Goal: Task Accomplishment & Management: Use online tool/utility

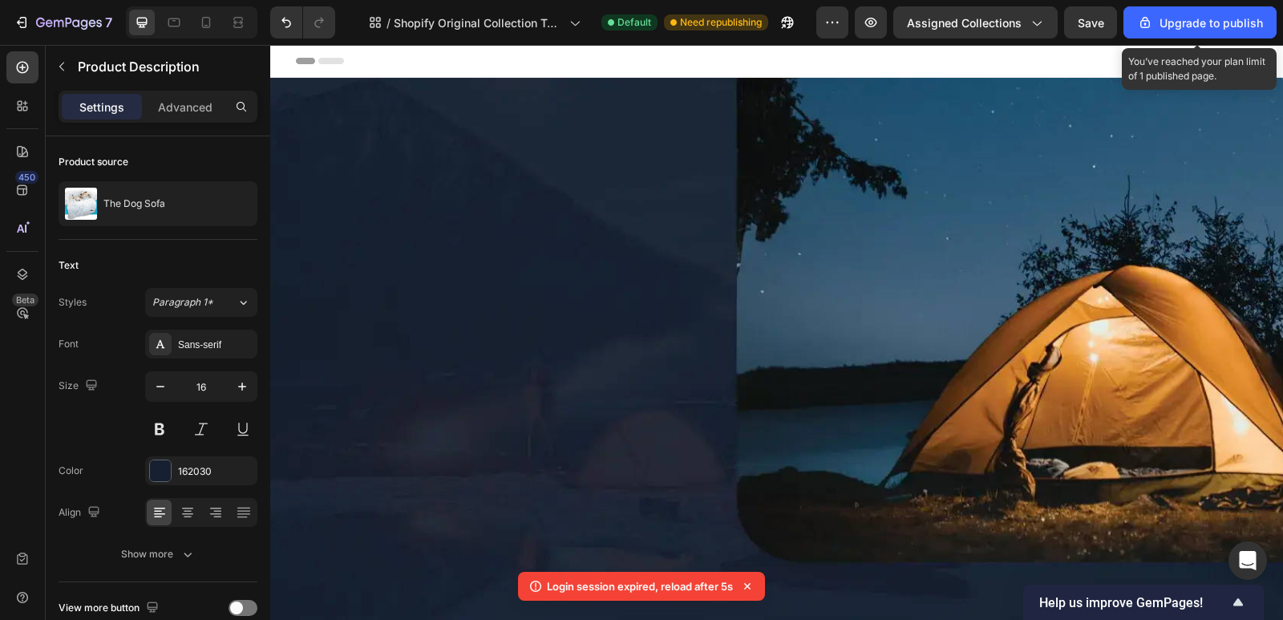
scroll to position [1444, 0]
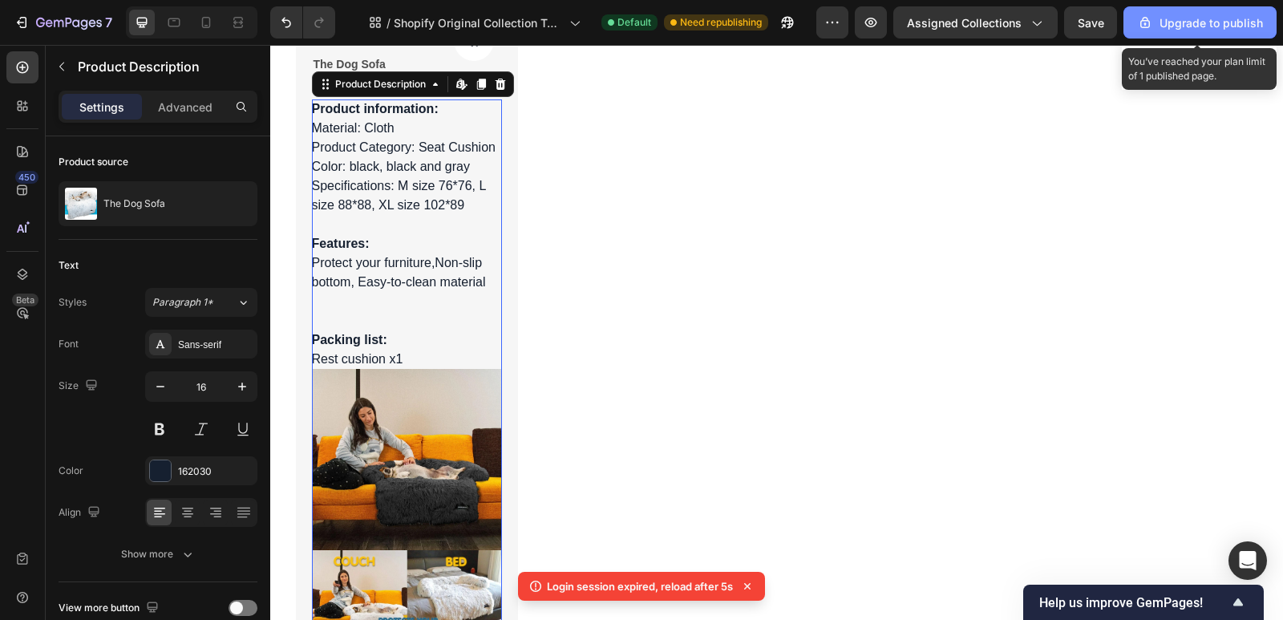
click at [1182, 15] on div "Upgrade to publish" at bounding box center [1200, 22] width 126 height 17
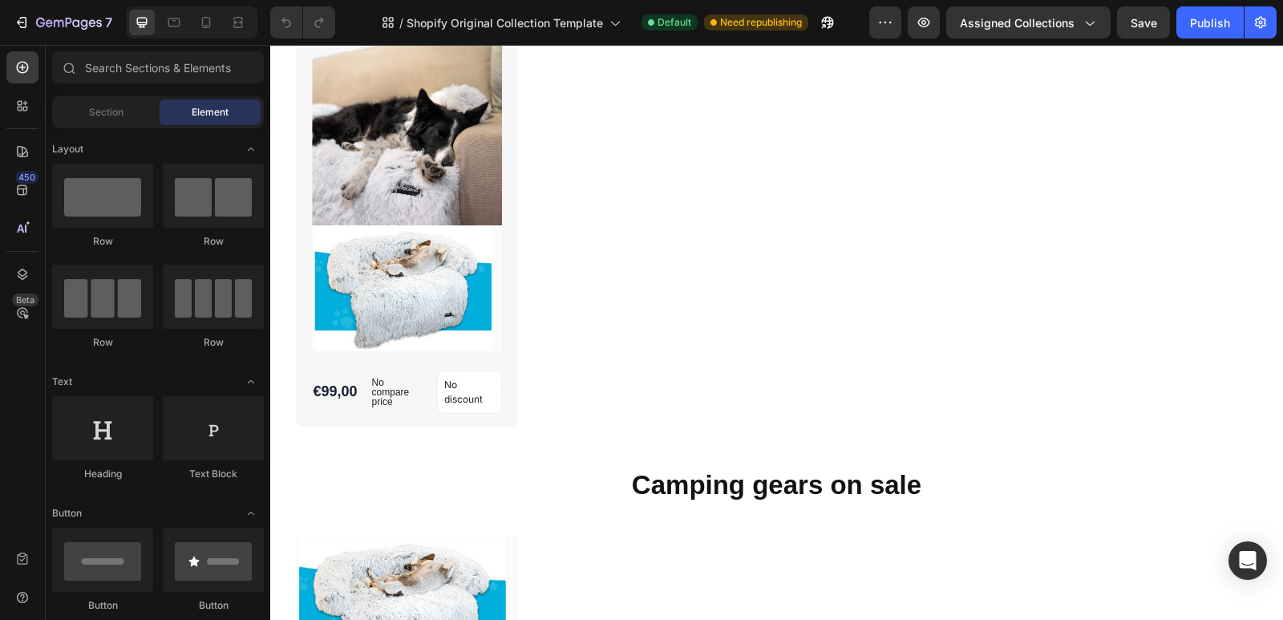
scroll to position [2727, 0]
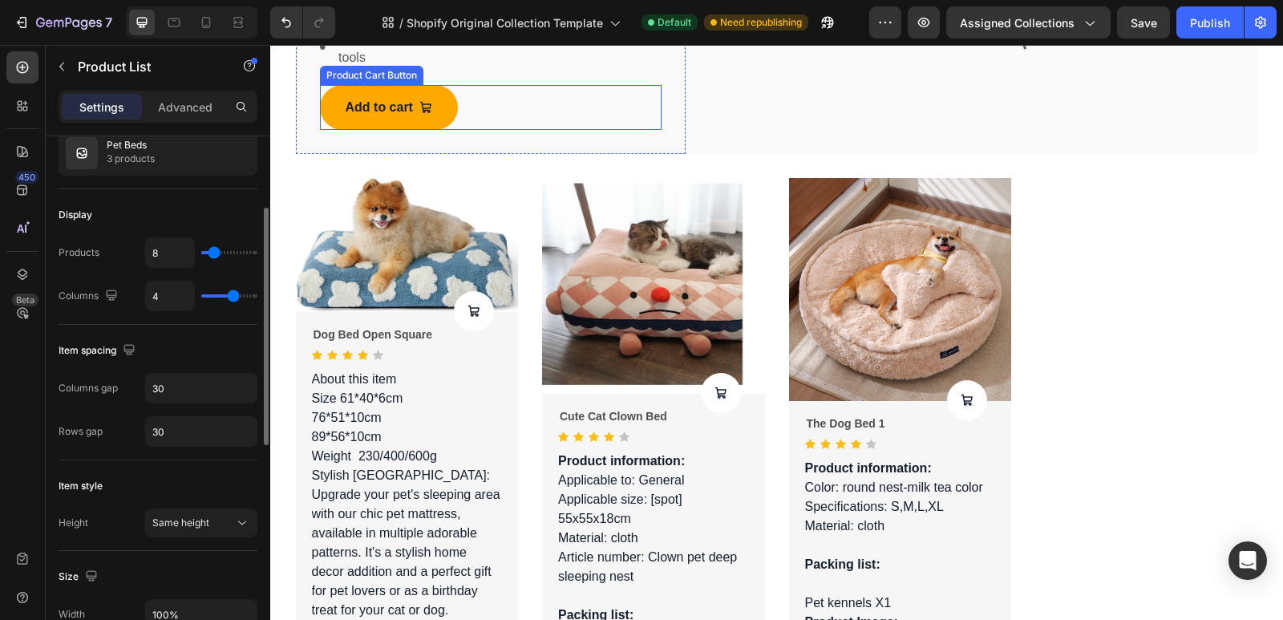
scroll to position [1440, 0]
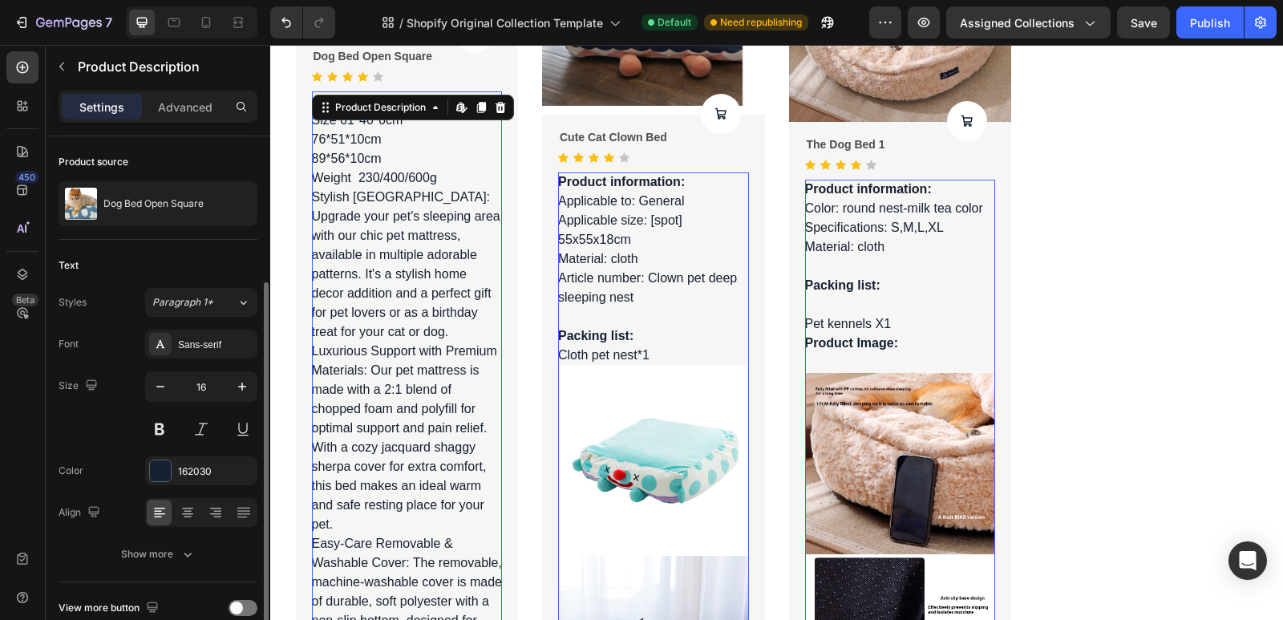
scroll to position [78, 0]
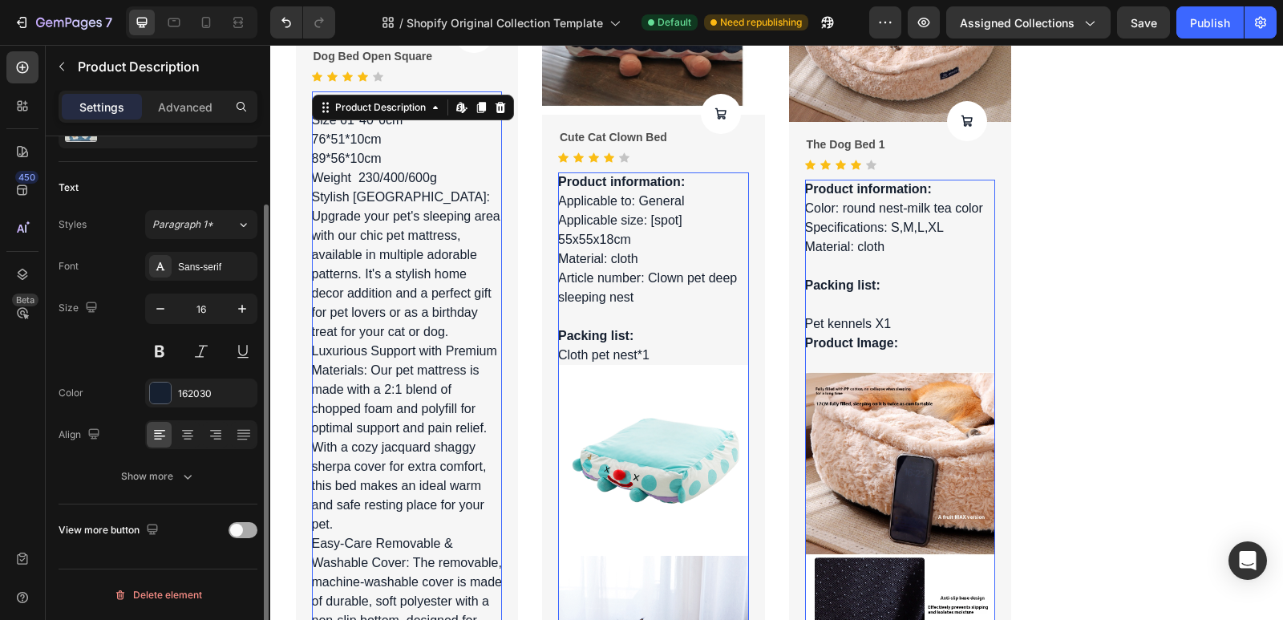
click at [248, 536] on div at bounding box center [243, 530] width 29 height 16
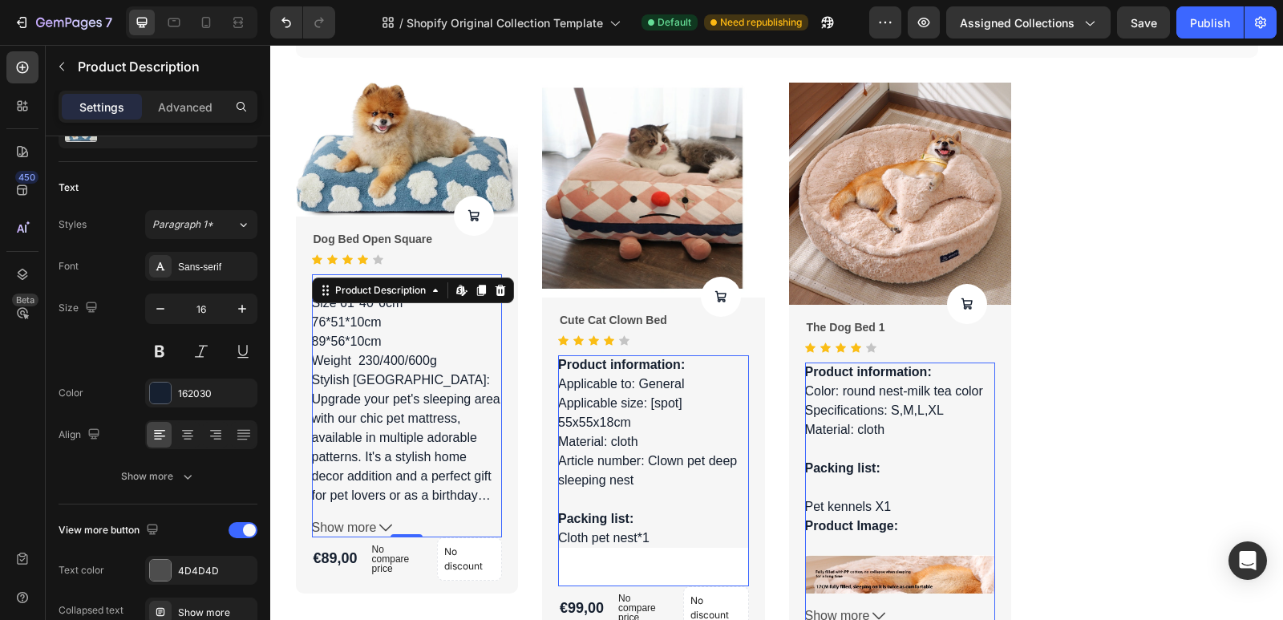
scroll to position [1279, 0]
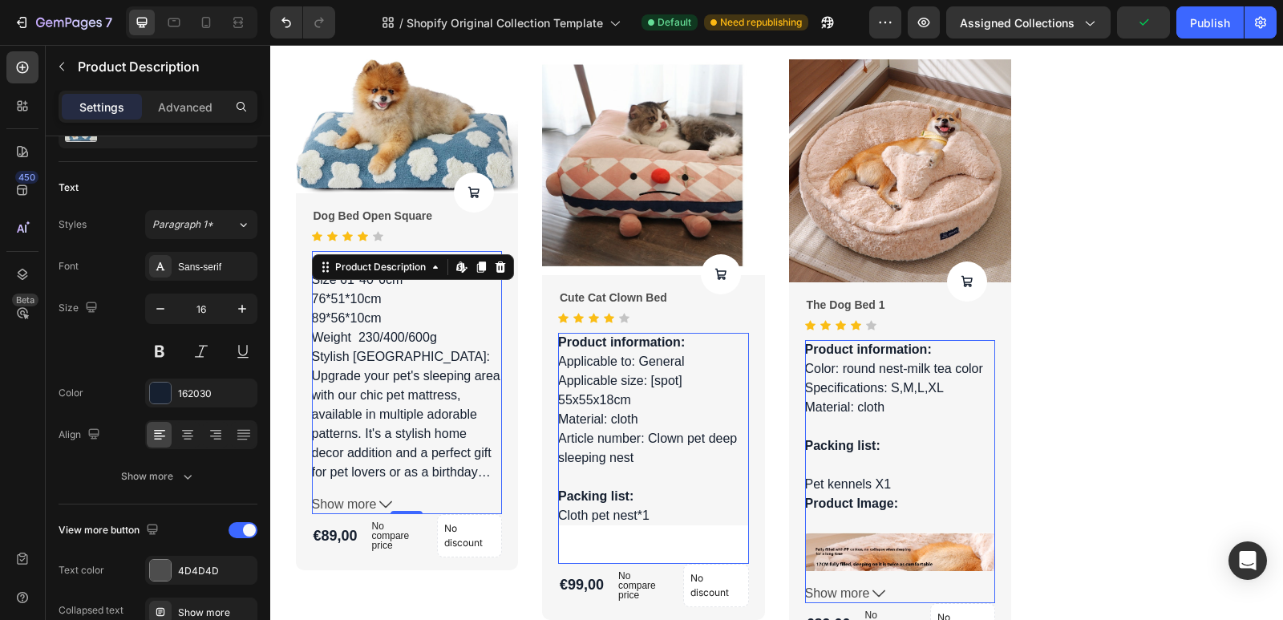
click at [367, 506] on span "Show more" at bounding box center [344, 504] width 65 height 19
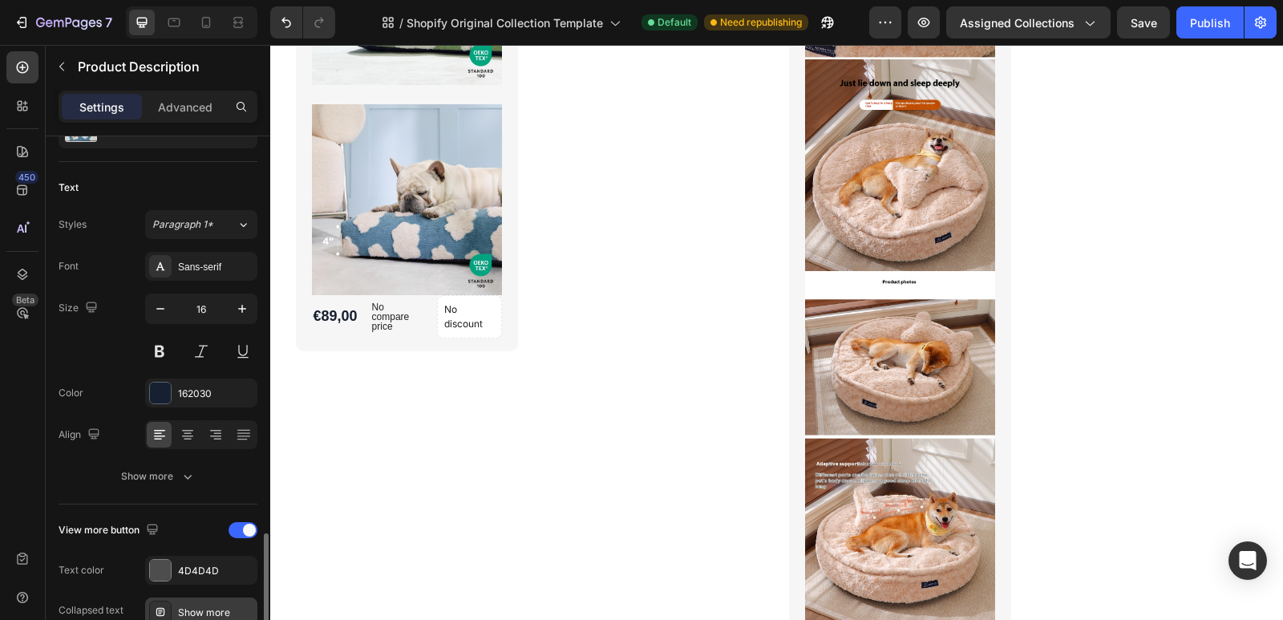
scroll to position [288, 0]
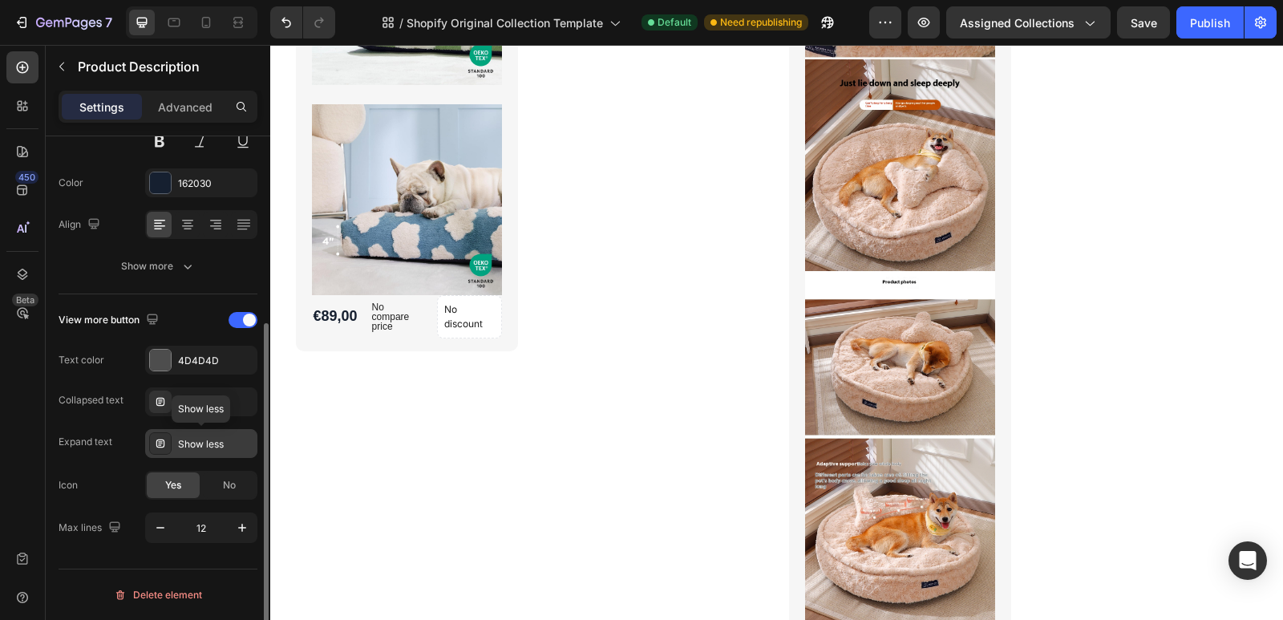
click at [212, 452] on div "Show less" at bounding box center [201, 443] width 112 height 29
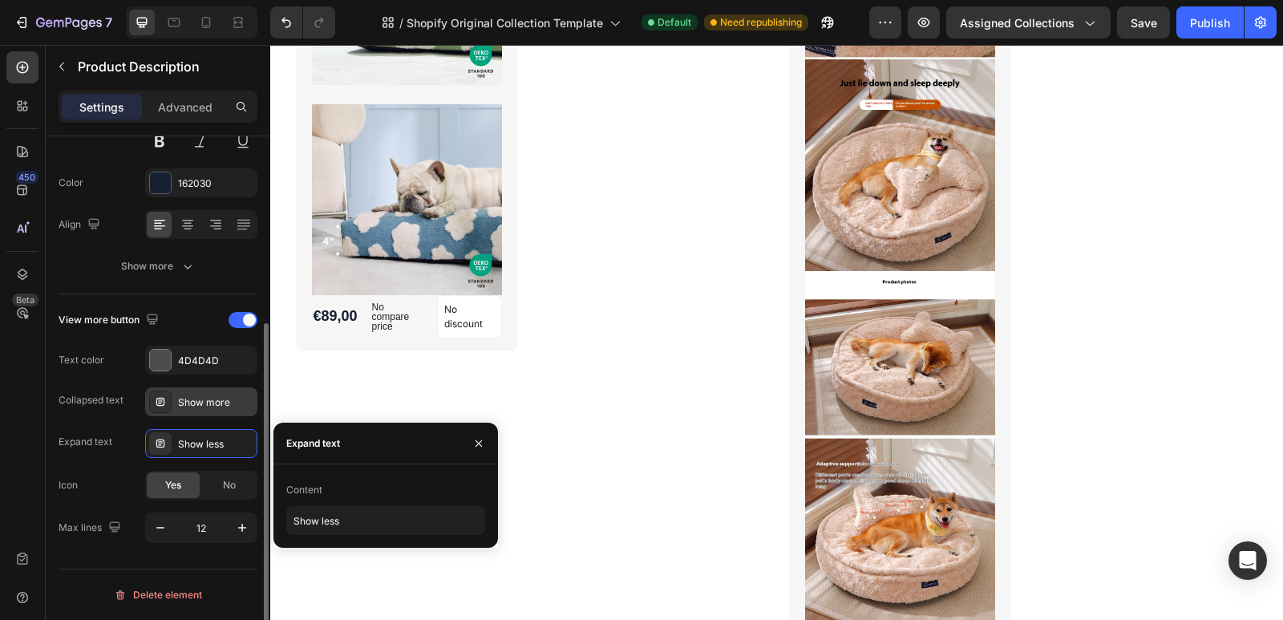
click at [197, 403] on div "Show more" at bounding box center [215, 402] width 75 height 14
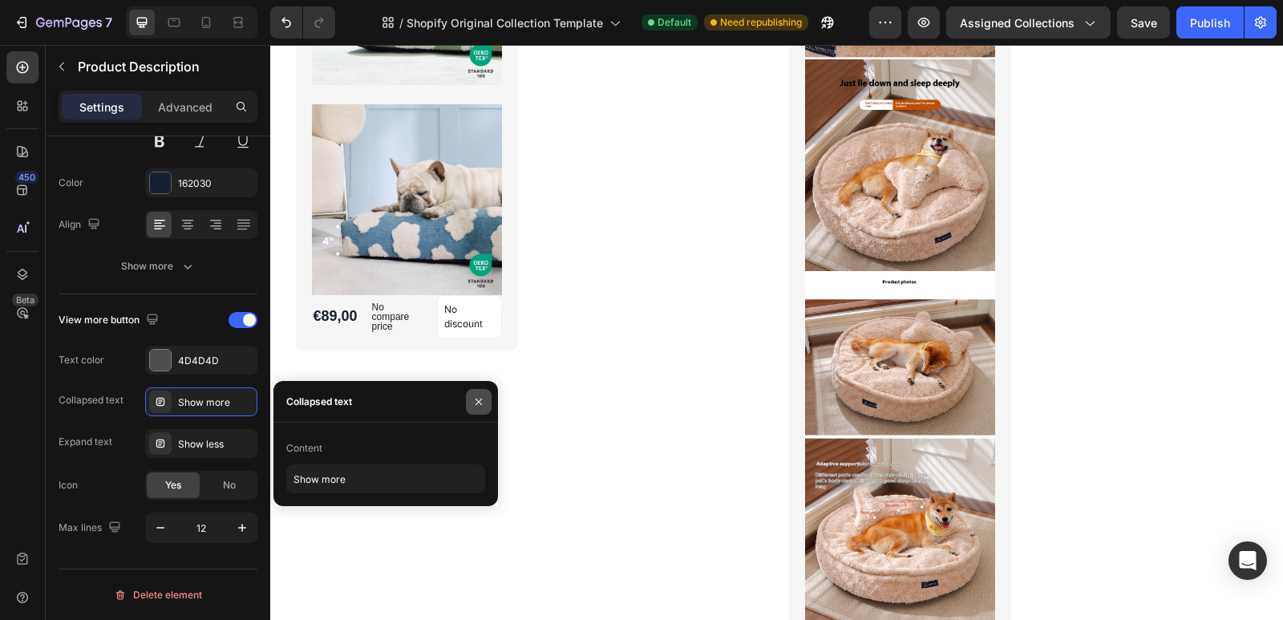
click at [476, 400] on icon "button" at bounding box center [478, 401] width 13 height 13
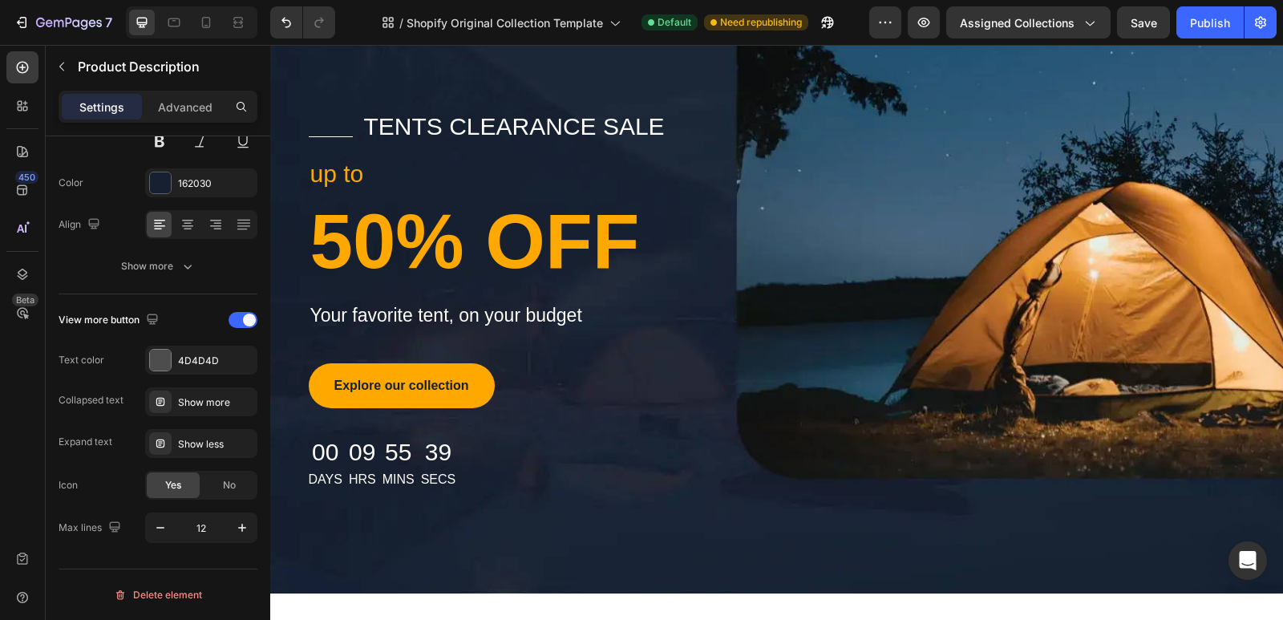
scroll to position [0, 0]
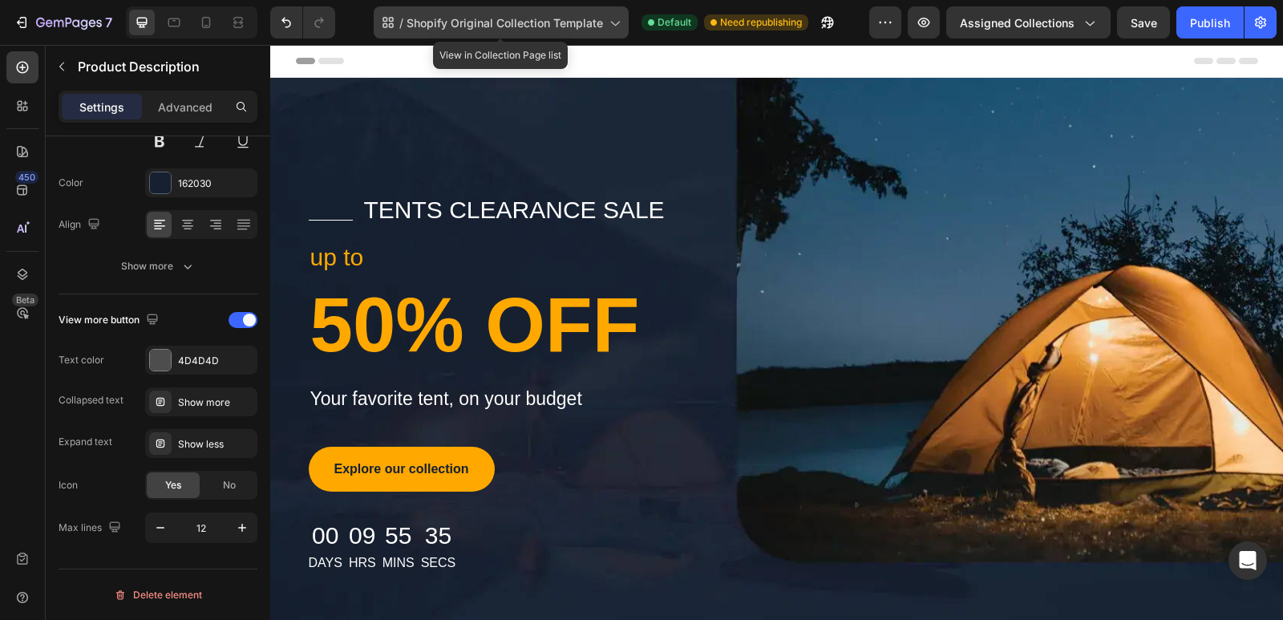
click at [464, 15] on span "Shopify Original Collection Template" at bounding box center [505, 22] width 197 height 17
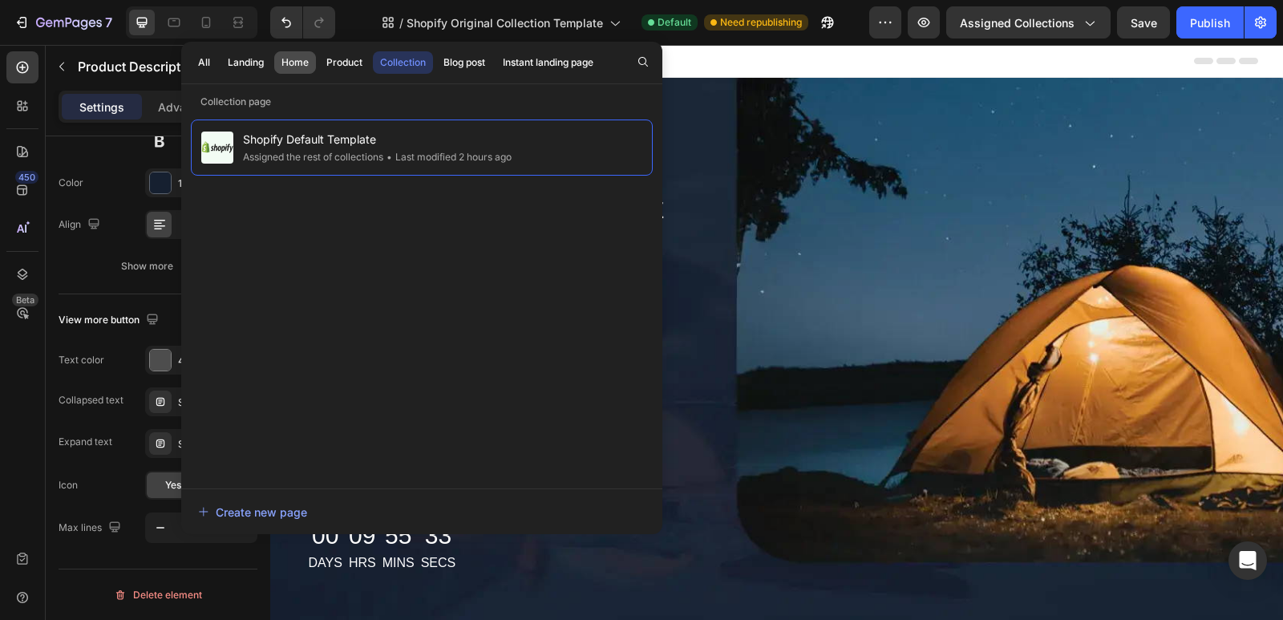
click at [308, 62] on div "Home" at bounding box center [295, 62] width 27 height 14
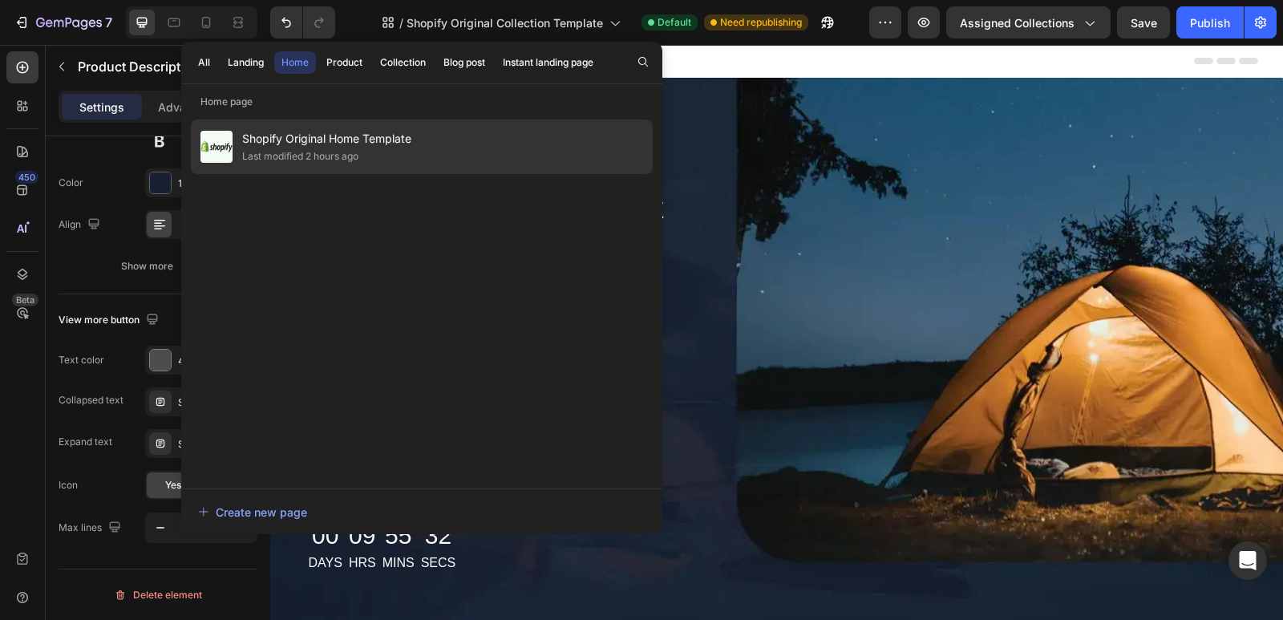
click at [313, 140] on span "Shopify Original Home Template" at bounding box center [326, 138] width 169 height 19
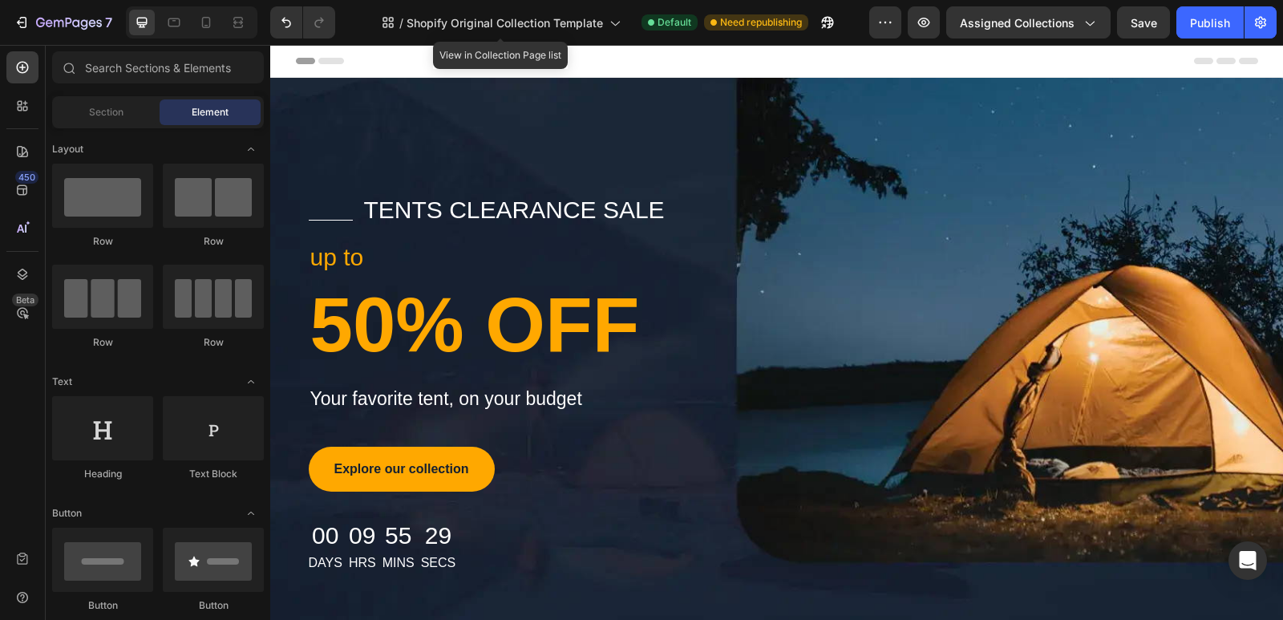
click at [508, 40] on div "/ Shopify Original Collection Template" at bounding box center [501, 22] width 255 height 38
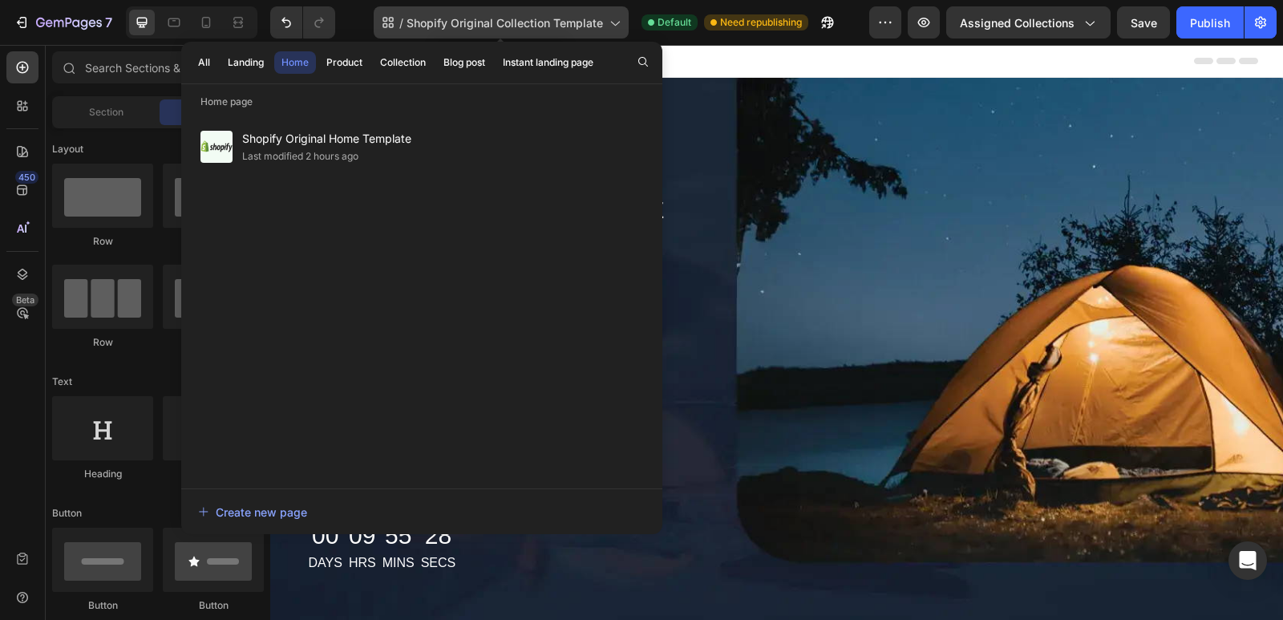
click at [502, 33] on div "/ Shopify Original Collection Template" at bounding box center [501, 22] width 255 height 32
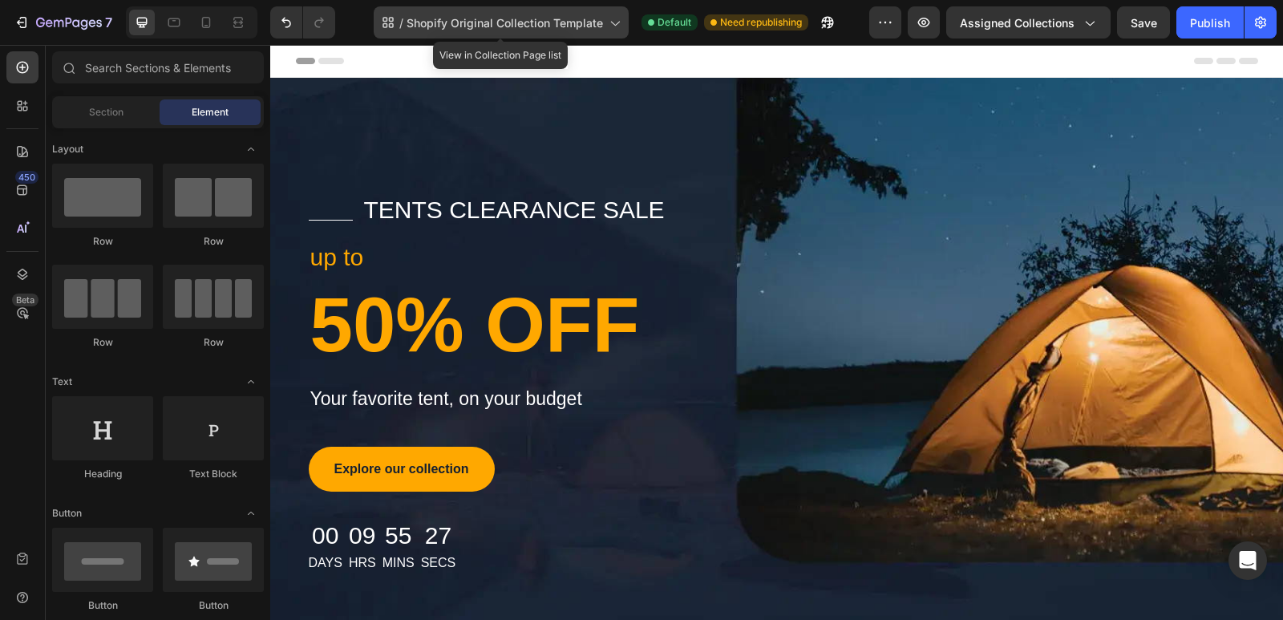
click at [453, 31] on div "/ Shopify Original Collection Template" at bounding box center [501, 22] width 255 height 32
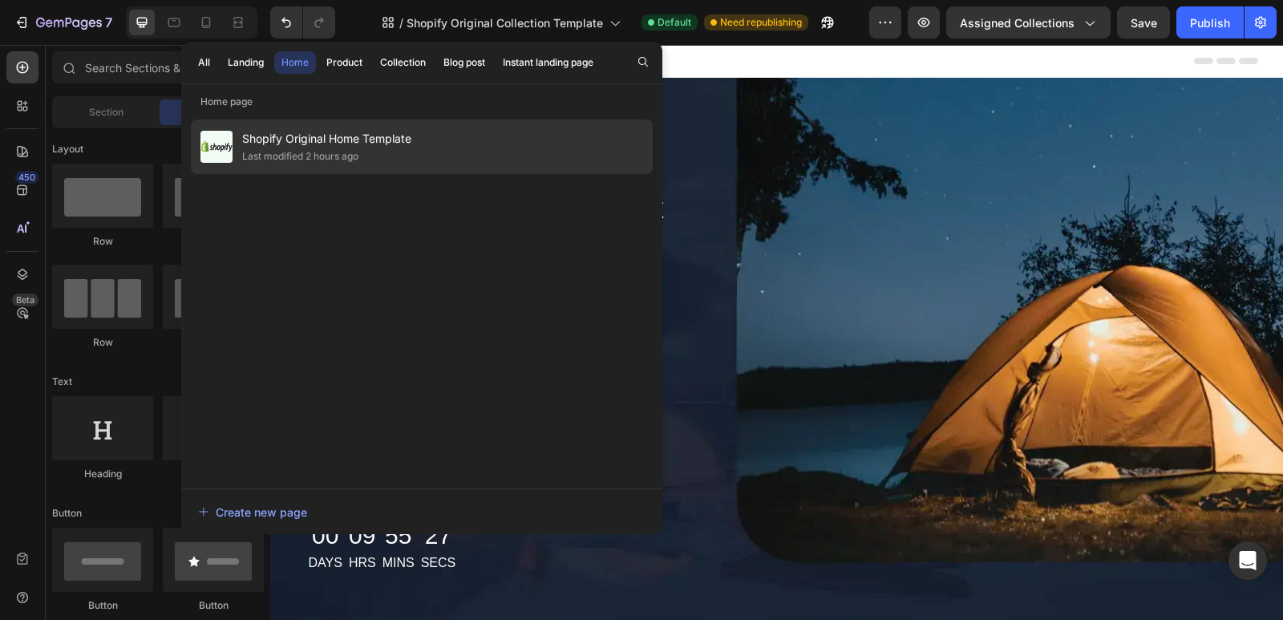
click at [340, 141] on span "Shopify Original Home Template" at bounding box center [326, 138] width 169 height 19
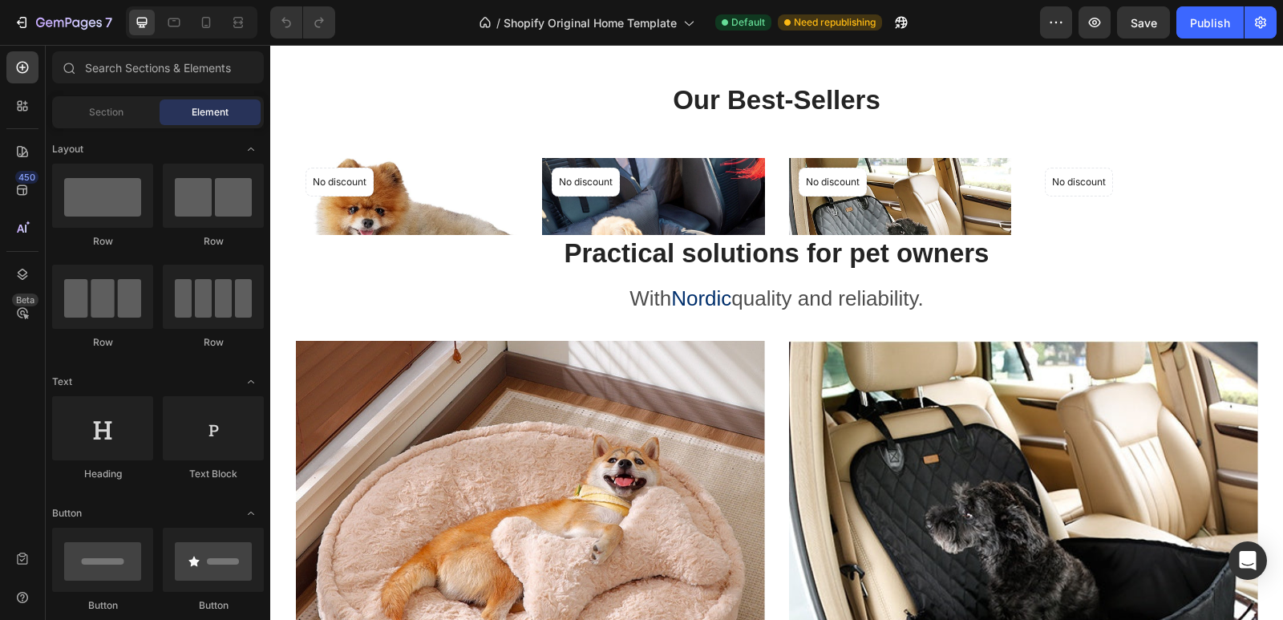
scroll to position [1123, 0]
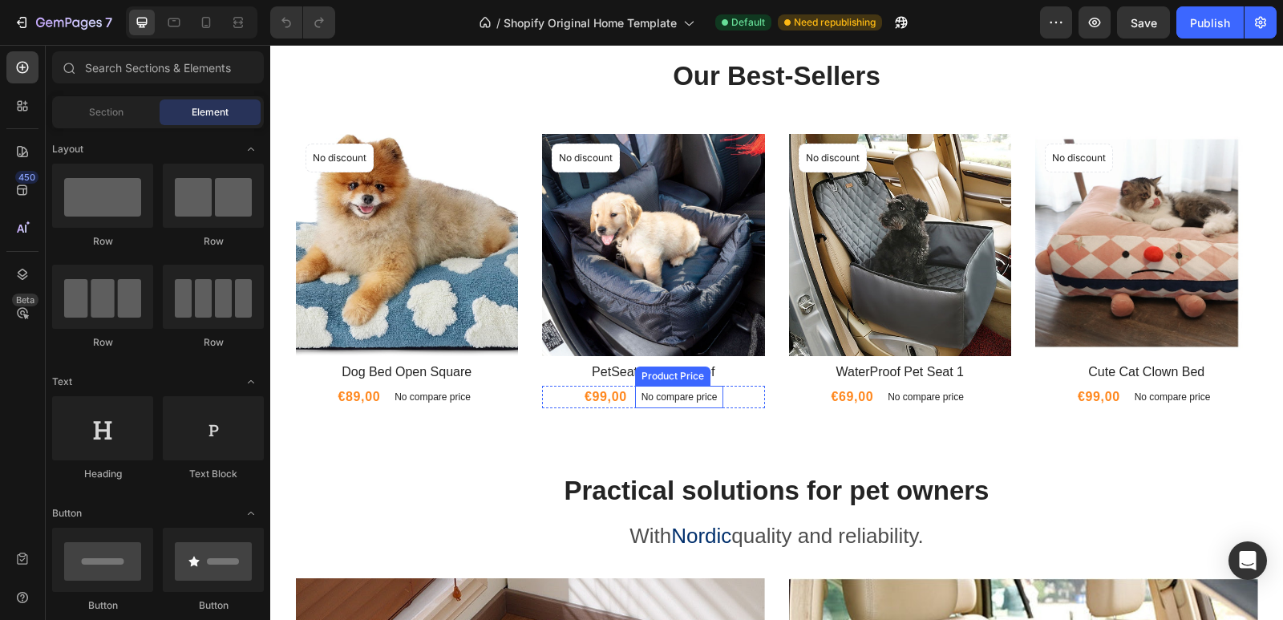
click at [667, 399] on p "No compare price" at bounding box center [680, 397] width 76 height 10
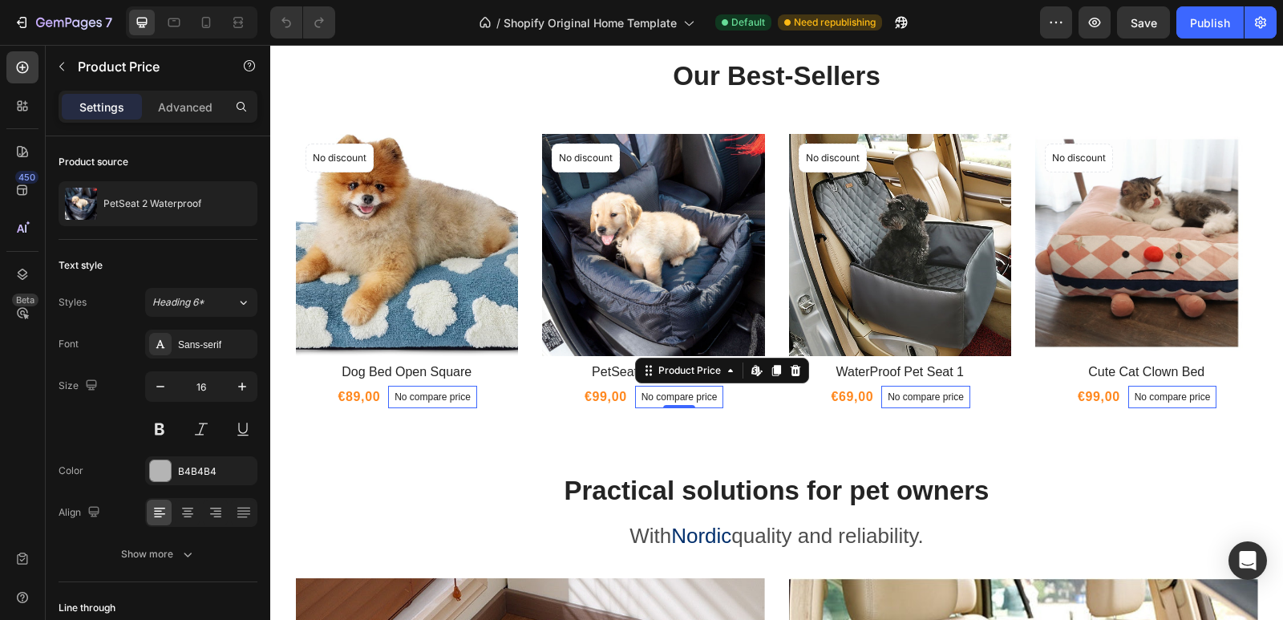
click at [789, 367] on icon at bounding box center [795, 370] width 13 height 13
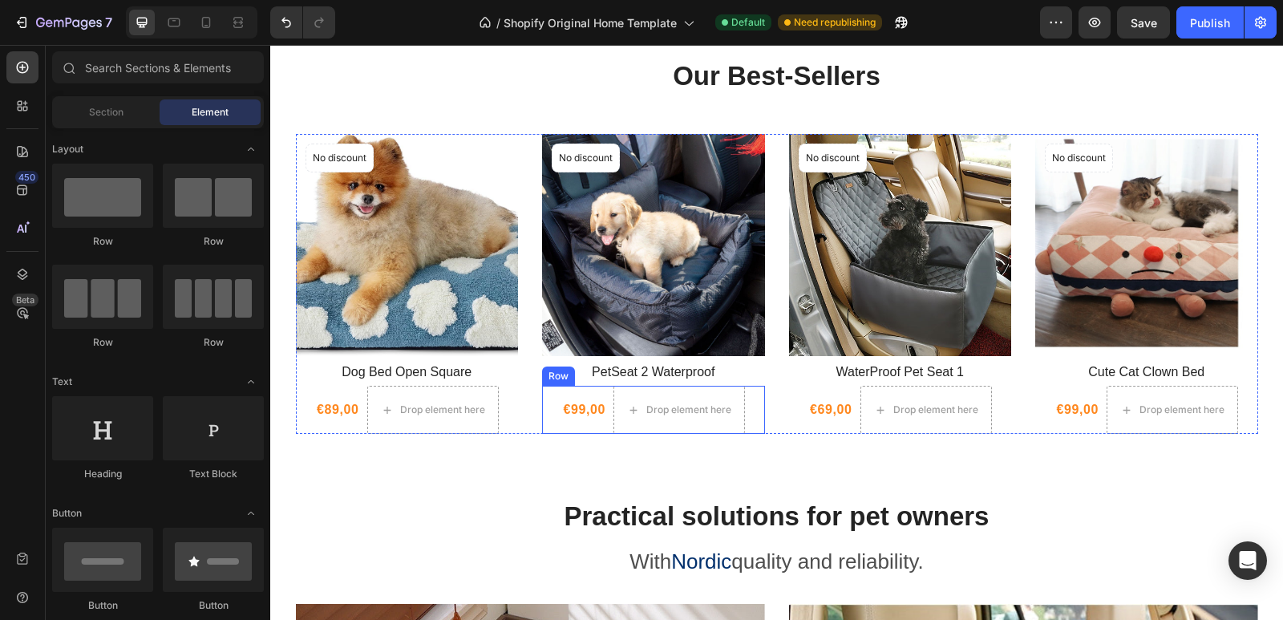
click at [547, 391] on div "€99,00 Product Price Product Price Drop element here Row" at bounding box center [653, 410] width 223 height 48
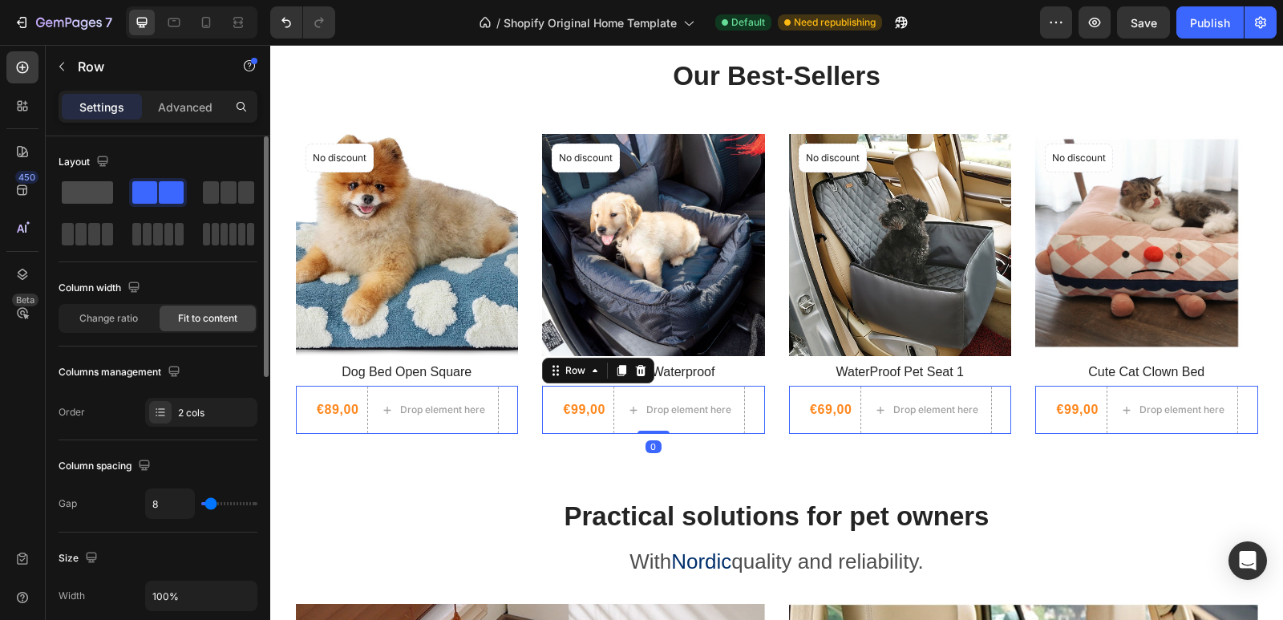
click at [91, 188] on span at bounding box center [87, 192] width 51 height 22
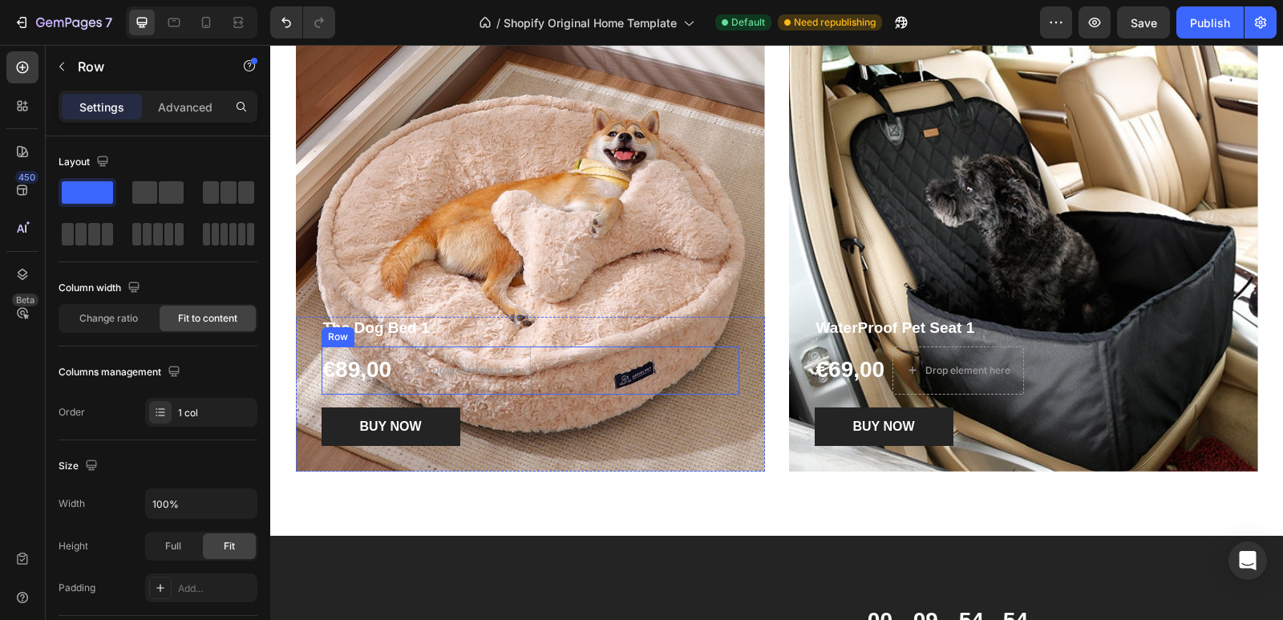
scroll to position [1925, 0]
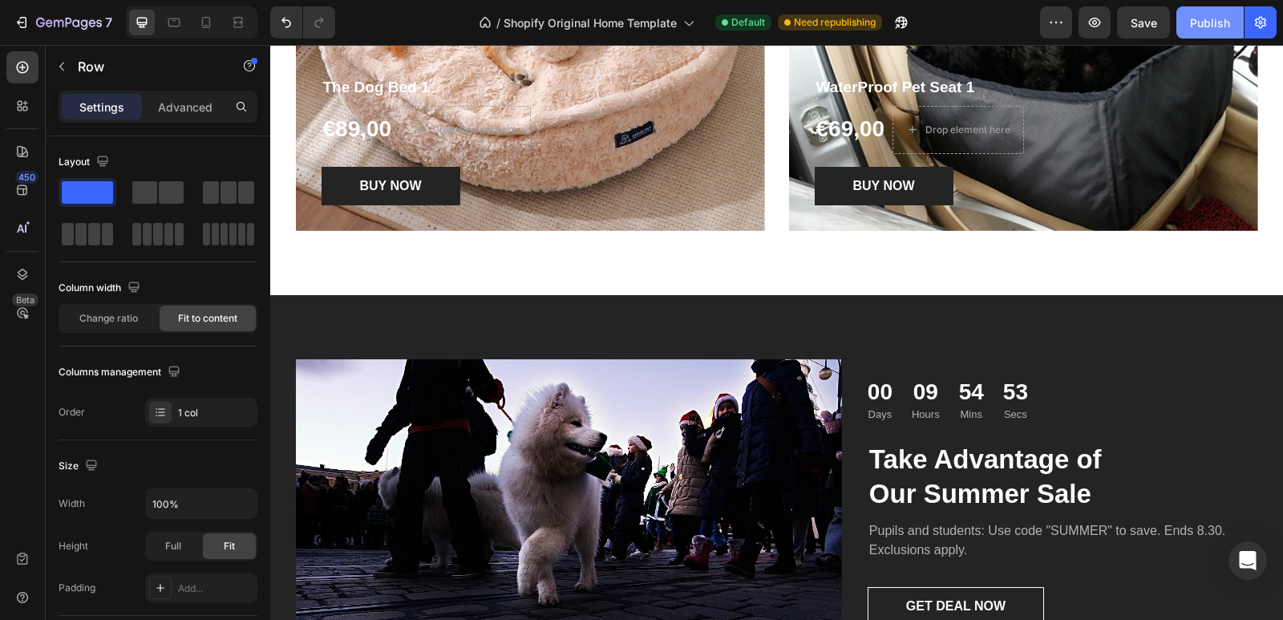
click at [1219, 22] on div "Publish" at bounding box center [1210, 22] width 40 height 17
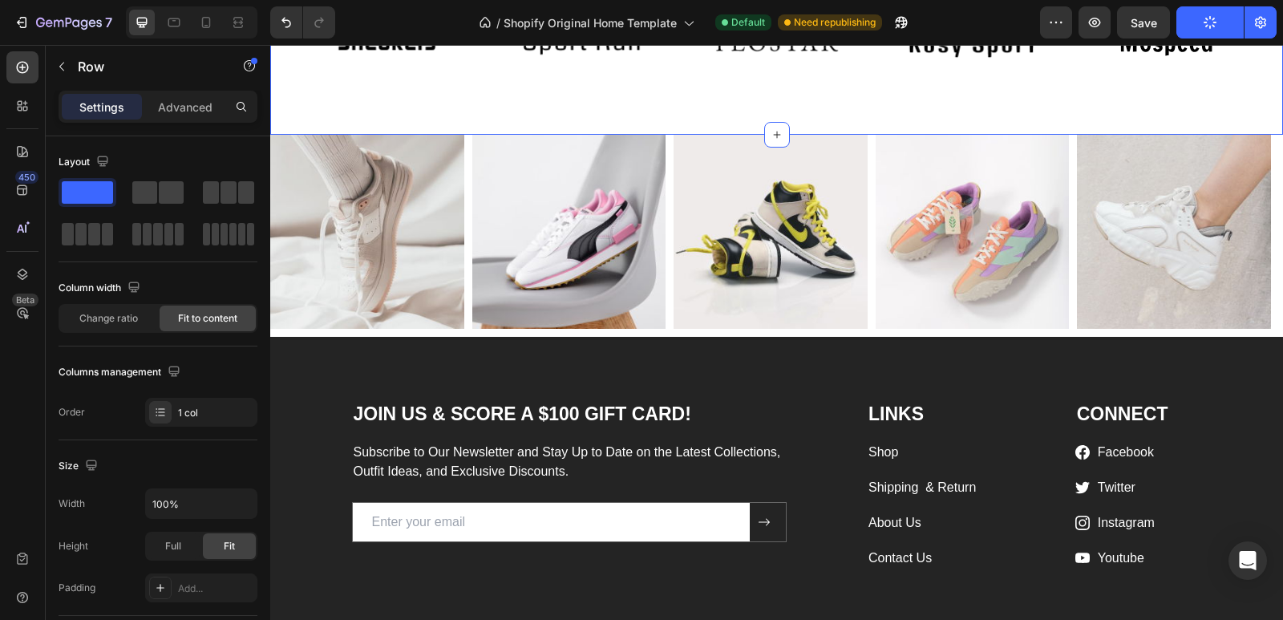
scroll to position [3128, 0]
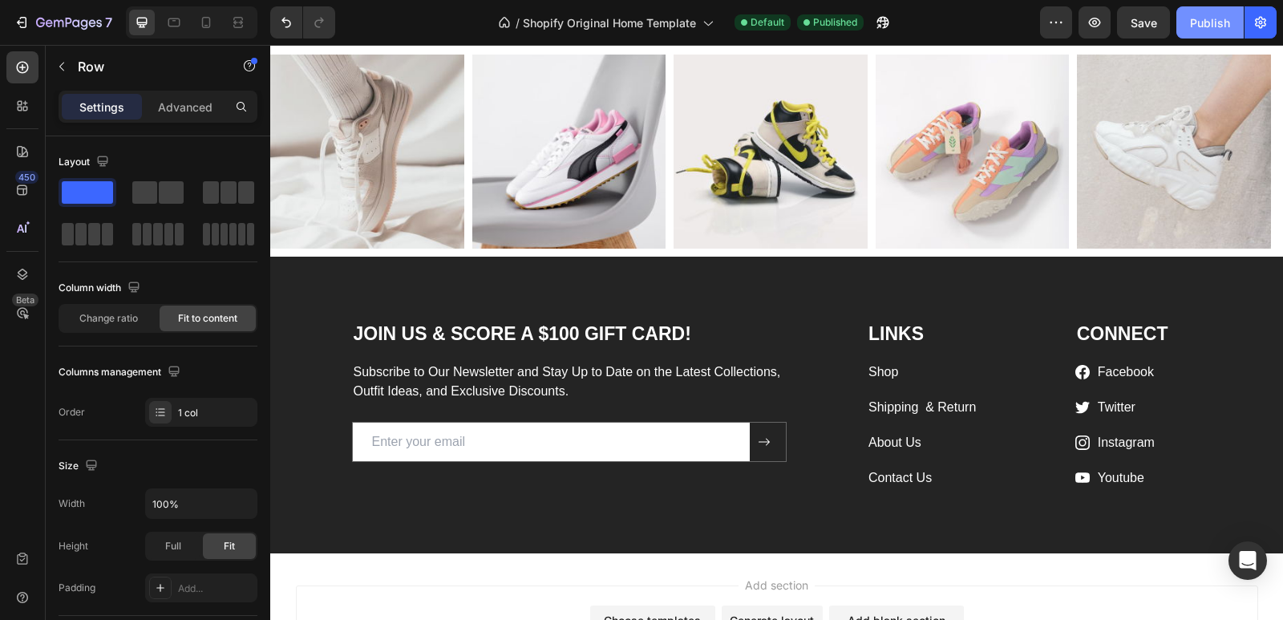
click at [1202, 33] on button "Publish" at bounding box center [1210, 22] width 67 height 32
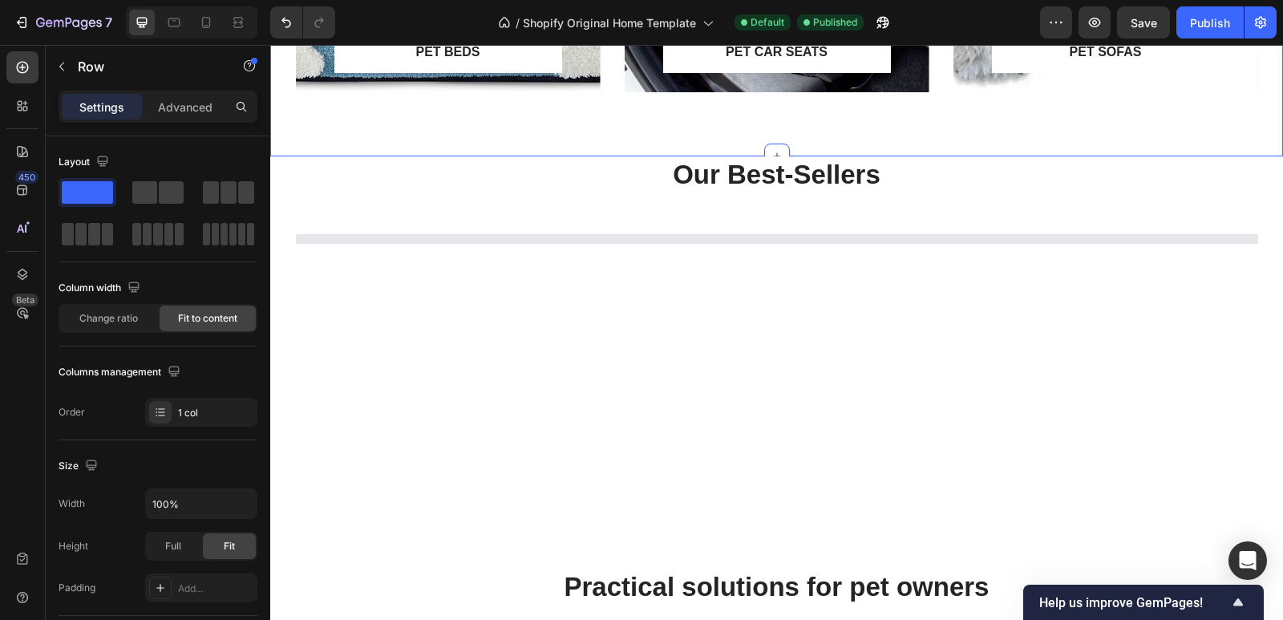
scroll to position [995, 0]
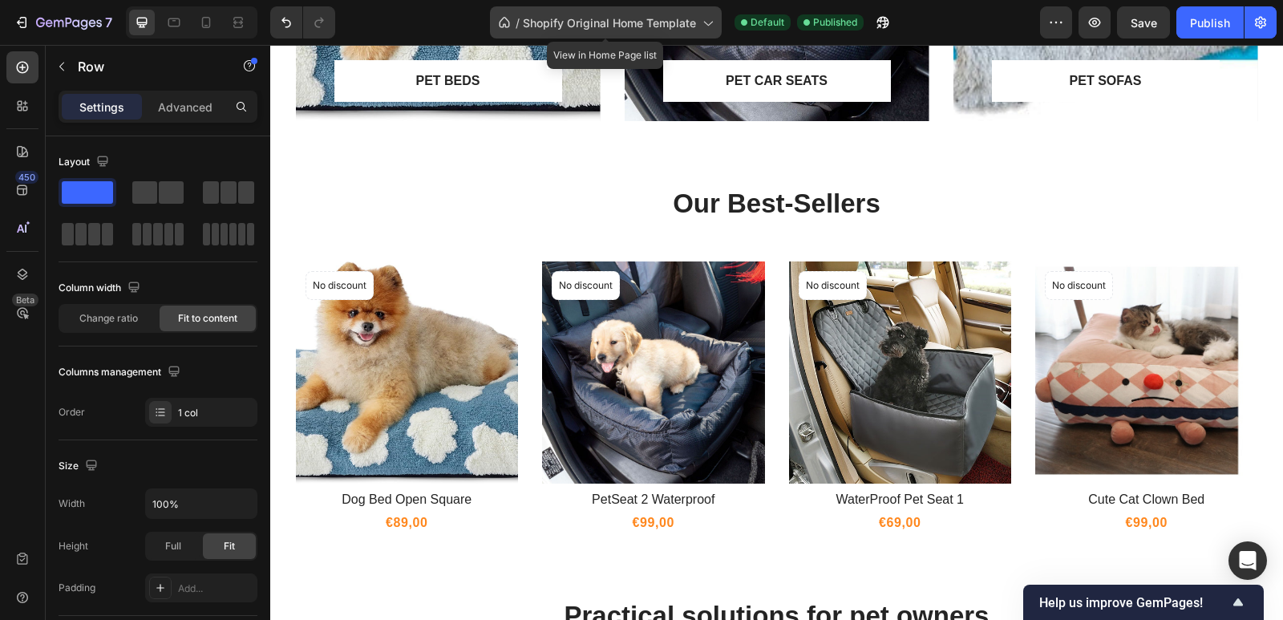
click at [670, 22] on span "Shopify Original Home Template" at bounding box center [609, 22] width 173 height 17
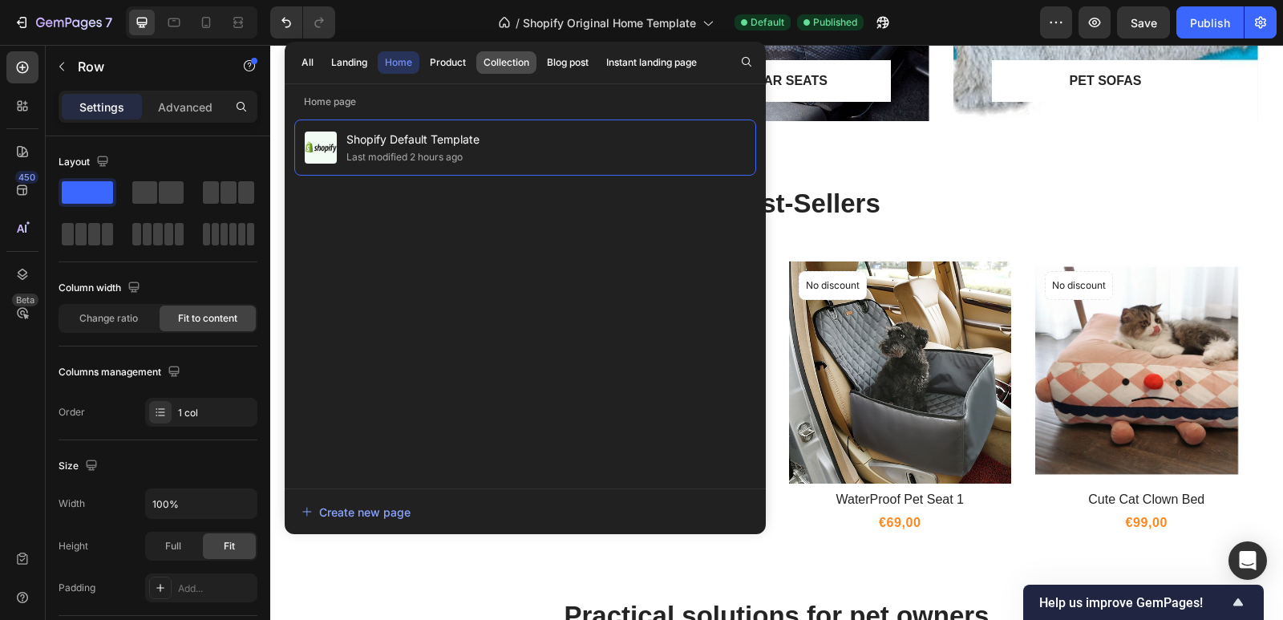
click at [507, 62] on div "Collection" at bounding box center [507, 62] width 46 height 14
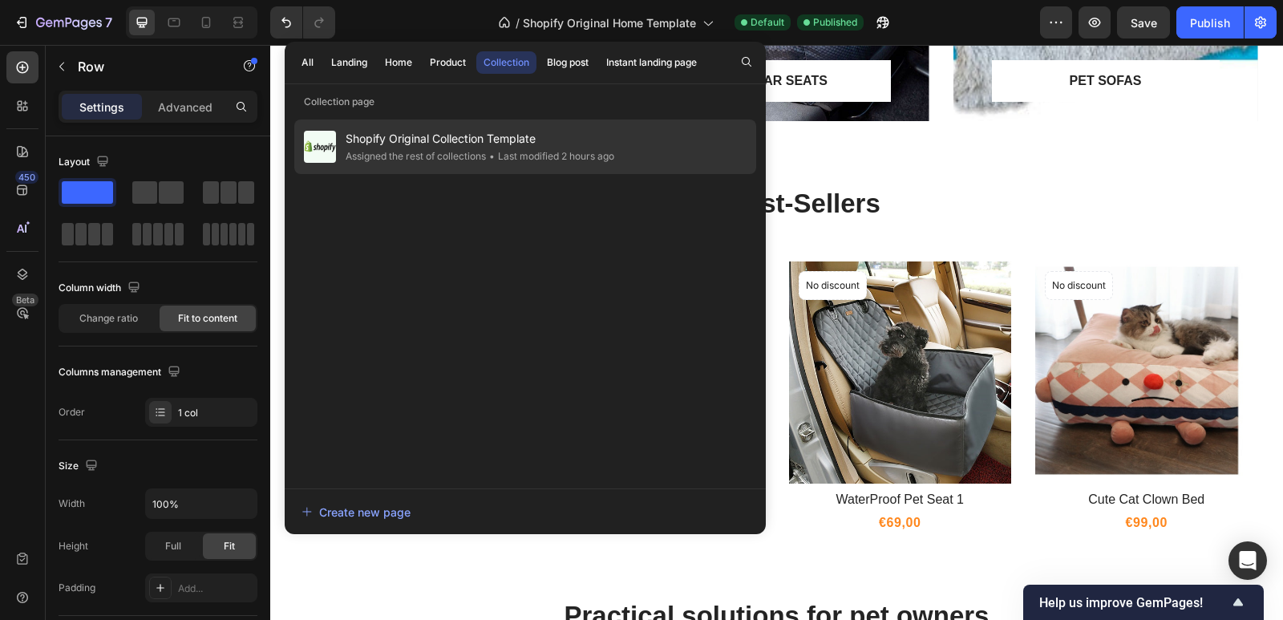
click at [444, 151] on div "Assigned the rest of collections" at bounding box center [416, 156] width 140 height 16
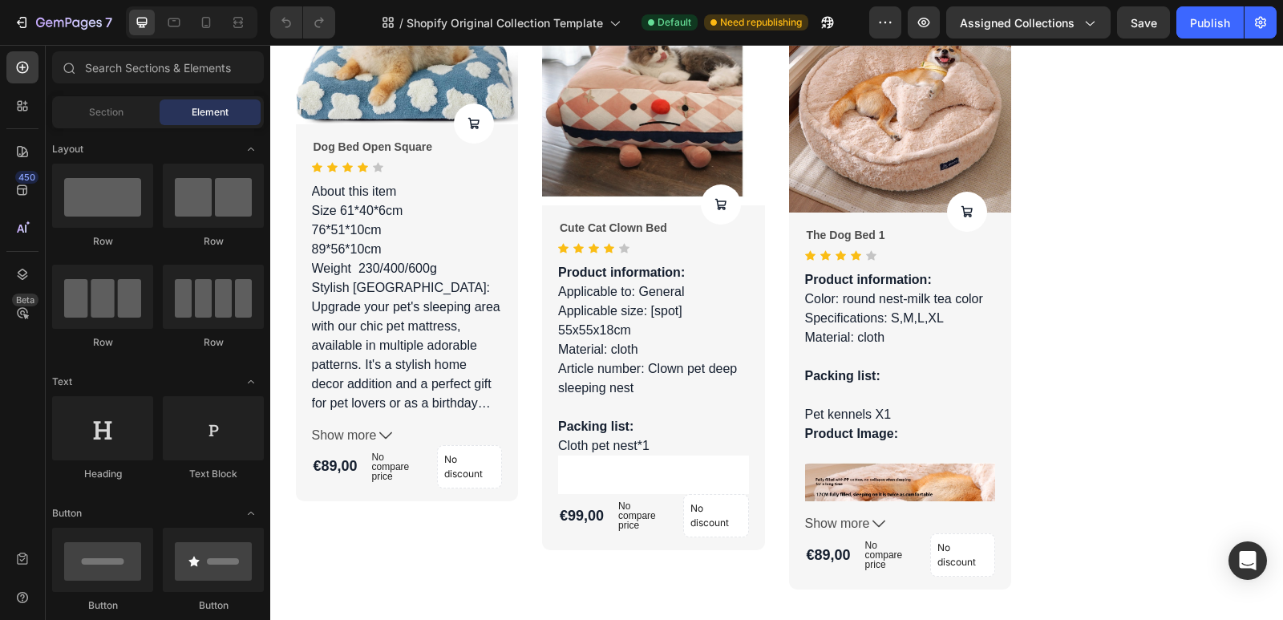
scroll to position [1670, 0]
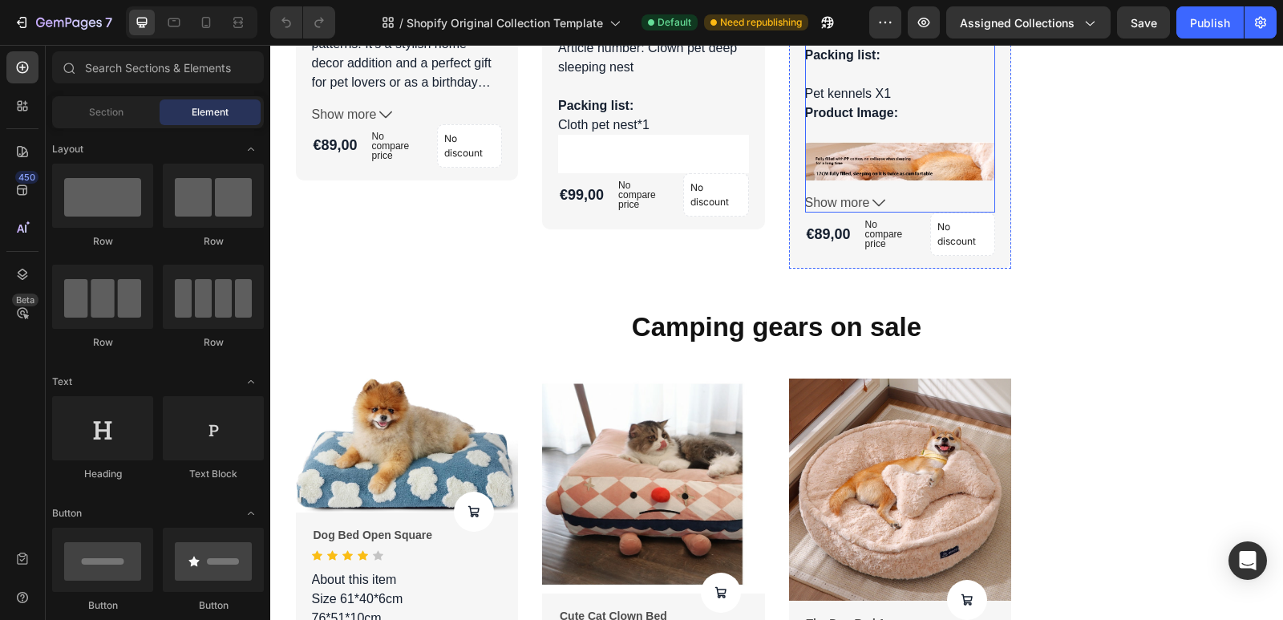
click at [873, 198] on icon at bounding box center [879, 203] width 13 height 13
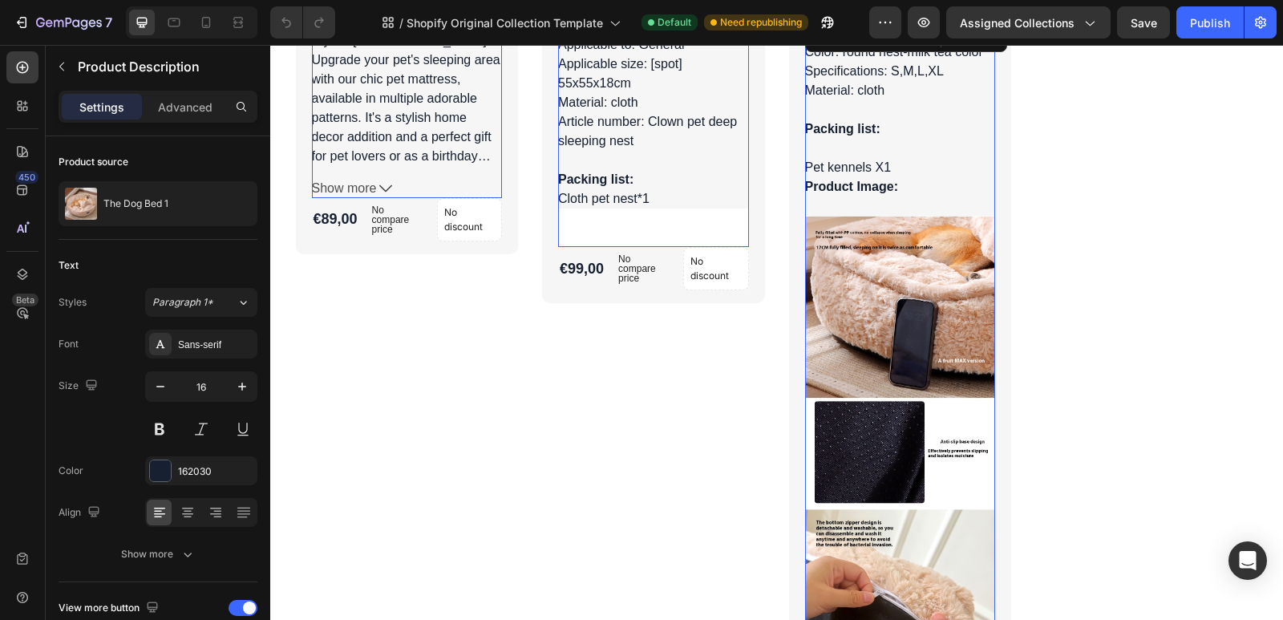
scroll to position [1349, 0]
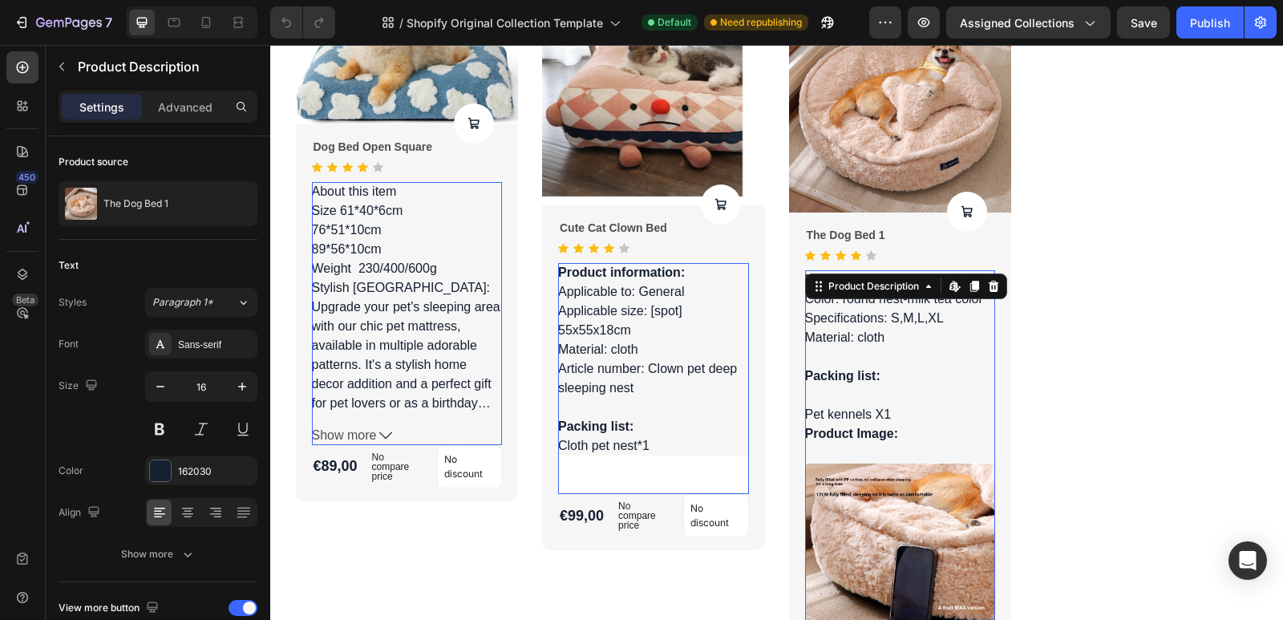
click at [881, 294] on div "Product Description" at bounding box center [873, 286] width 129 height 19
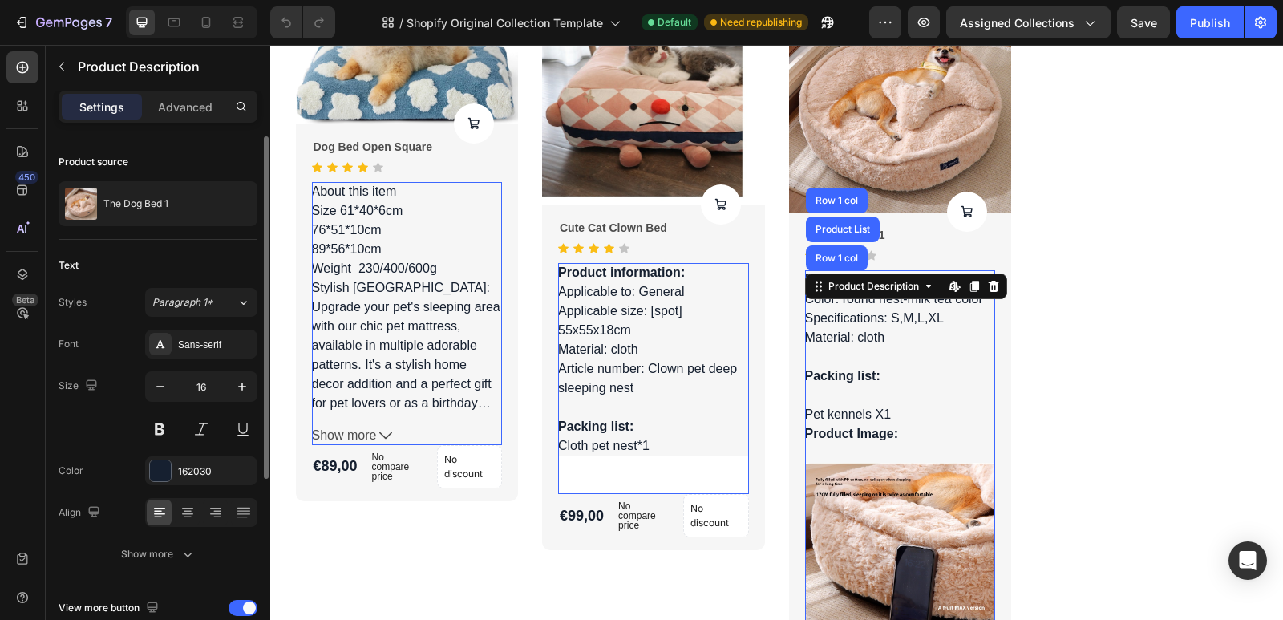
scroll to position [160, 0]
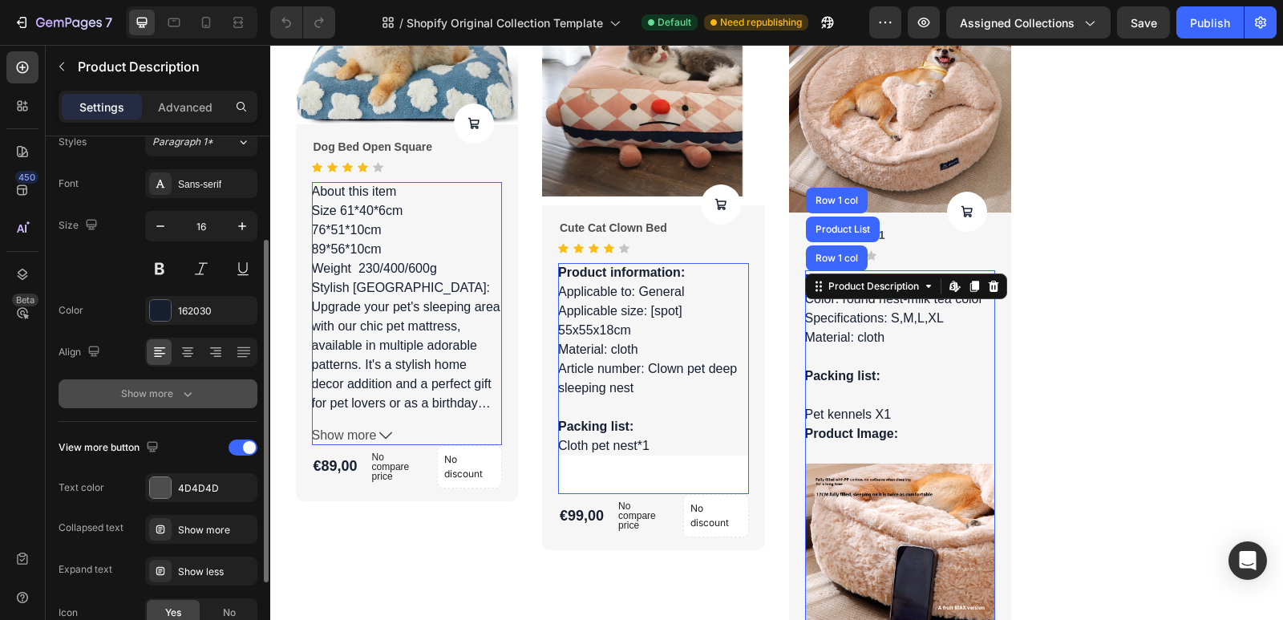
click at [167, 391] on div "Show more" at bounding box center [158, 394] width 75 height 16
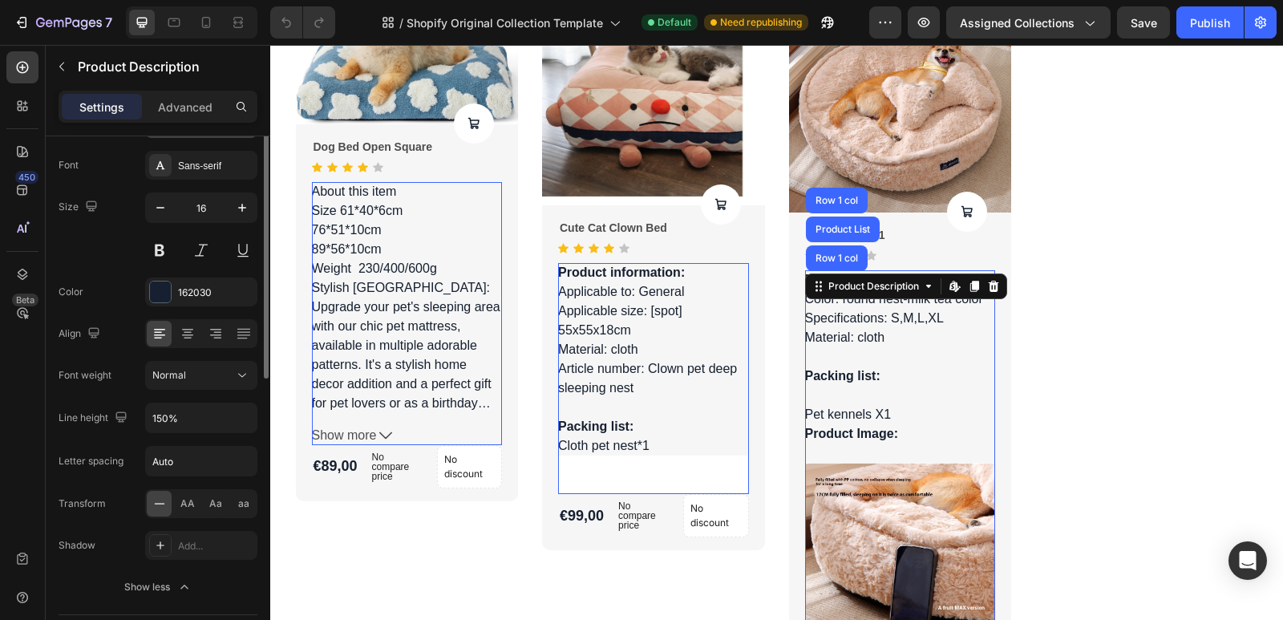
scroll to position [99, 0]
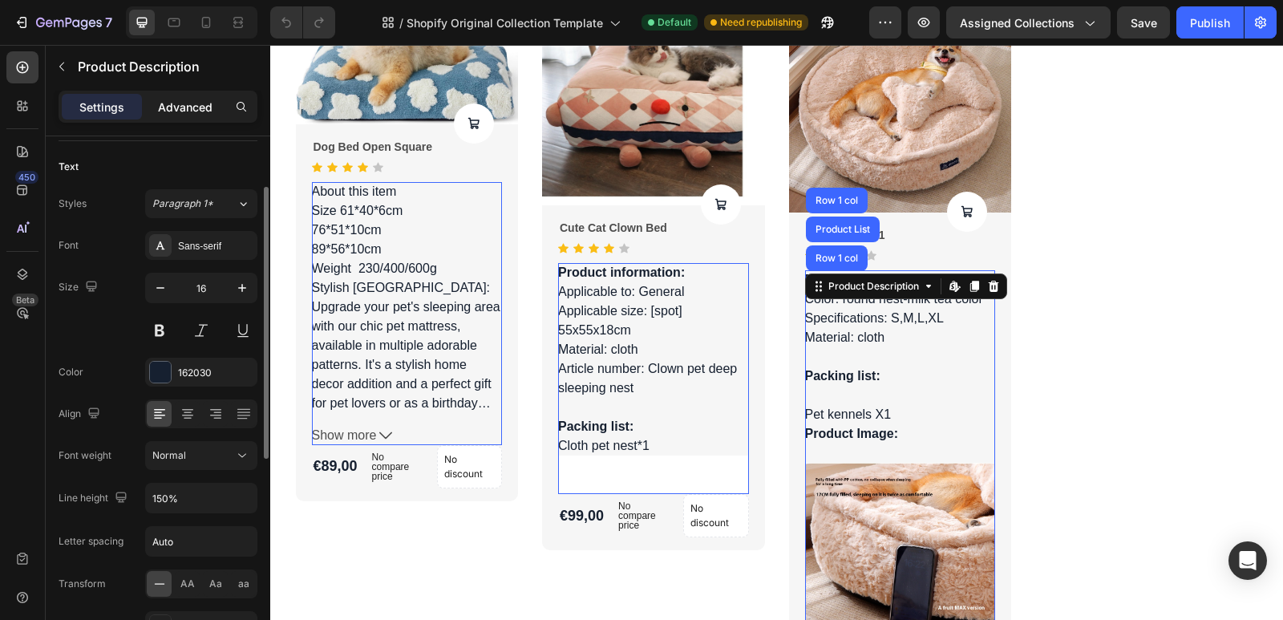
click at [188, 103] on p "Advanced" at bounding box center [185, 107] width 55 height 17
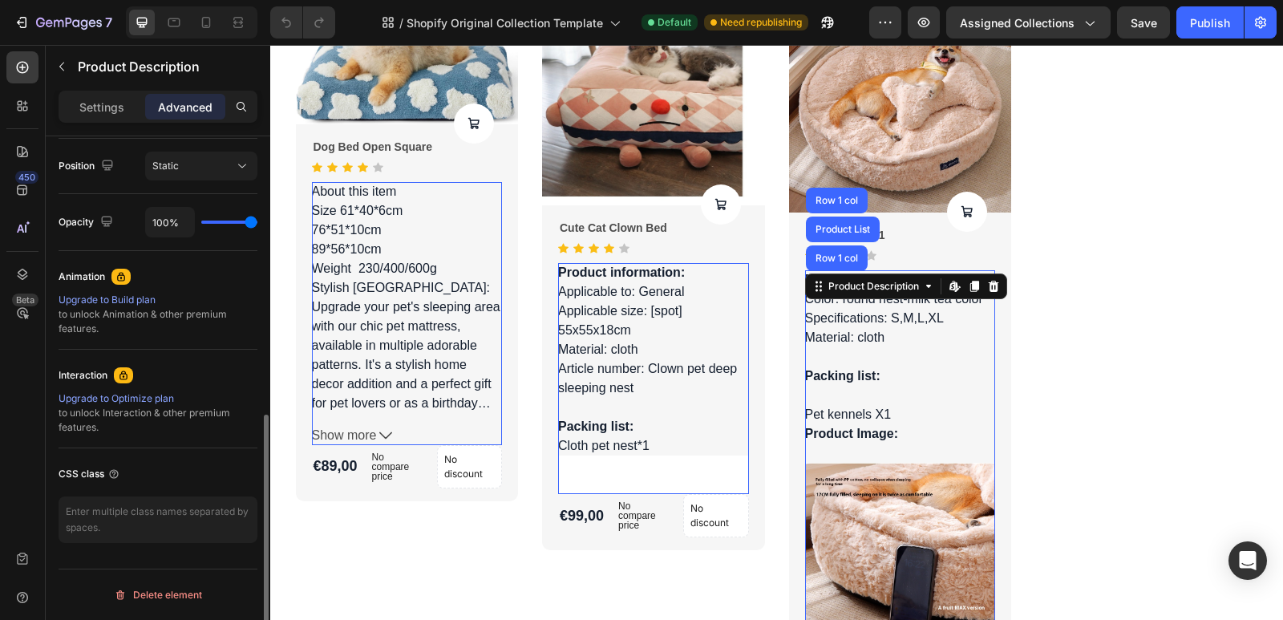
scroll to position [584, 0]
click at [922, 292] on icon at bounding box center [928, 286] width 13 height 13
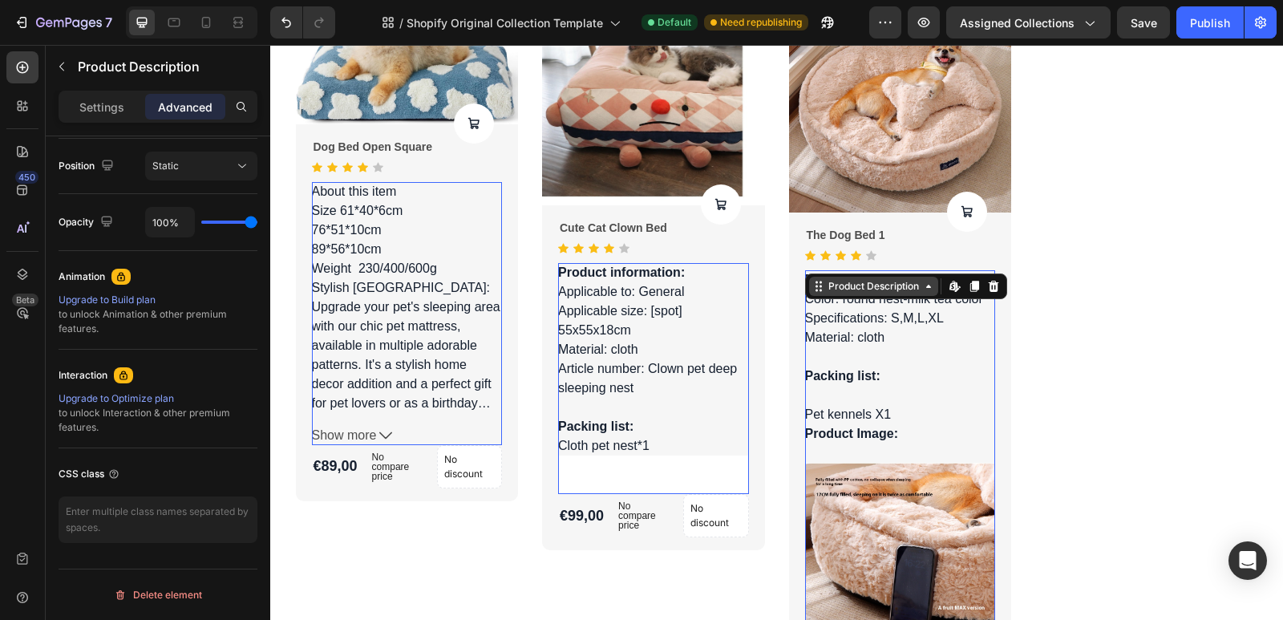
click at [922, 292] on icon at bounding box center [928, 286] width 13 height 13
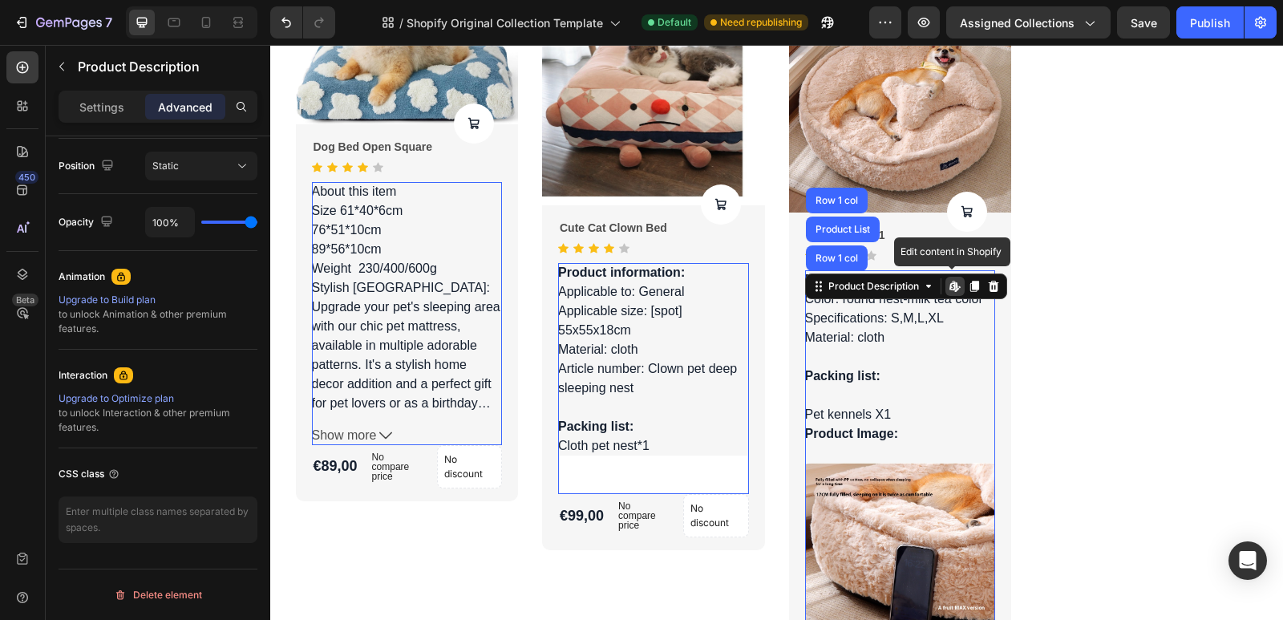
click at [837, 314] on p "Product information: Color: round nest-milk tea color Specifications: S,M,L,XL …" at bounding box center [894, 308] width 178 height 71
click at [949, 287] on icon at bounding box center [955, 286] width 13 height 13
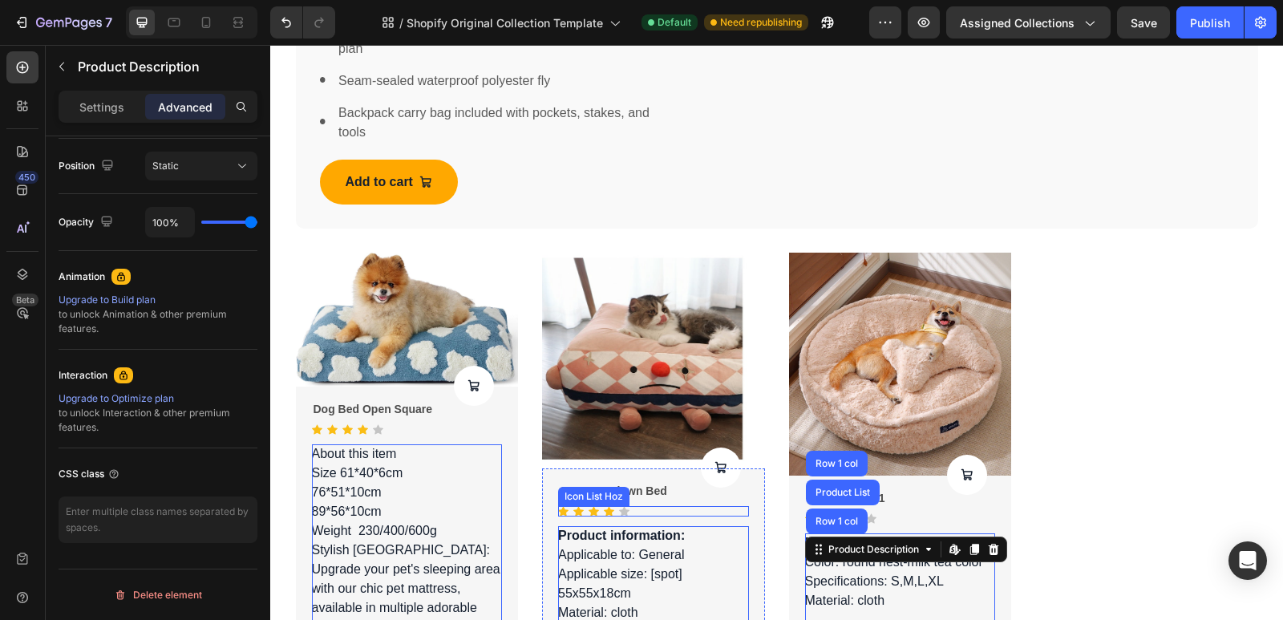
scroll to position [1189, 0]
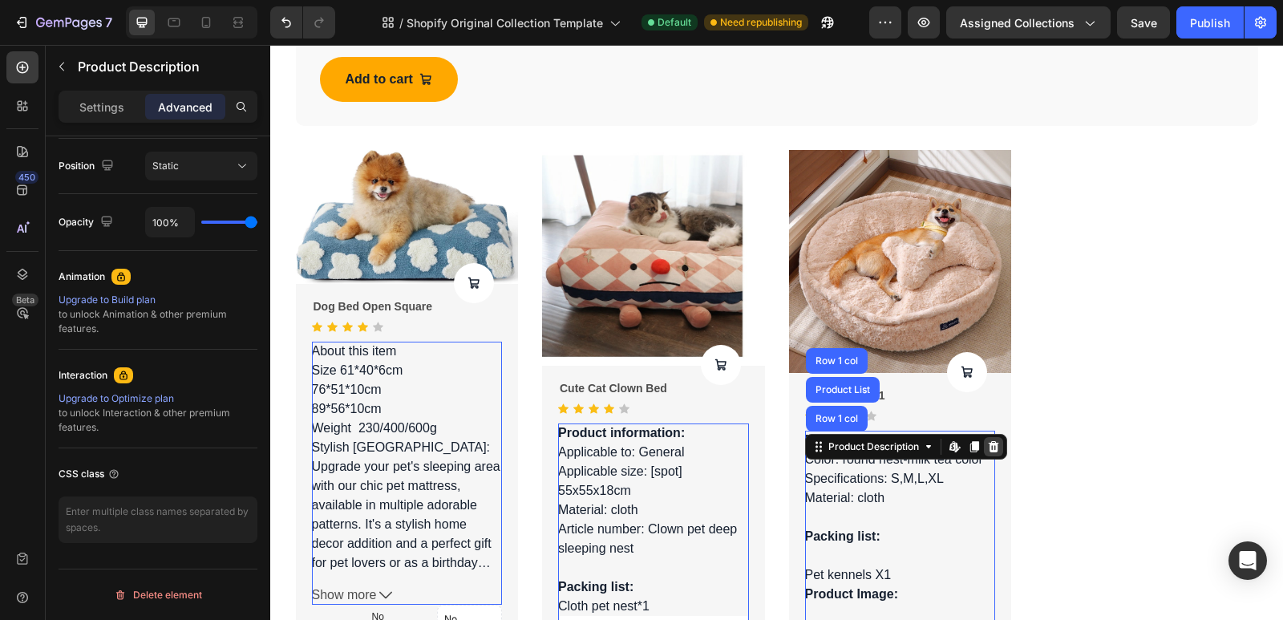
click at [987, 448] on icon at bounding box center [993, 446] width 13 height 13
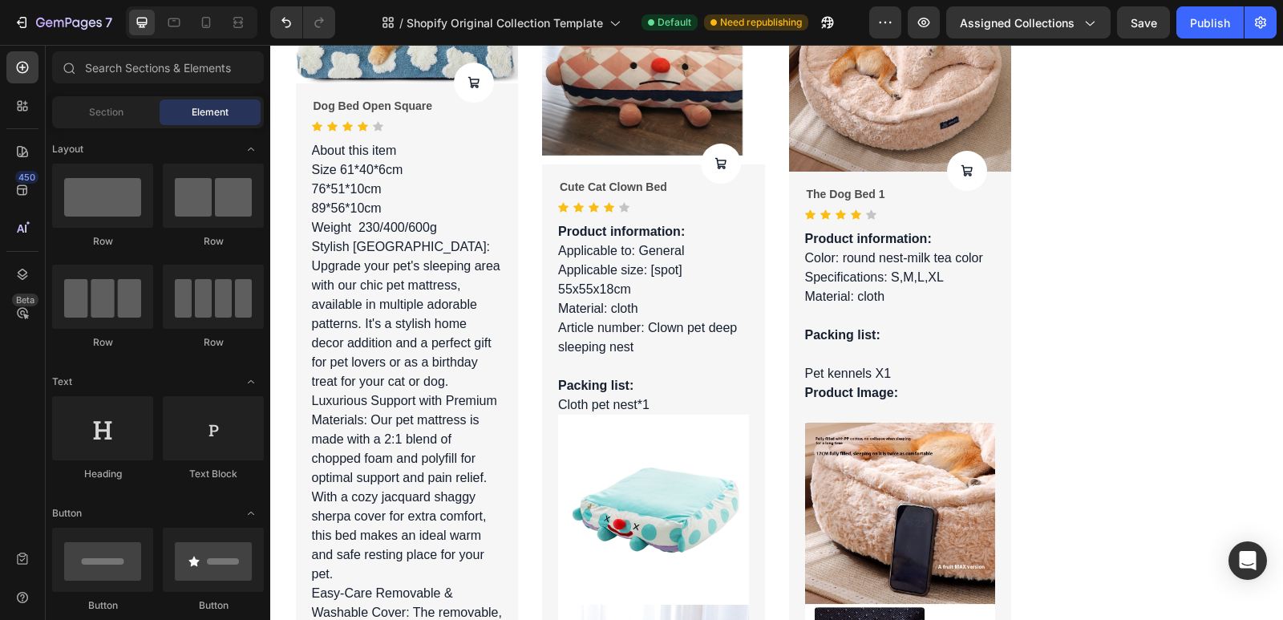
scroll to position [1509, 0]
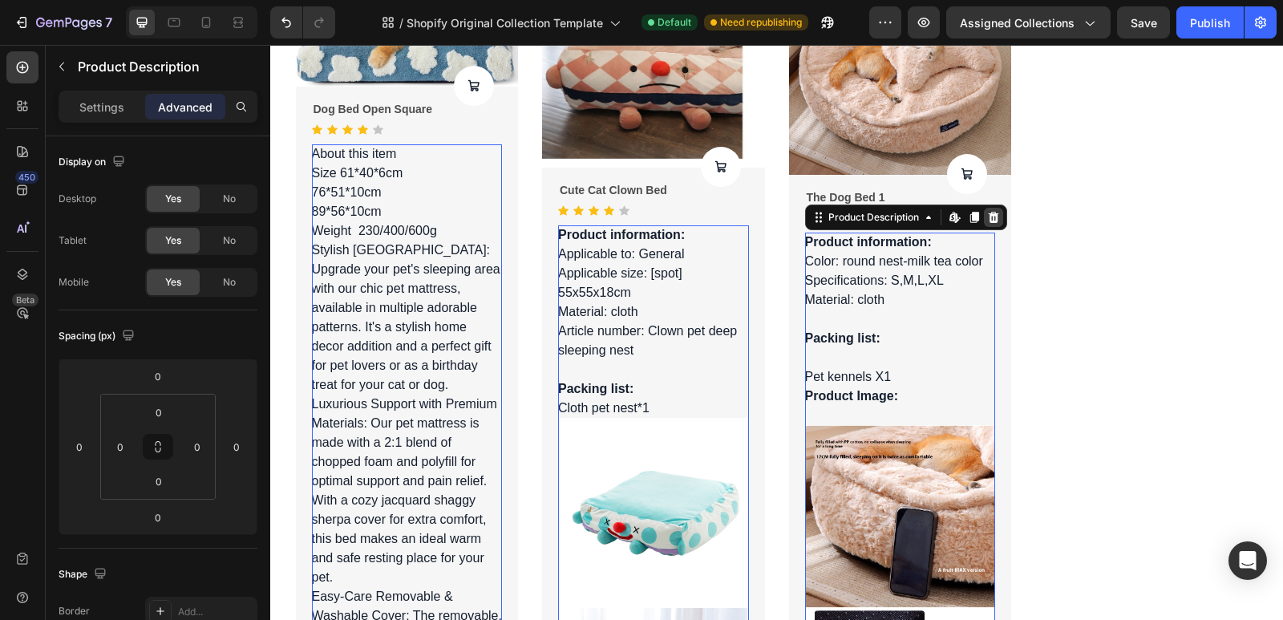
click at [987, 220] on icon at bounding box center [993, 217] width 13 height 13
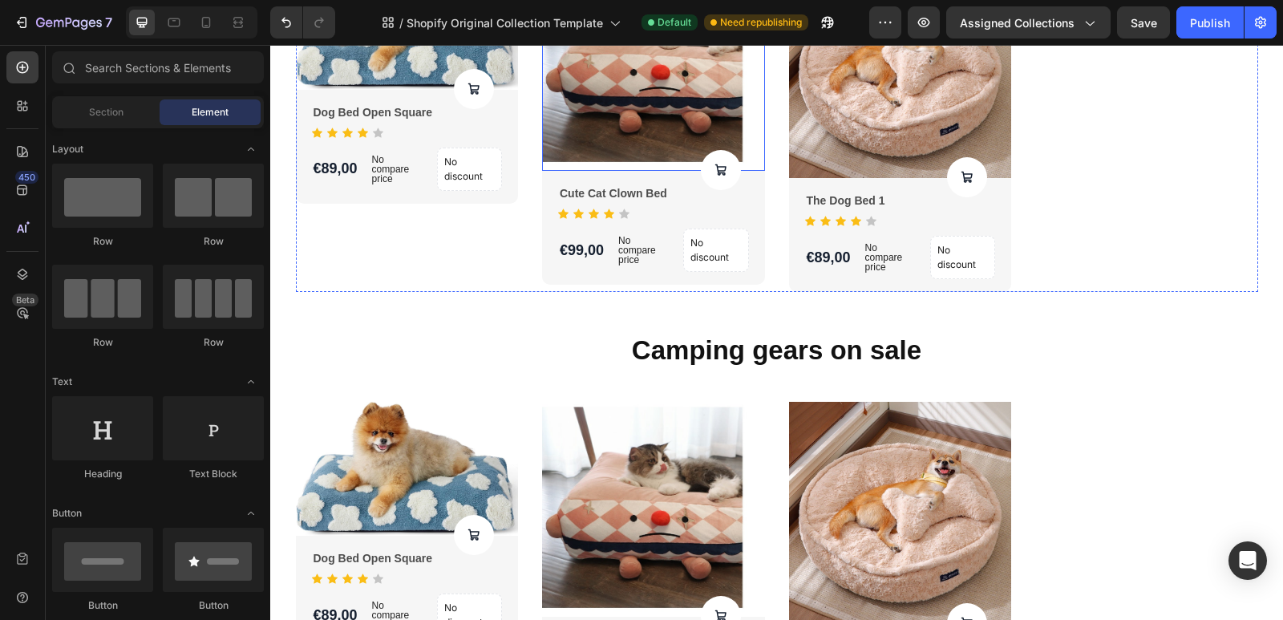
scroll to position [1586, 0]
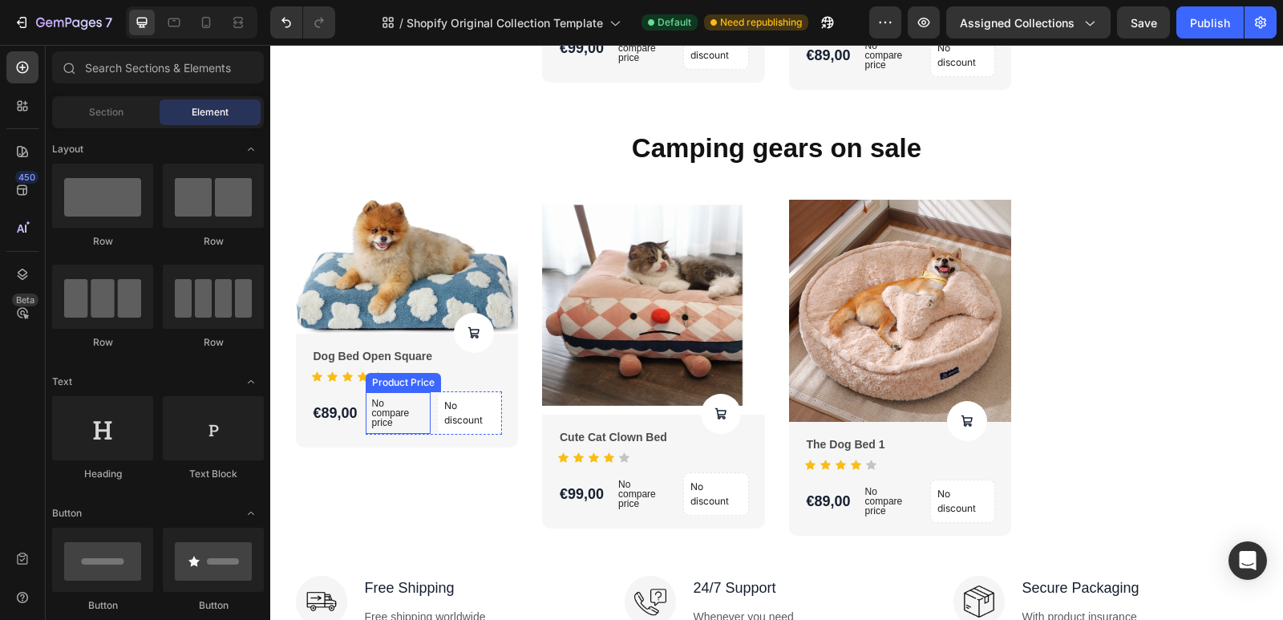
click at [403, 421] on p "No compare price" at bounding box center [398, 413] width 52 height 29
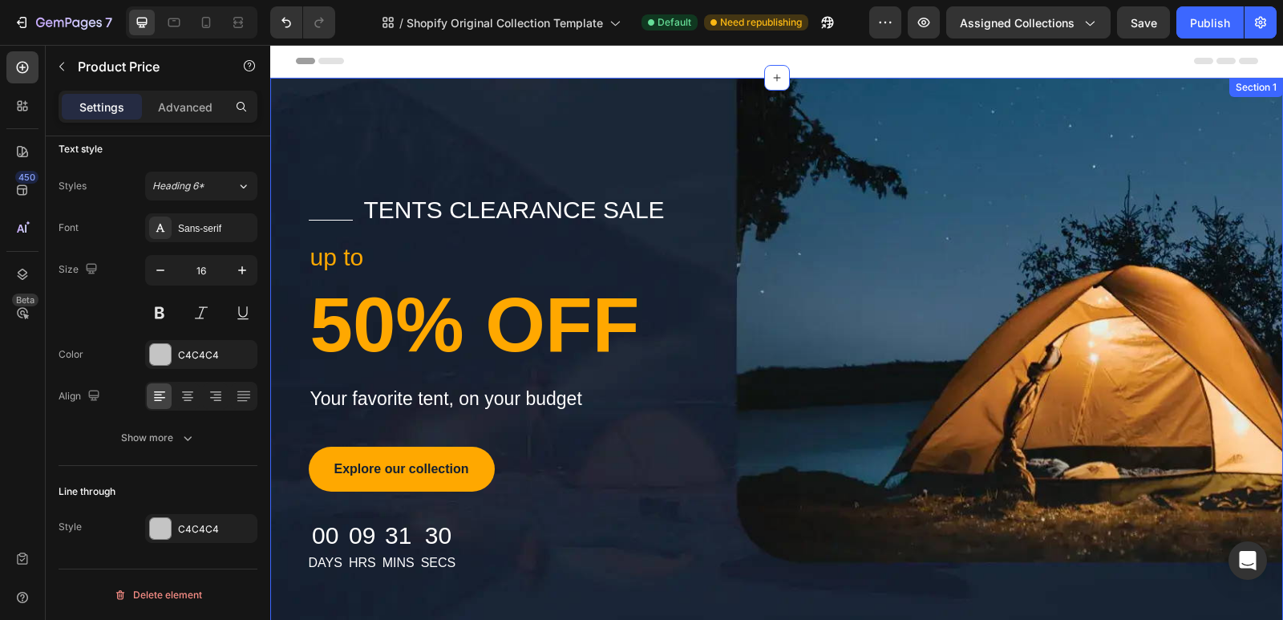
scroll to position [0, 0]
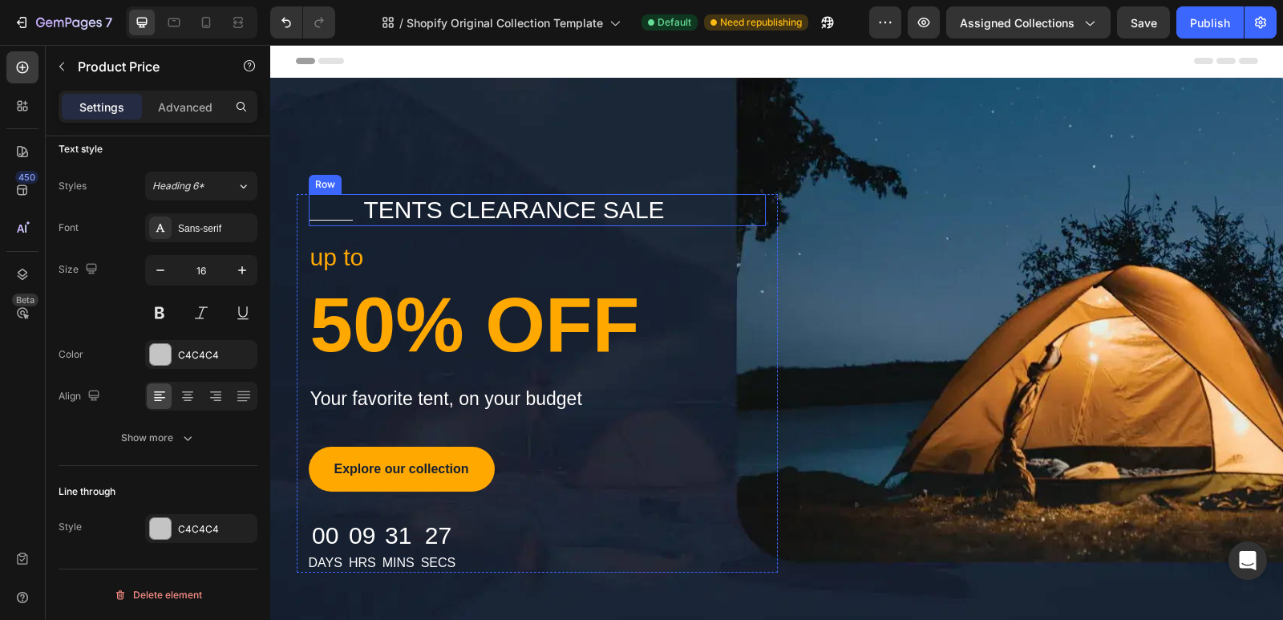
click at [681, 213] on div "Title Line tents clearance sale Text block Row" at bounding box center [537, 210] width 457 height 32
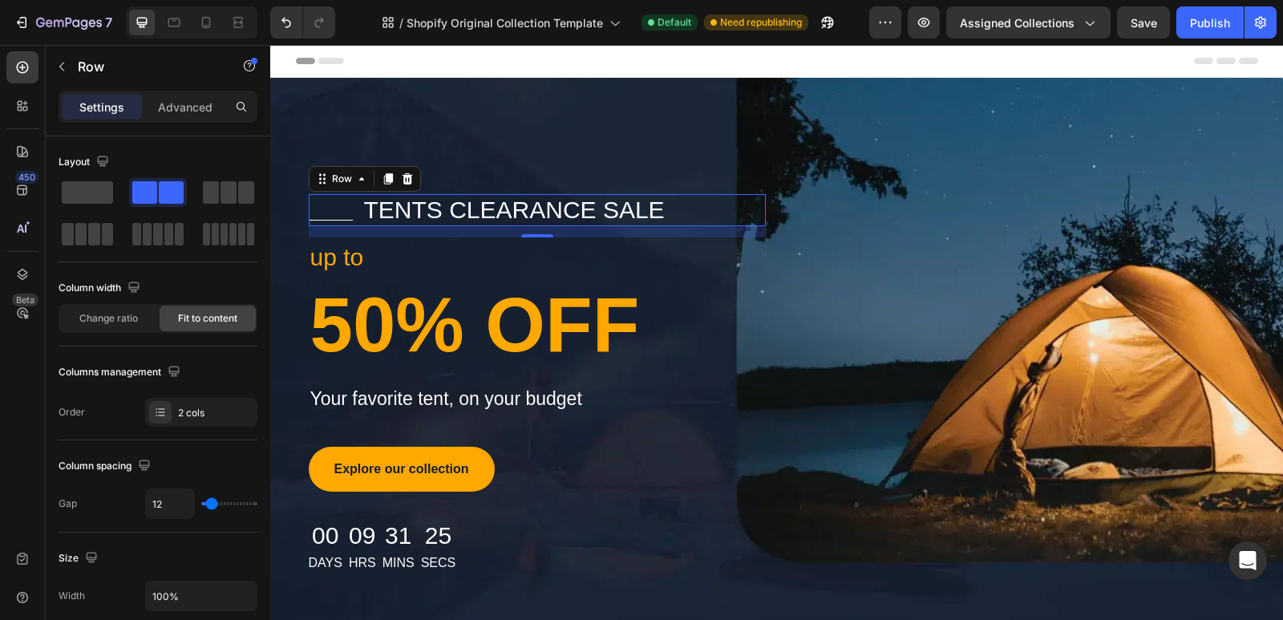
click at [680, 213] on div "Title Line tents clearance sale Text block Row 14" at bounding box center [537, 210] width 457 height 32
click at [531, 202] on p "tents clearance sale" at bounding box center [514, 210] width 301 height 29
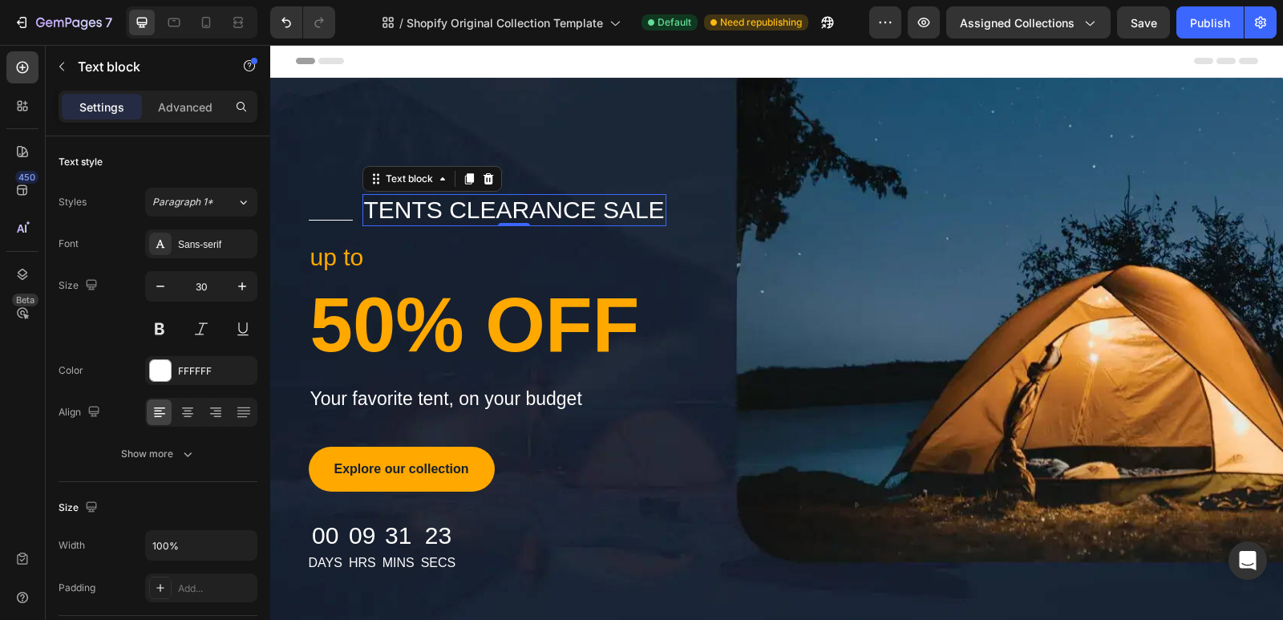
click at [531, 202] on p "tents clearance sale" at bounding box center [514, 210] width 301 height 29
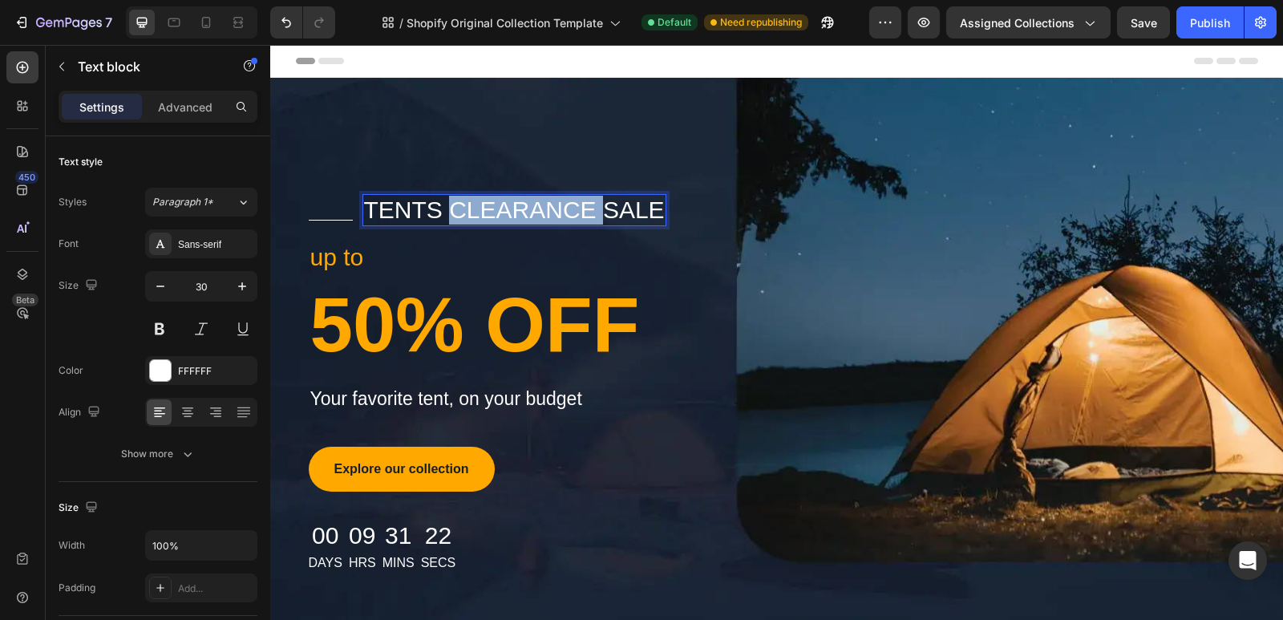
click at [531, 202] on p "tents clearance sale" at bounding box center [514, 210] width 301 height 29
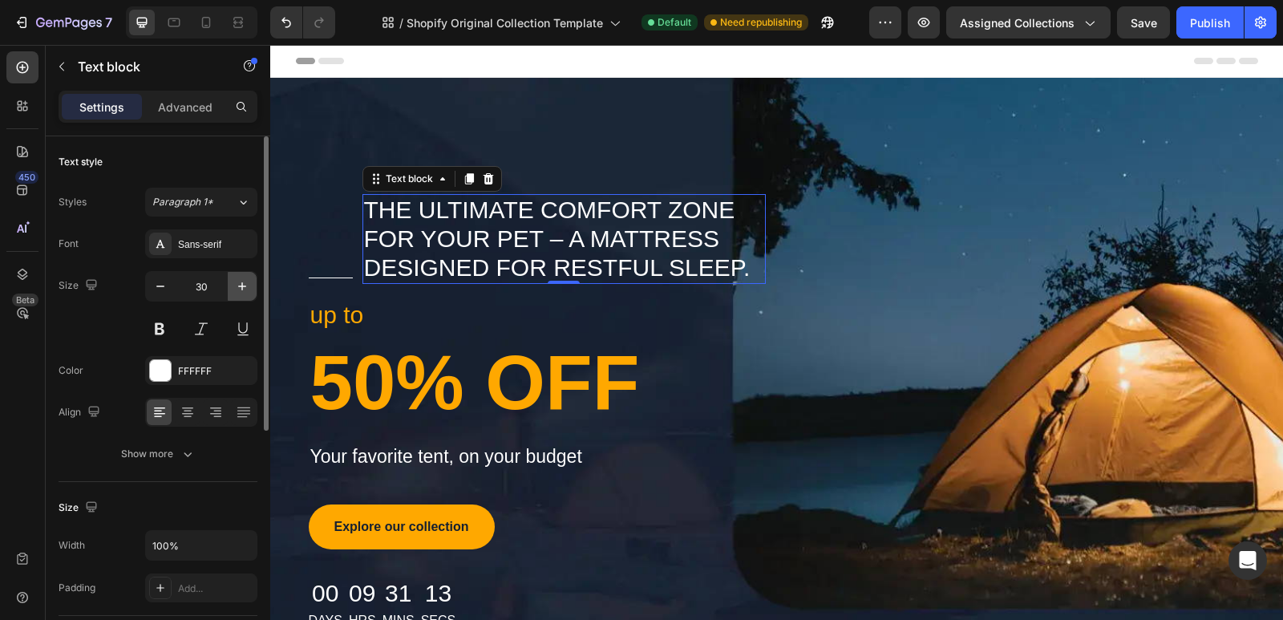
click at [247, 286] on icon "button" at bounding box center [242, 286] width 16 height 16
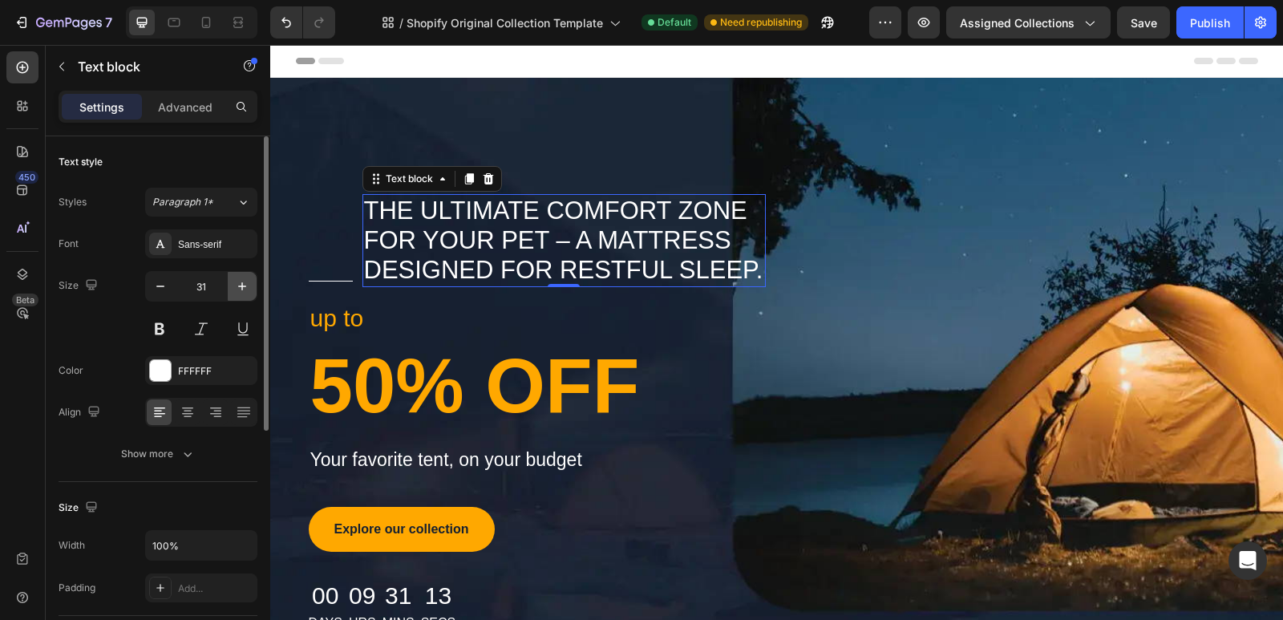
click at [247, 286] on icon "button" at bounding box center [242, 286] width 16 height 16
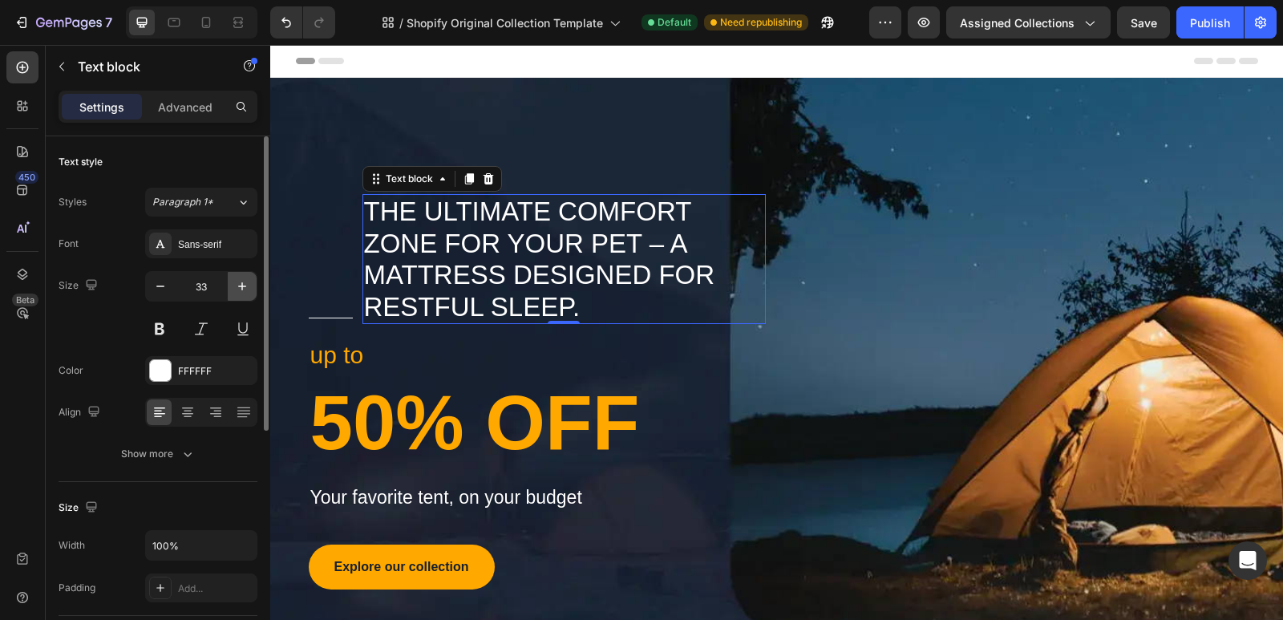
click at [247, 286] on icon "button" at bounding box center [242, 286] width 16 height 16
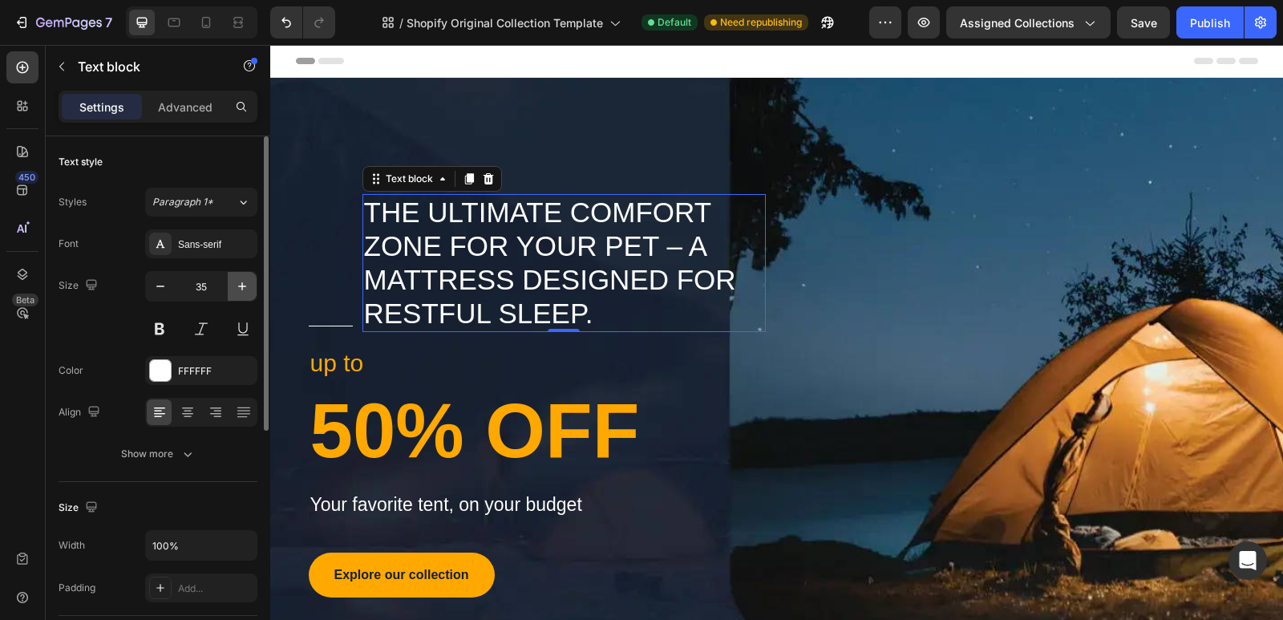
click at [247, 286] on icon "button" at bounding box center [242, 286] width 16 height 16
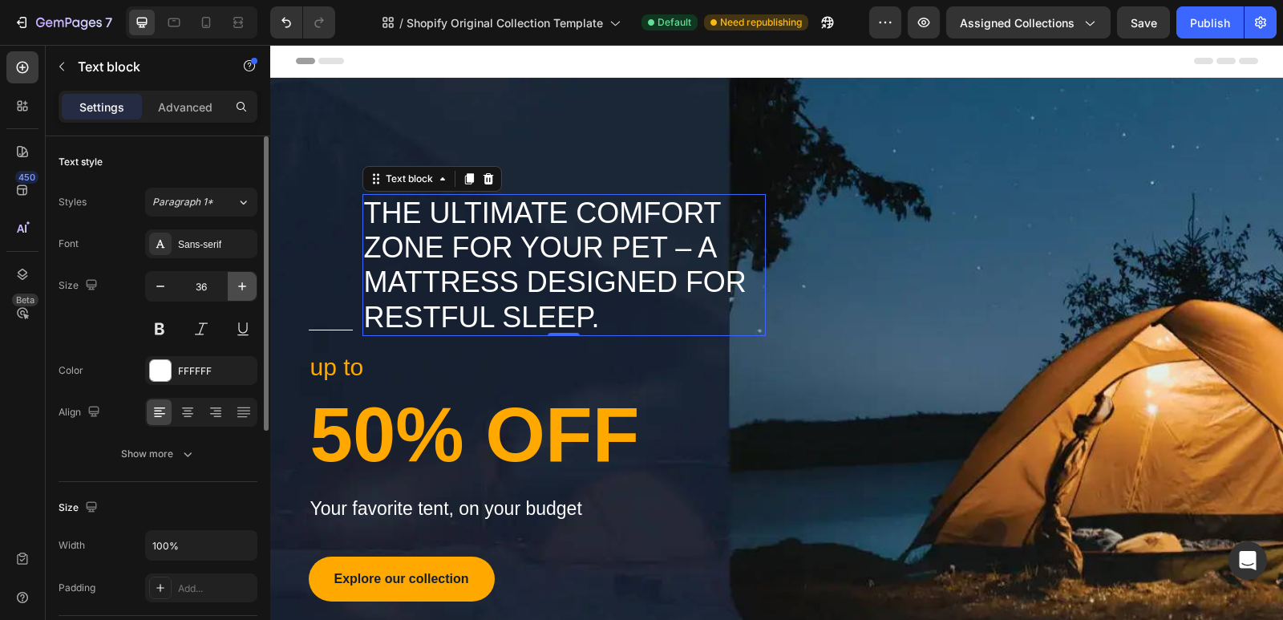
click at [247, 286] on icon "button" at bounding box center [242, 286] width 16 height 16
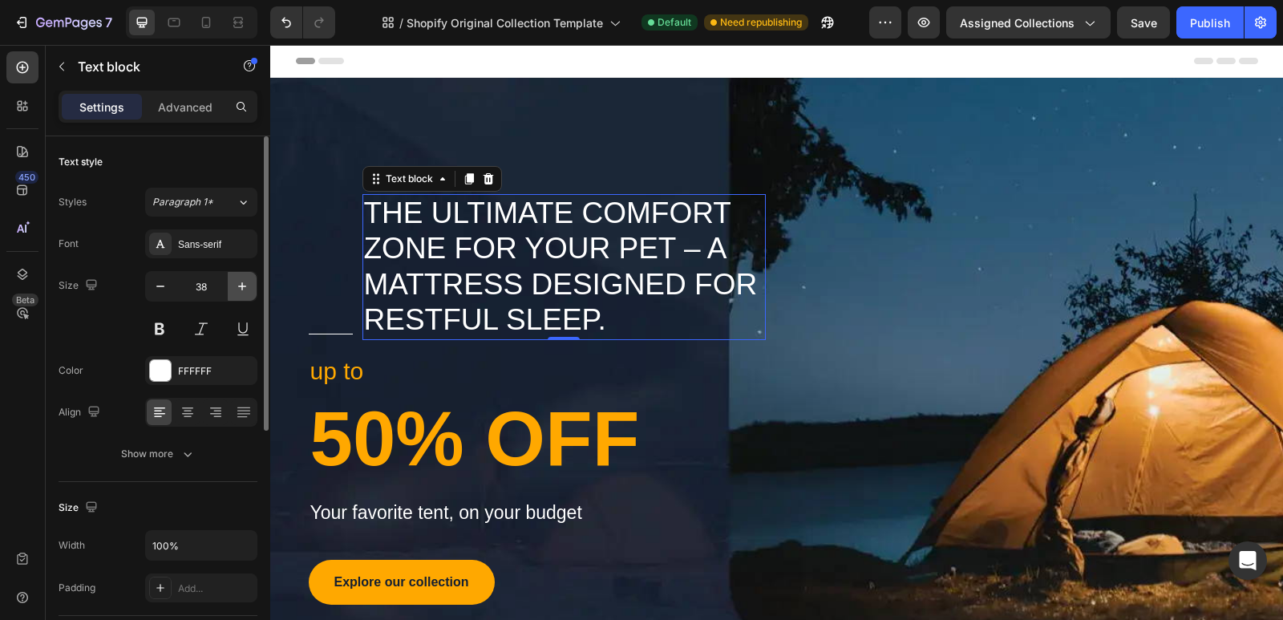
click at [247, 286] on icon "button" at bounding box center [242, 286] width 16 height 16
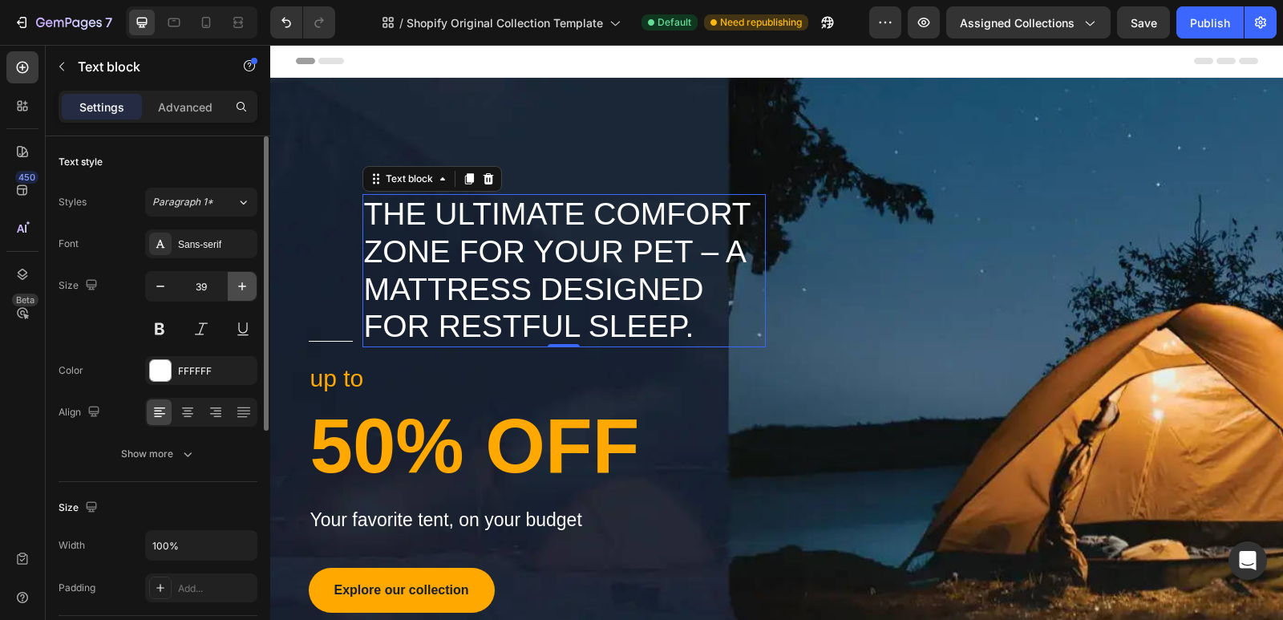
click at [247, 286] on icon "button" at bounding box center [242, 286] width 16 height 16
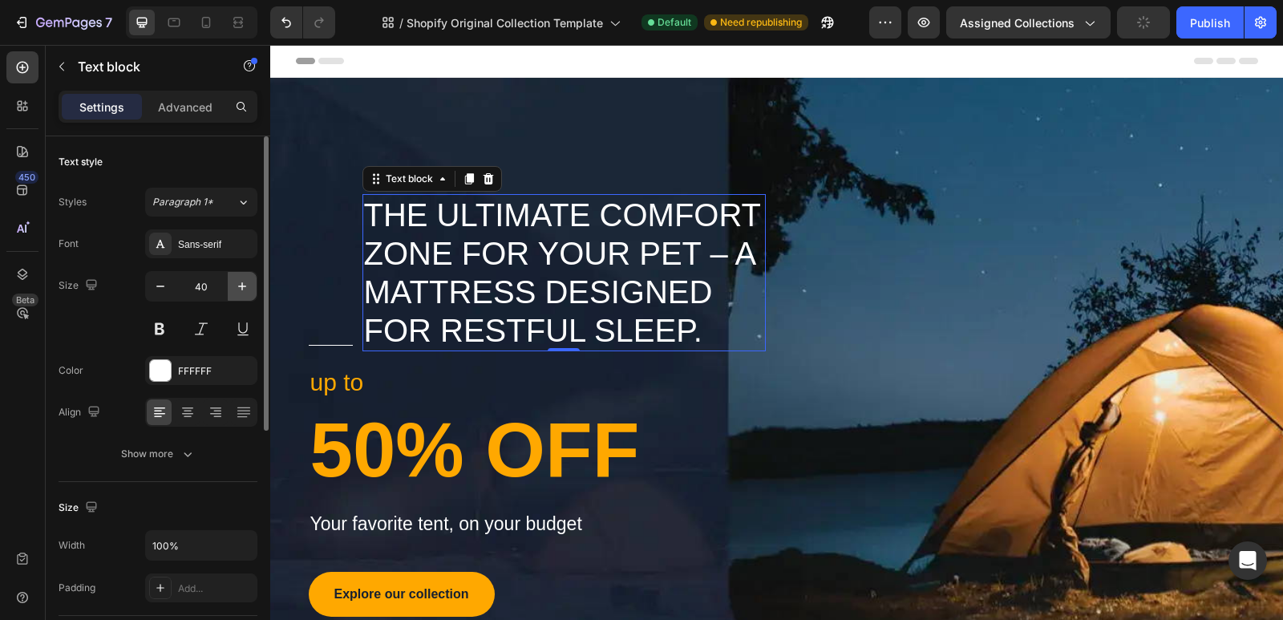
click at [247, 286] on icon "button" at bounding box center [242, 286] width 16 height 16
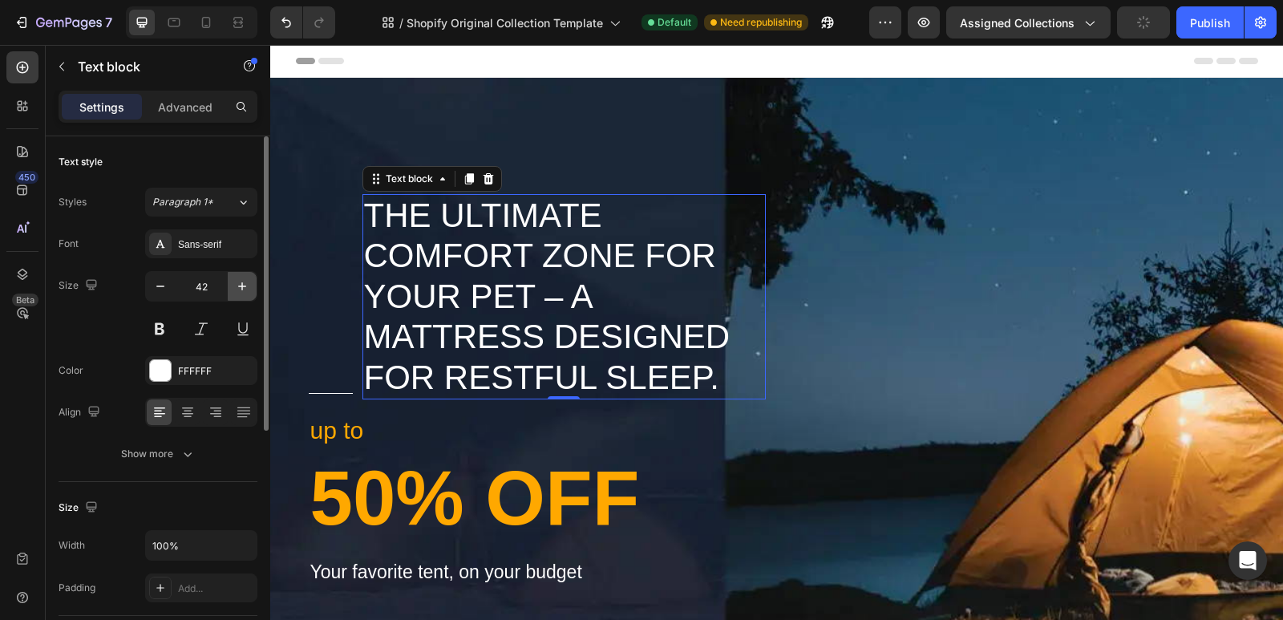
click at [247, 286] on icon "button" at bounding box center [242, 286] width 16 height 16
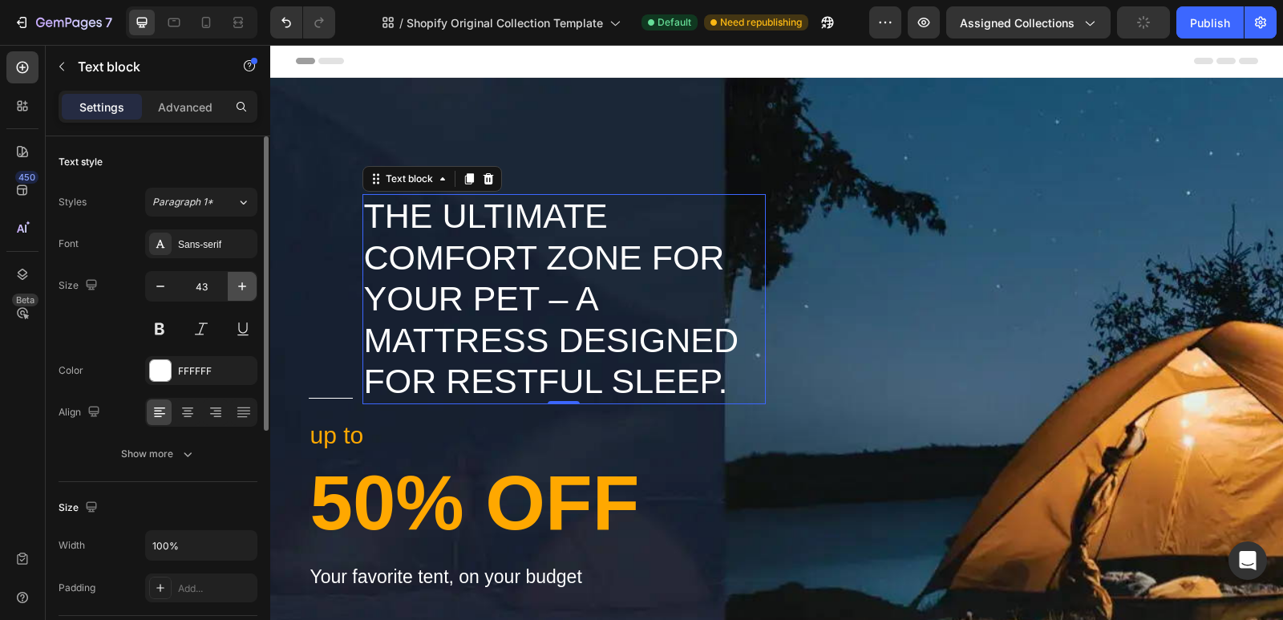
type input "44"
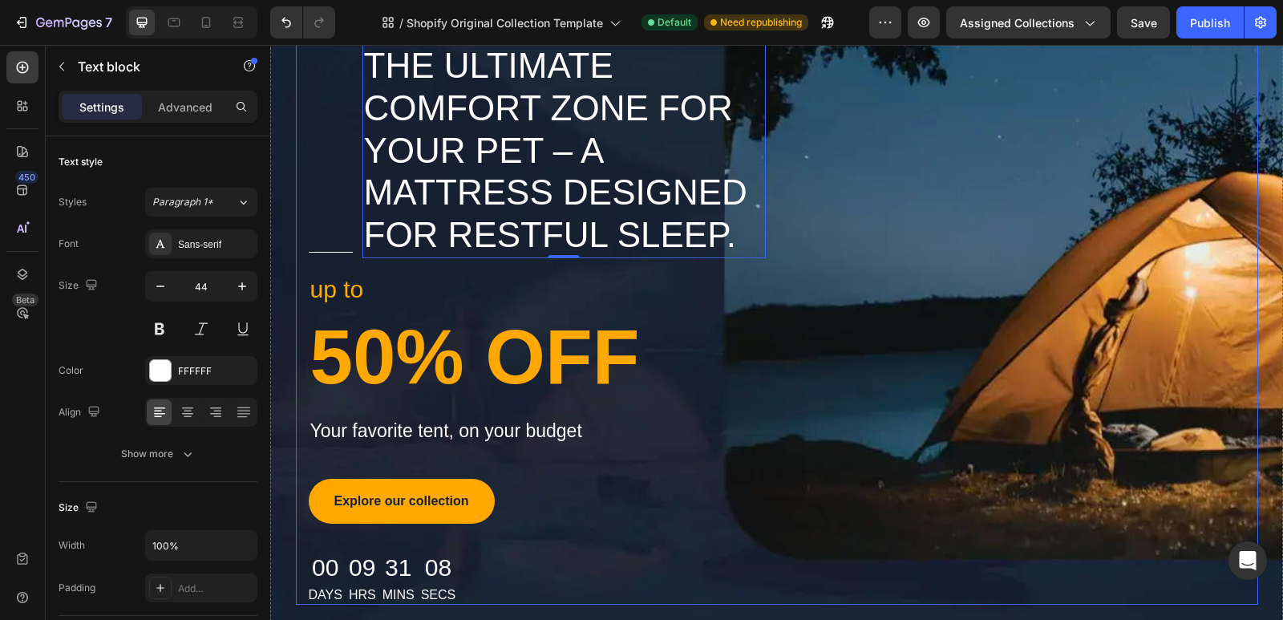
scroll to position [80, 0]
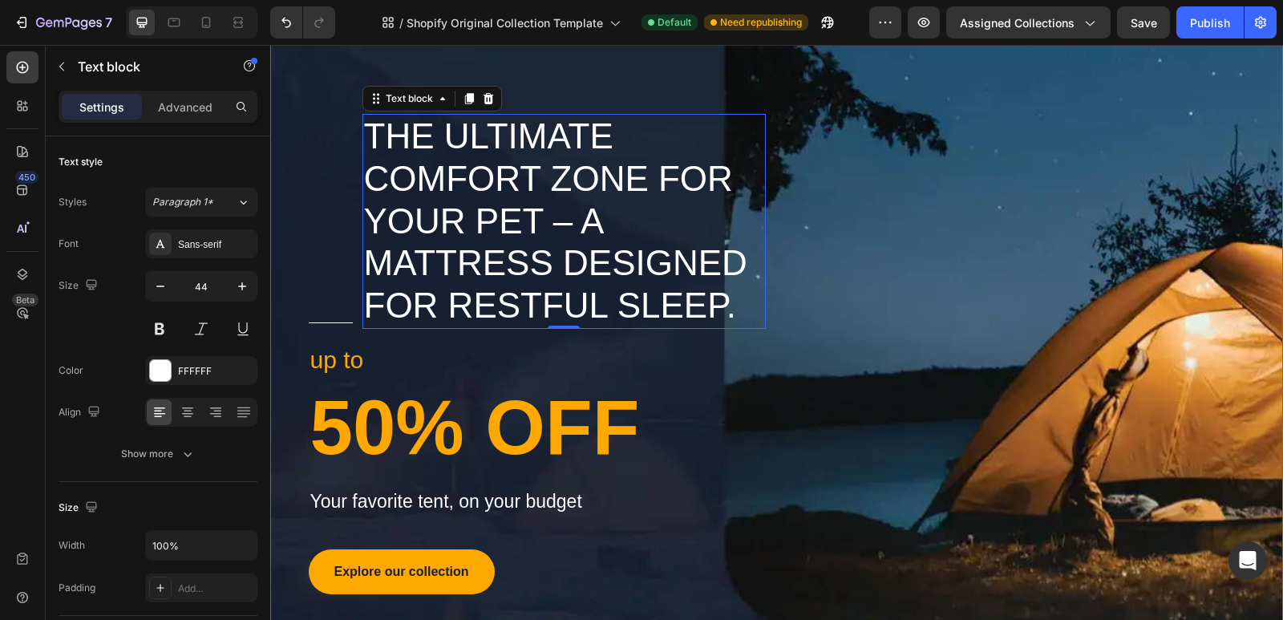
click at [1105, 84] on div "Title Line The Ultimate Comfort Zone for Your Pet – A Mattress Designed for Res…" at bounding box center [776, 389] width 1013 height 782
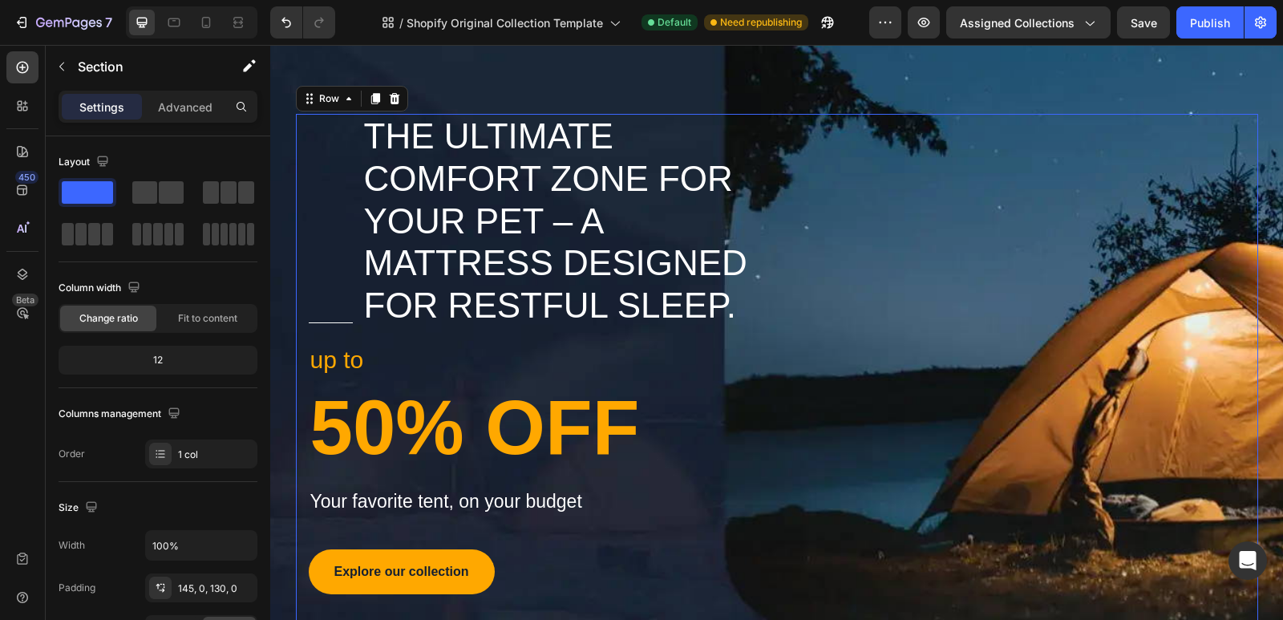
click at [1069, 195] on div "Title Line The Ultimate Comfort Zone for Your Pet – A Mattress Designed for Res…" at bounding box center [777, 394] width 962 height 561
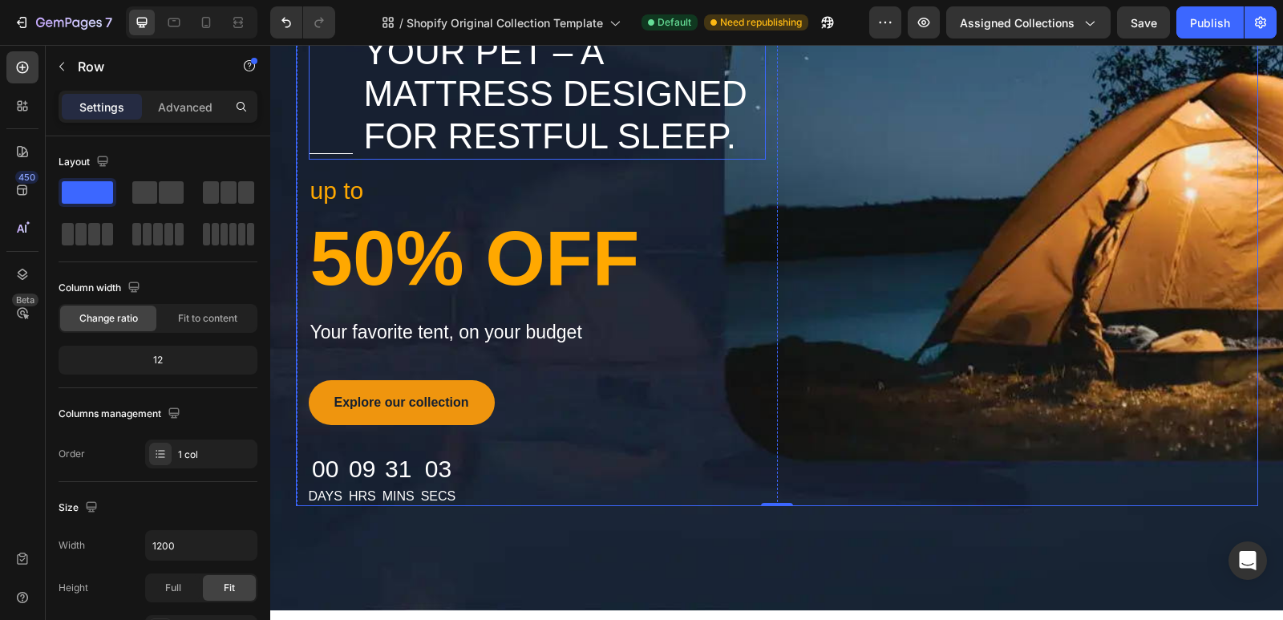
scroll to position [401, 0]
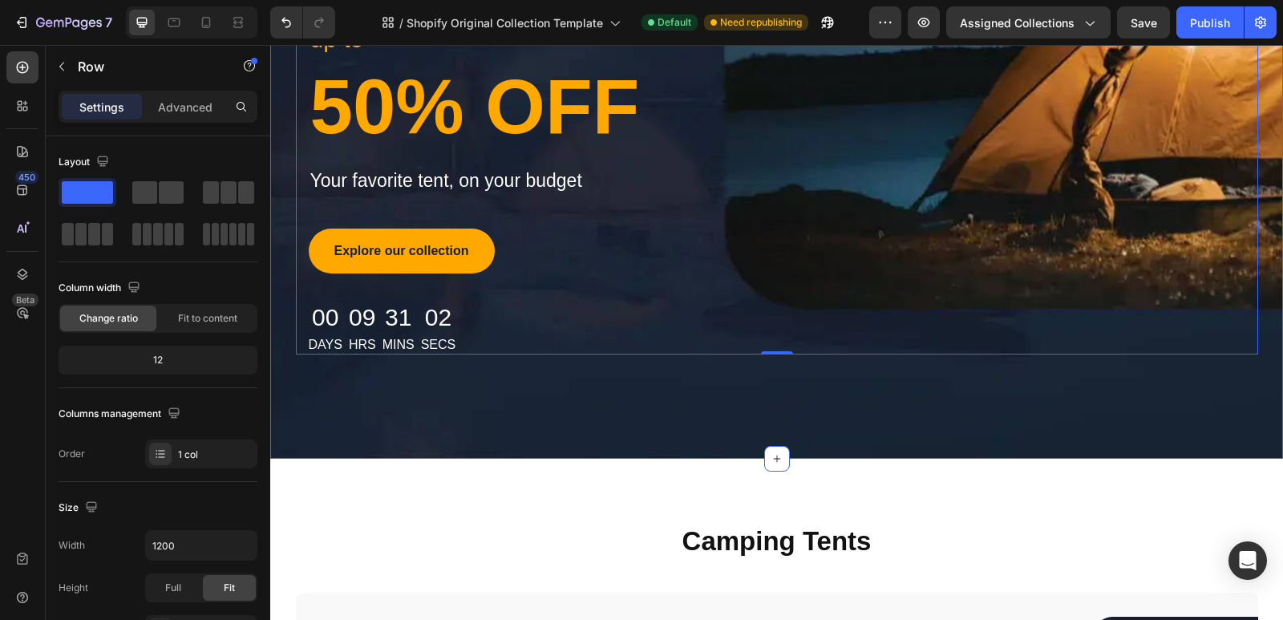
click at [675, 402] on div "Title Line The Ultimate Comfort Zone for Your Pet – A Mattress Designed for Res…" at bounding box center [776, 68] width 1013 height 782
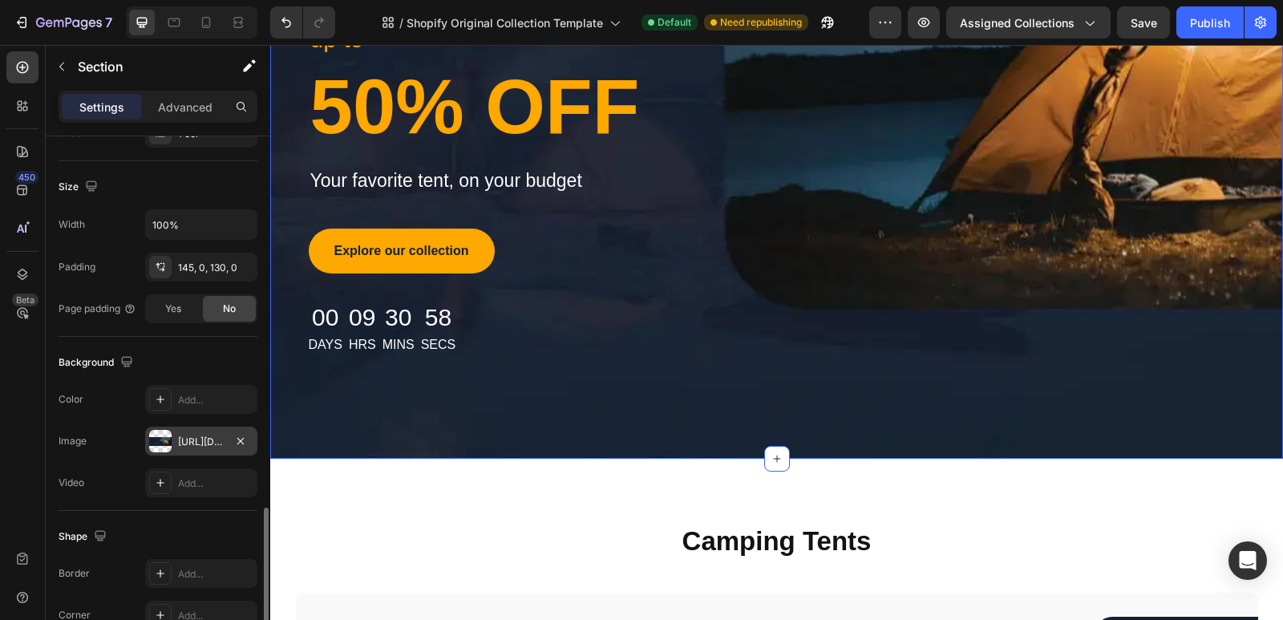
scroll to position [449, 0]
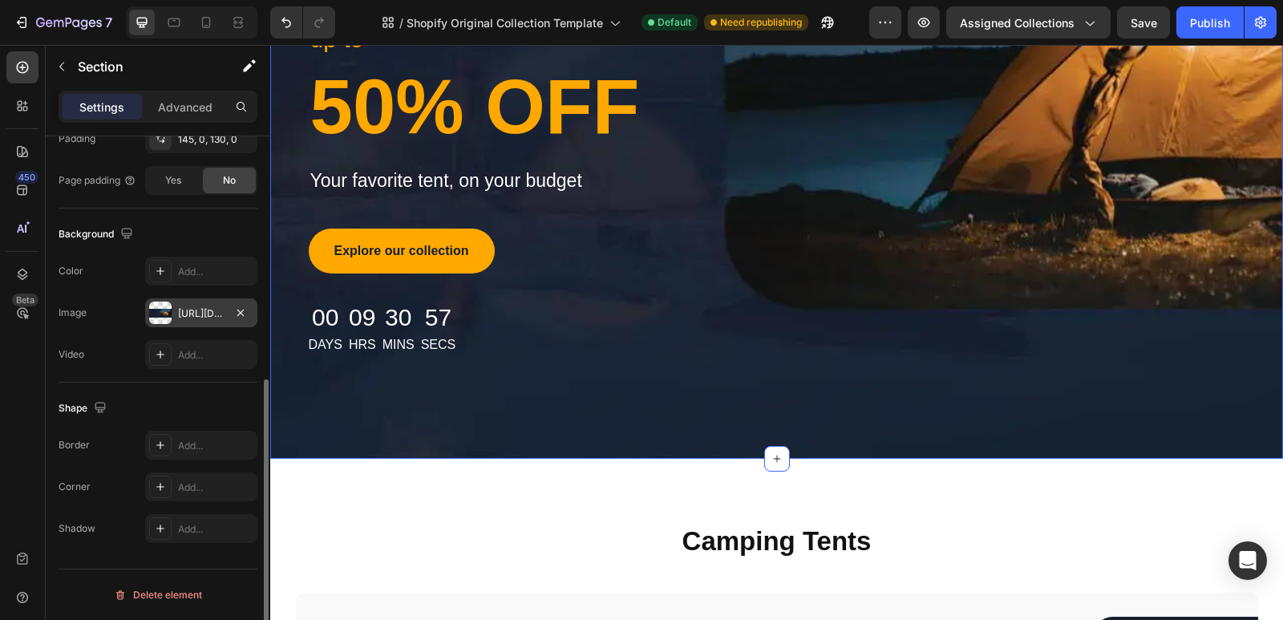
click at [184, 314] on div "[URL][DOMAIN_NAME]" at bounding box center [201, 313] width 47 height 14
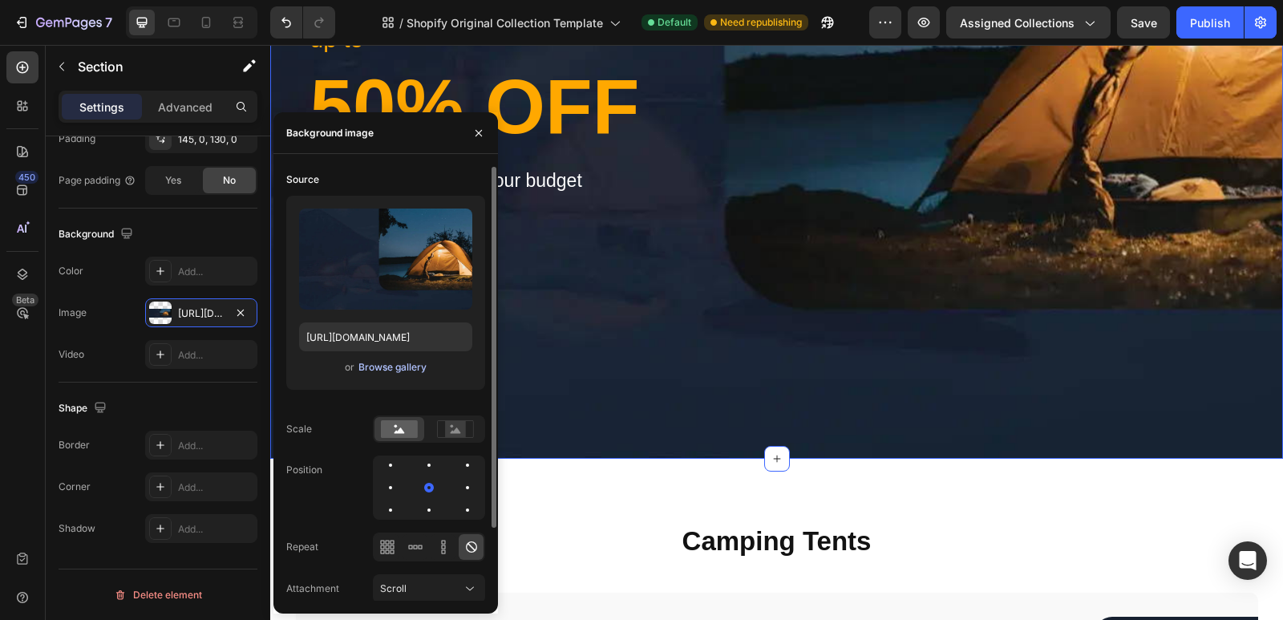
click at [392, 370] on div "Browse gallery" at bounding box center [393, 367] width 68 height 14
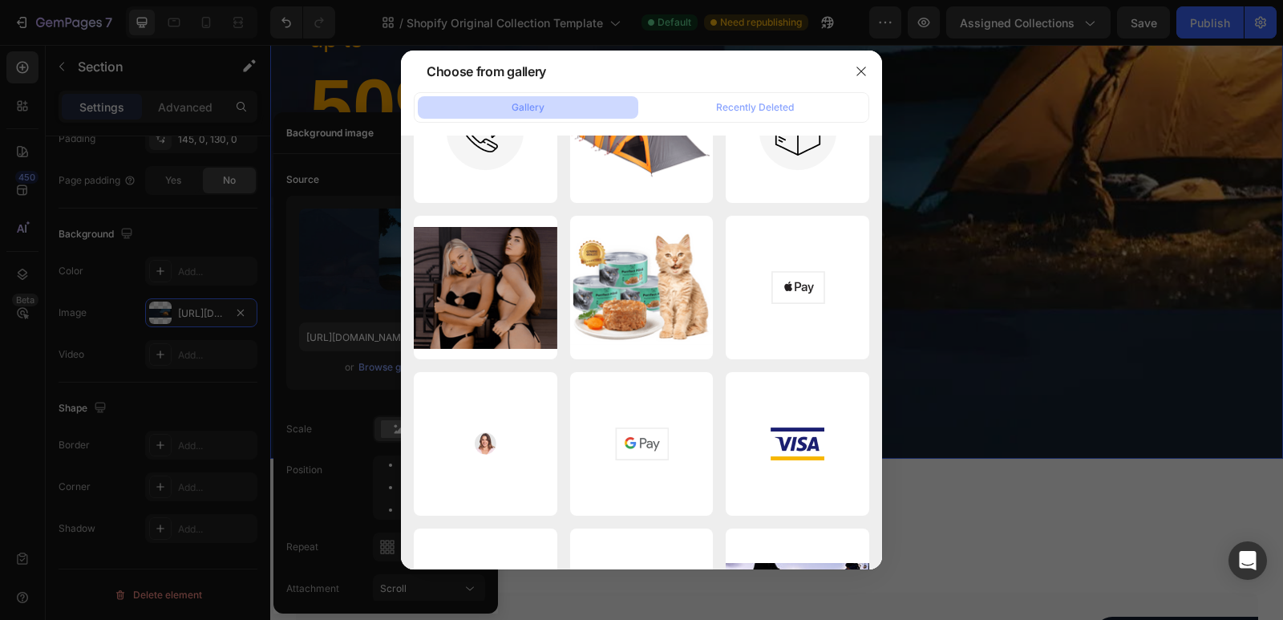
scroll to position [0, 0]
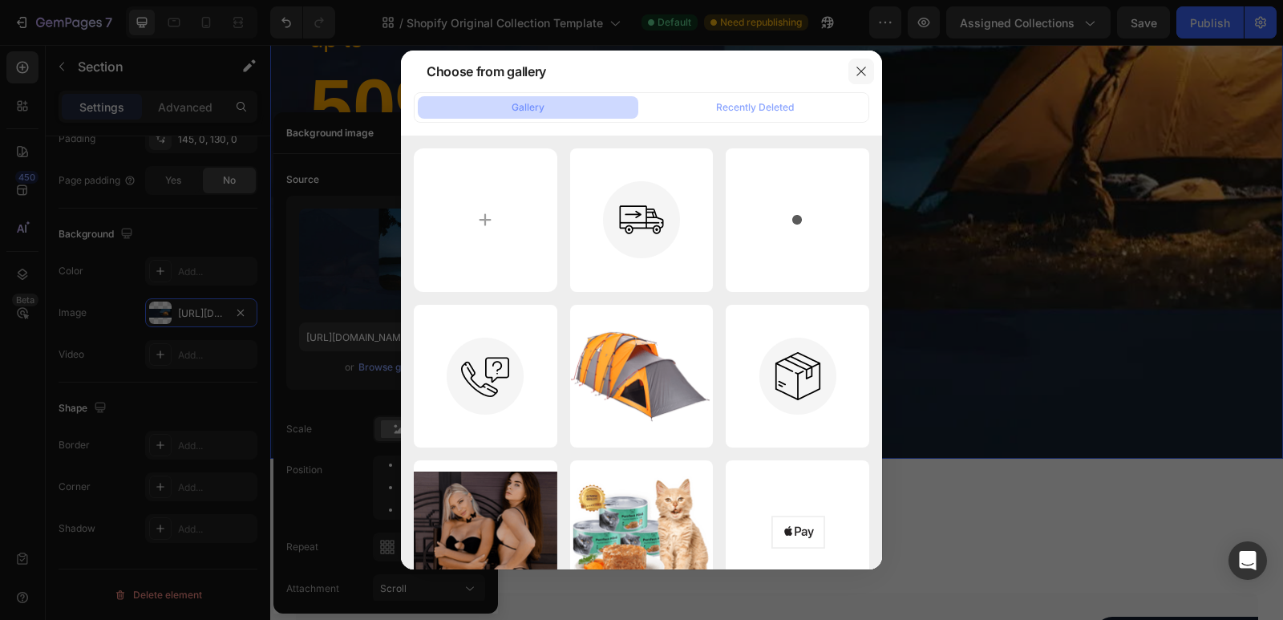
click at [861, 68] on icon "button" at bounding box center [861, 71] width 13 height 13
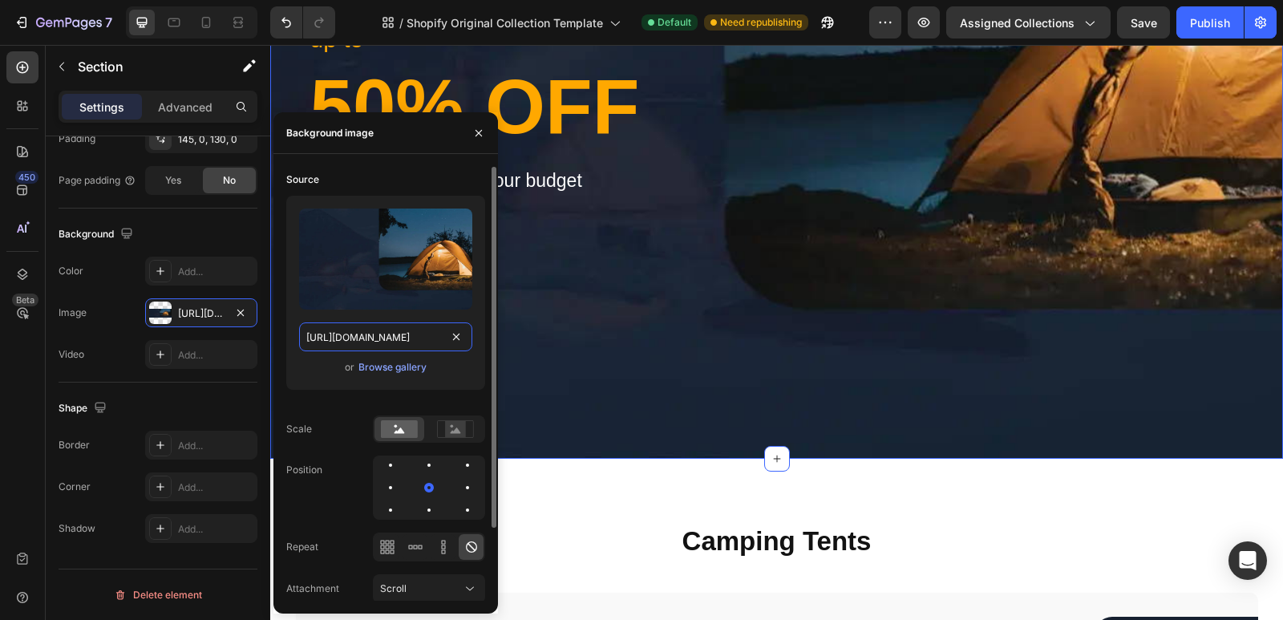
click at [359, 337] on input "[URL][DOMAIN_NAME]" at bounding box center [385, 336] width 173 height 29
paste input "[DOMAIN_NAME][URL]"
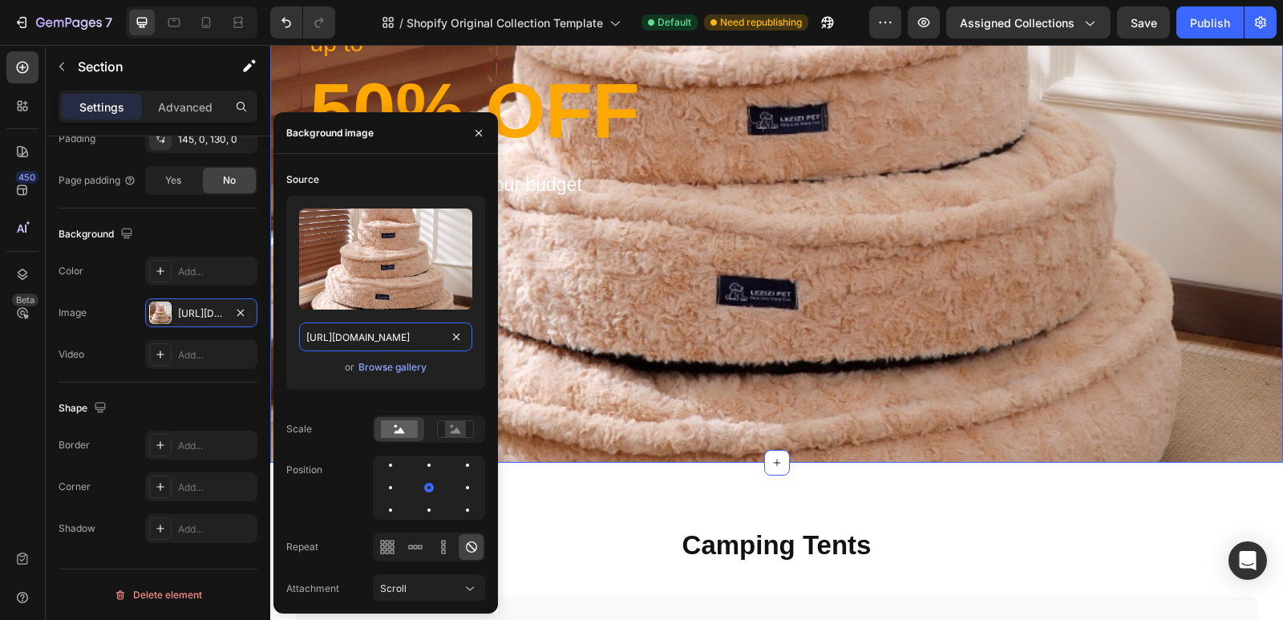
scroll to position [401, 0]
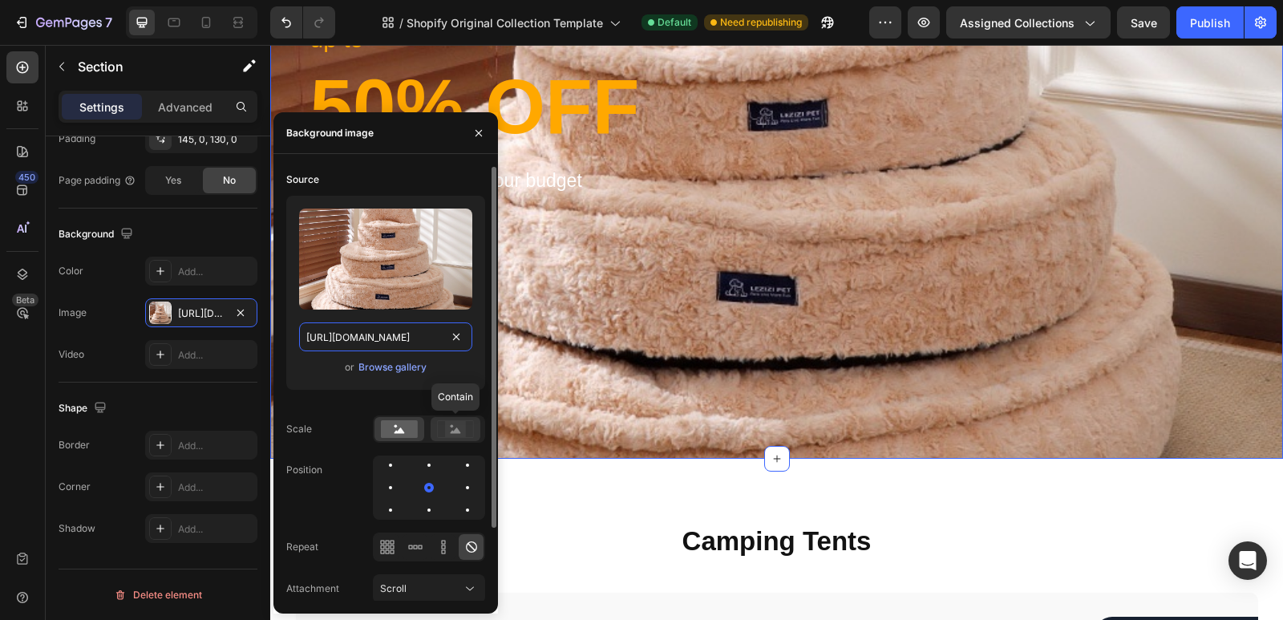
type input "[URL][DOMAIN_NAME]"
click at [451, 430] on rect at bounding box center [455, 429] width 21 height 16
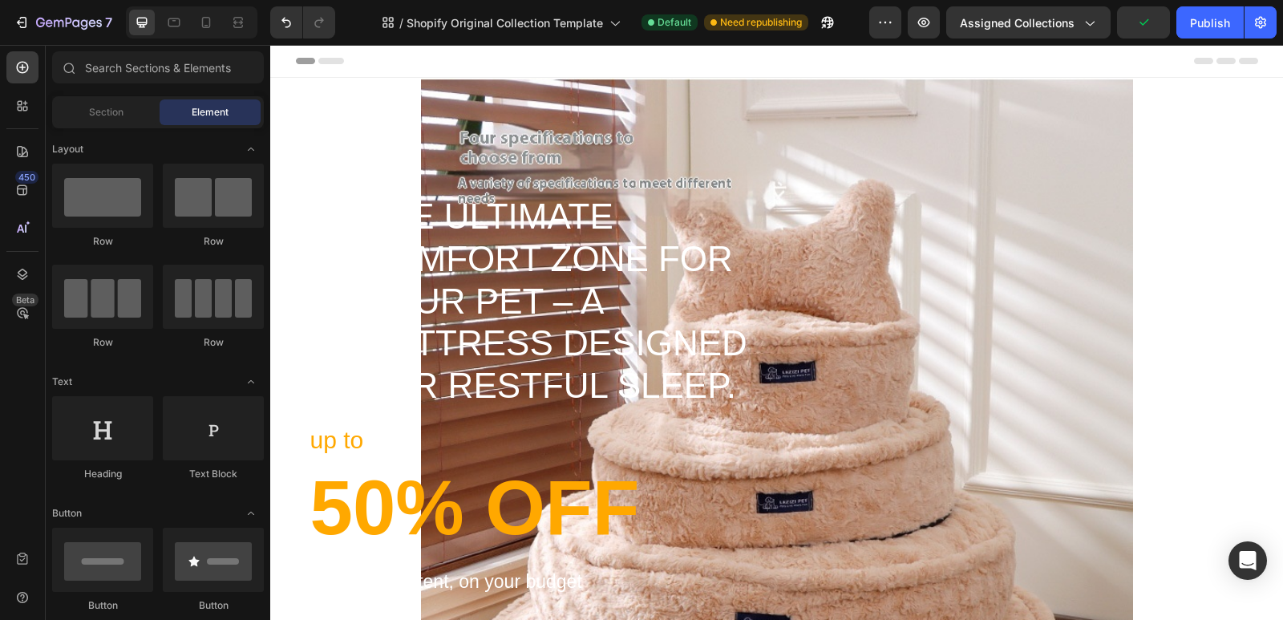
click at [549, 62] on div at bounding box center [777, 61] width 962 height 32
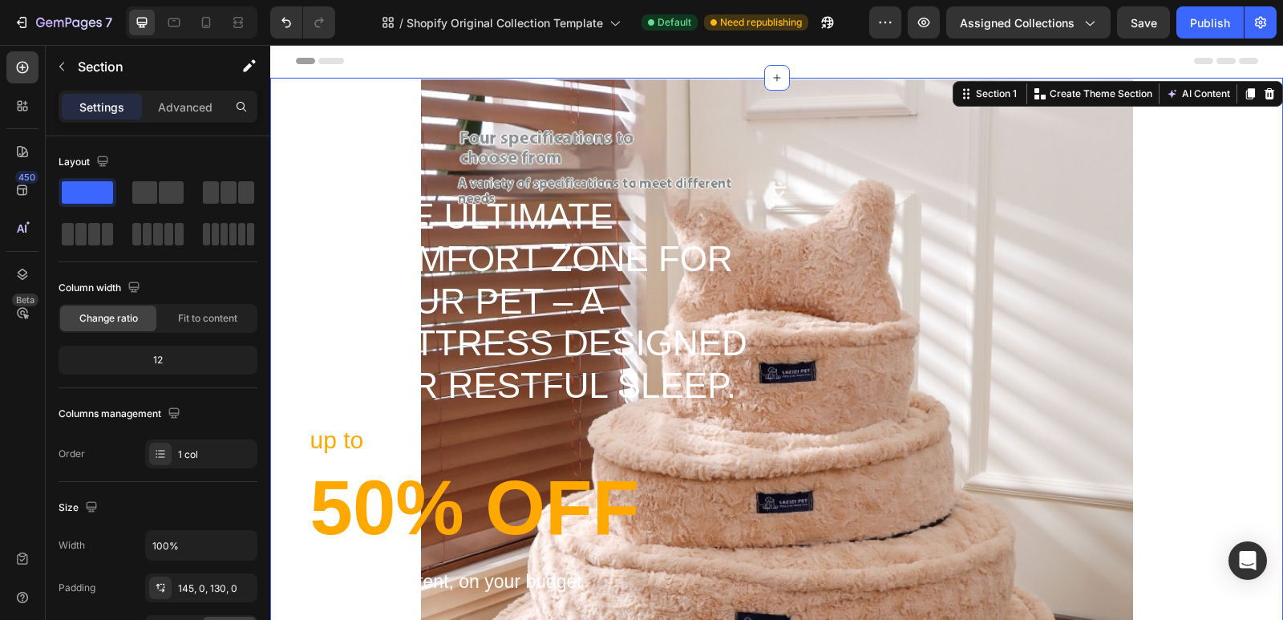
click at [977, 154] on div "Title Line The Ultimate Comfort Zone for Your Pet – A Mattress Designed for Res…" at bounding box center [776, 469] width 1013 height 782
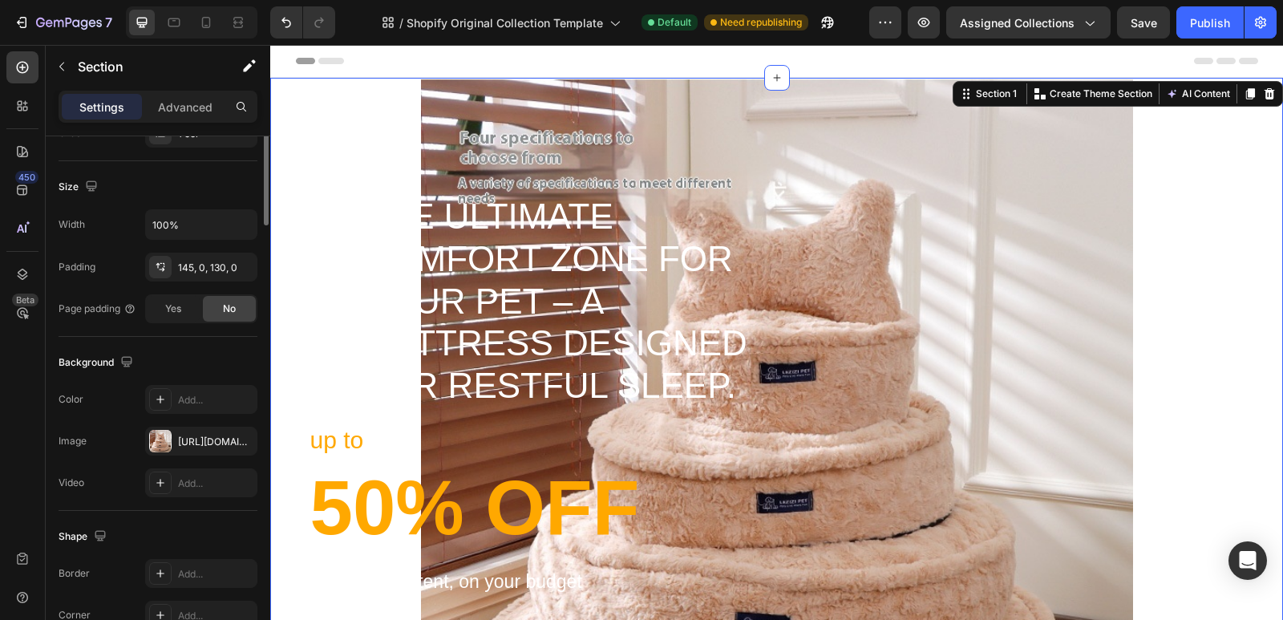
scroll to position [401, 0]
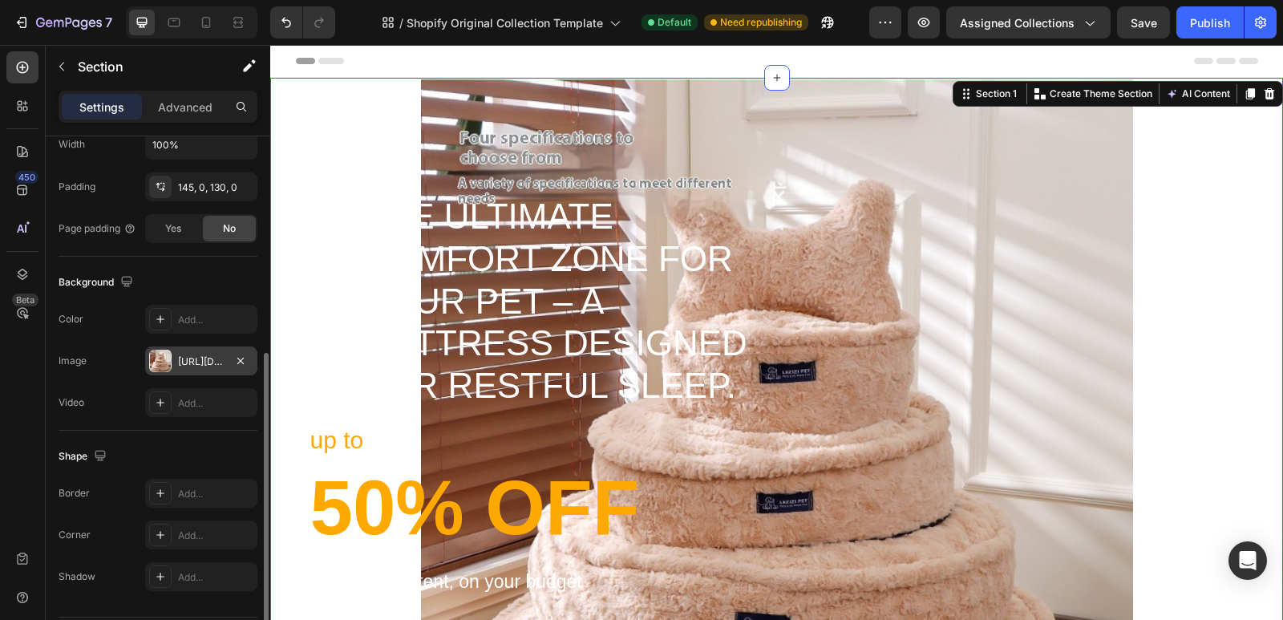
click at [192, 364] on div "[URL][DOMAIN_NAME]" at bounding box center [201, 362] width 47 height 14
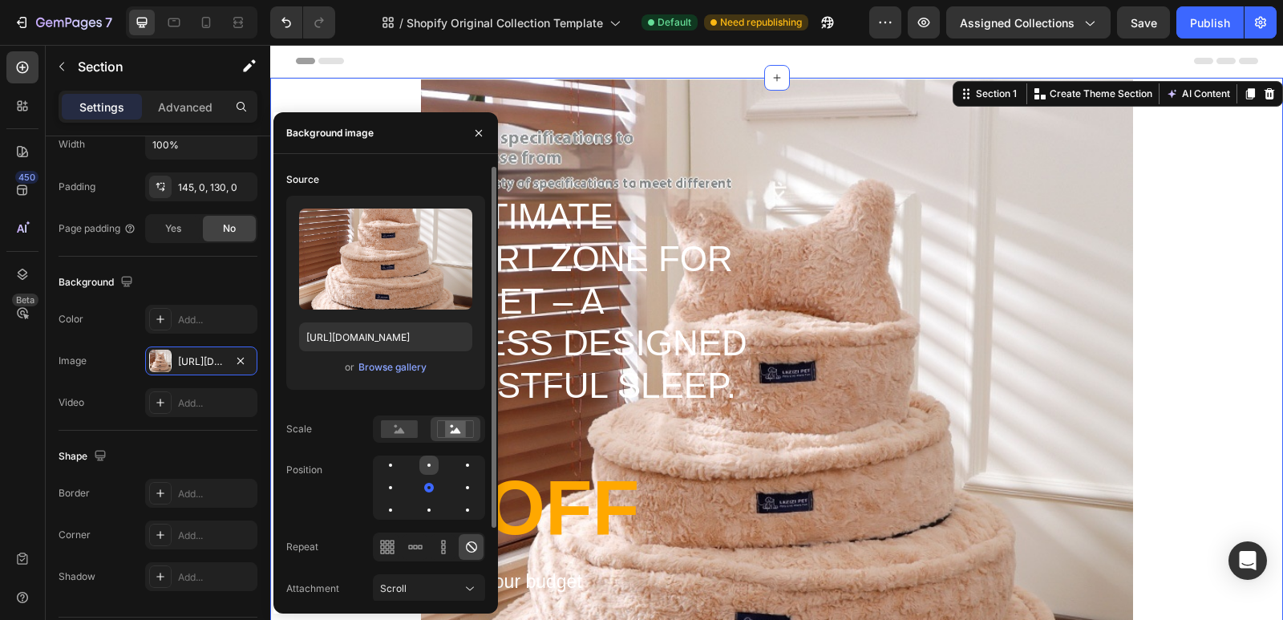
click at [428, 471] on div at bounding box center [428, 465] width 19 height 19
click at [394, 490] on div at bounding box center [390, 487] width 19 height 19
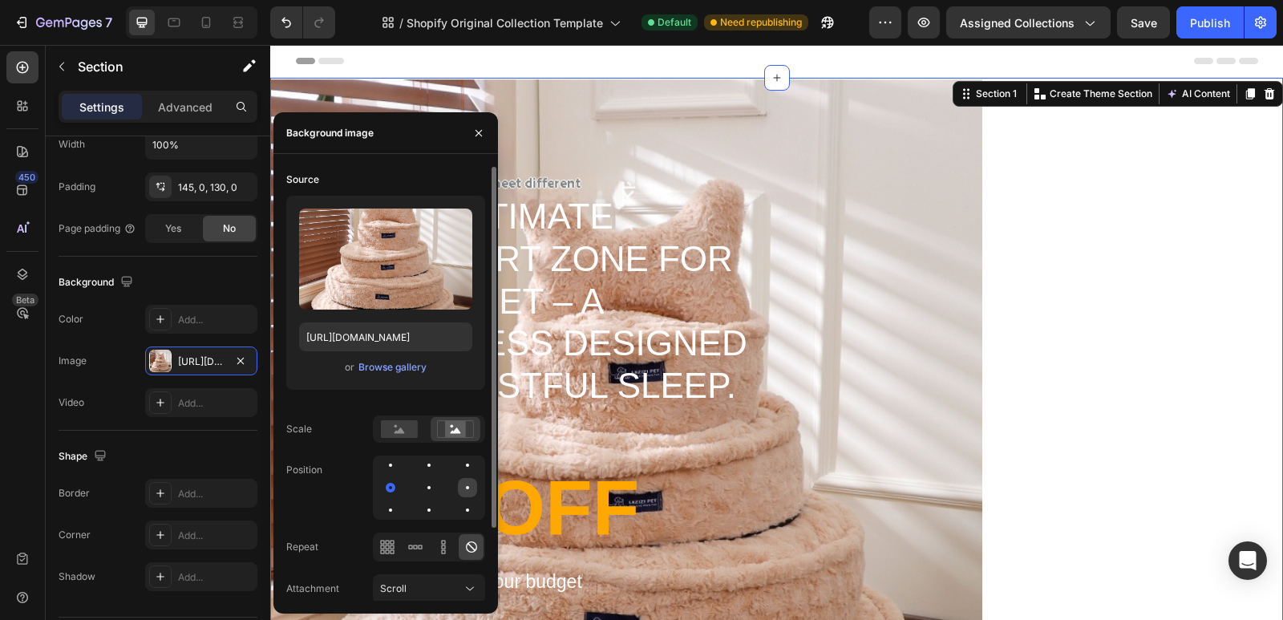
click at [465, 489] on div at bounding box center [467, 487] width 19 height 19
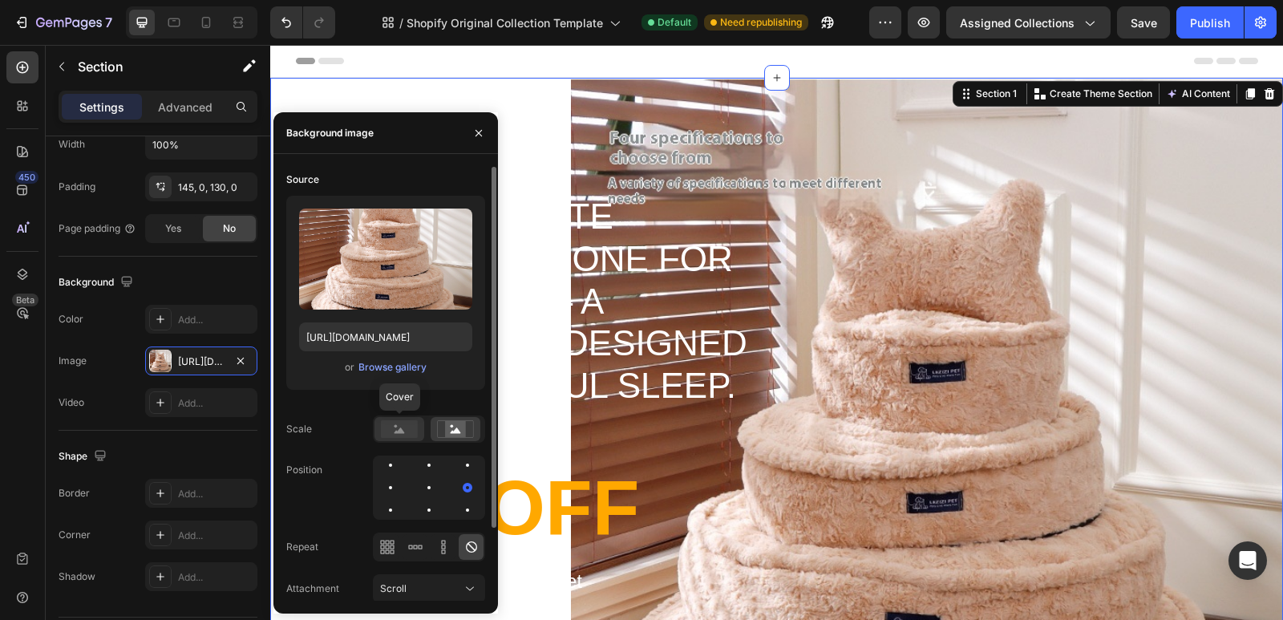
click at [408, 432] on rect at bounding box center [399, 429] width 37 height 18
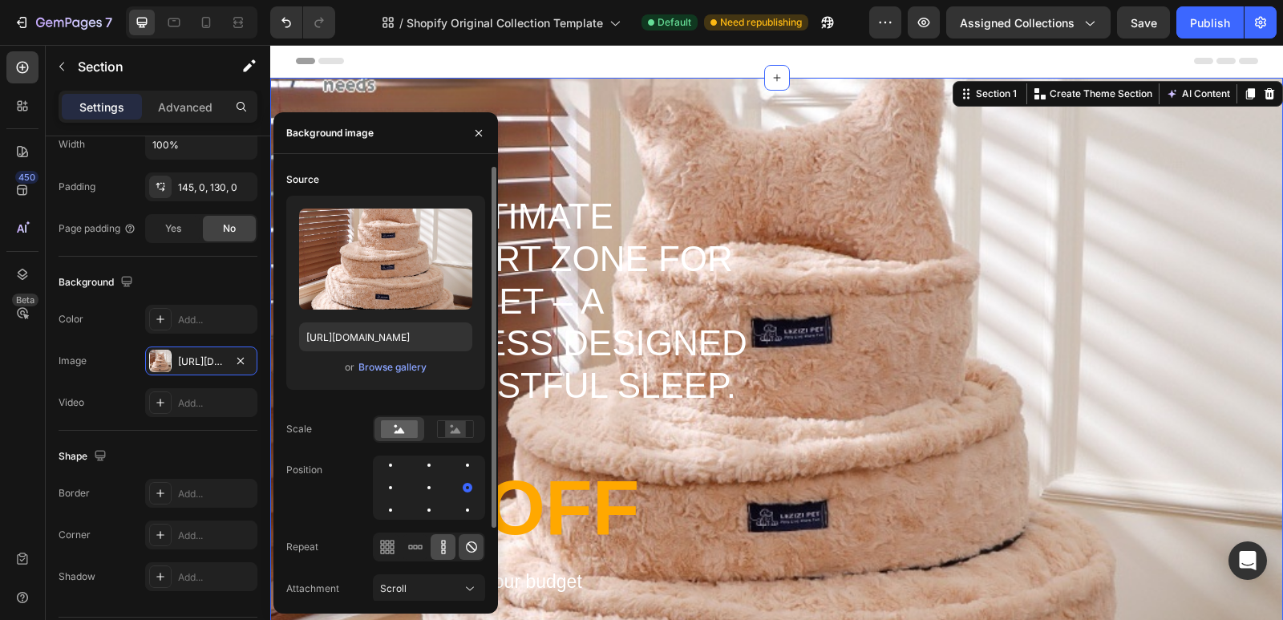
click at [444, 552] on icon at bounding box center [444, 547] width 16 height 16
click at [411, 554] on icon at bounding box center [415, 547] width 16 height 16
click at [388, 545] on icon at bounding box center [387, 547] width 16 height 16
click at [408, 547] on icon at bounding box center [410, 547] width 4 height 4
click at [448, 548] on icon at bounding box center [444, 547] width 16 height 16
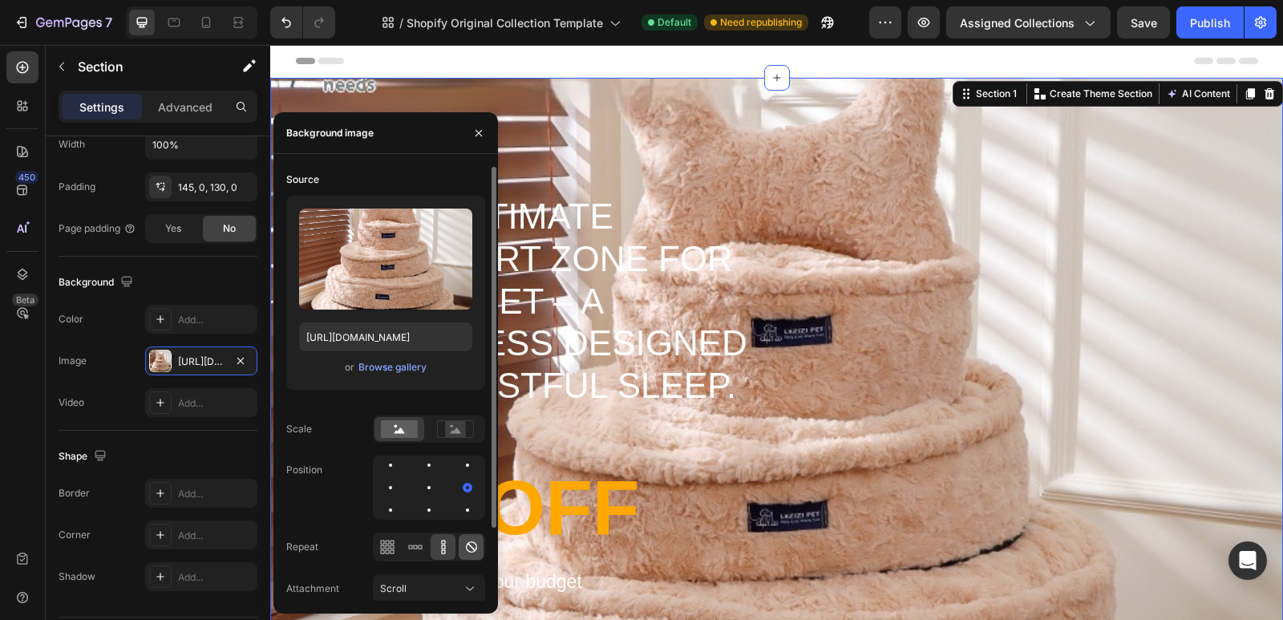
click at [465, 547] on icon at bounding box center [472, 547] width 16 height 16
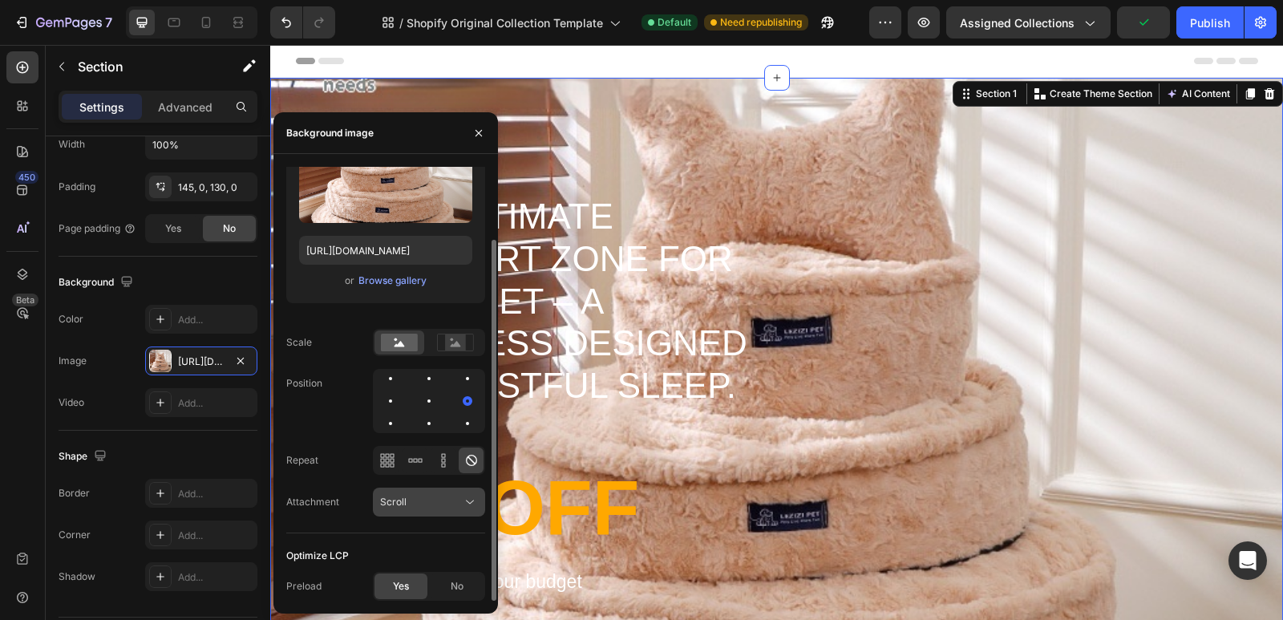
click at [414, 499] on div "Scroll" at bounding box center [421, 502] width 82 height 14
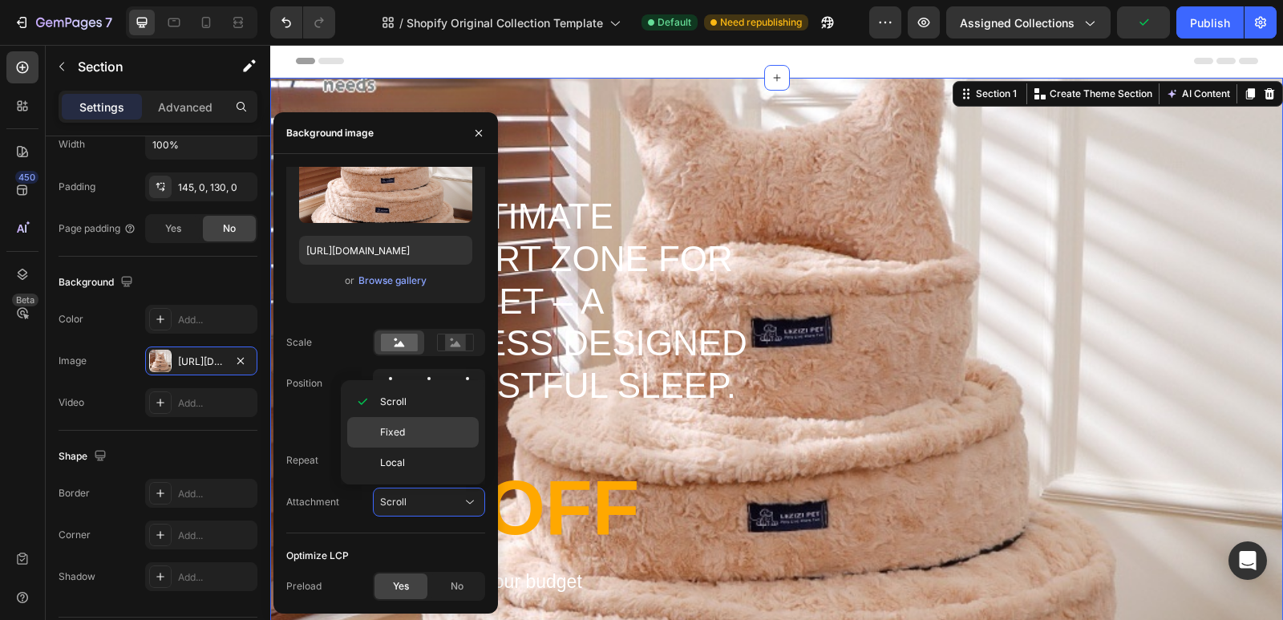
click at [404, 425] on span "Fixed" at bounding box center [392, 432] width 25 height 14
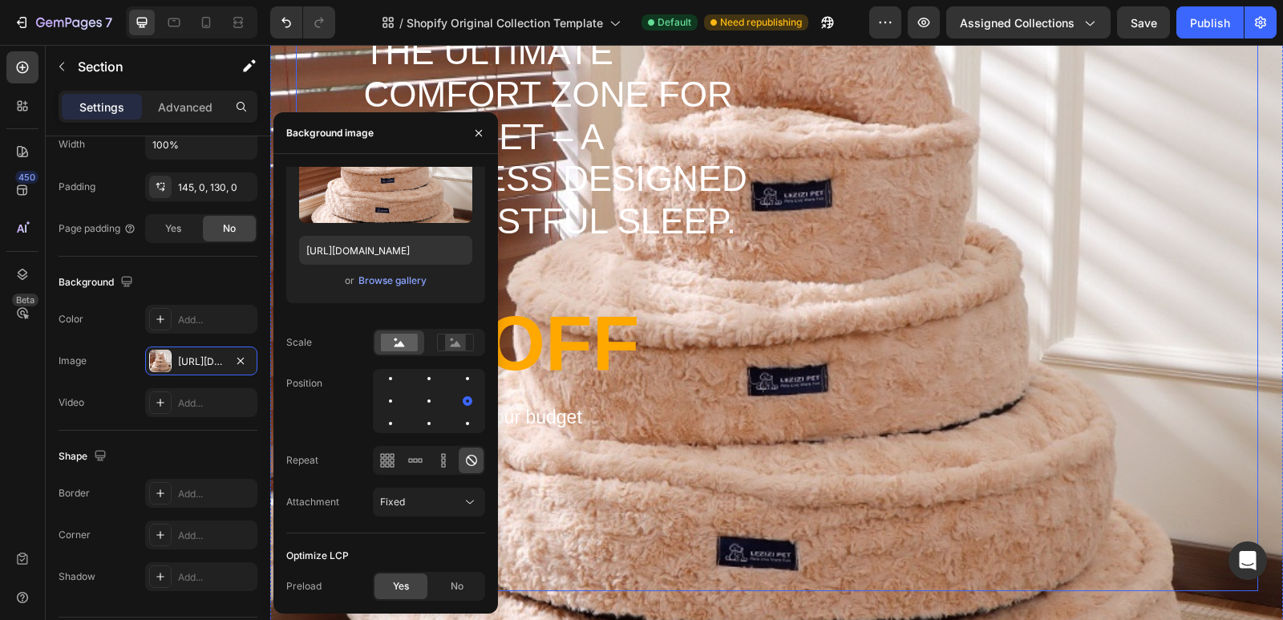
scroll to position [160, 0]
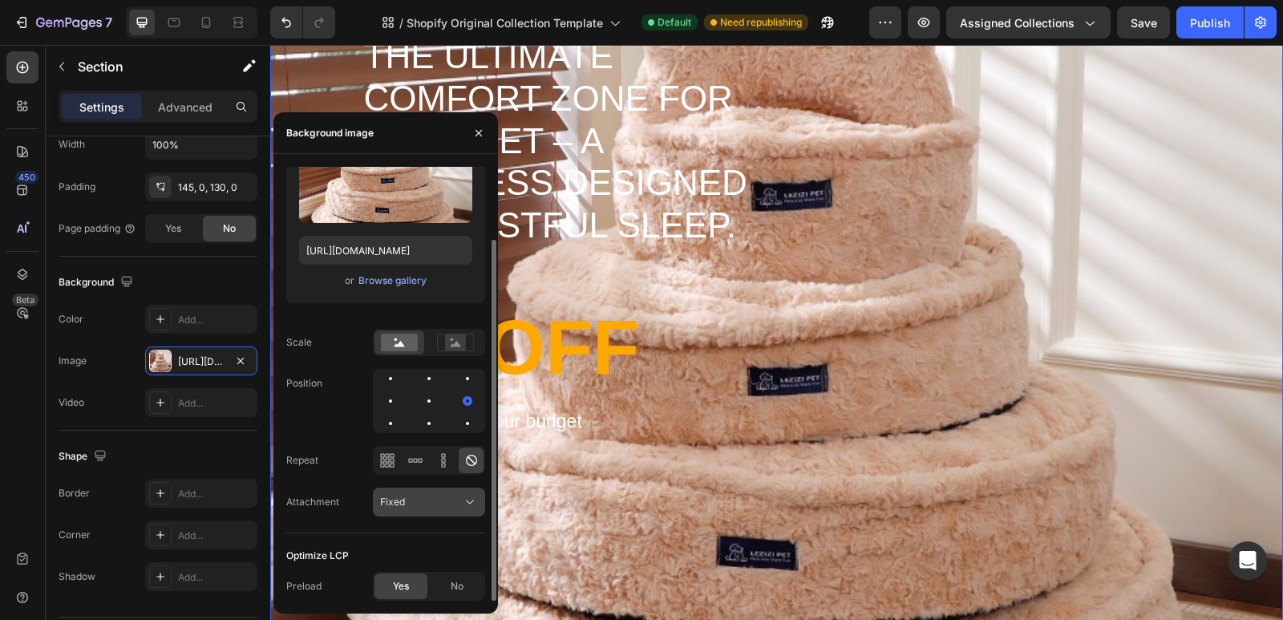
click at [411, 501] on div "Fixed" at bounding box center [421, 502] width 82 height 14
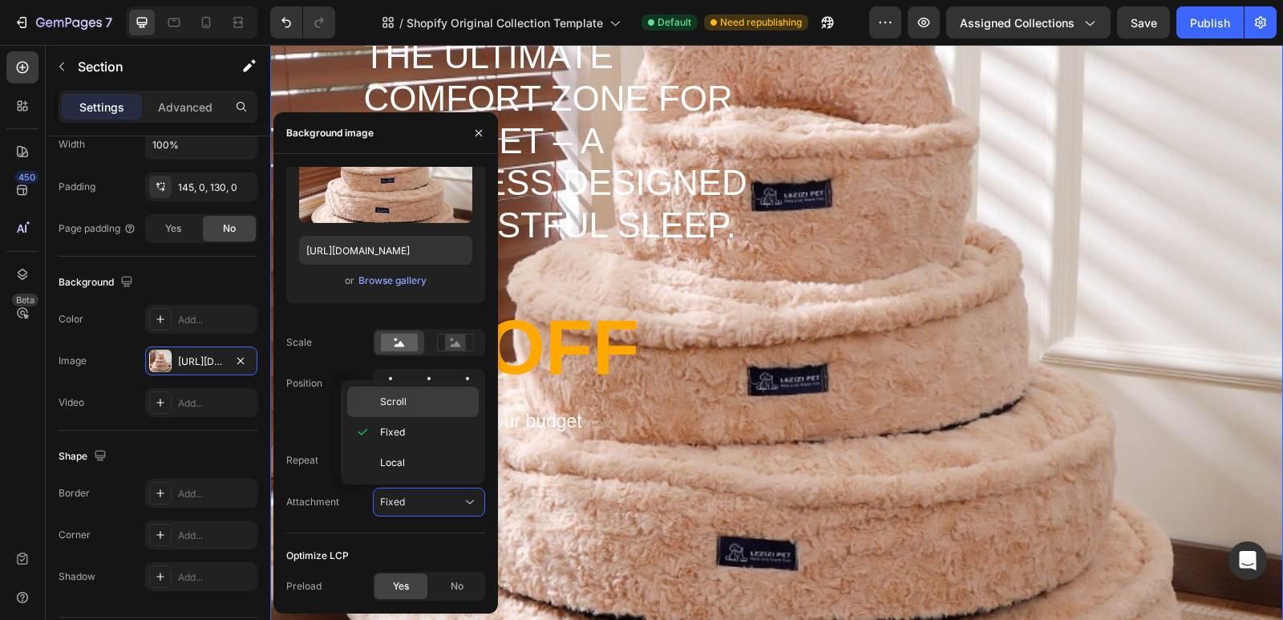
click at [422, 416] on div "Scroll" at bounding box center [413, 402] width 132 height 30
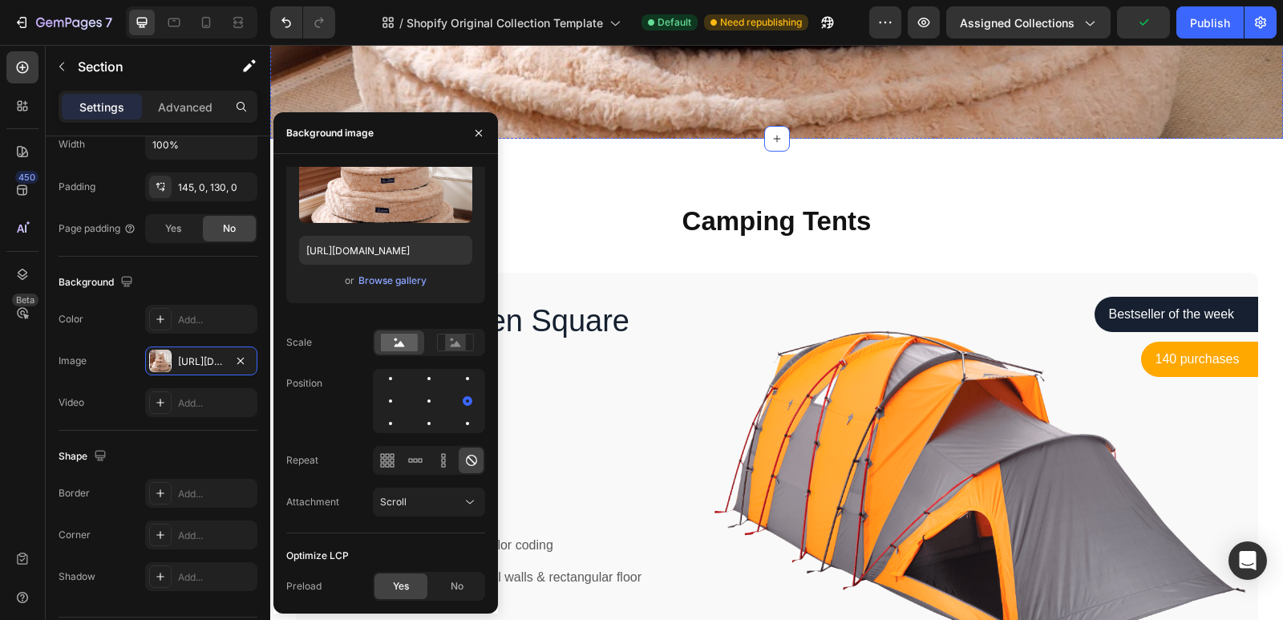
scroll to position [802, 0]
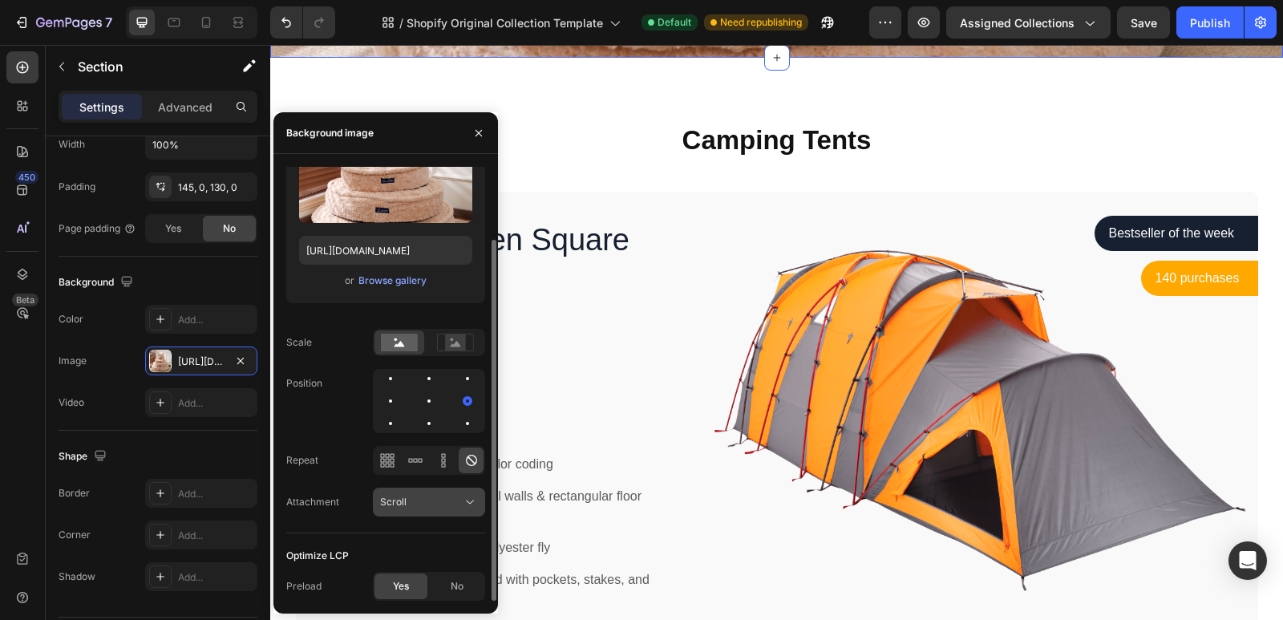
click at [420, 500] on div "Scroll" at bounding box center [421, 502] width 82 height 14
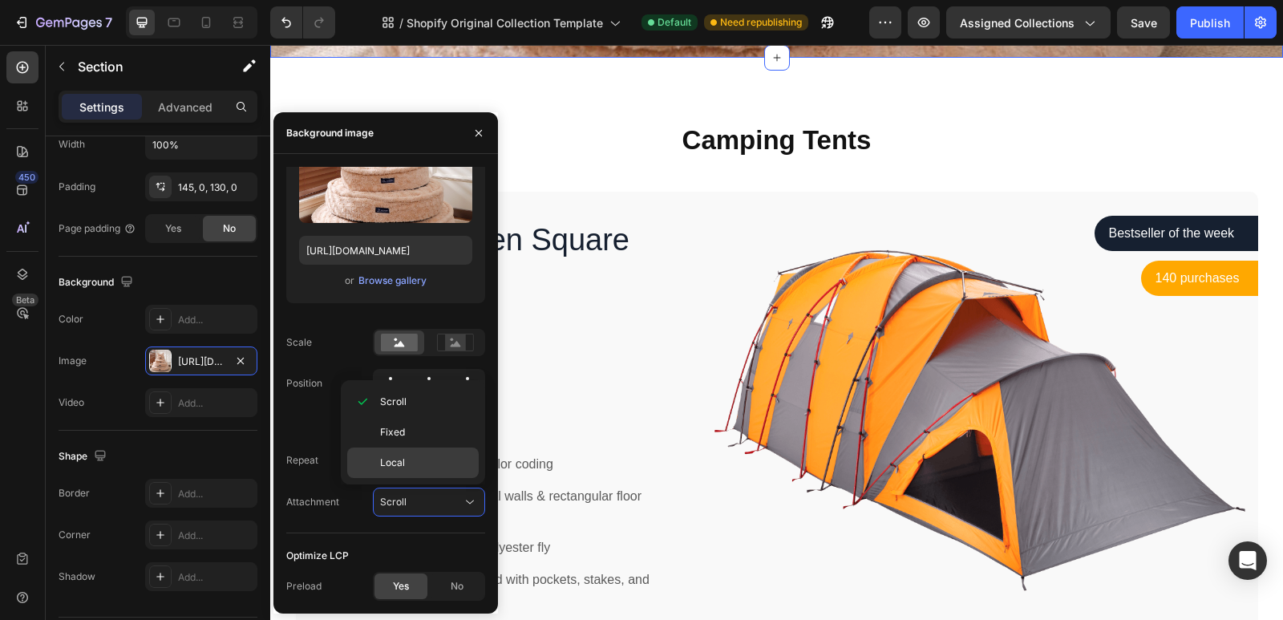
click at [411, 464] on p "Local" at bounding box center [425, 463] width 91 height 14
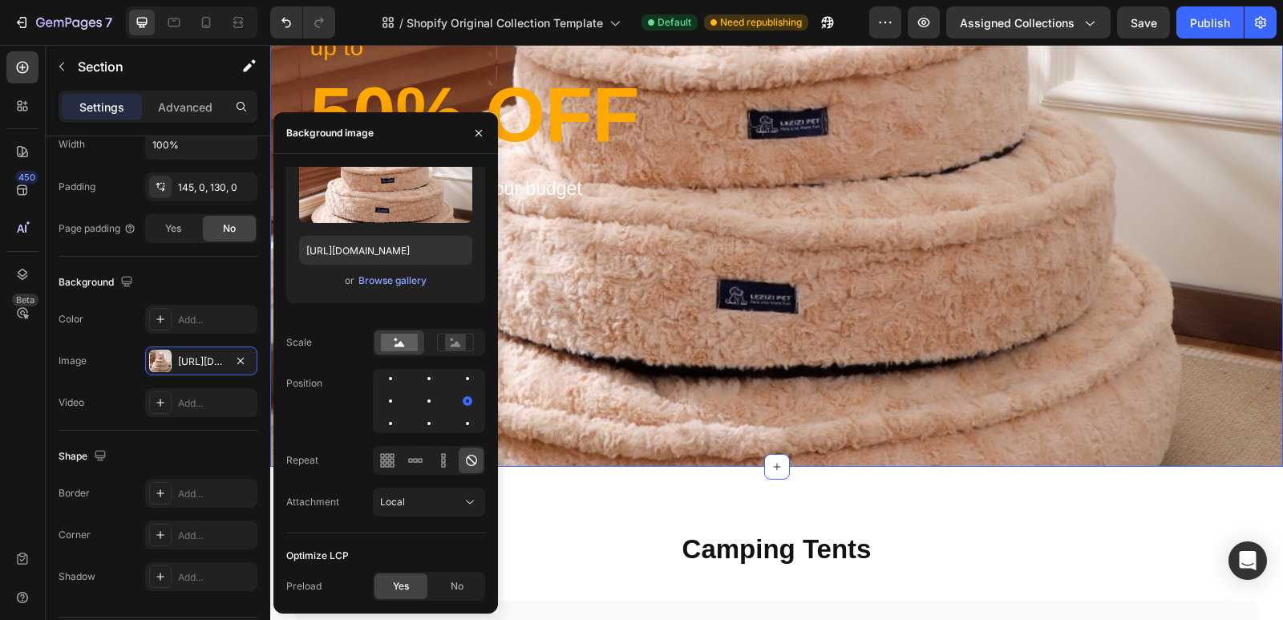
scroll to position [80, 0]
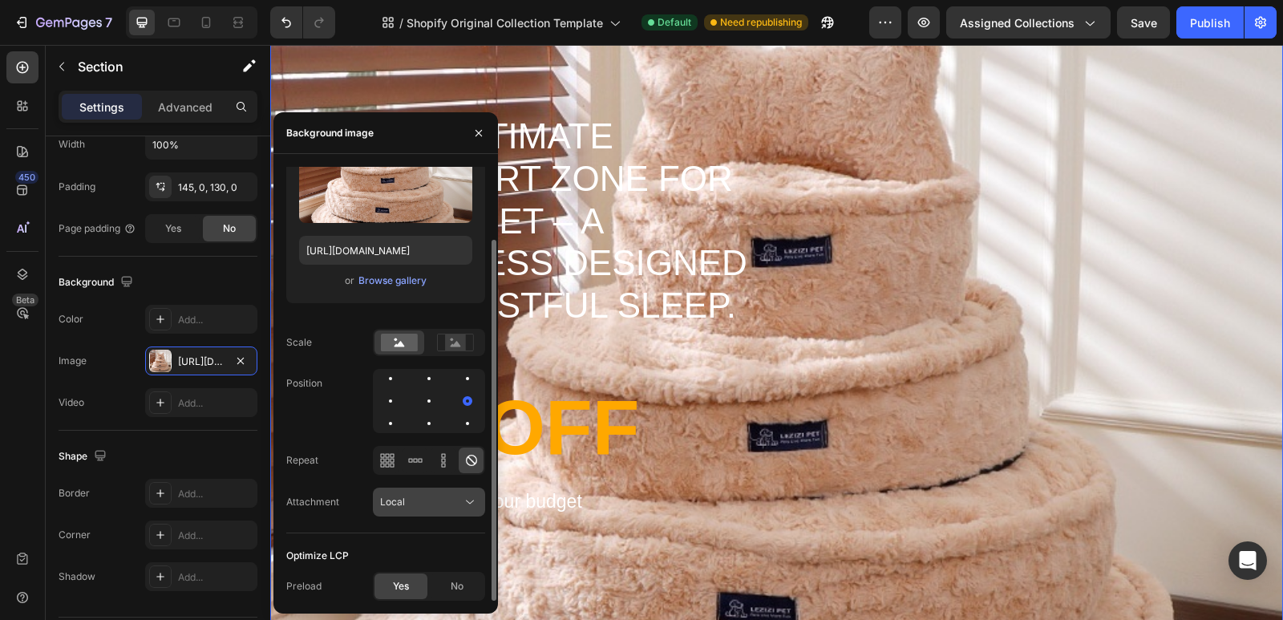
click at [420, 502] on div "Local" at bounding box center [421, 502] width 82 height 14
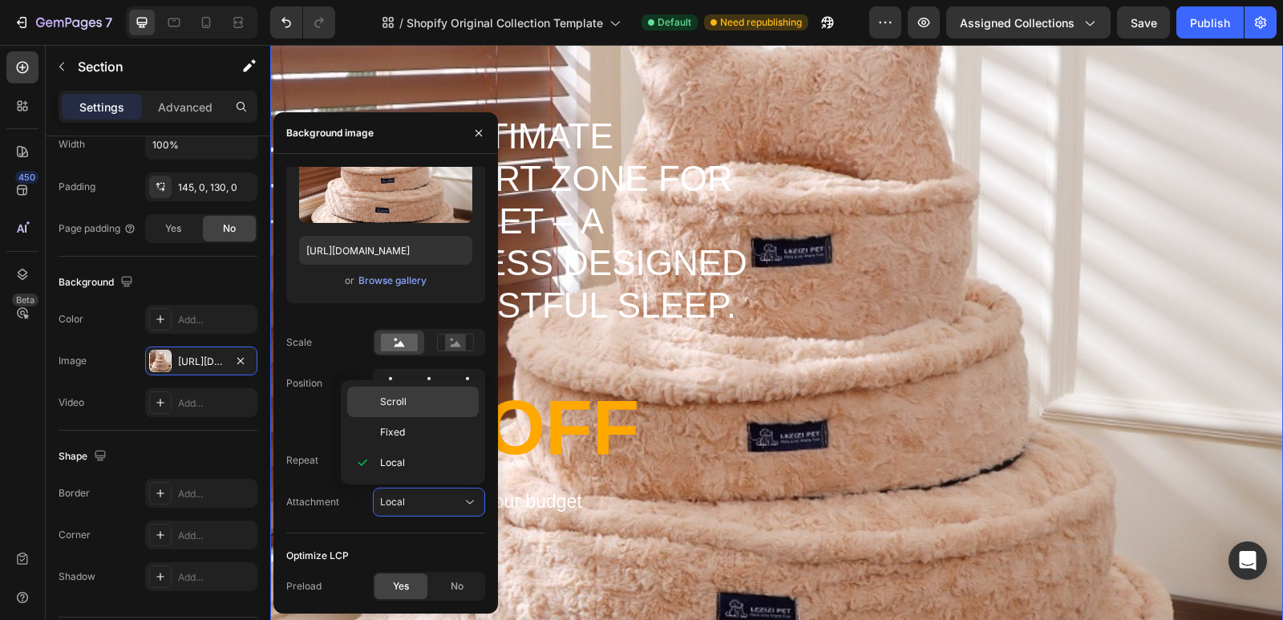
click at [406, 402] on p "Scroll" at bounding box center [425, 402] width 91 height 14
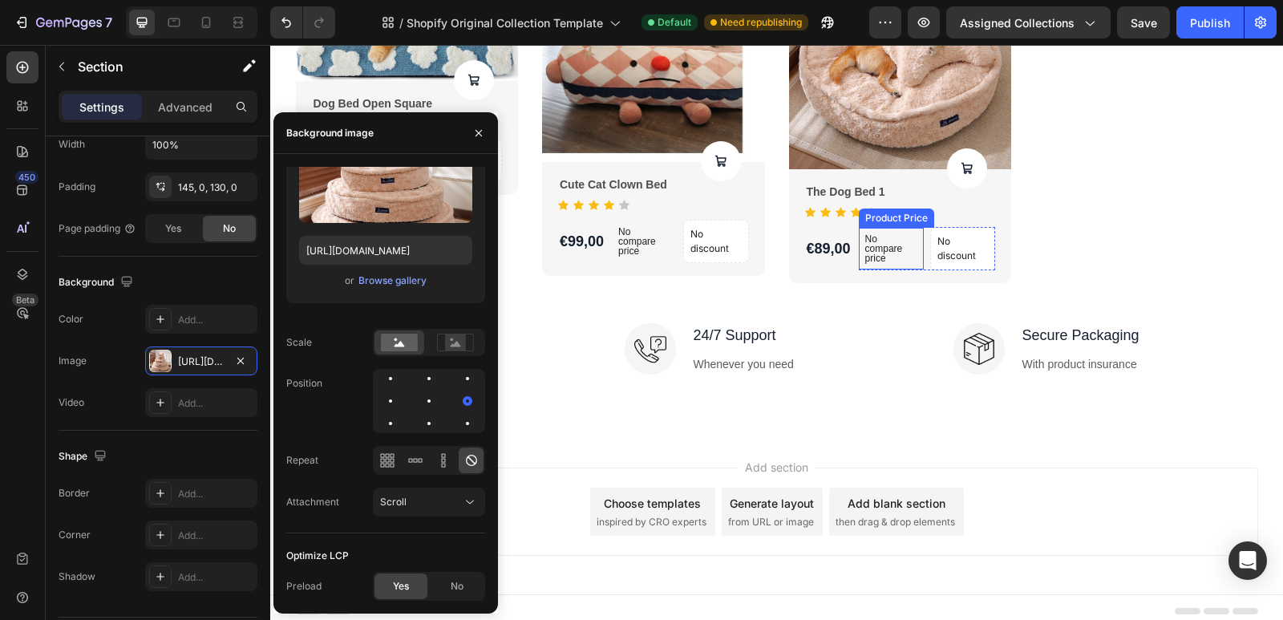
scroll to position [2029, 0]
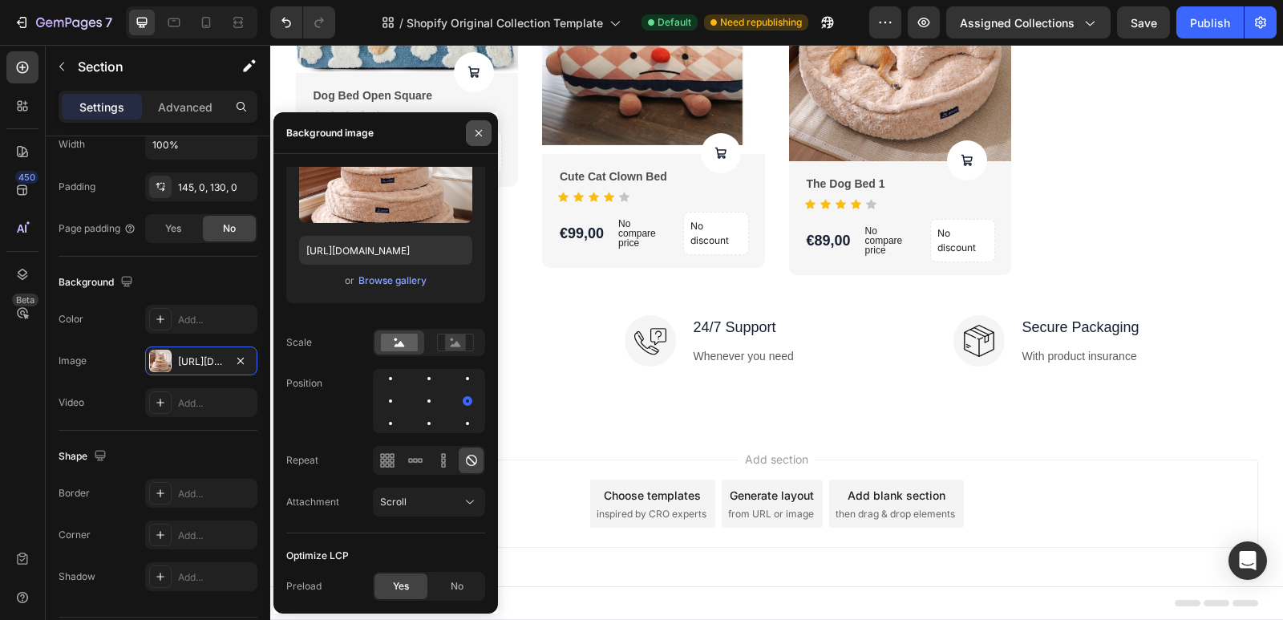
click at [477, 131] on icon "button" at bounding box center [478, 133] width 13 height 13
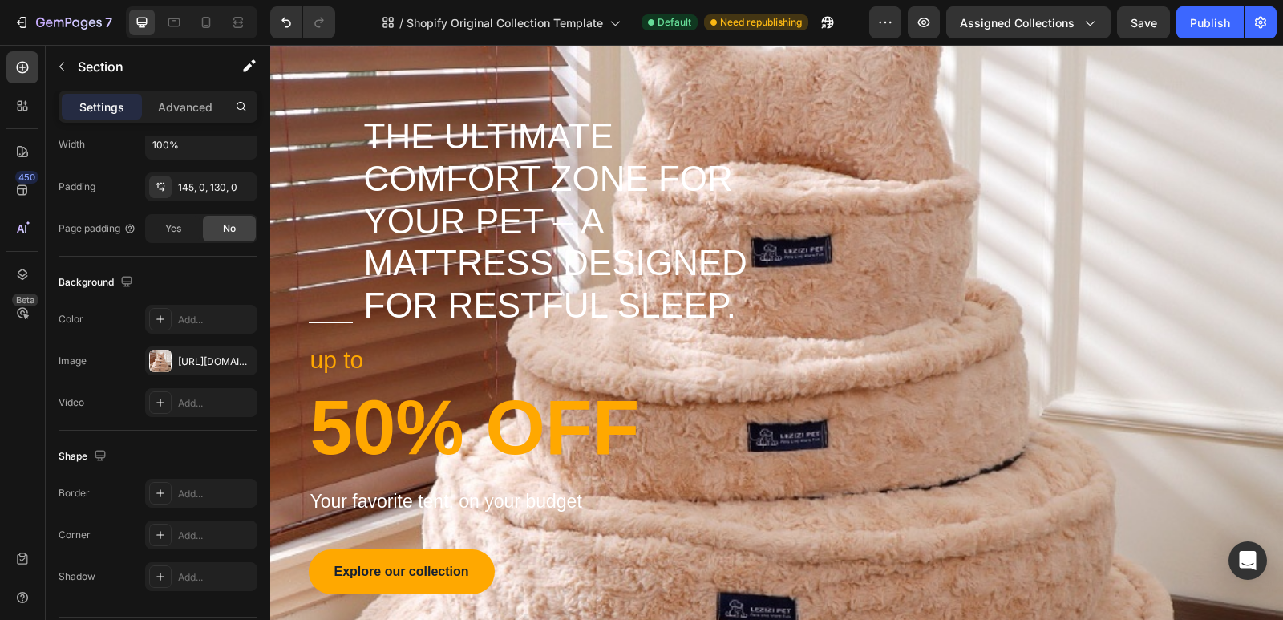
scroll to position [0, 0]
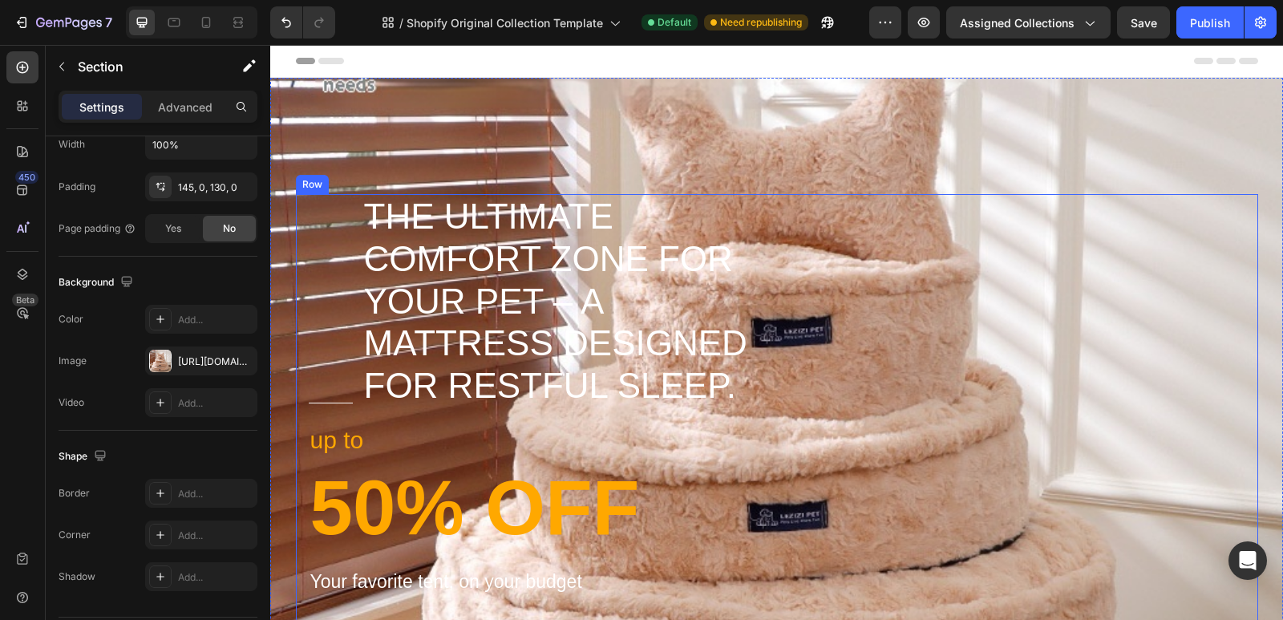
click at [1058, 235] on div "Title Line The Ultimate Comfort Zone for Your Pet – A Mattress Designed for Res…" at bounding box center [777, 474] width 962 height 561
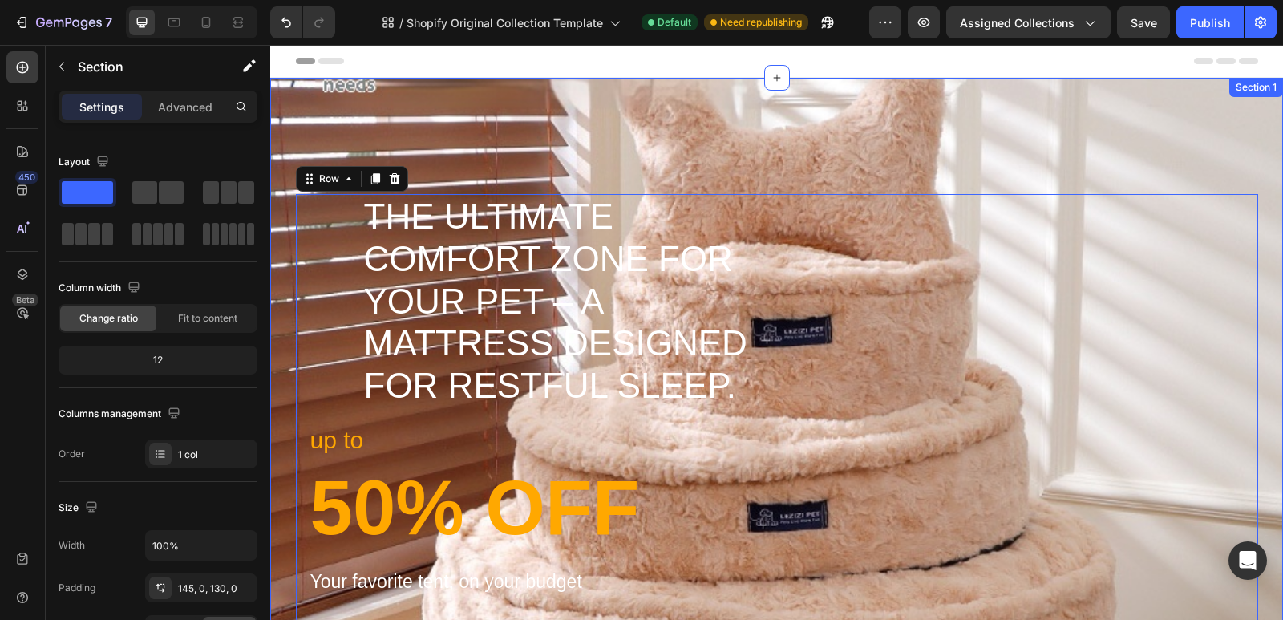
click at [1111, 132] on div "Title Line The Ultimate Comfort Zone for Your Pet – A Mattress Designed for Res…" at bounding box center [776, 469] width 1013 height 782
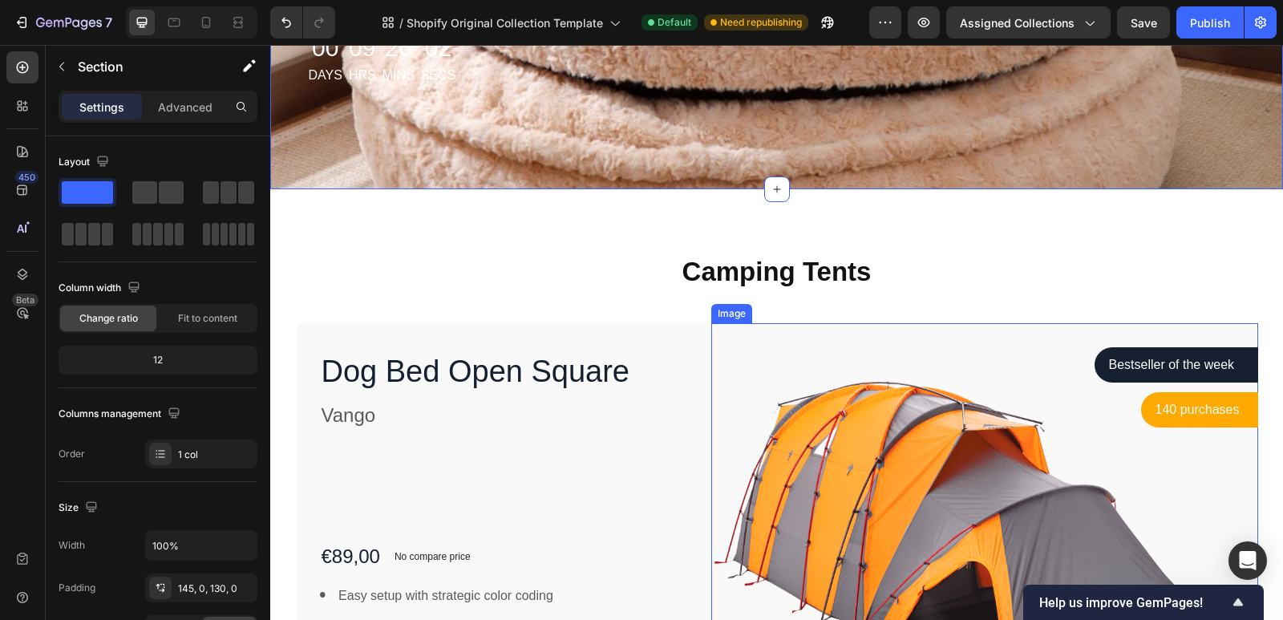
scroll to position [722, 0]
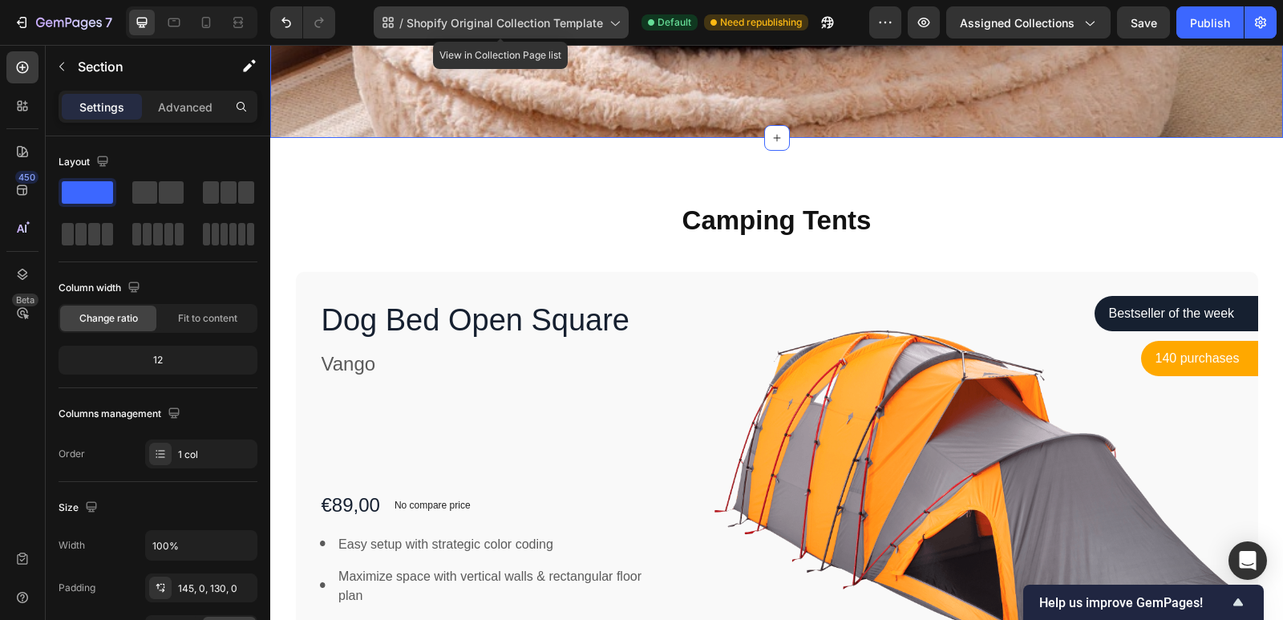
click at [489, 26] on span "Shopify Original Collection Template" at bounding box center [505, 22] width 197 height 17
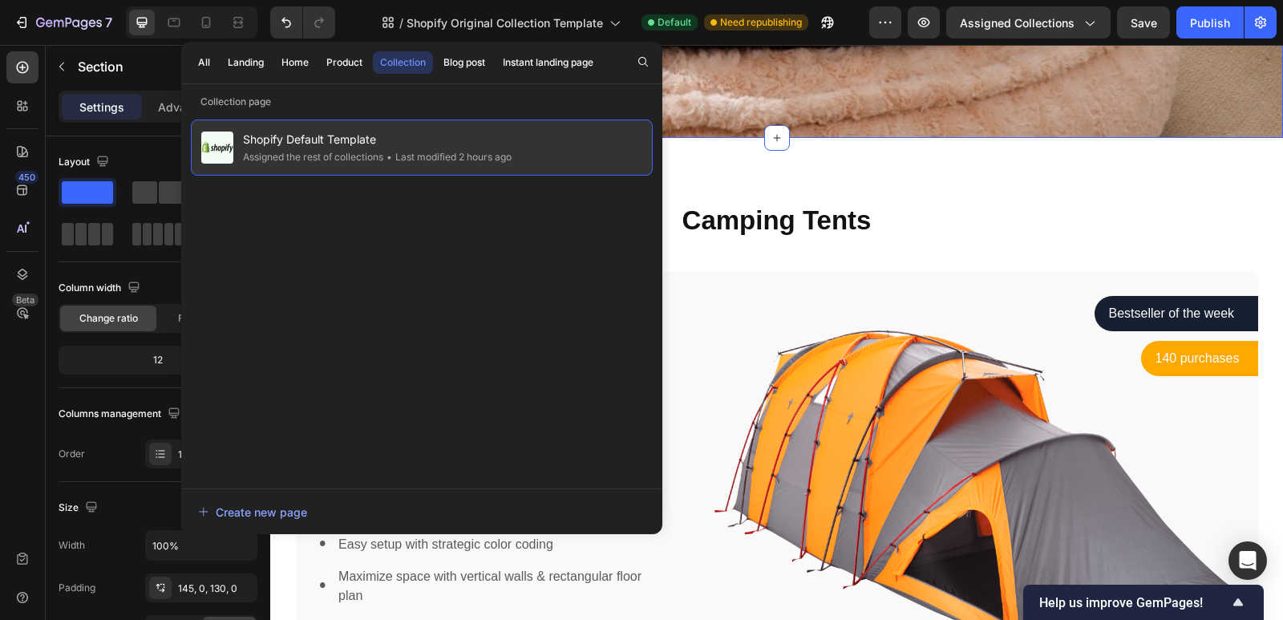
click at [464, 148] on span "Shopify Default Template" at bounding box center [377, 139] width 269 height 19
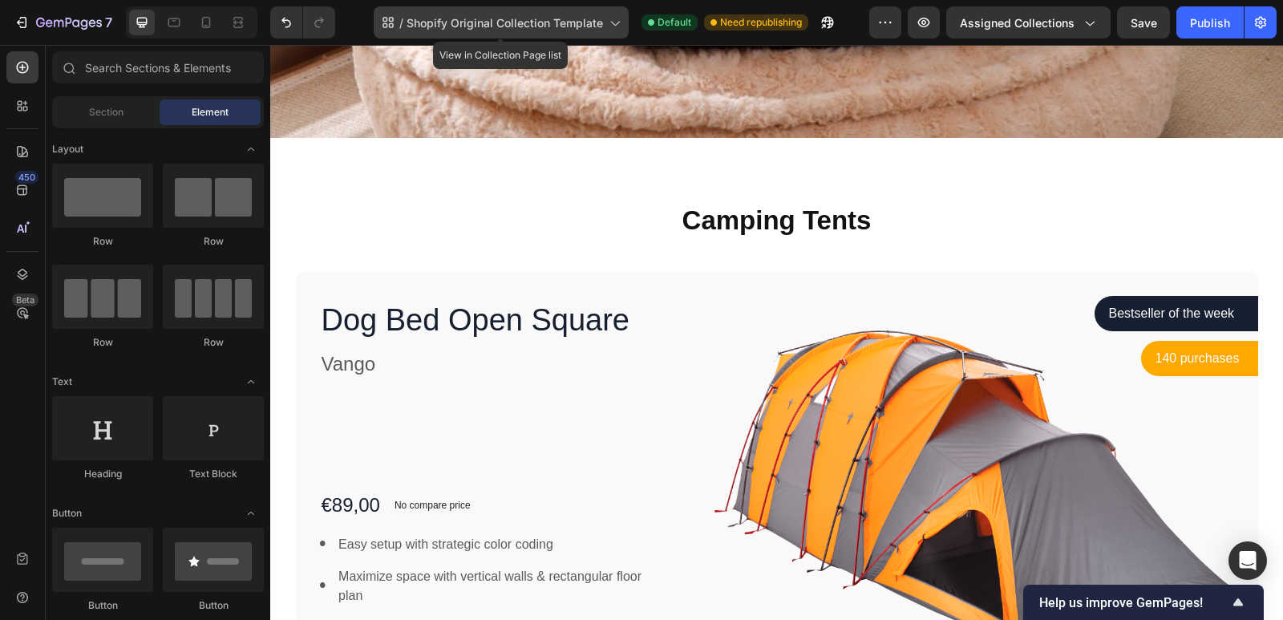
click at [525, 35] on div "/ Shopify Original Collection Template" at bounding box center [501, 22] width 255 height 32
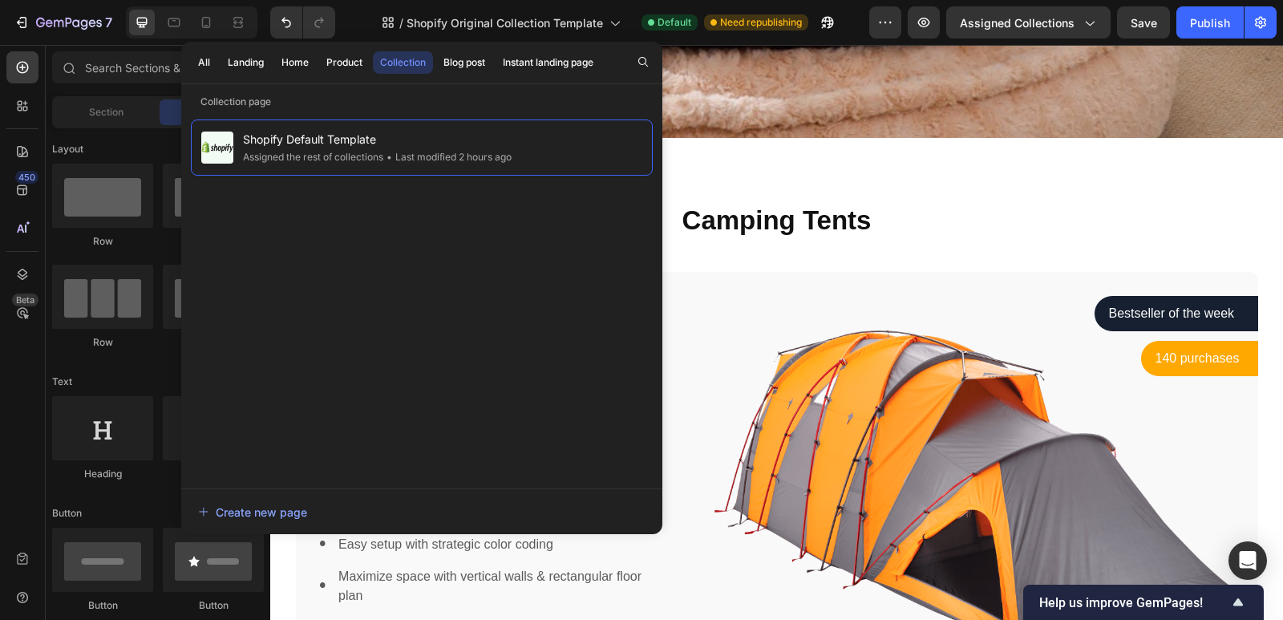
click at [854, 25] on div "/ Shopify Original Collection Template Default Need republishing" at bounding box center [608, 22] width 521 height 32
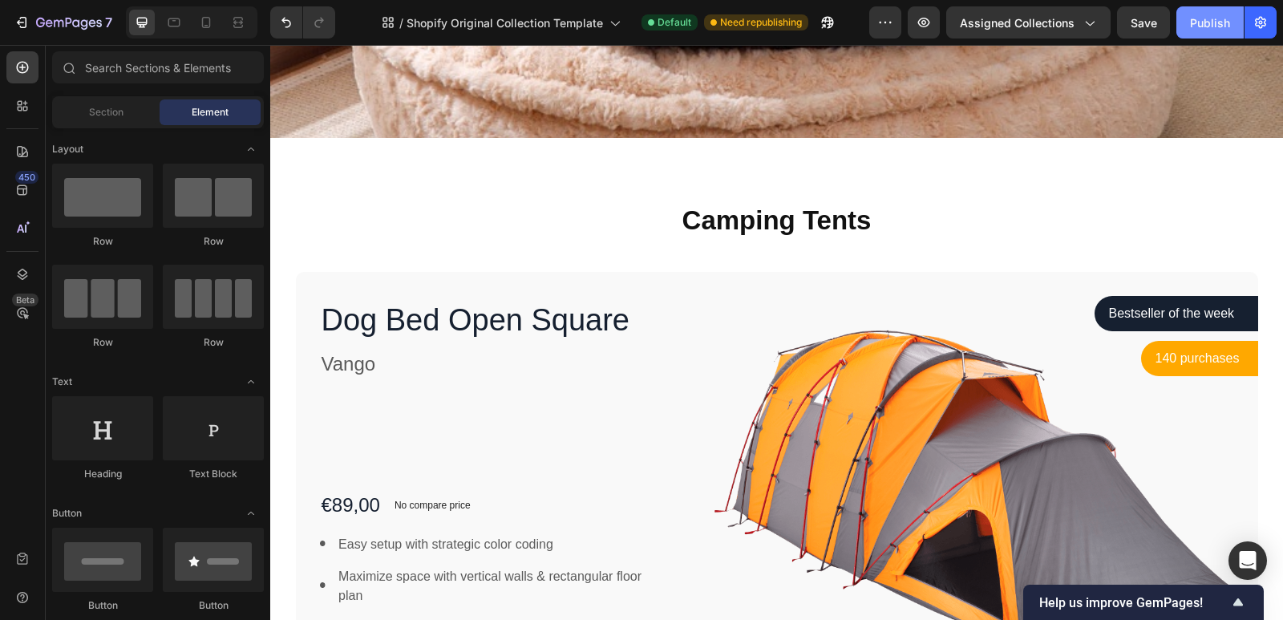
click at [1226, 24] on div "Publish" at bounding box center [1210, 22] width 40 height 17
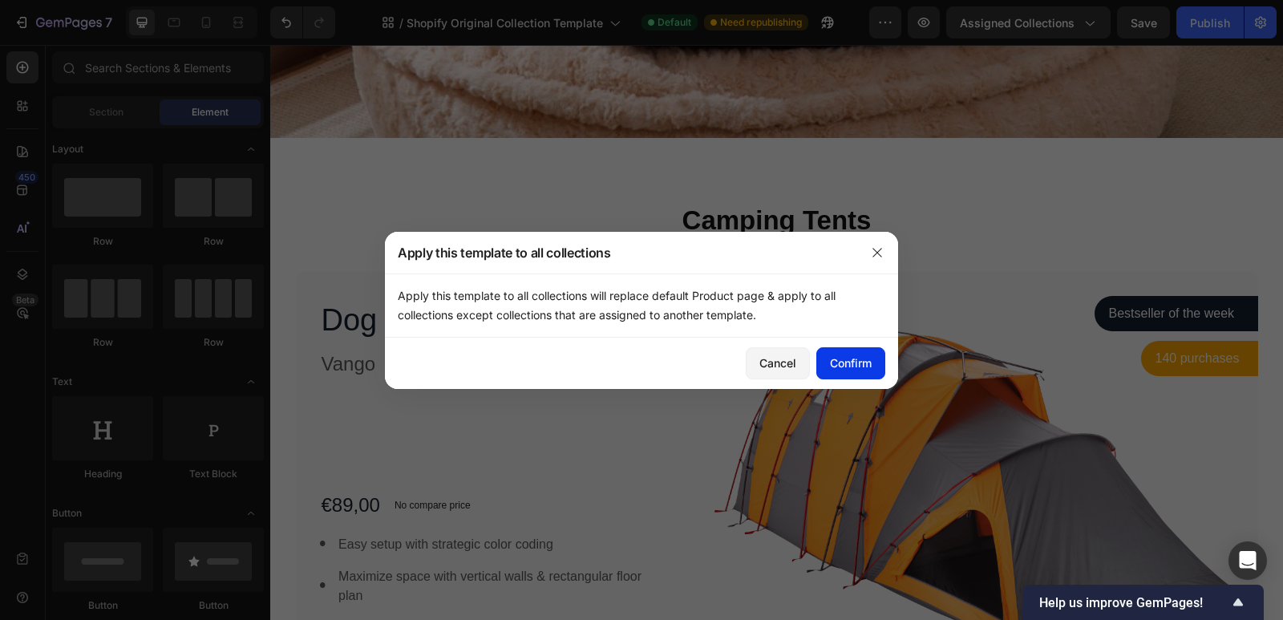
click at [862, 358] on div "Confirm" at bounding box center [851, 363] width 42 height 17
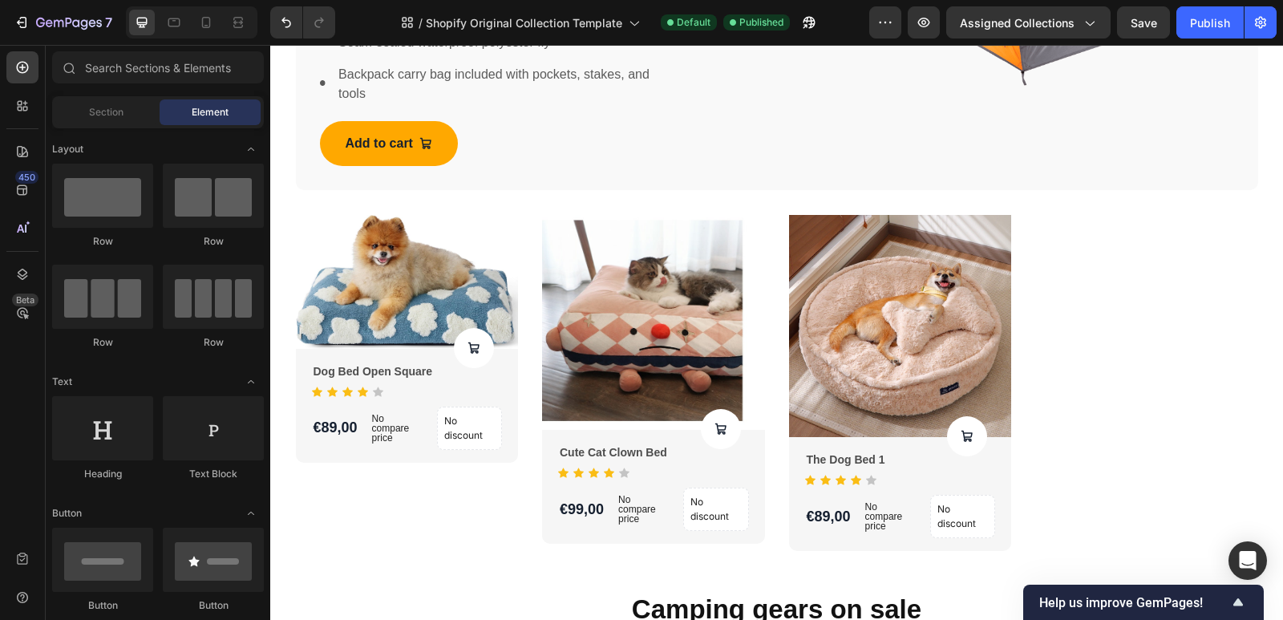
scroll to position [906, 0]
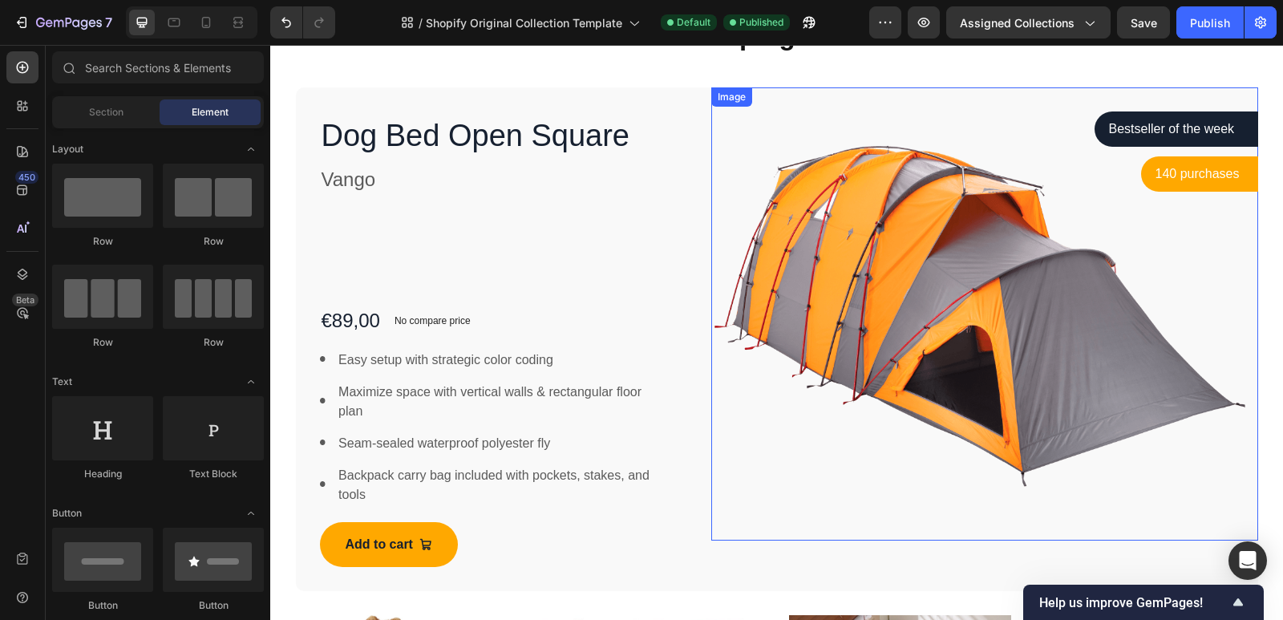
click at [952, 268] on img at bounding box center [984, 313] width 546 height 453
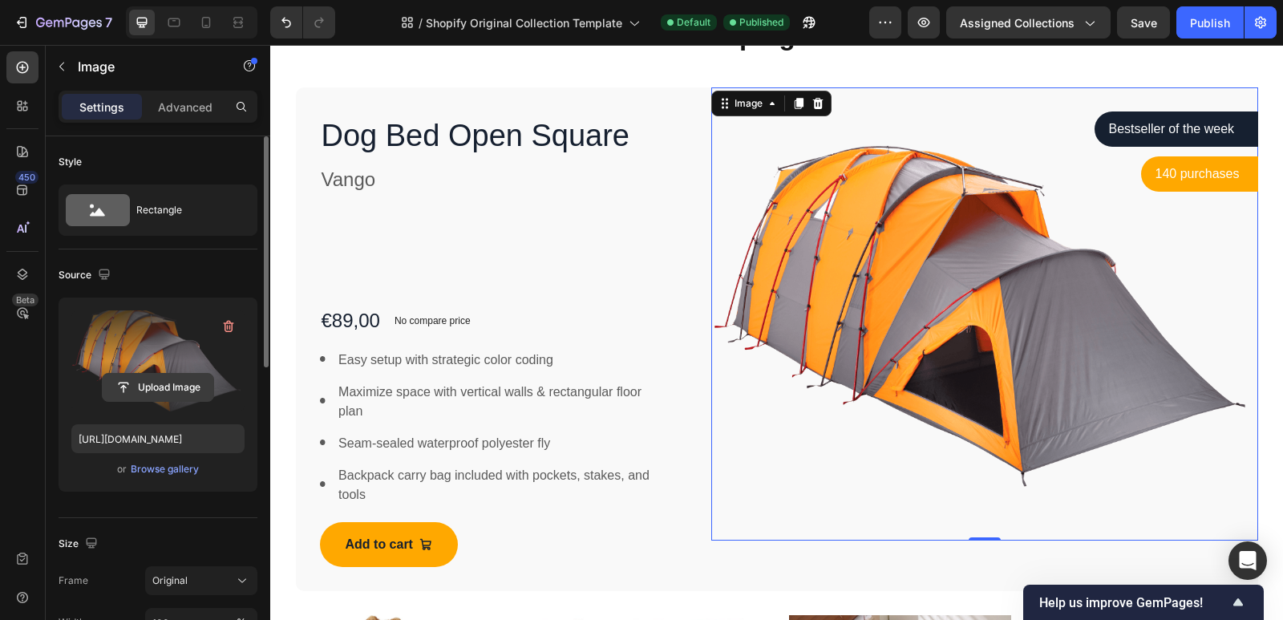
click at [171, 390] on input "file" at bounding box center [158, 387] width 111 height 27
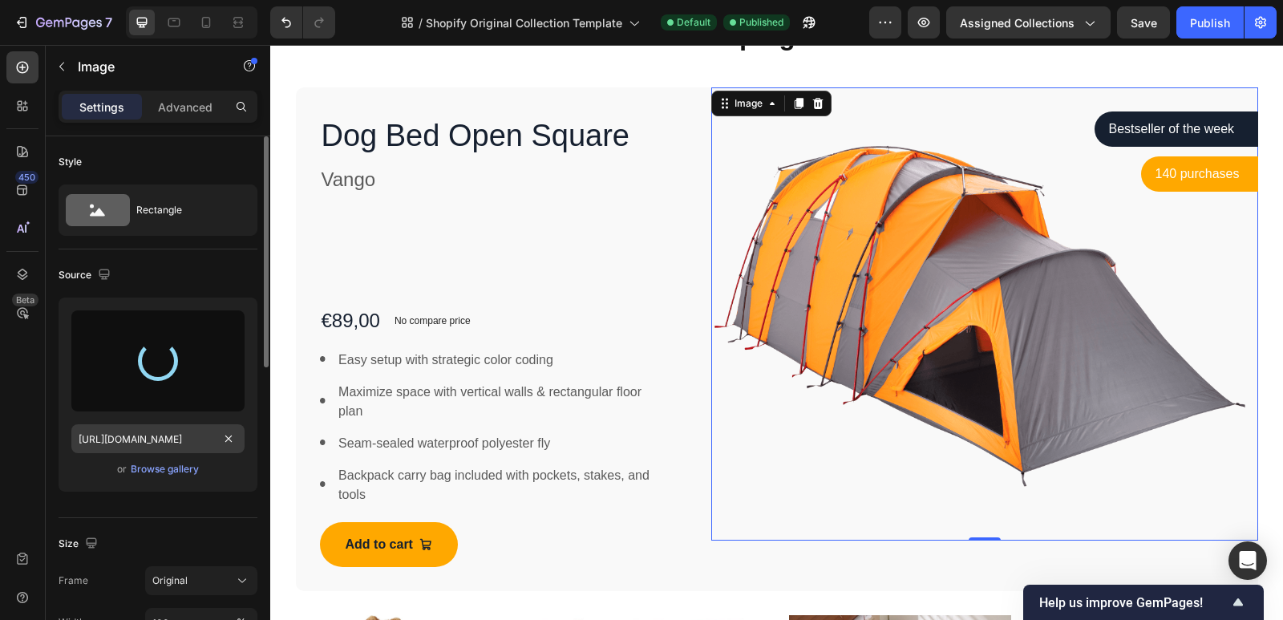
type input "[URL][DOMAIN_NAME]"
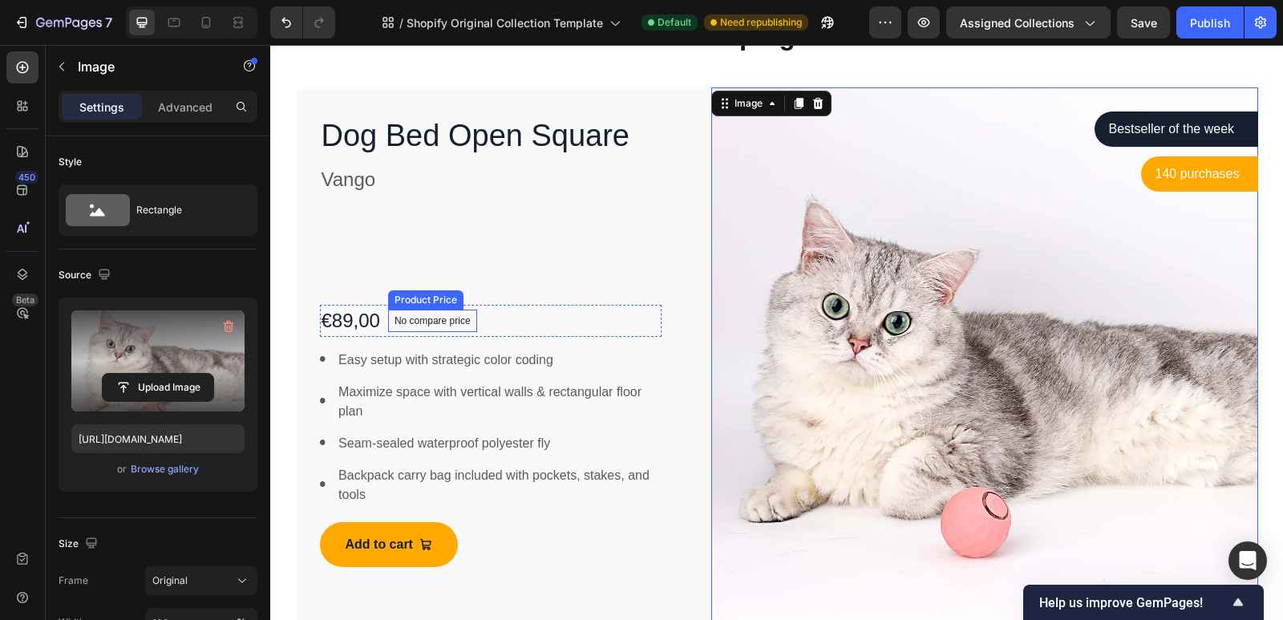
click at [448, 322] on p "No compare price" at bounding box center [433, 321] width 76 height 10
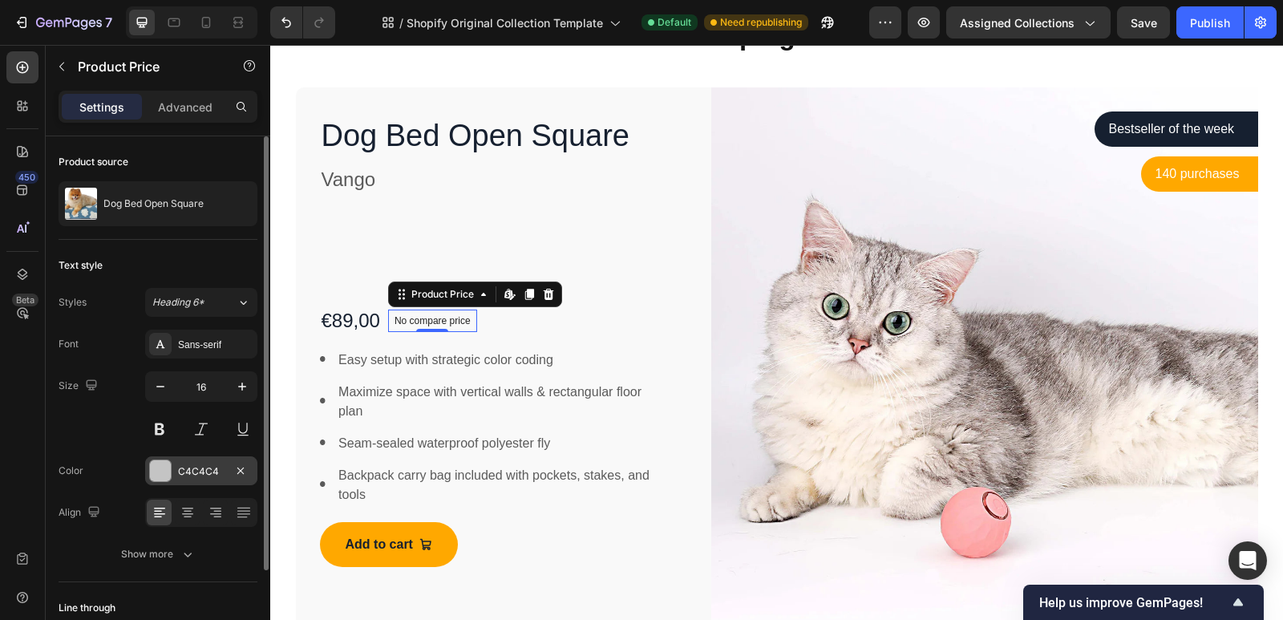
scroll to position [116, 0]
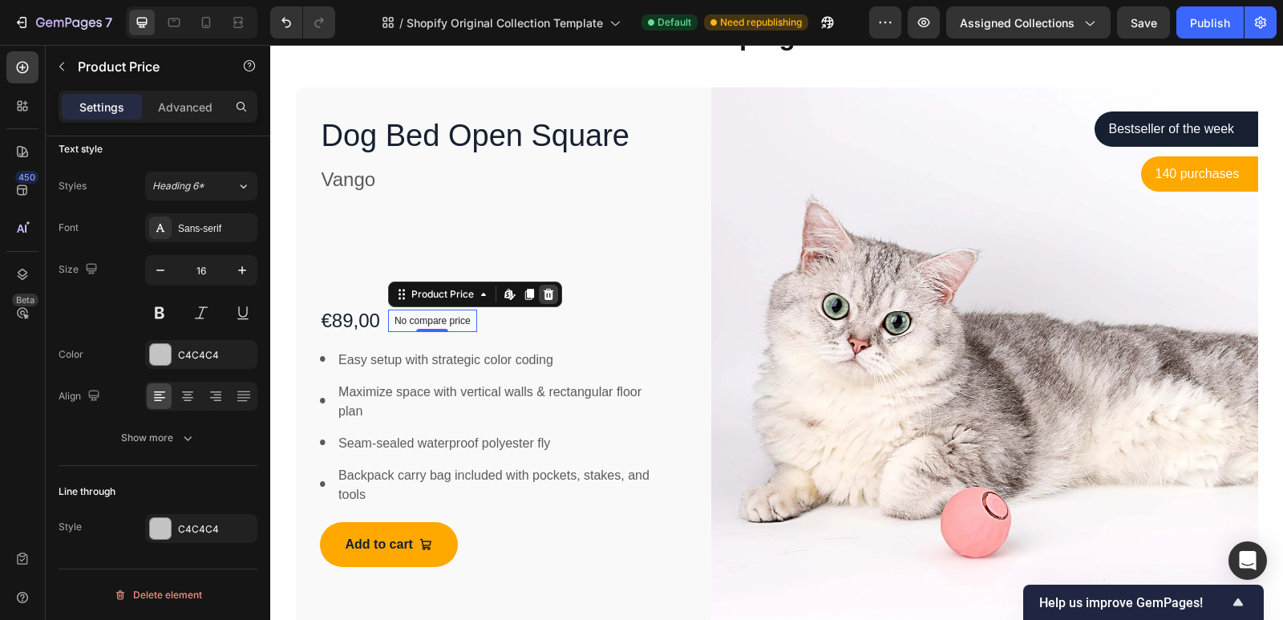
click at [543, 292] on icon at bounding box center [548, 293] width 10 height 11
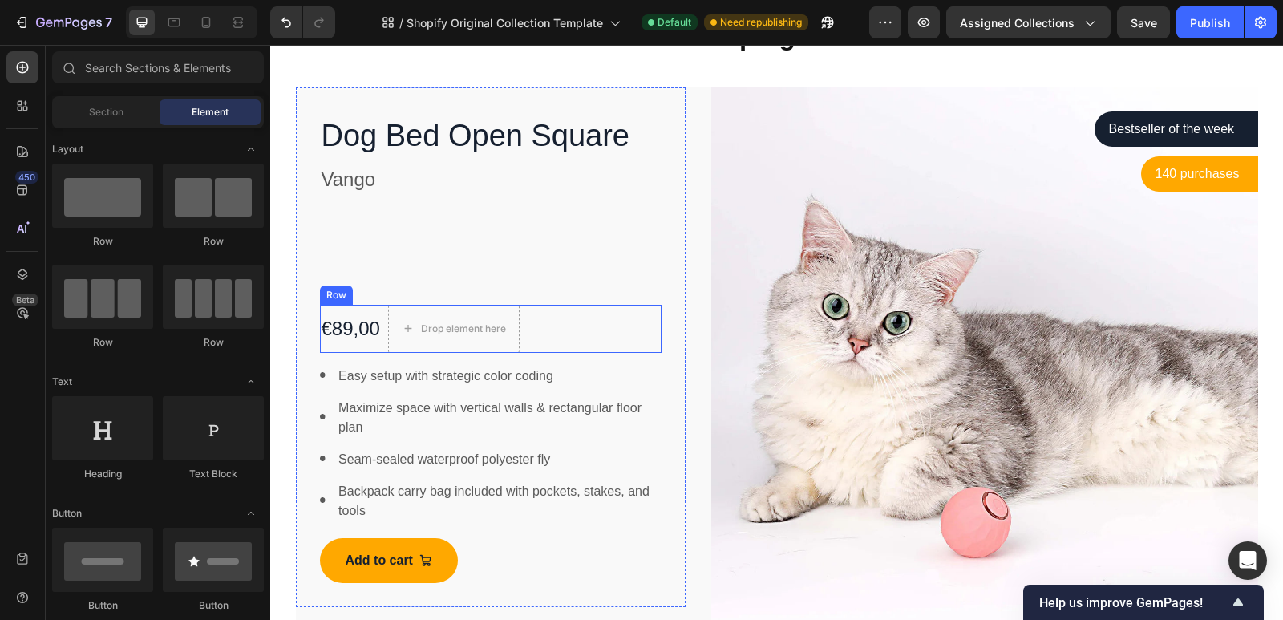
click at [368, 311] on div "€89,00 Product Price Product Price" at bounding box center [351, 329] width 62 height 48
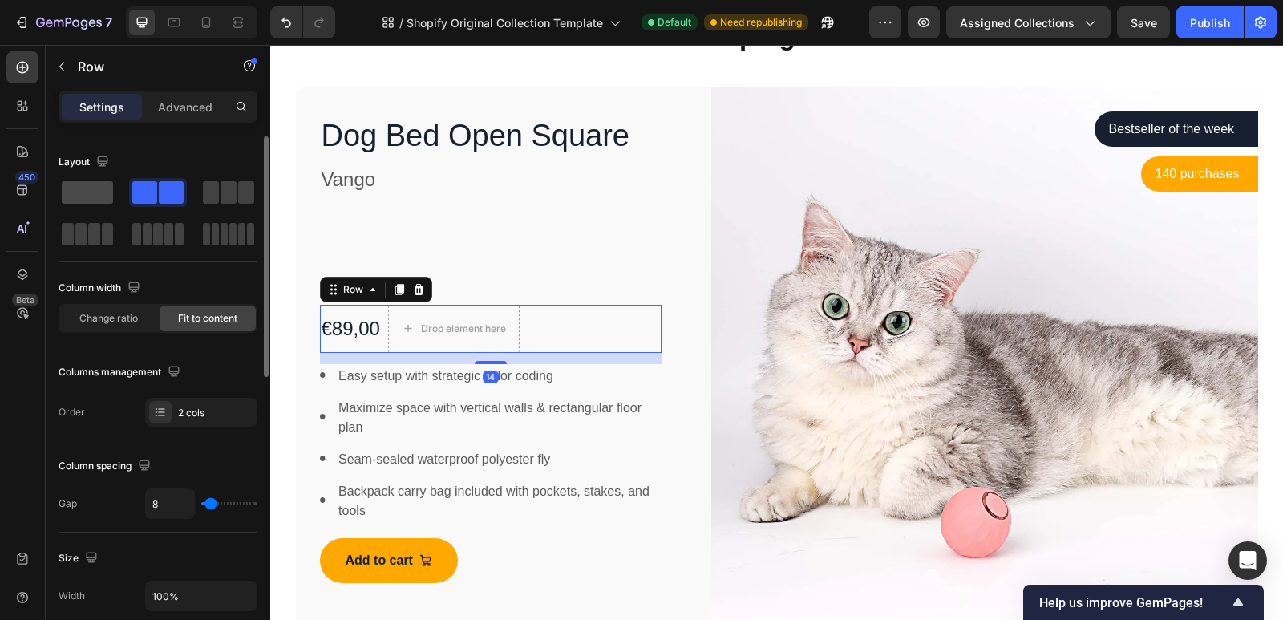
click at [96, 201] on span at bounding box center [87, 192] width 51 height 22
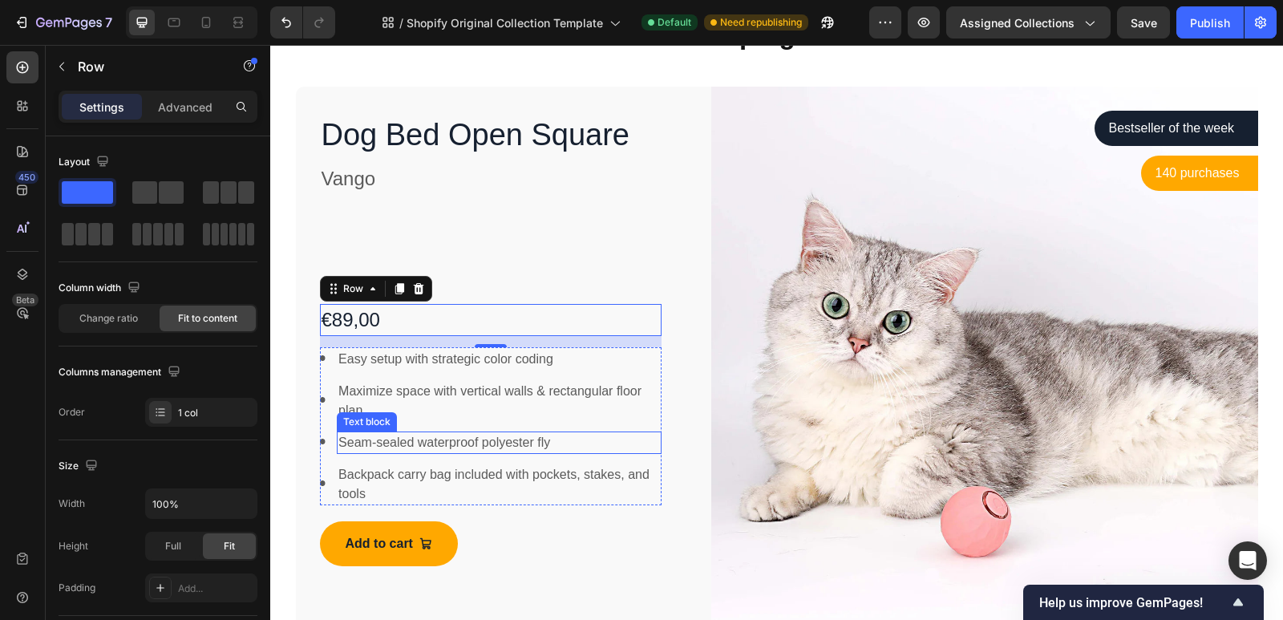
scroll to position [906, 0]
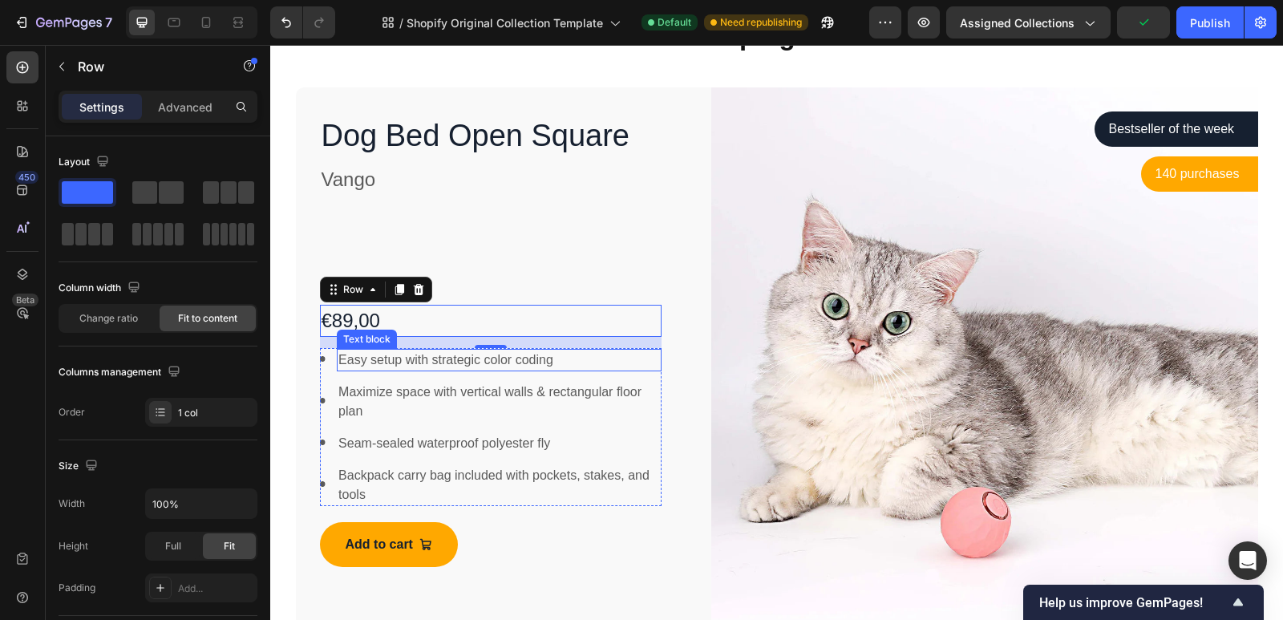
click at [570, 354] on p "Easy setup with strategic color coding" at bounding box center [499, 359] width 322 height 19
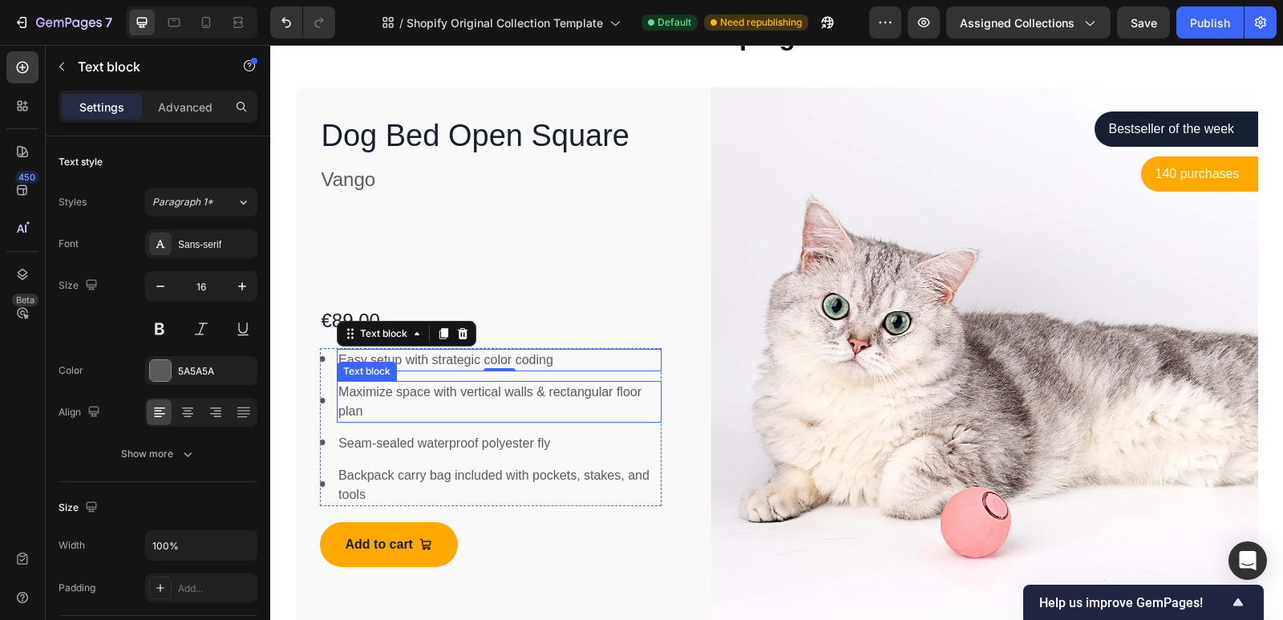
click at [545, 407] on p "Maximize space with vertical walls & rectangular floor plan" at bounding box center [499, 402] width 322 height 38
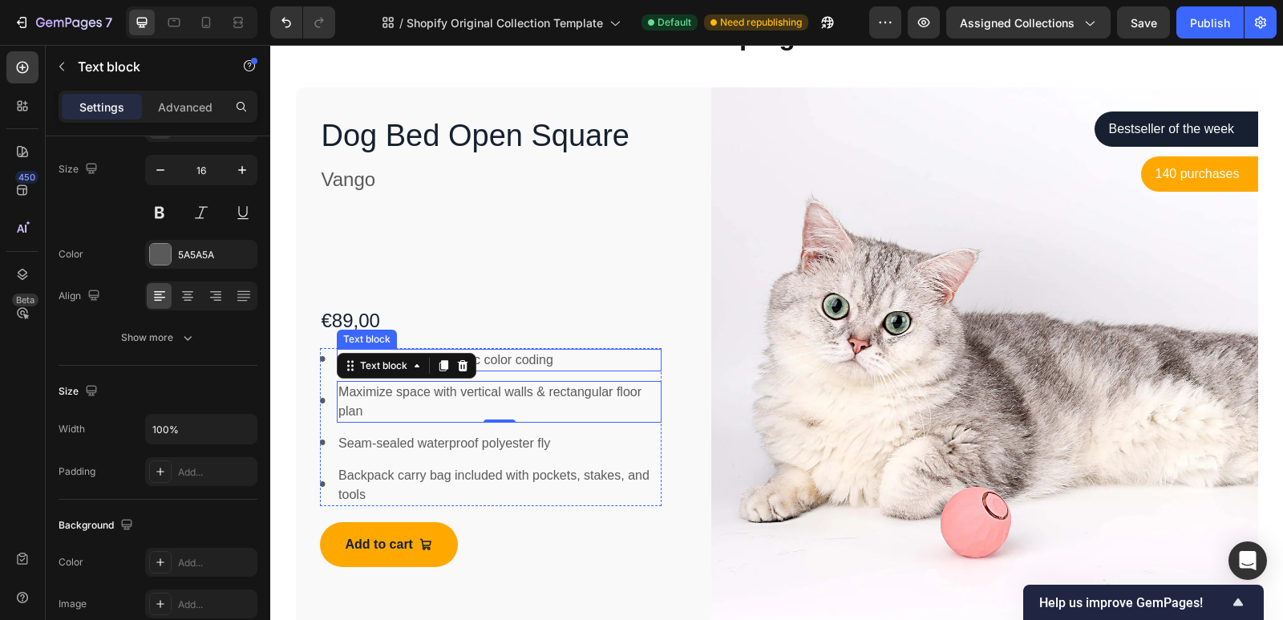
click at [553, 367] on p "Easy setup with strategic color coding" at bounding box center [499, 359] width 322 height 19
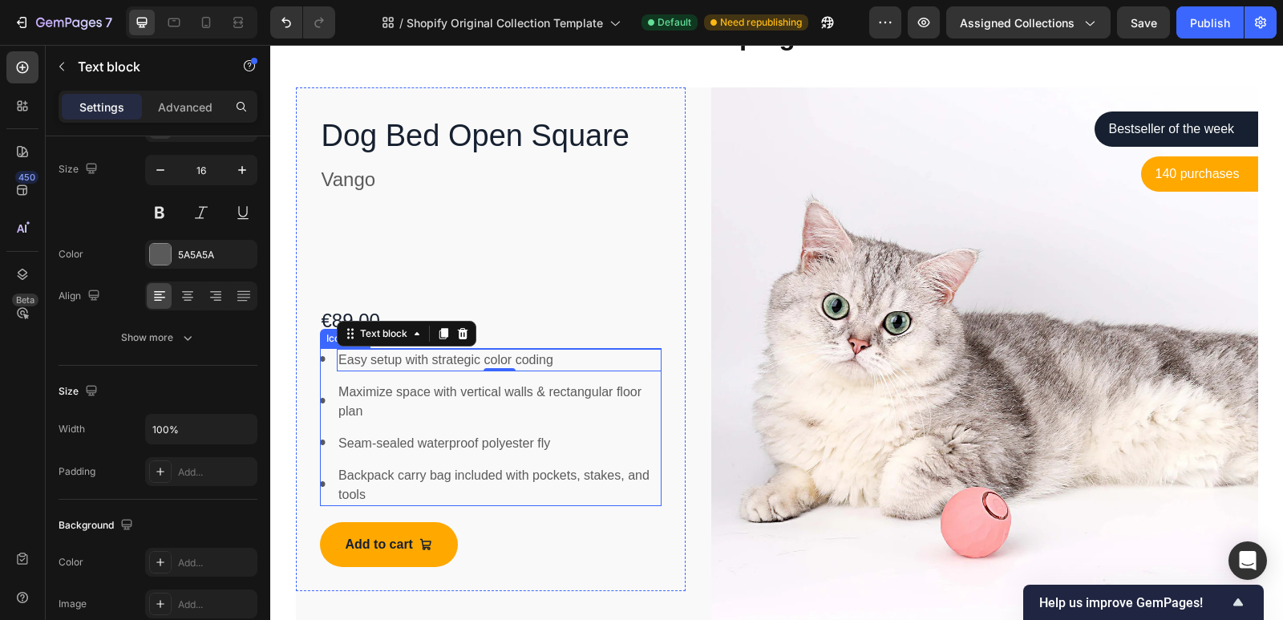
click at [329, 371] on li "Image Easy setup with strategic color coding Text block 0" at bounding box center [491, 360] width 342 height 22
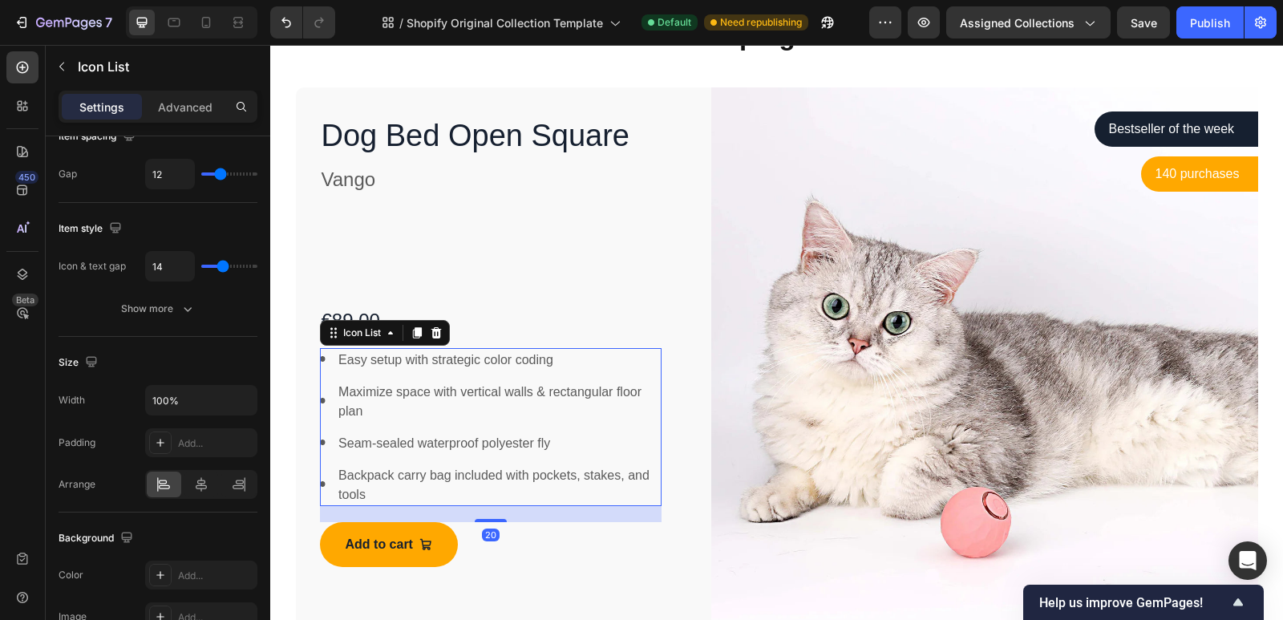
scroll to position [0, 0]
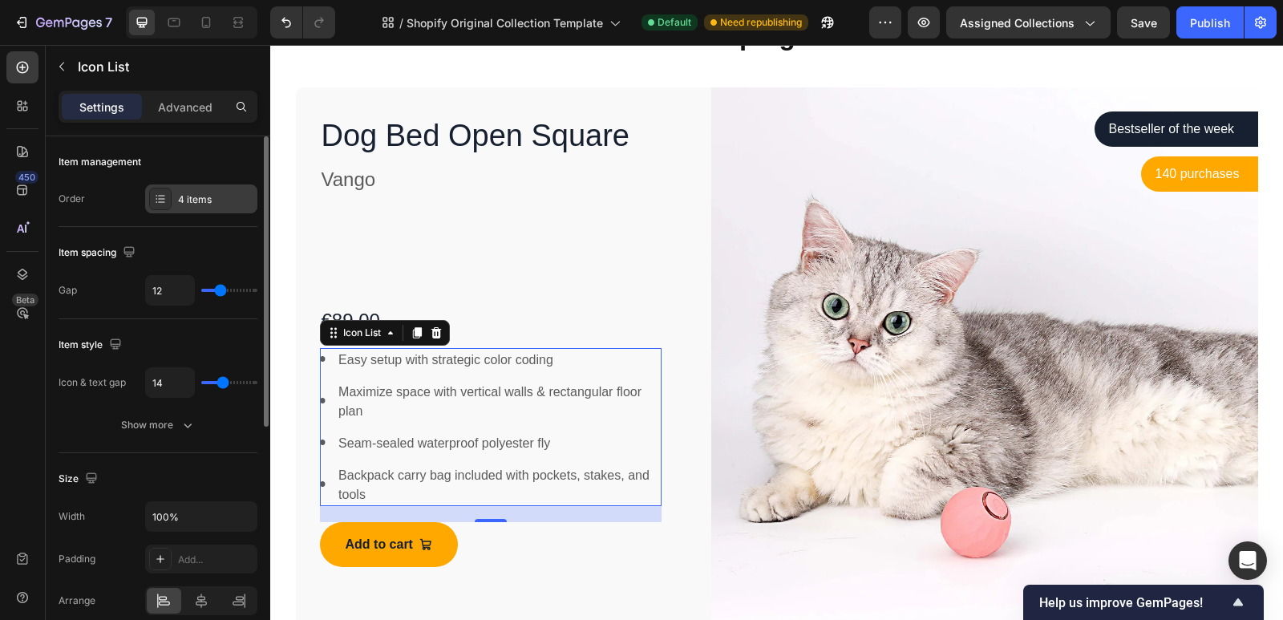
click at [187, 197] on div "4 items" at bounding box center [215, 199] width 75 height 14
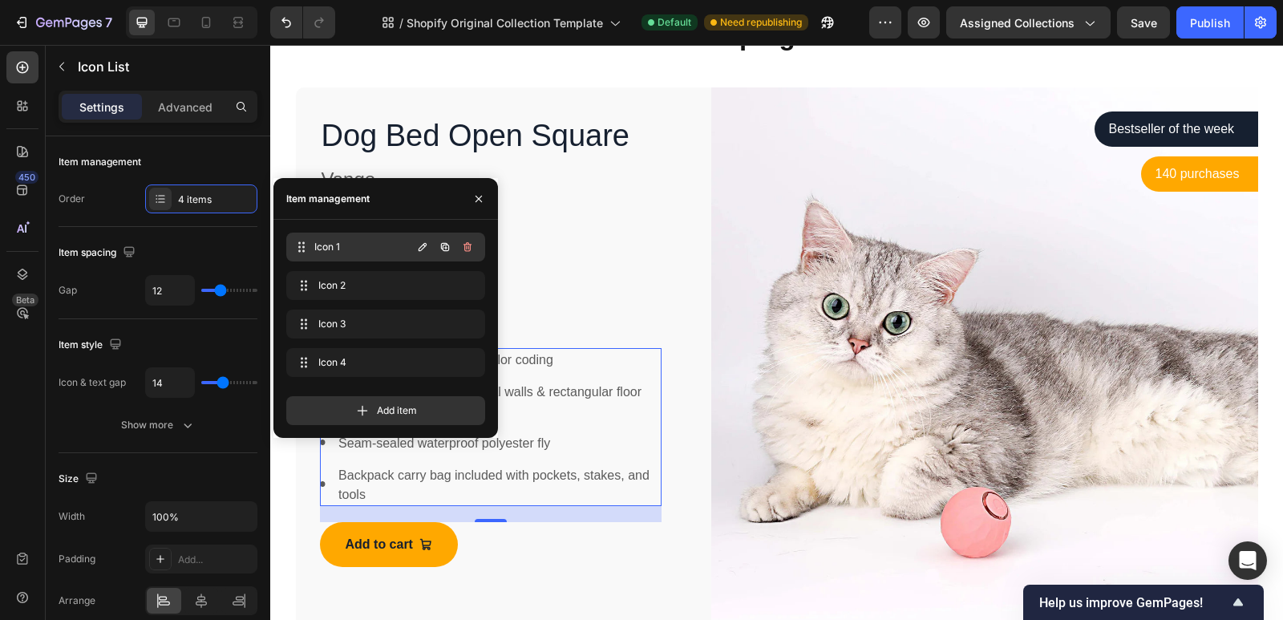
click at [360, 256] on div "Icon 1 Icon 1" at bounding box center [352, 247] width 119 height 22
click at [303, 253] on span at bounding box center [304, 247] width 22 height 22
click at [410, 249] on div "Icon 1 Icon 1" at bounding box center [352, 247] width 119 height 22
click at [415, 248] on button "button" at bounding box center [422, 247] width 22 height 22
click at [446, 249] on icon "button" at bounding box center [445, 247] width 13 height 13
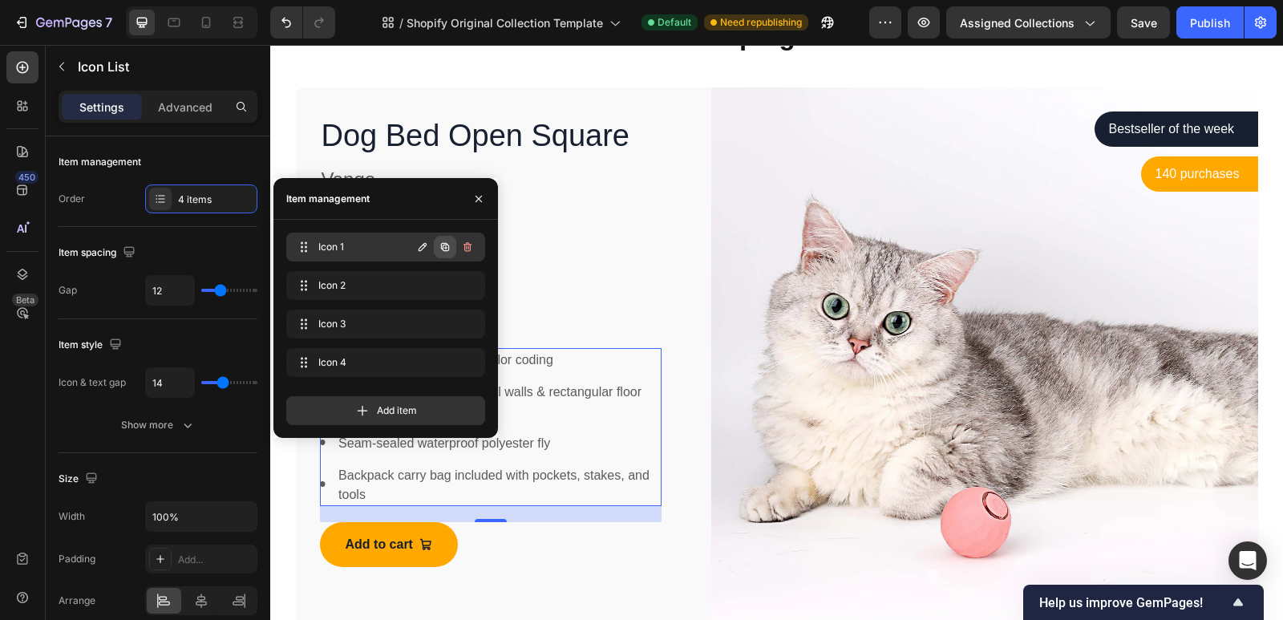
click at [447, 252] on icon "button" at bounding box center [445, 247] width 13 height 13
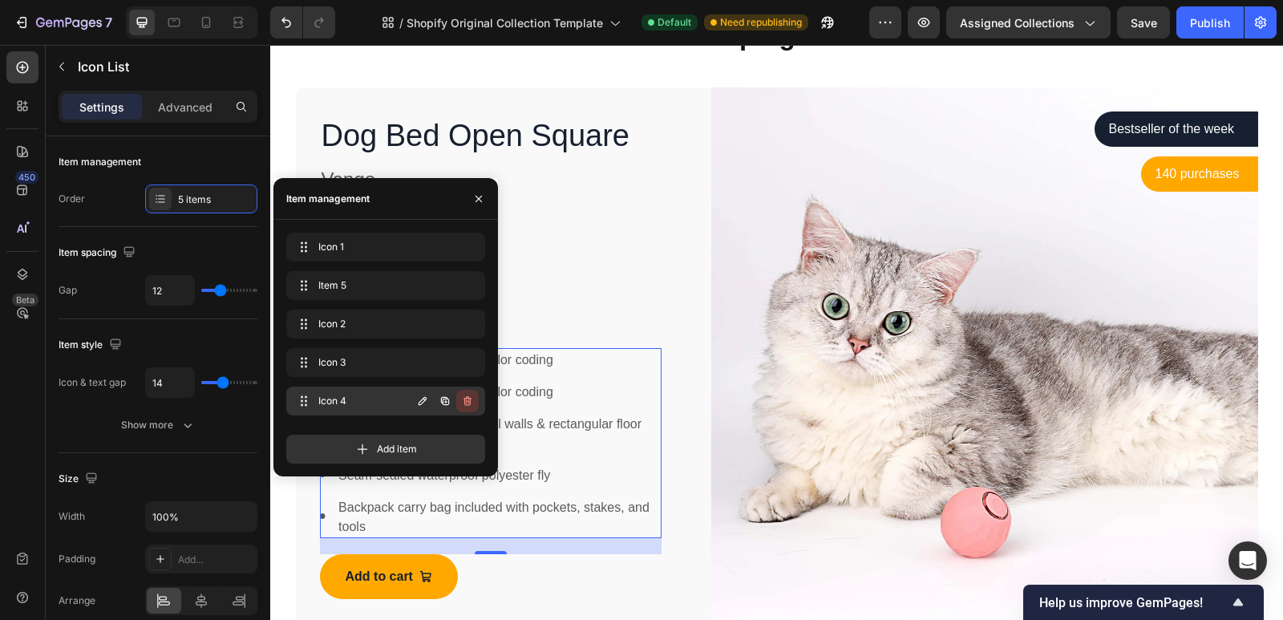
click at [470, 398] on icon "button" at bounding box center [467, 401] width 13 height 13
click at [469, 280] on icon "button" at bounding box center [467, 285] width 13 height 13
click at [469, 280] on div "Delete" at bounding box center [457, 285] width 30 height 14
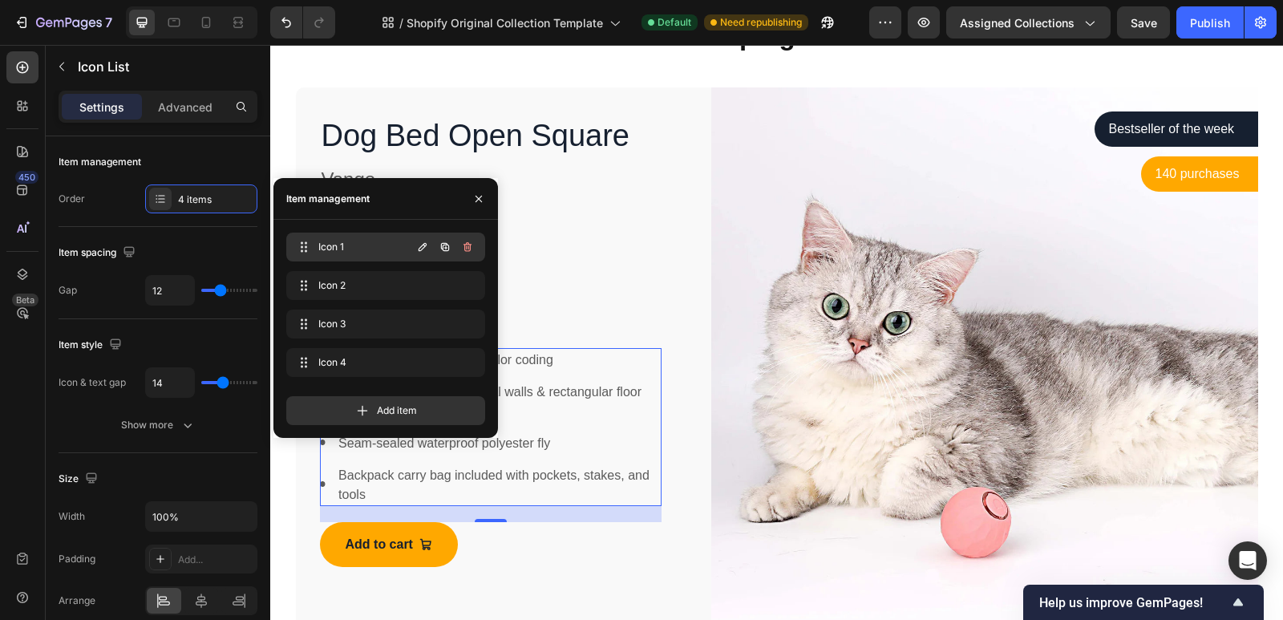
click at [360, 243] on span "Icon 1" at bounding box center [363, 247] width 91 height 14
click at [427, 242] on icon "button" at bounding box center [422, 247] width 13 height 13
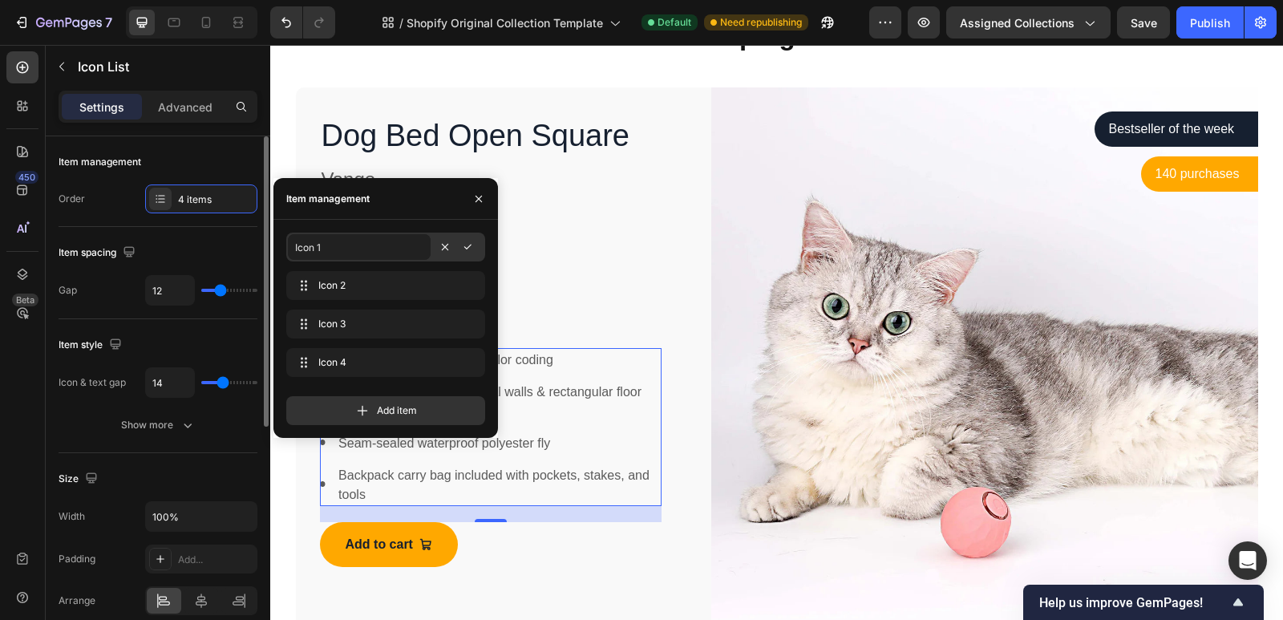
click at [120, 190] on div "Order 4 items" at bounding box center [158, 198] width 199 height 29
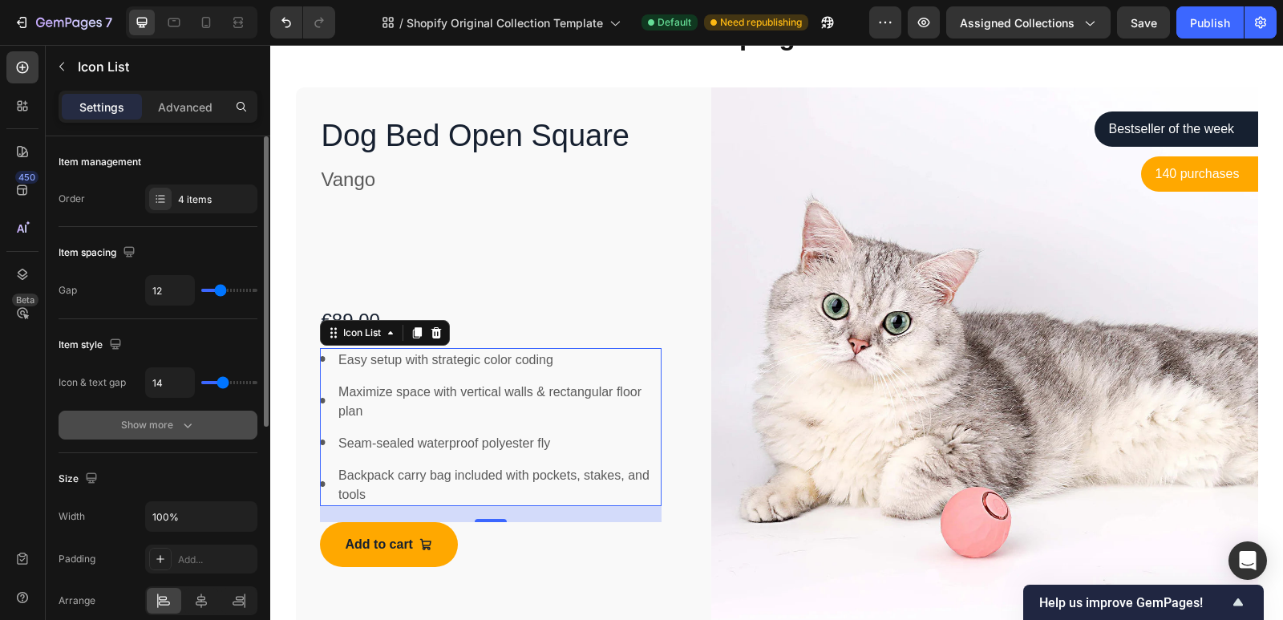
click at [161, 427] on div "Show more" at bounding box center [158, 425] width 75 height 16
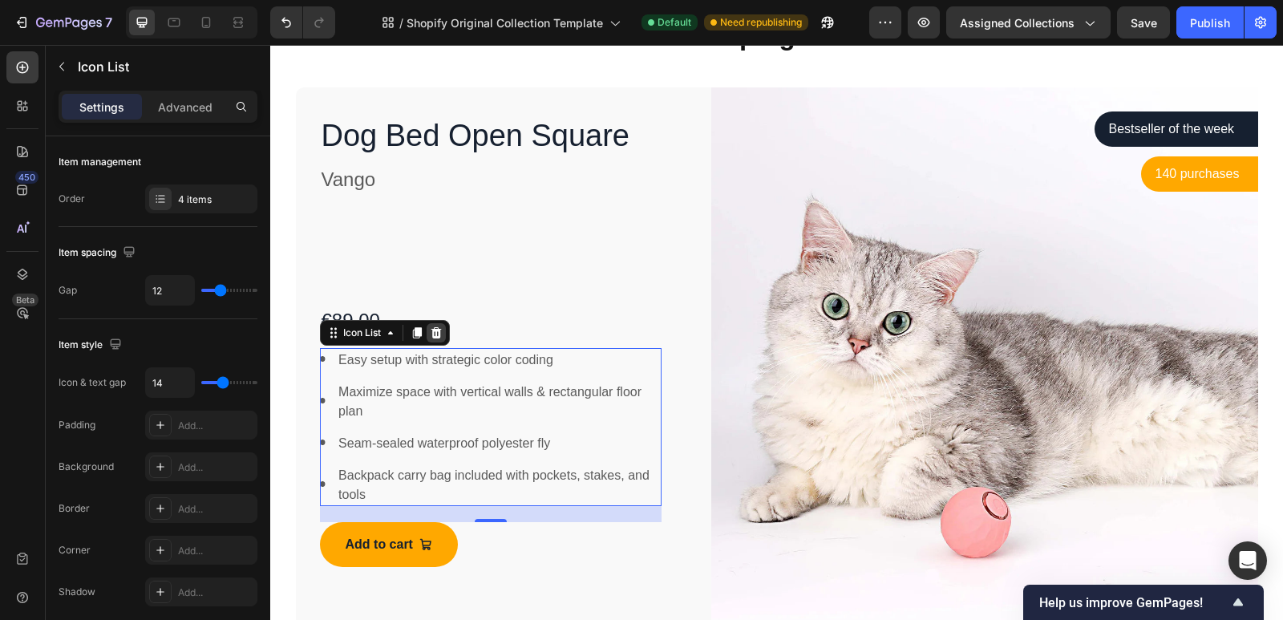
click at [431, 328] on icon at bounding box center [436, 331] width 10 height 11
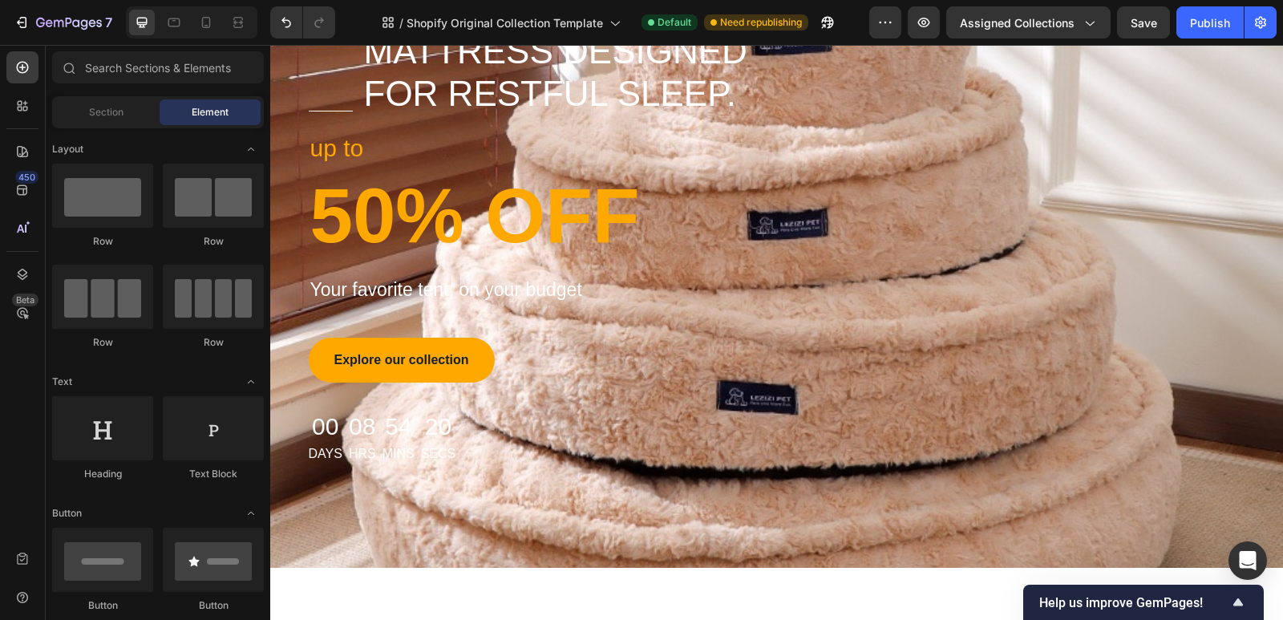
scroll to position [481, 0]
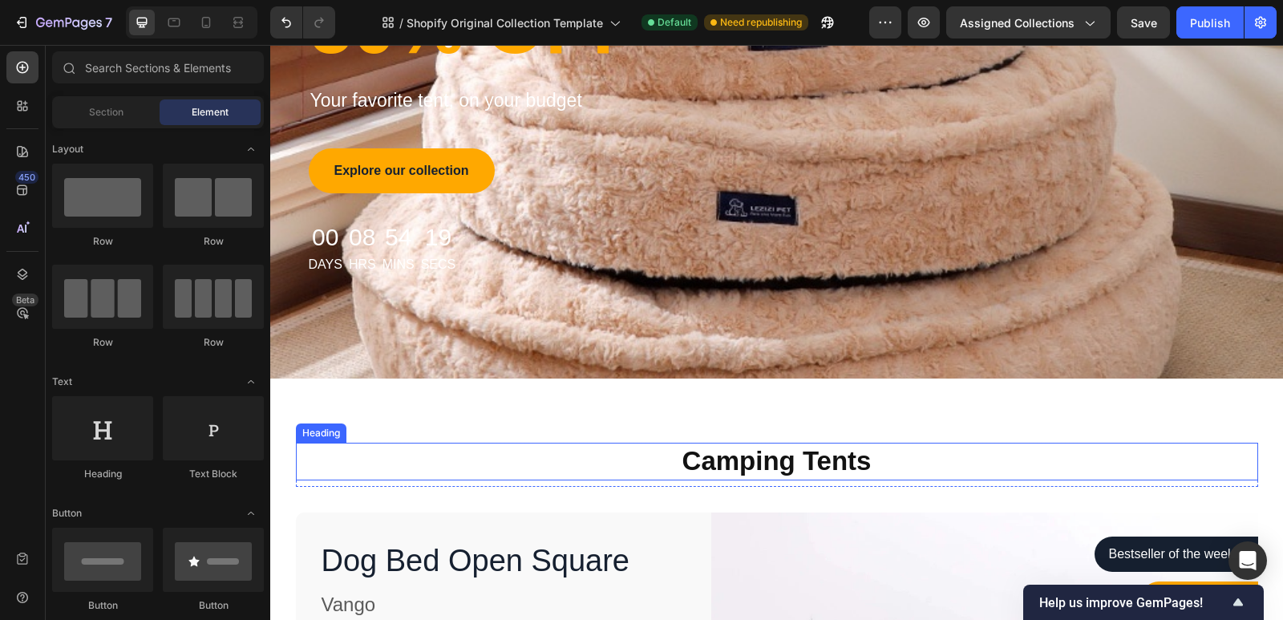
click at [894, 464] on p "Camping Tents" at bounding box center [777, 461] width 959 height 34
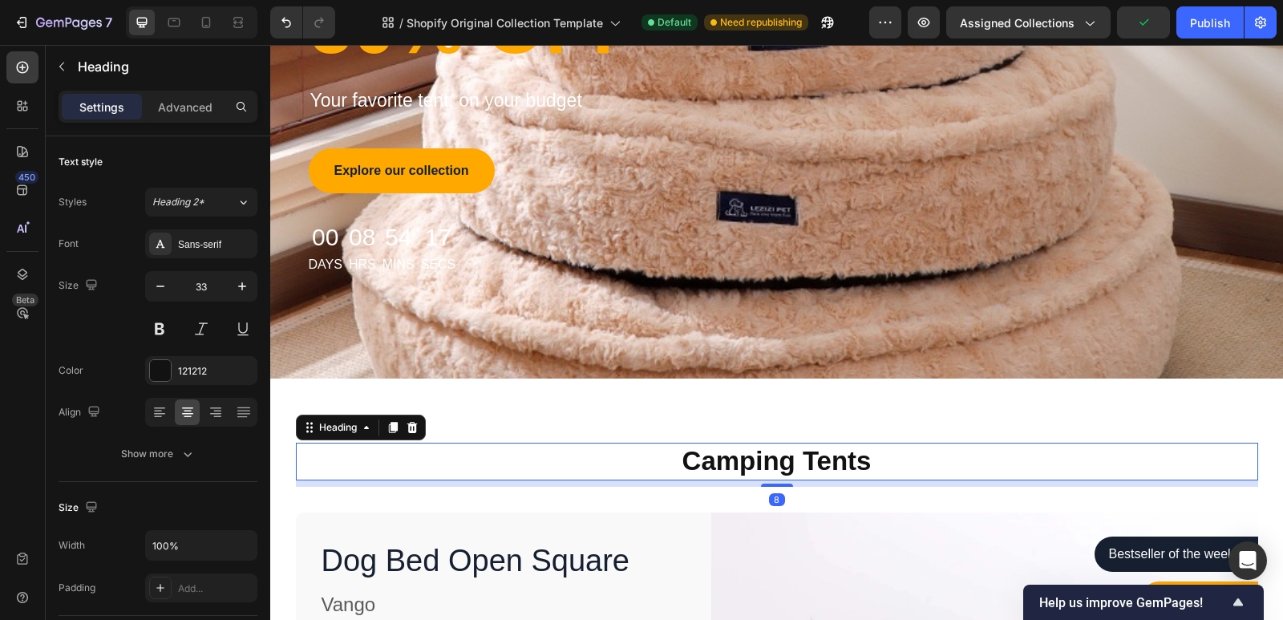
click at [894, 464] on p "Camping Tents" at bounding box center [777, 461] width 959 height 34
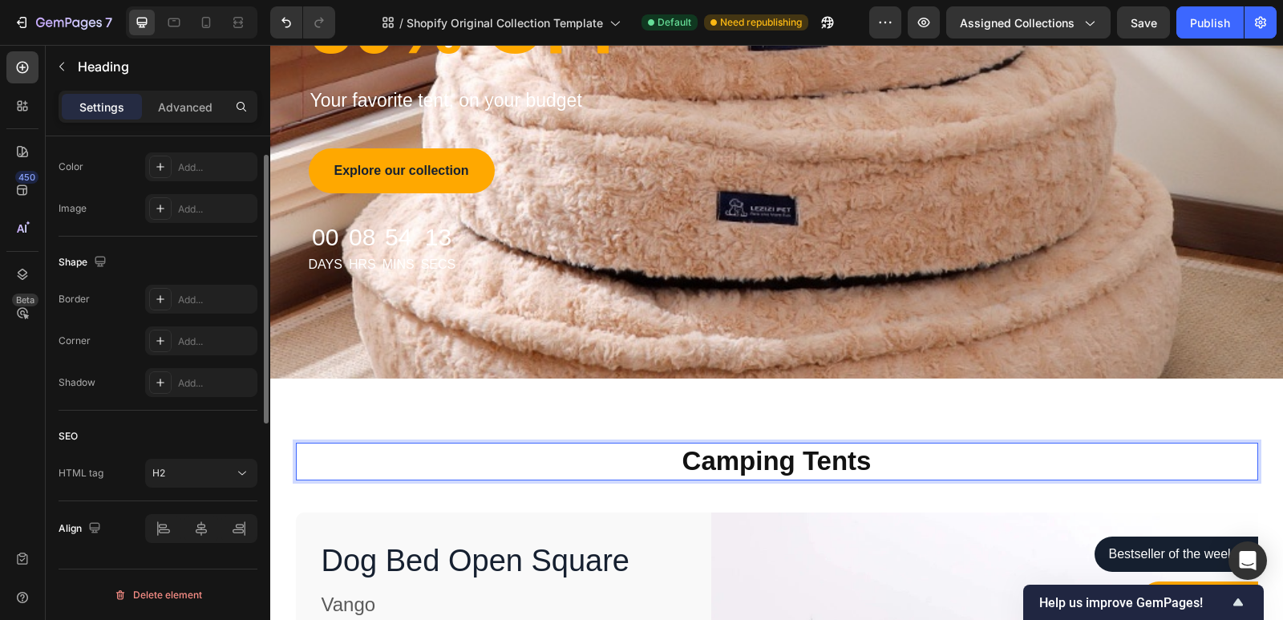
scroll to position [0, 0]
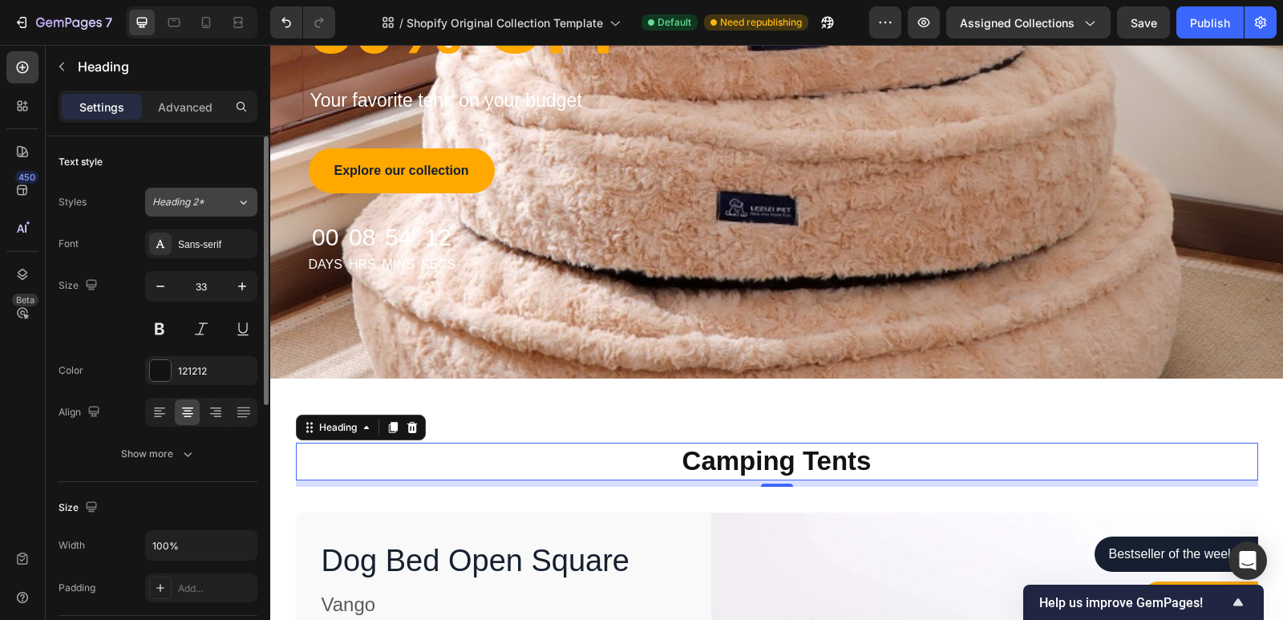
click at [194, 201] on span "Heading 2*" at bounding box center [178, 202] width 52 height 14
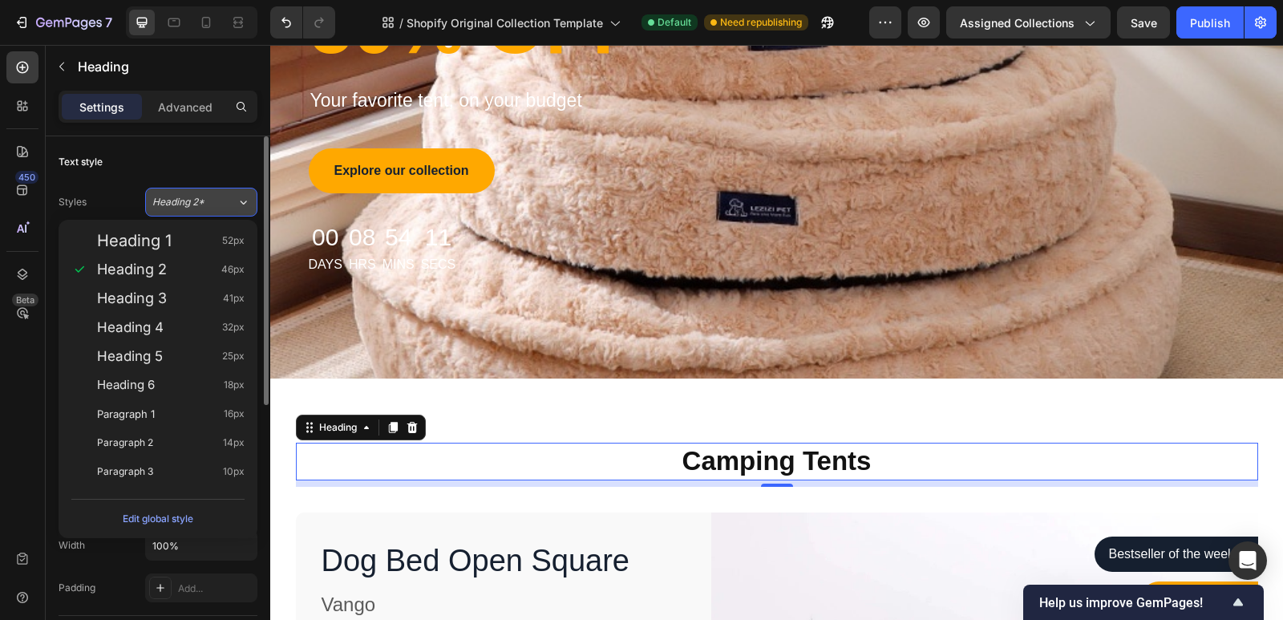
click at [194, 201] on span "Heading 2*" at bounding box center [178, 202] width 52 height 14
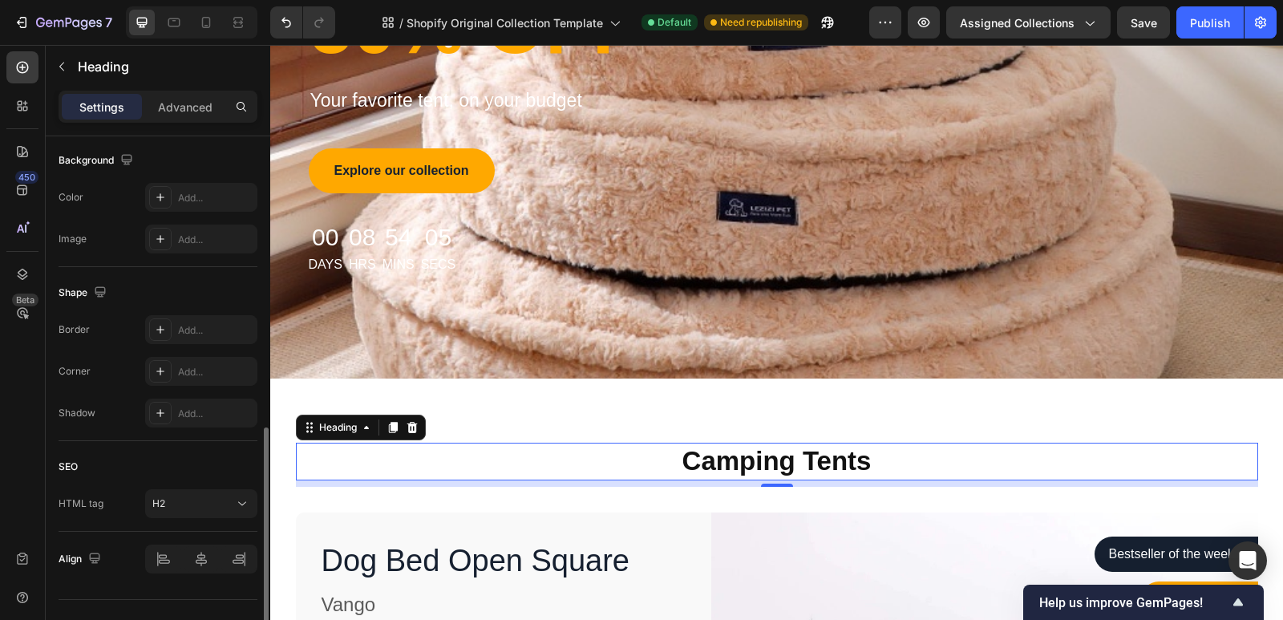
scroll to position [512, 0]
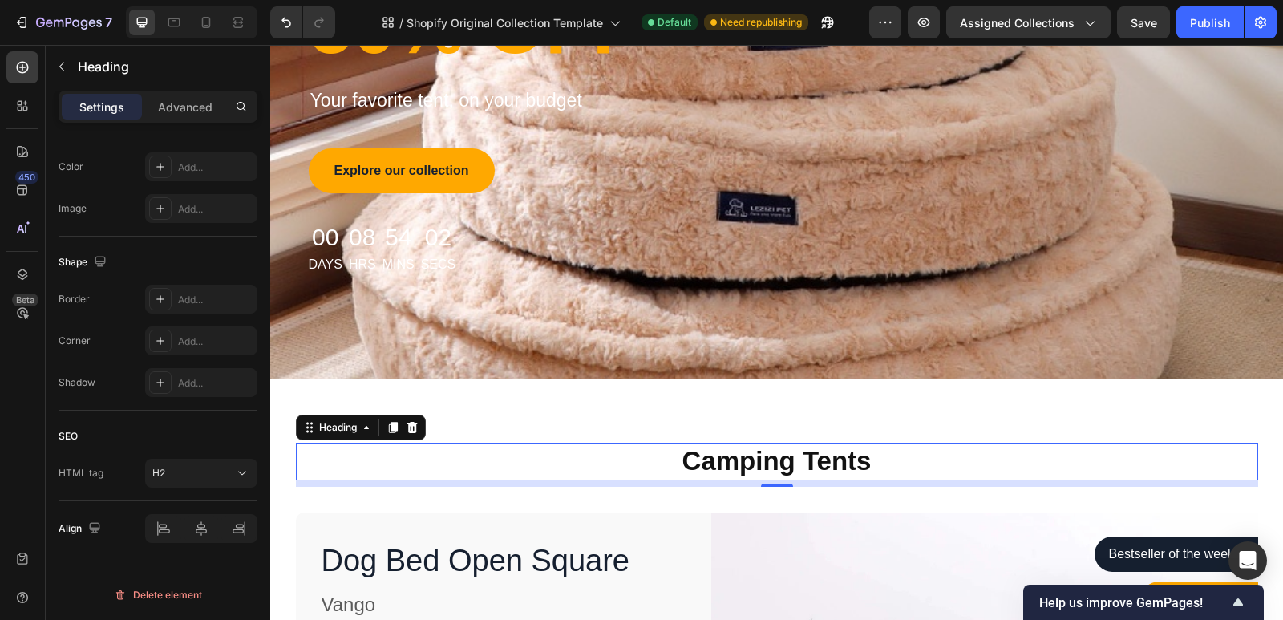
click at [787, 464] on h2 "Camping Tents" at bounding box center [777, 462] width 962 height 38
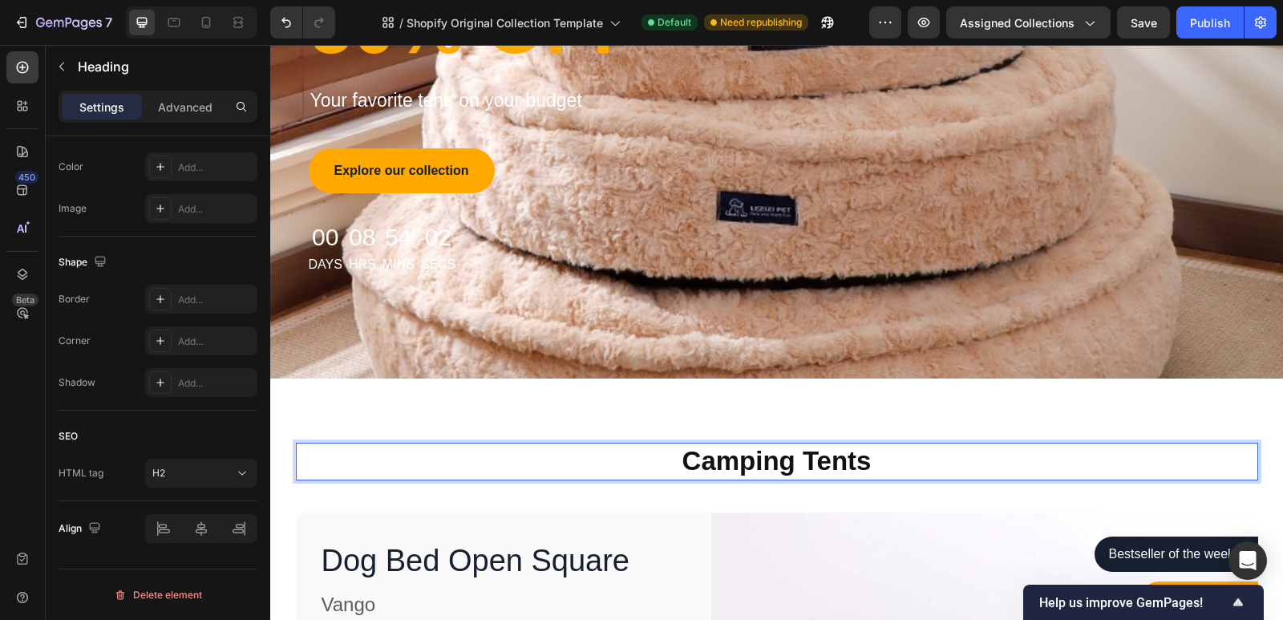
click at [787, 465] on p "Camping Tents" at bounding box center [777, 461] width 959 height 34
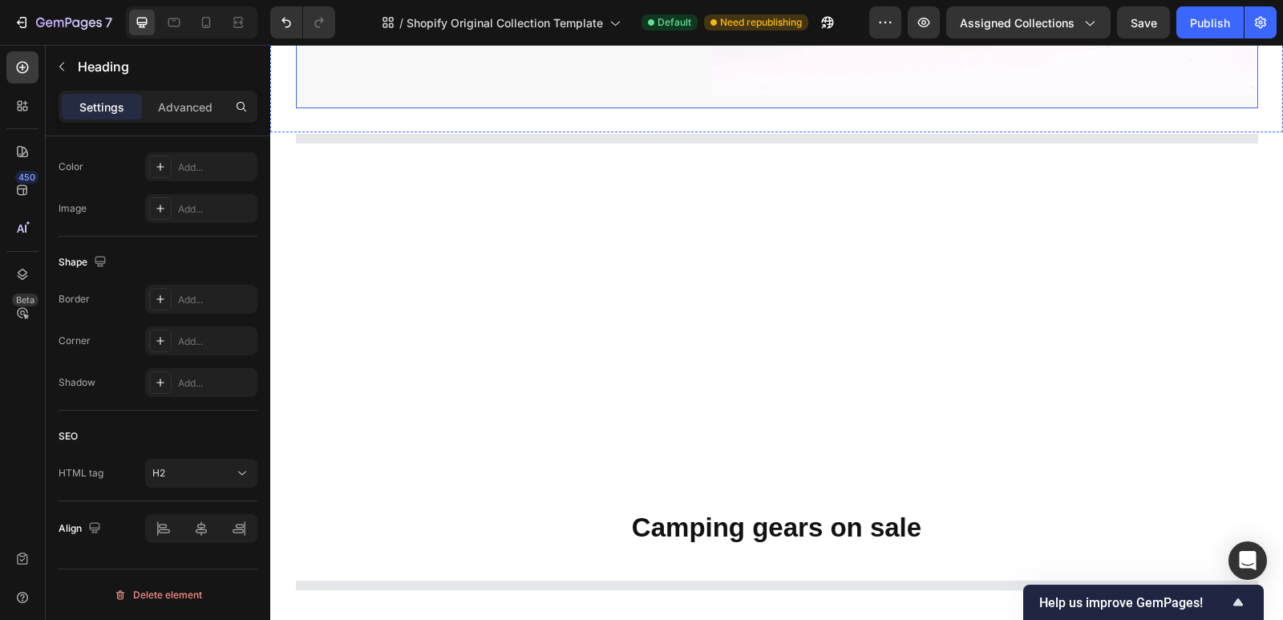
type input "16"
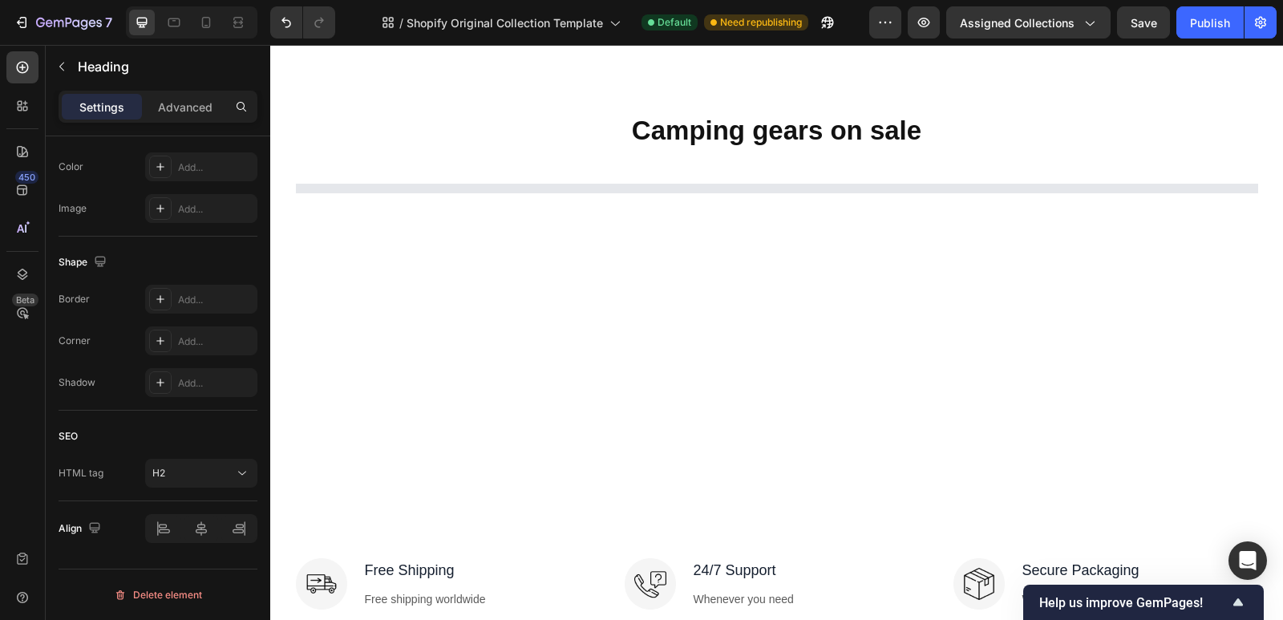
scroll to position [2084, 0]
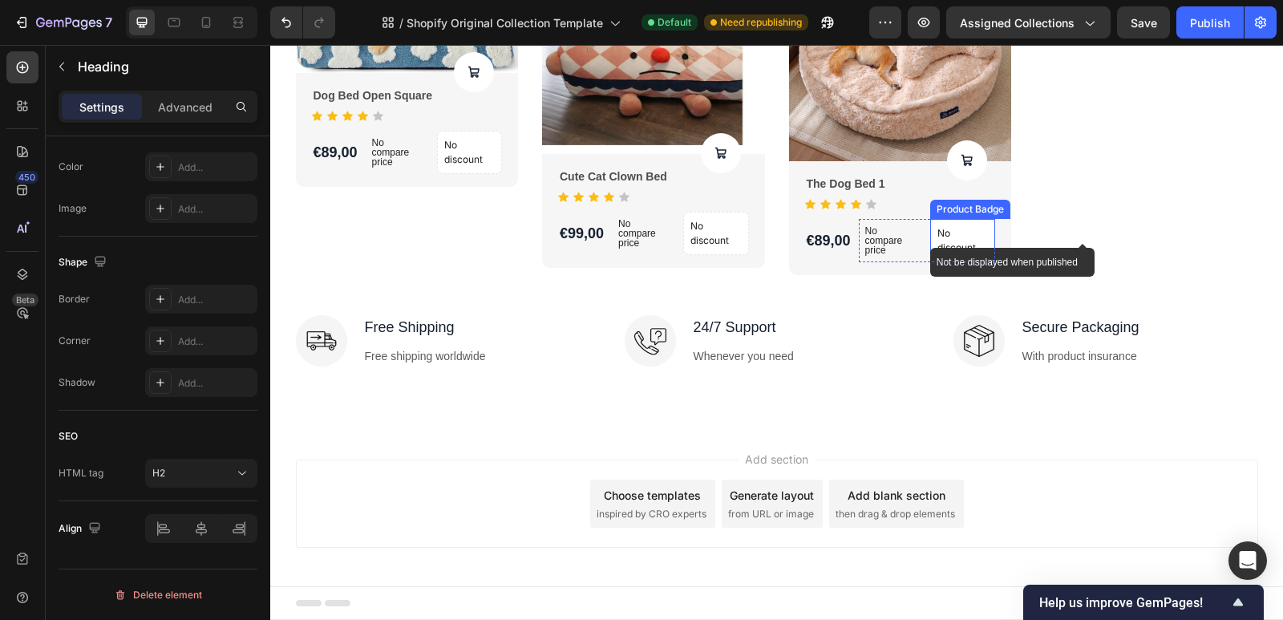
click at [953, 235] on p "No discount" at bounding box center [963, 240] width 51 height 29
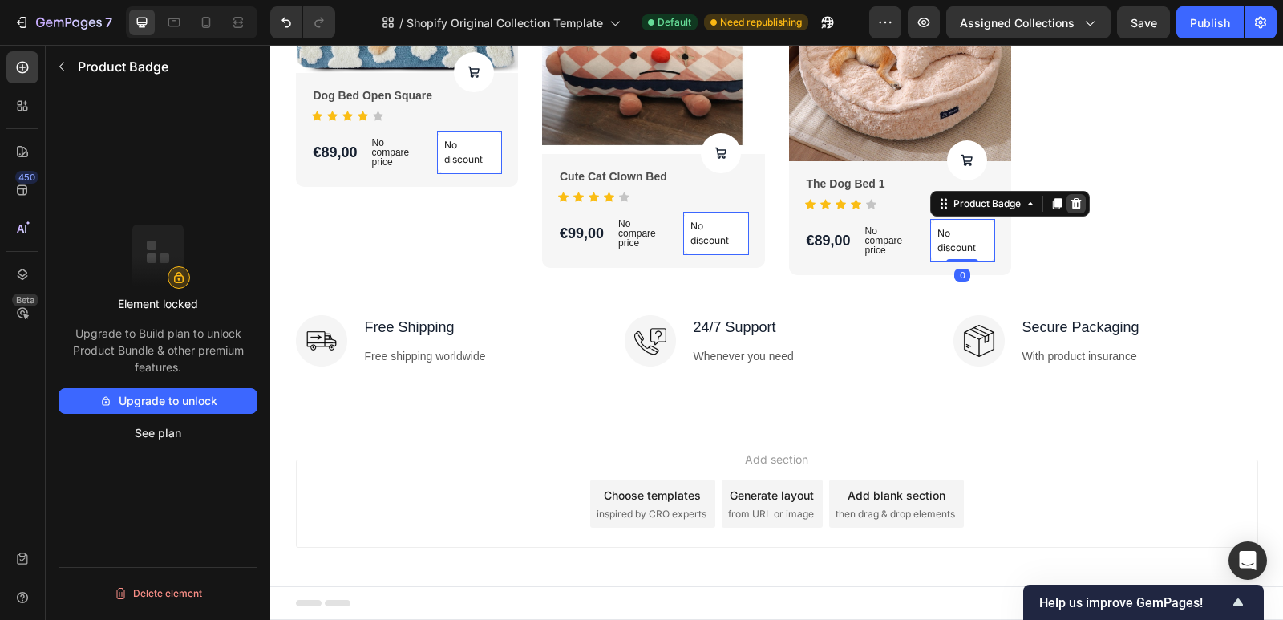
click at [1080, 204] on div at bounding box center [1076, 203] width 19 height 19
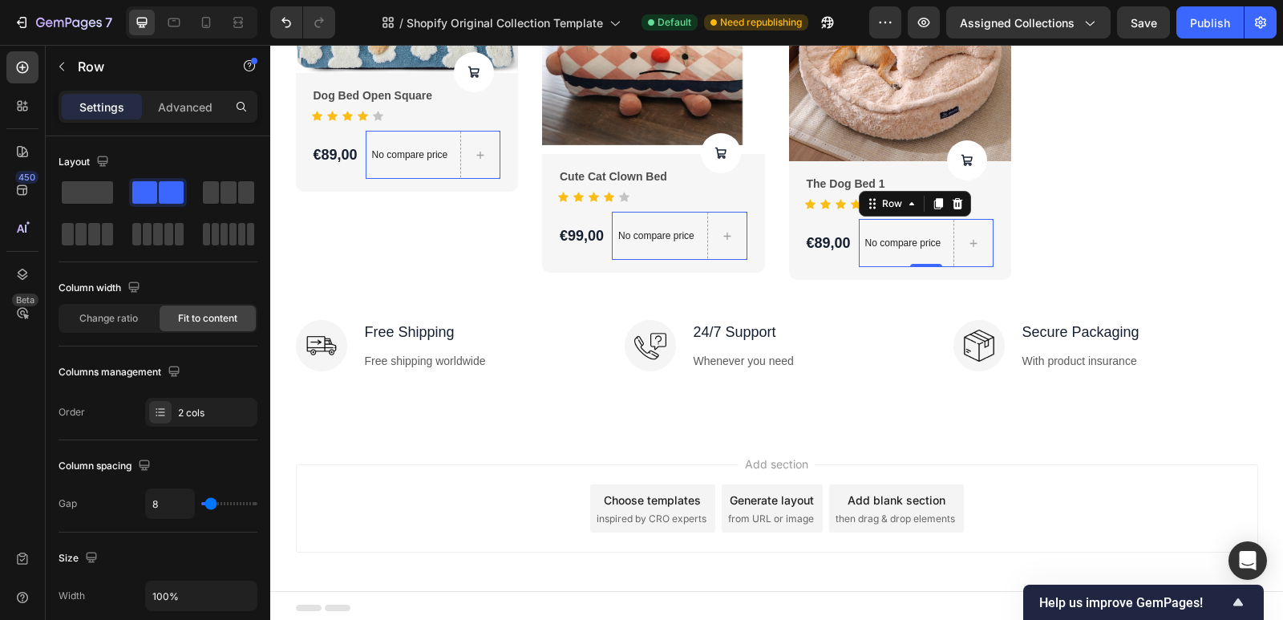
click at [859, 225] on div "No compare price Product Price" at bounding box center [903, 243] width 89 height 48
click at [84, 193] on span at bounding box center [87, 192] width 51 height 22
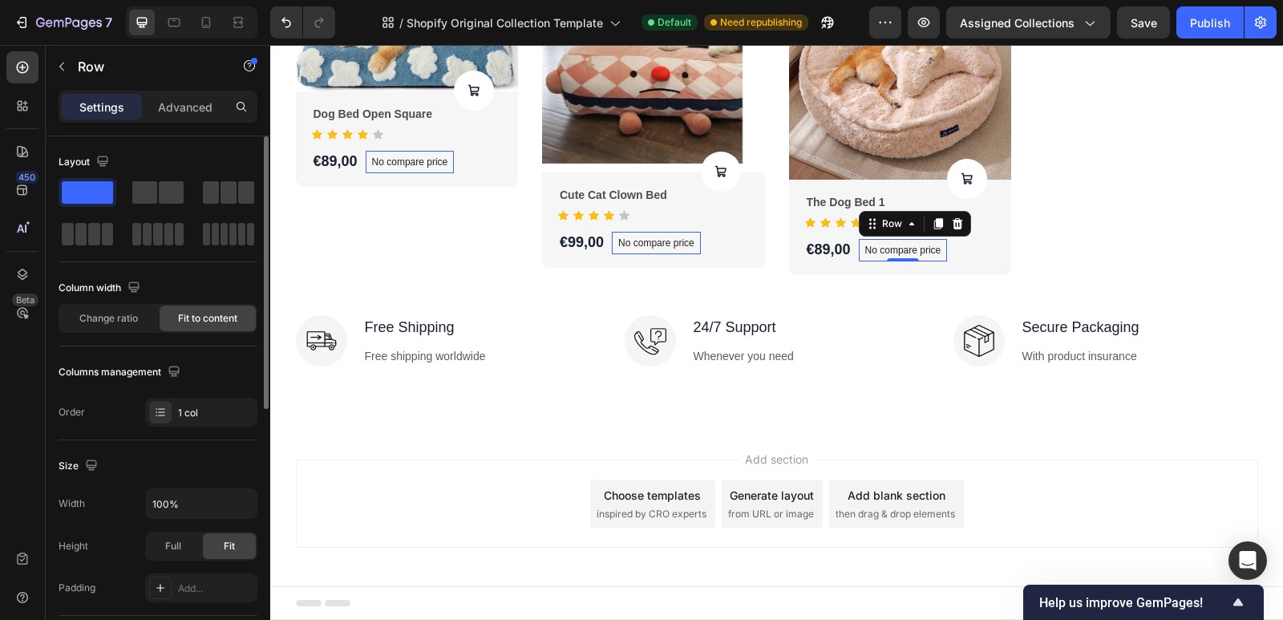
scroll to position [2065, 0]
click at [952, 228] on icon at bounding box center [957, 223] width 10 height 11
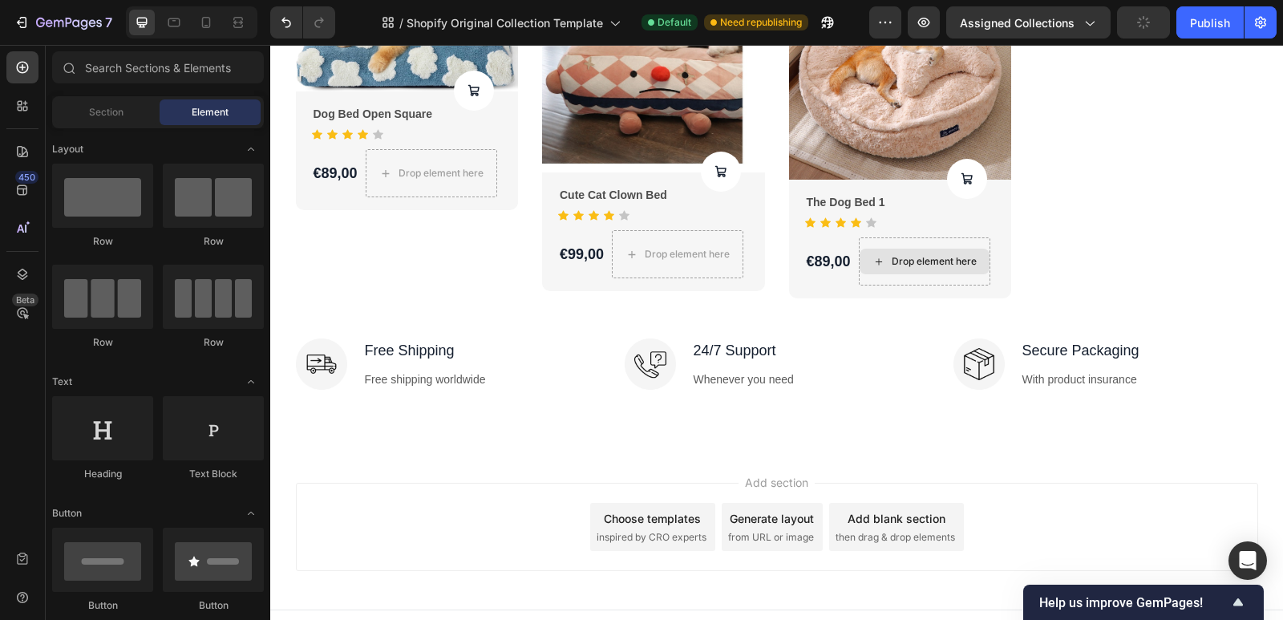
scroll to position [2084, 0]
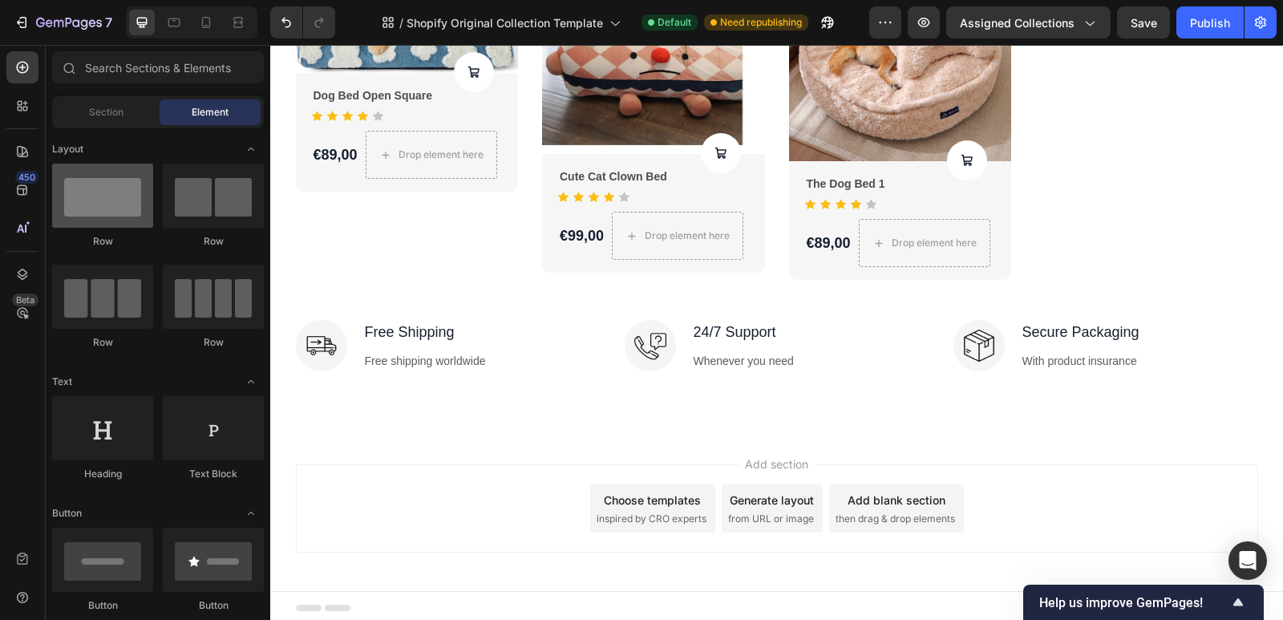
click at [113, 192] on div at bounding box center [102, 196] width 101 height 64
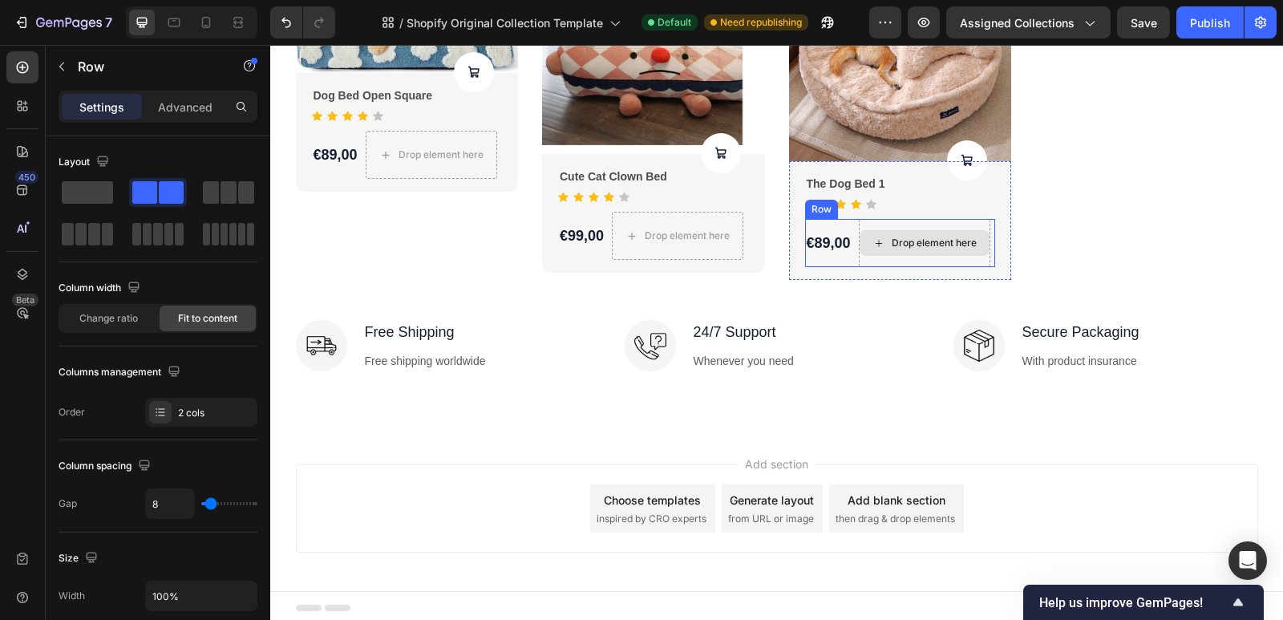
click at [865, 224] on div "Drop element here" at bounding box center [925, 243] width 132 height 48
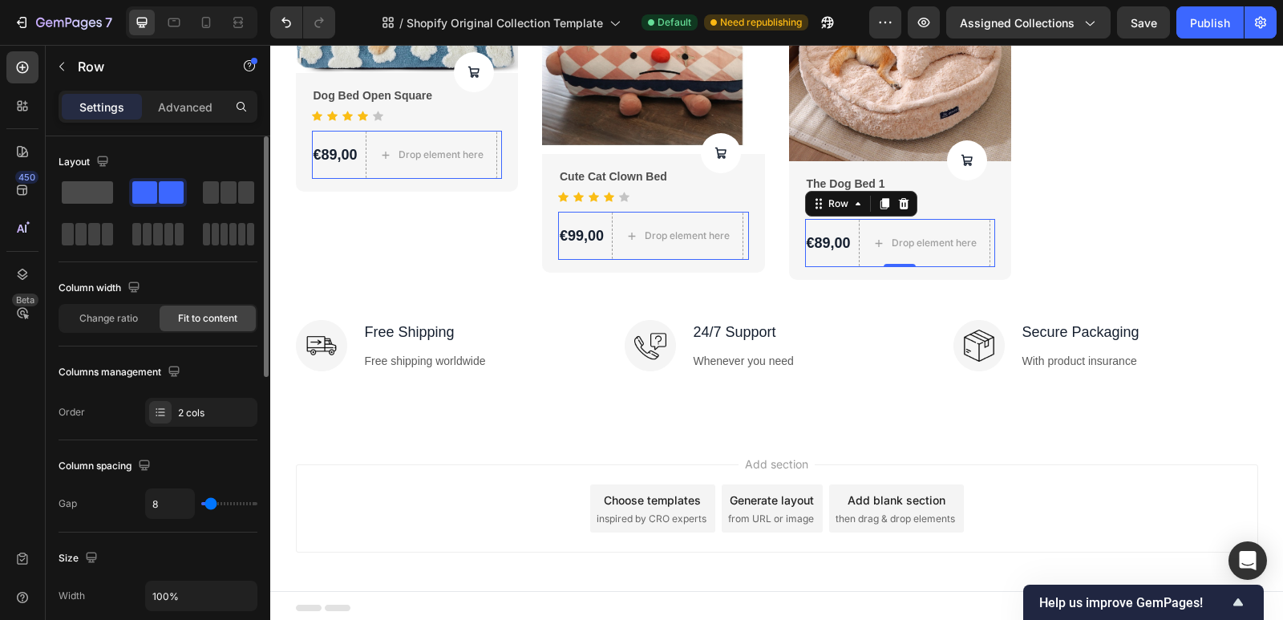
click at [111, 188] on span at bounding box center [87, 192] width 51 height 22
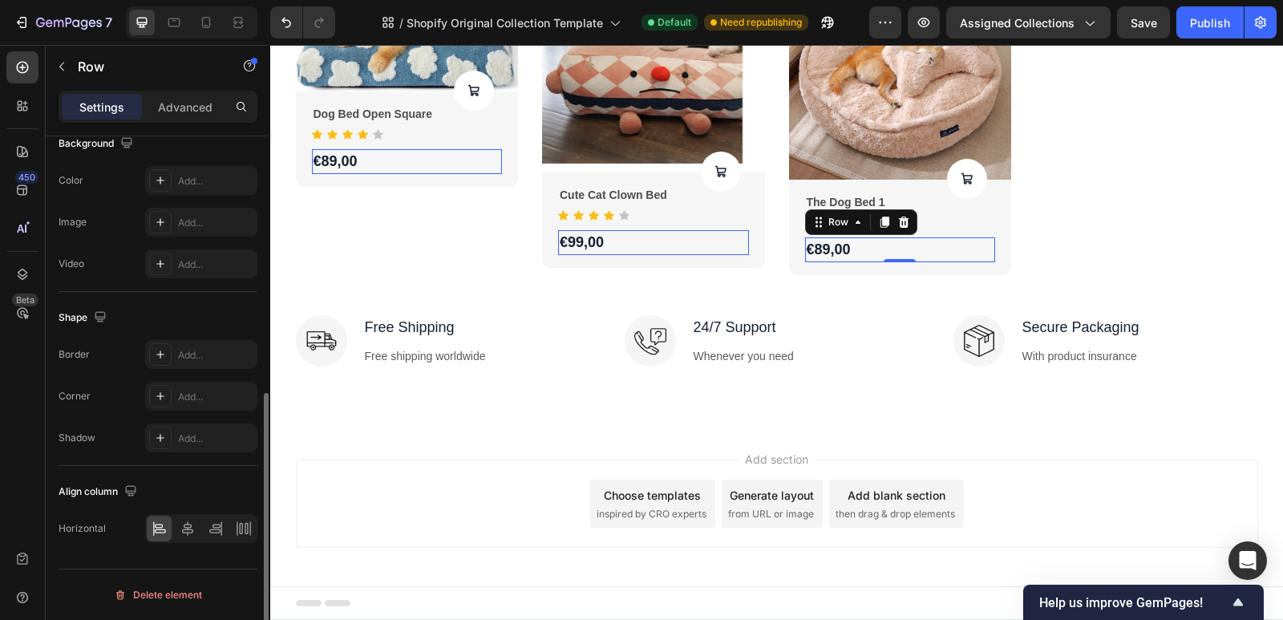
scroll to position [257, 0]
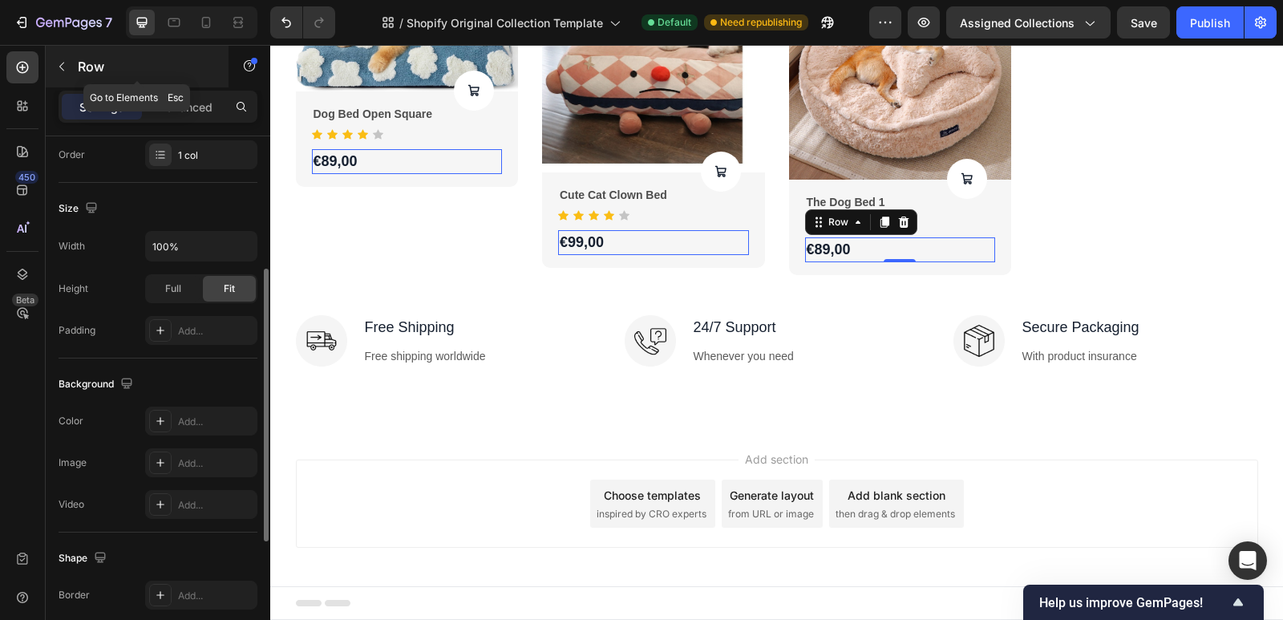
click at [58, 69] on icon "button" at bounding box center [61, 66] width 13 height 13
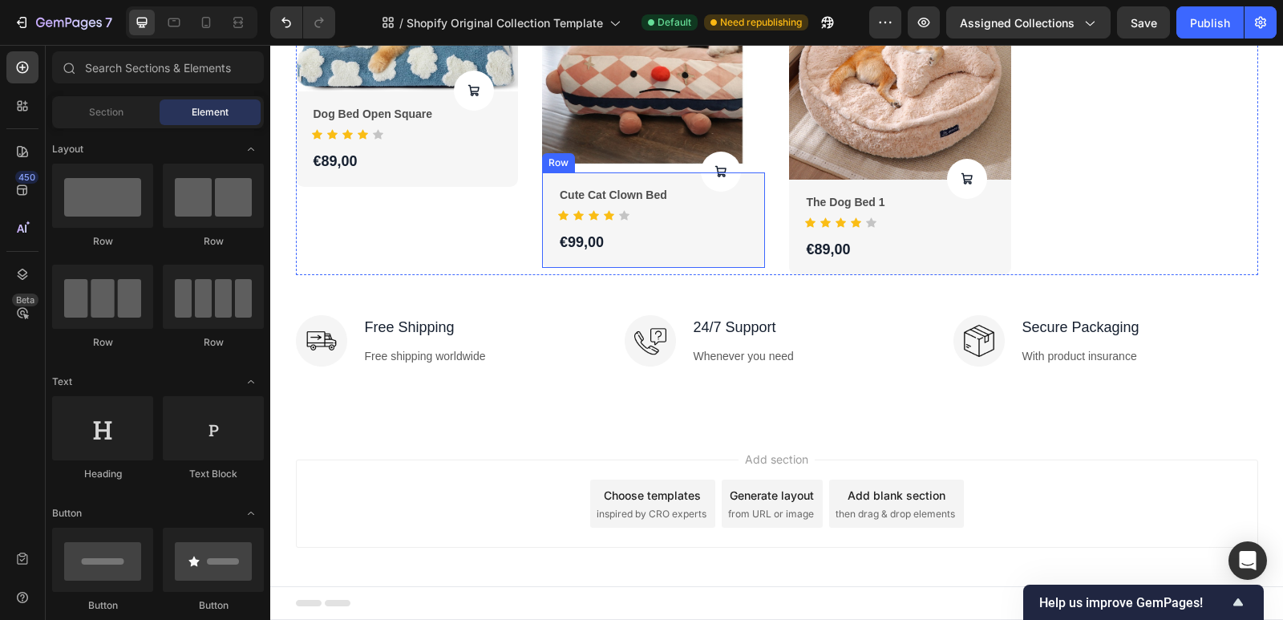
click at [678, 229] on div "Product Cart Button Cute Cat Clown Bed Product Title Icon Icon Icon Icon Icon I…" at bounding box center [653, 220] width 191 height 70
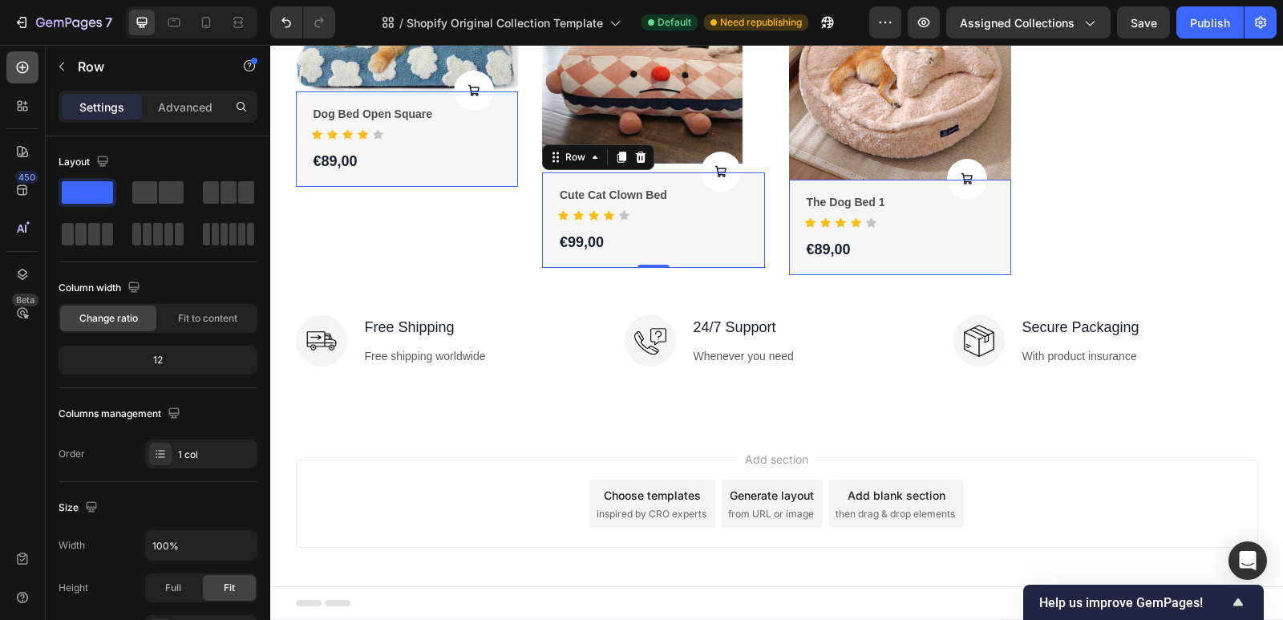
click at [27, 65] on icon at bounding box center [23, 68] width 12 height 12
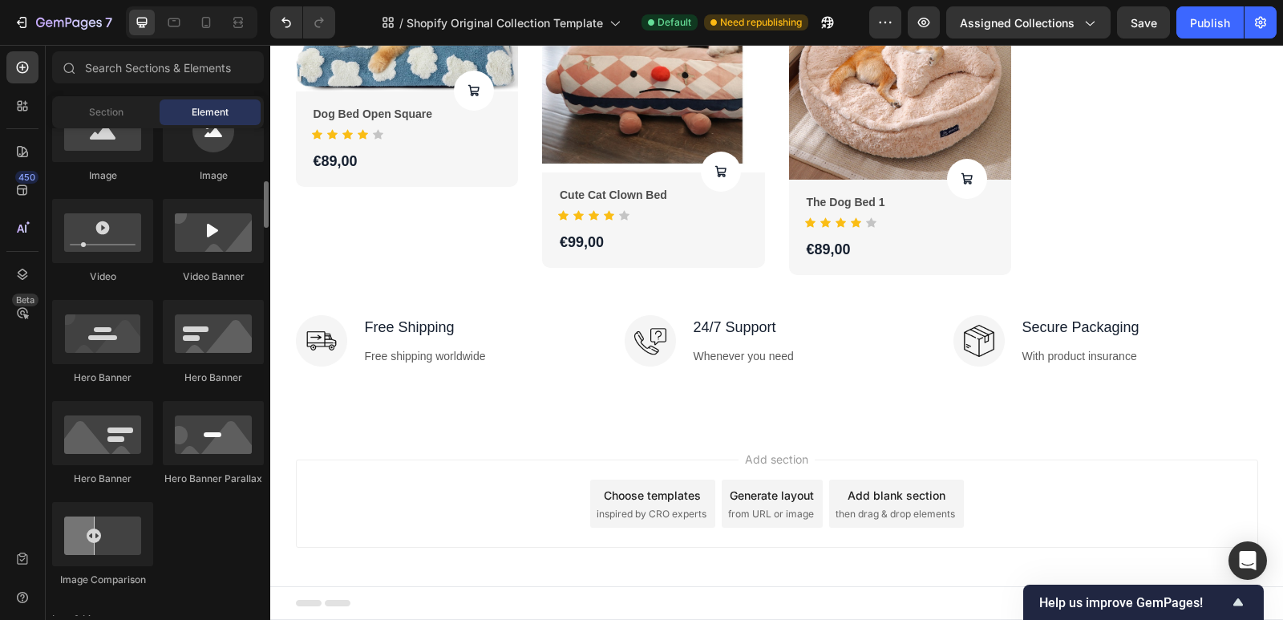
scroll to position [401, 0]
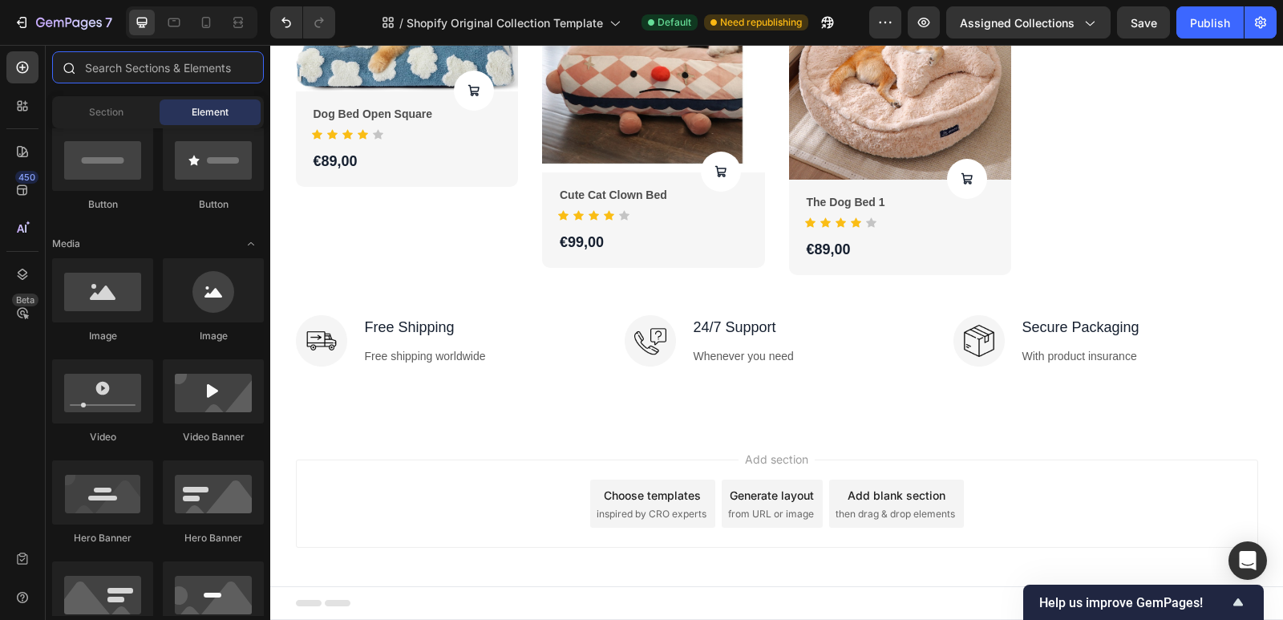
click at [183, 71] on input "text" at bounding box center [158, 67] width 212 height 32
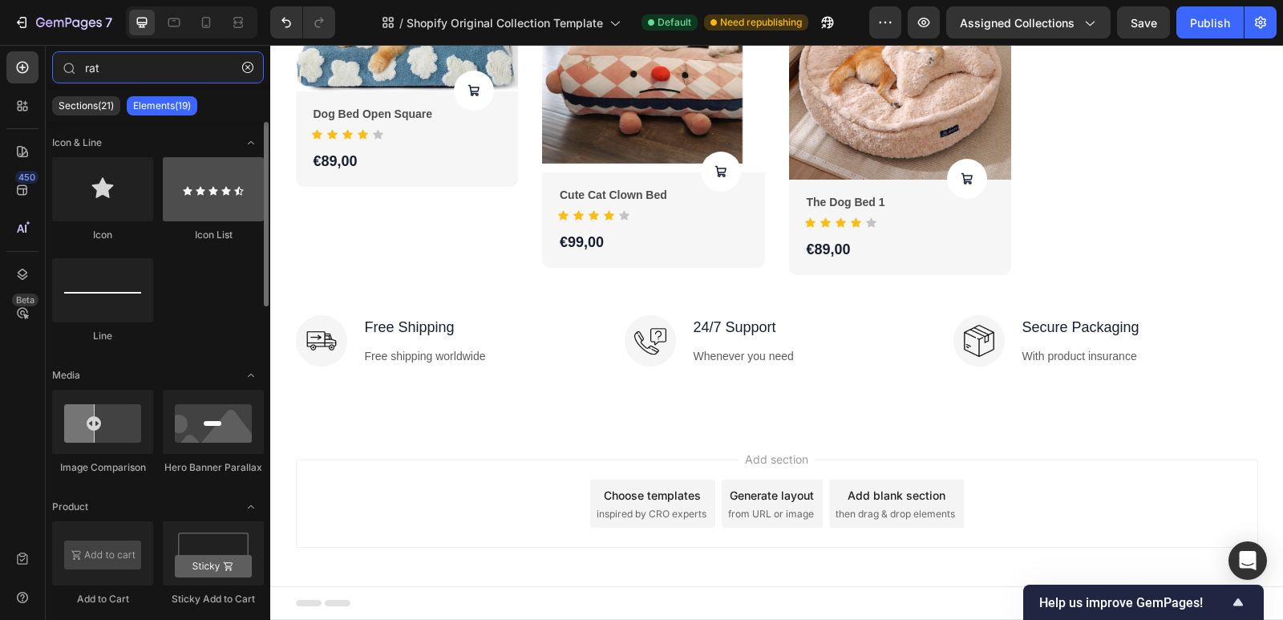
type input "rat"
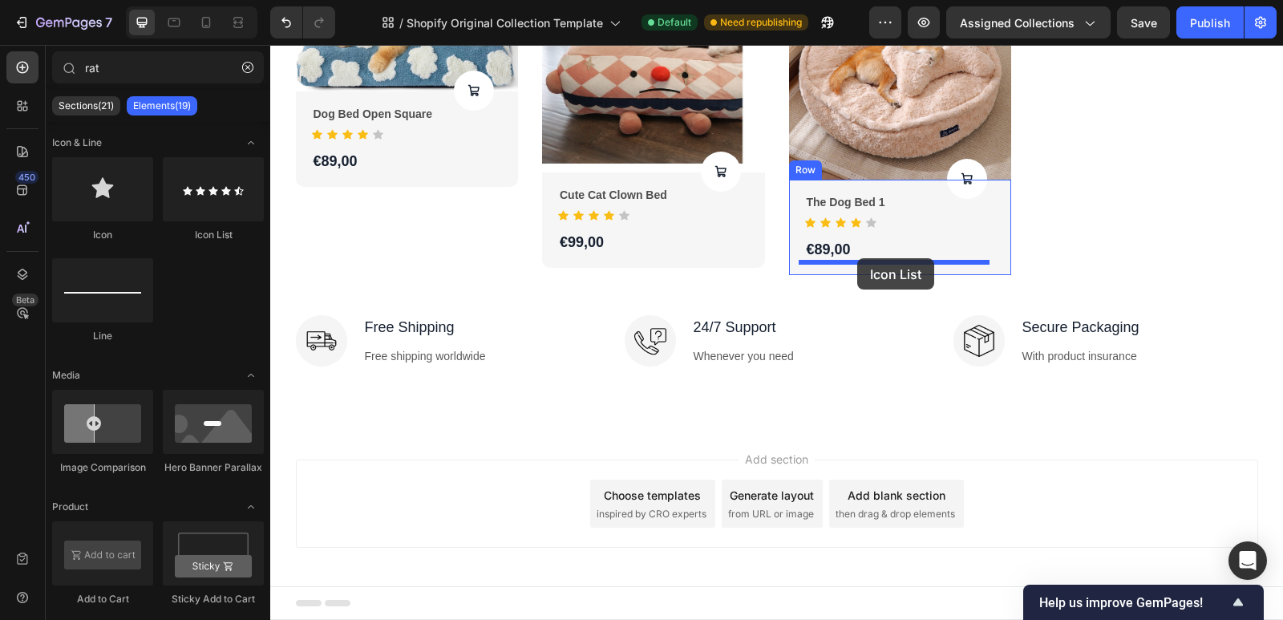
drag, startPoint x: 472, startPoint y: 251, endPoint x: 857, endPoint y: 258, distance: 385.9
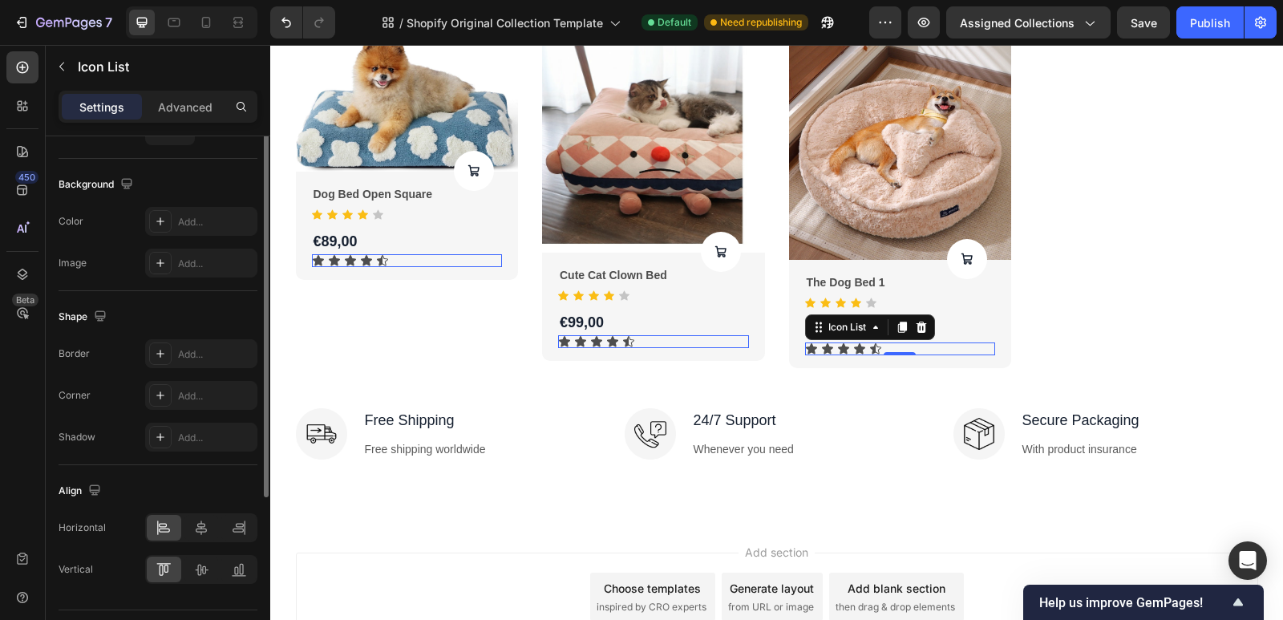
scroll to position [0, 0]
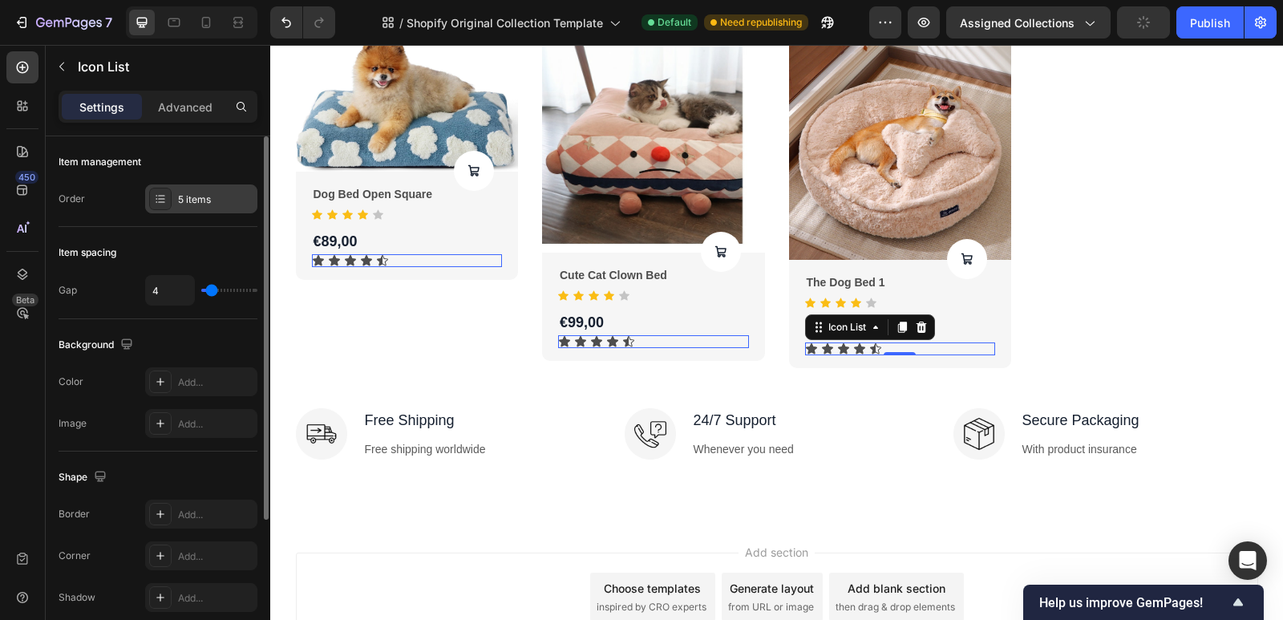
click at [180, 201] on div "5 items" at bounding box center [215, 199] width 75 height 14
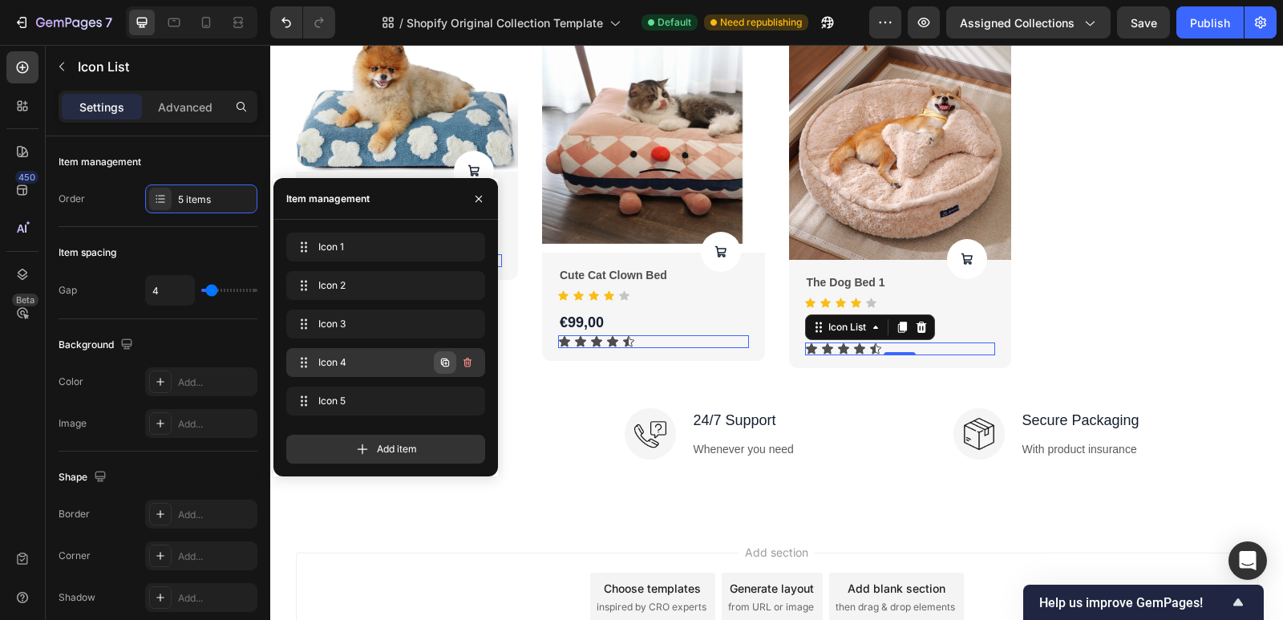
click at [446, 363] on icon "button" at bounding box center [445, 363] width 3 height 3
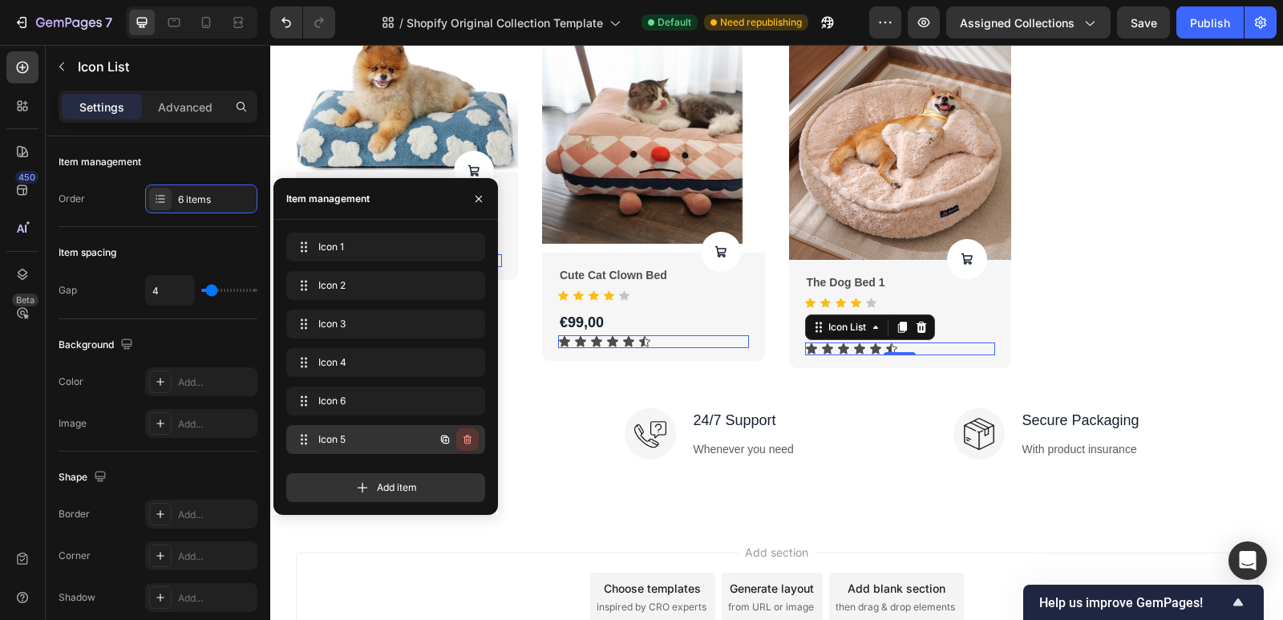
click at [470, 435] on icon "button" at bounding box center [467, 439] width 13 height 13
click at [470, 435] on div "Delete" at bounding box center [457, 439] width 30 height 14
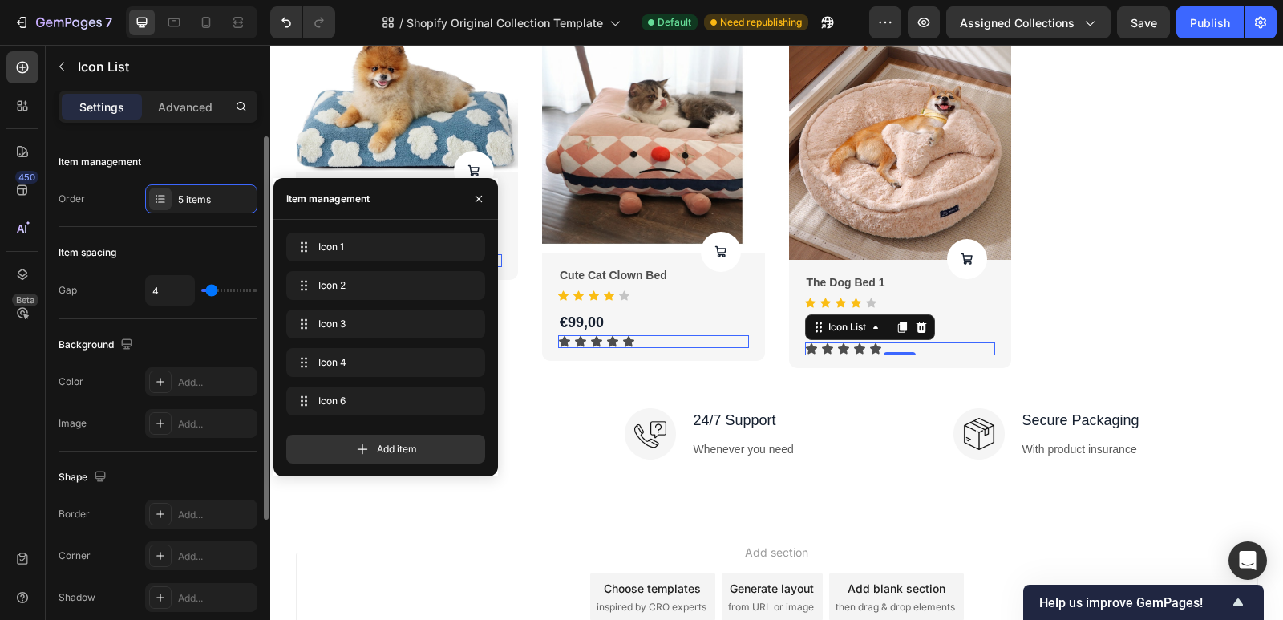
click at [90, 187] on div "Order 5 items" at bounding box center [158, 198] width 199 height 29
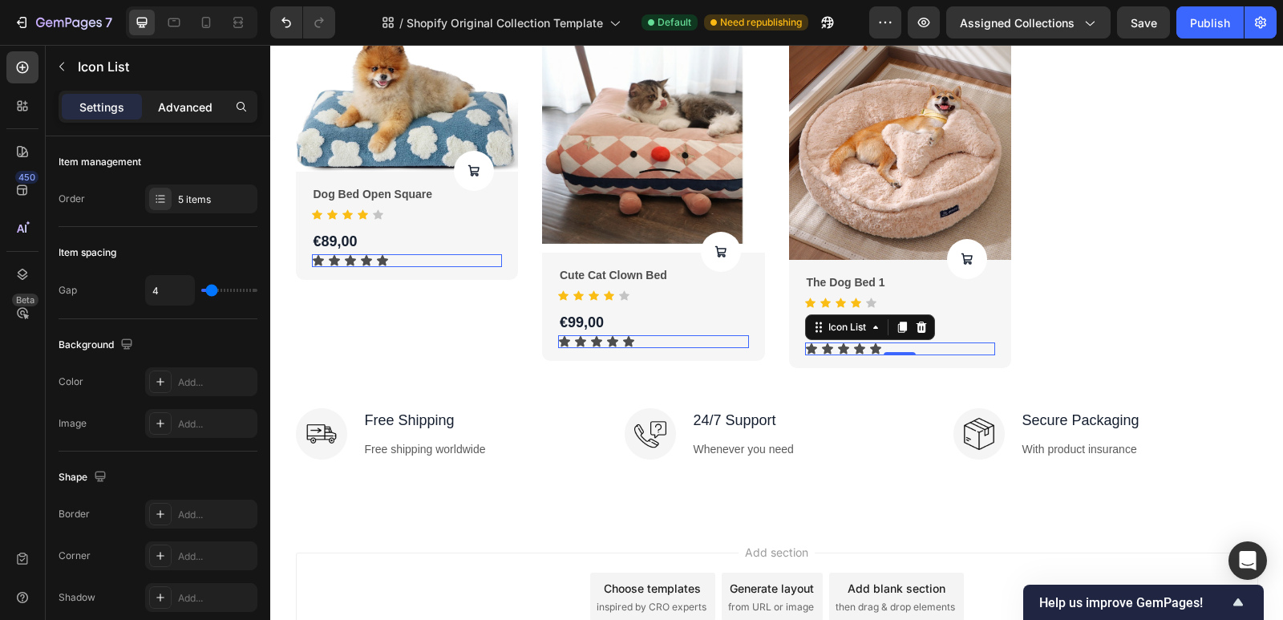
click at [183, 103] on p "Advanced" at bounding box center [185, 107] width 55 height 17
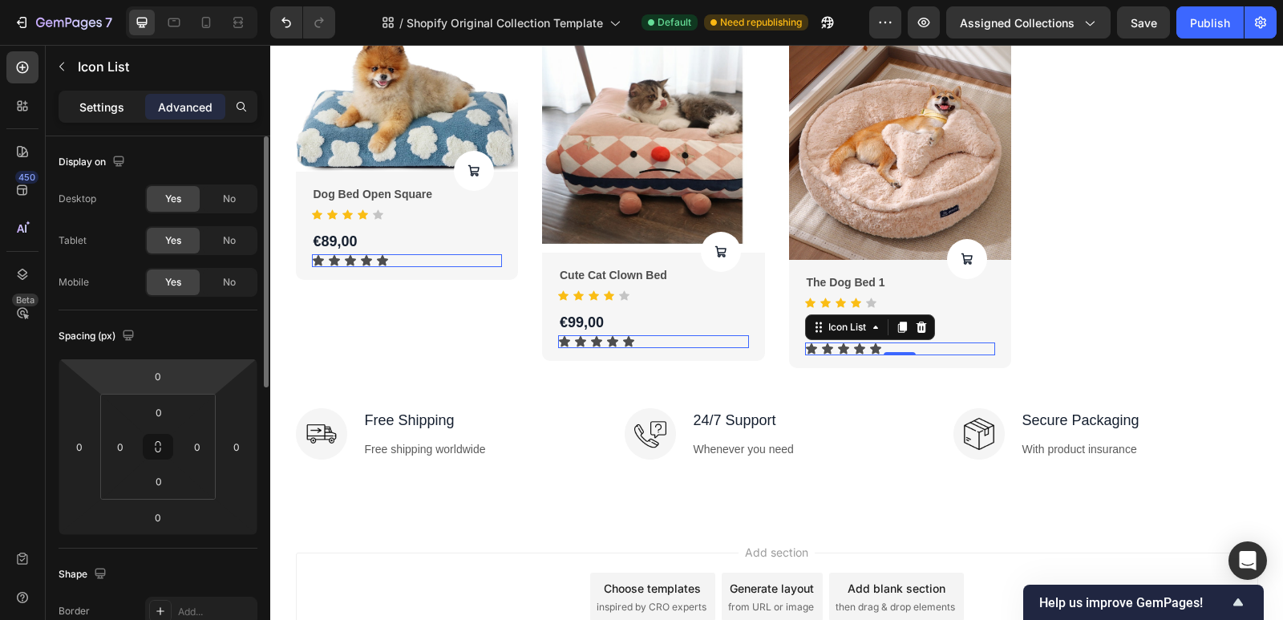
click at [106, 106] on p "Settings" at bounding box center [101, 107] width 45 height 17
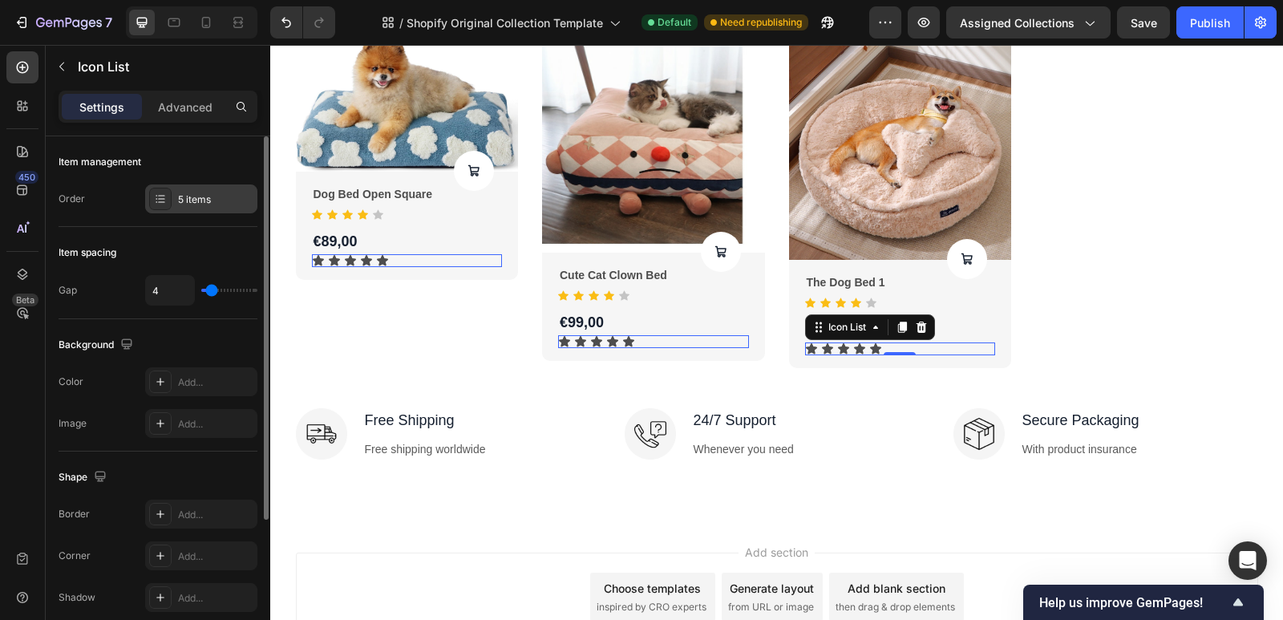
click at [160, 200] on icon at bounding box center [160, 198] width 13 height 13
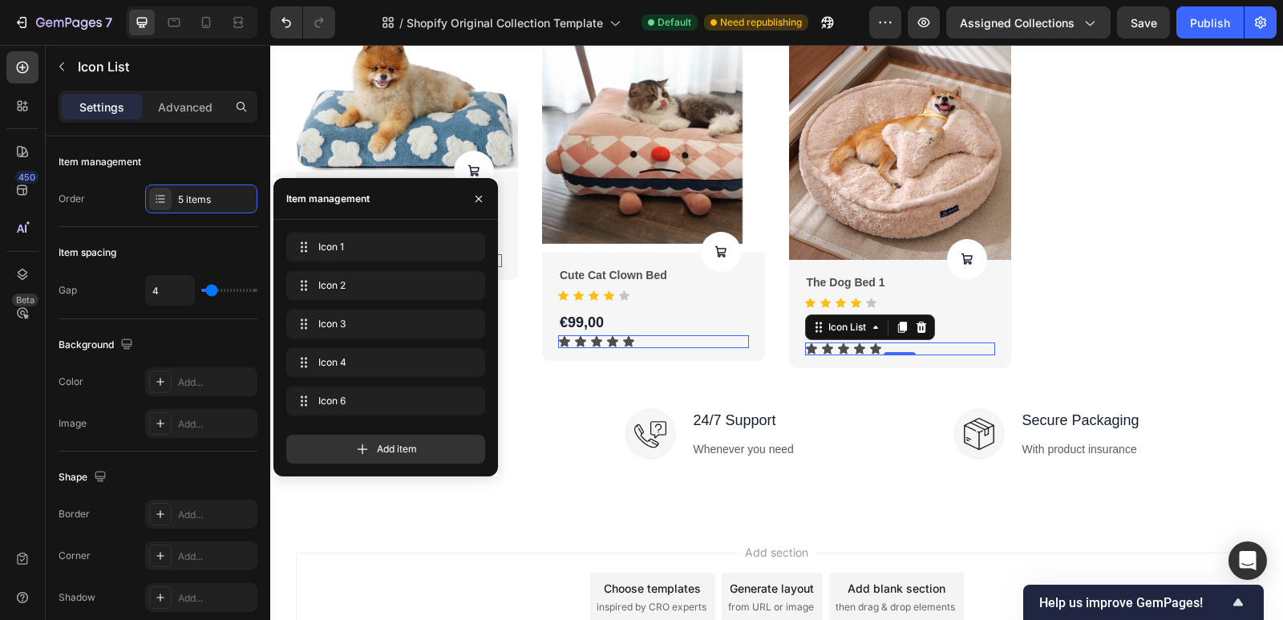
click at [354, 195] on div "Item management" at bounding box center [327, 199] width 83 height 14
click at [128, 238] on div "Item spacing Gap 4" at bounding box center [158, 273] width 199 height 92
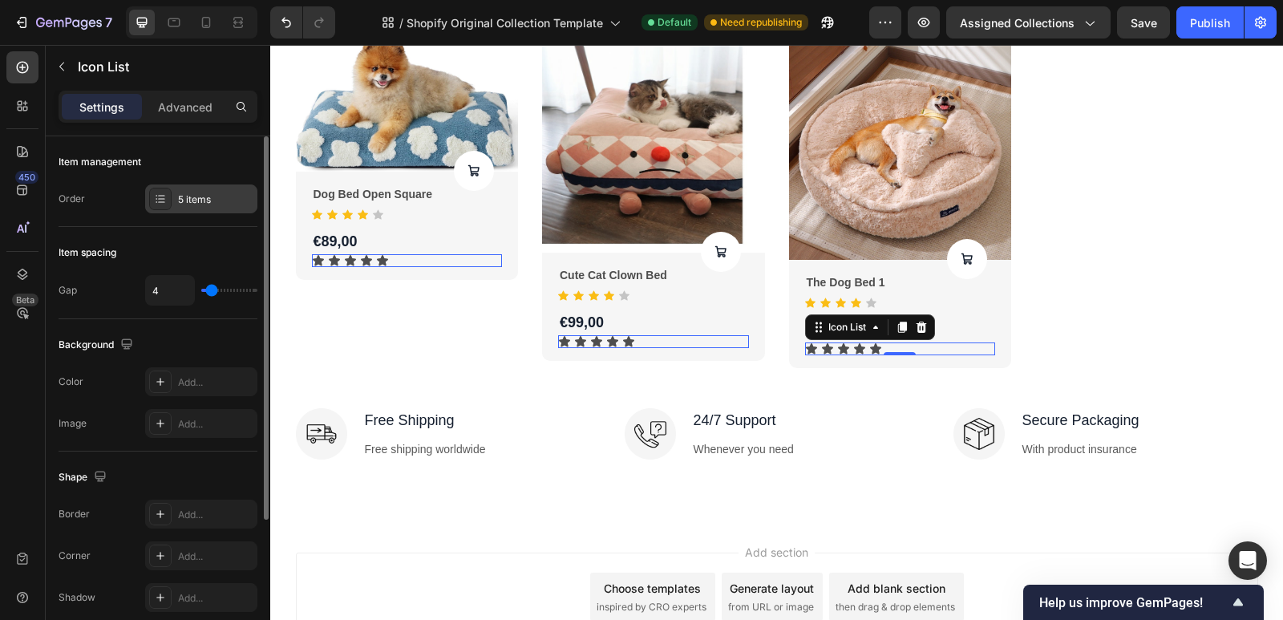
click at [161, 197] on icon at bounding box center [160, 198] width 13 height 13
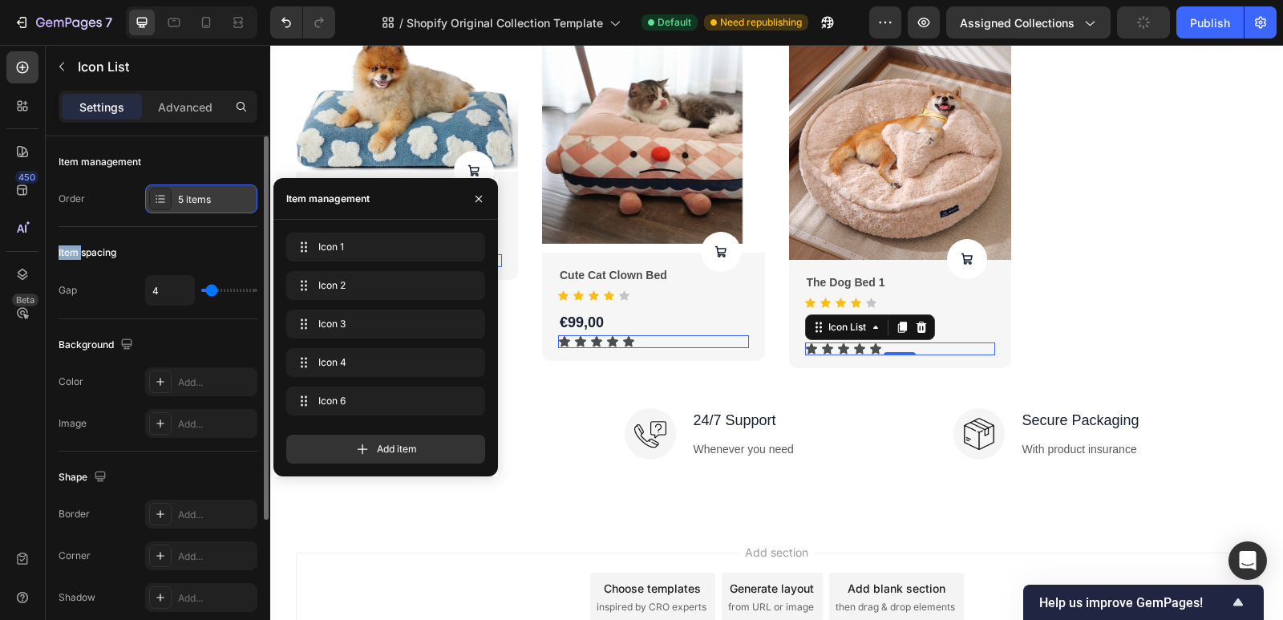
click at [161, 197] on icon at bounding box center [160, 198] width 13 height 13
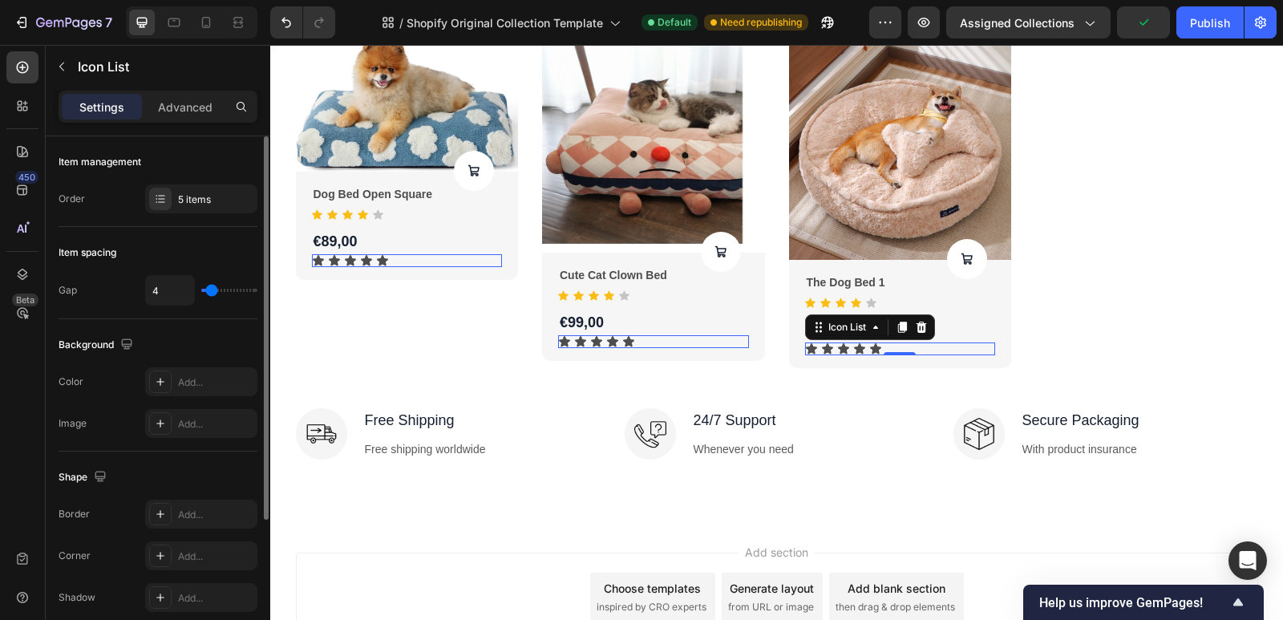
click at [89, 298] on div "Gap 4" at bounding box center [158, 290] width 199 height 30
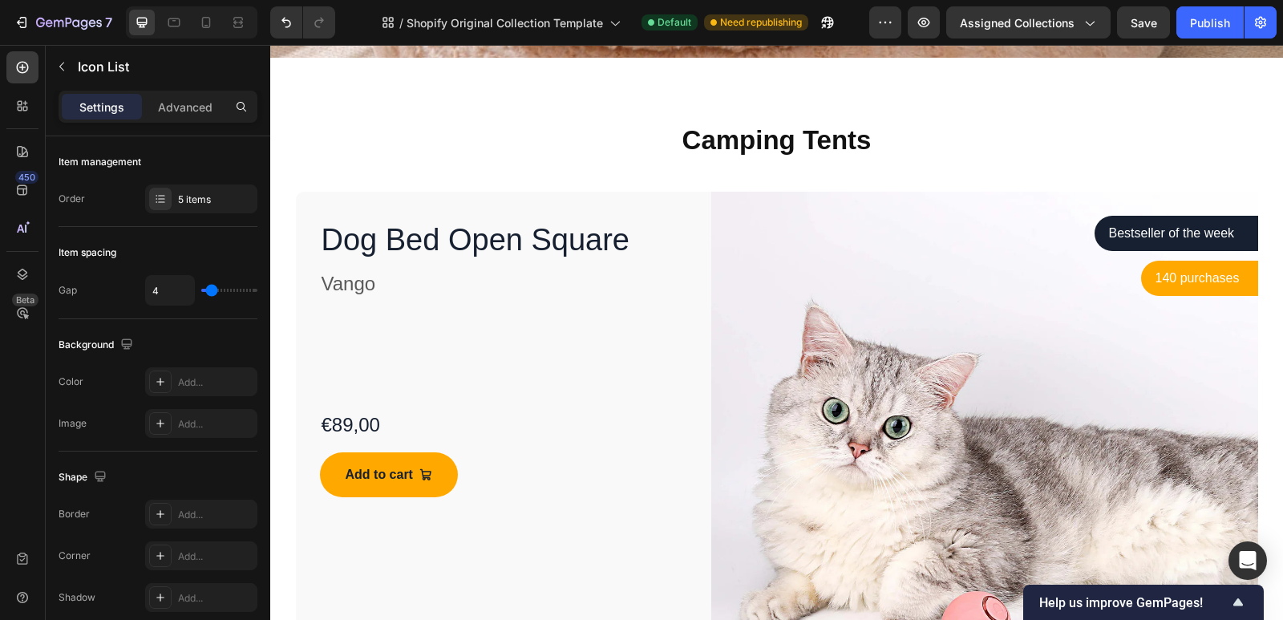
scroll to position [642, 0]
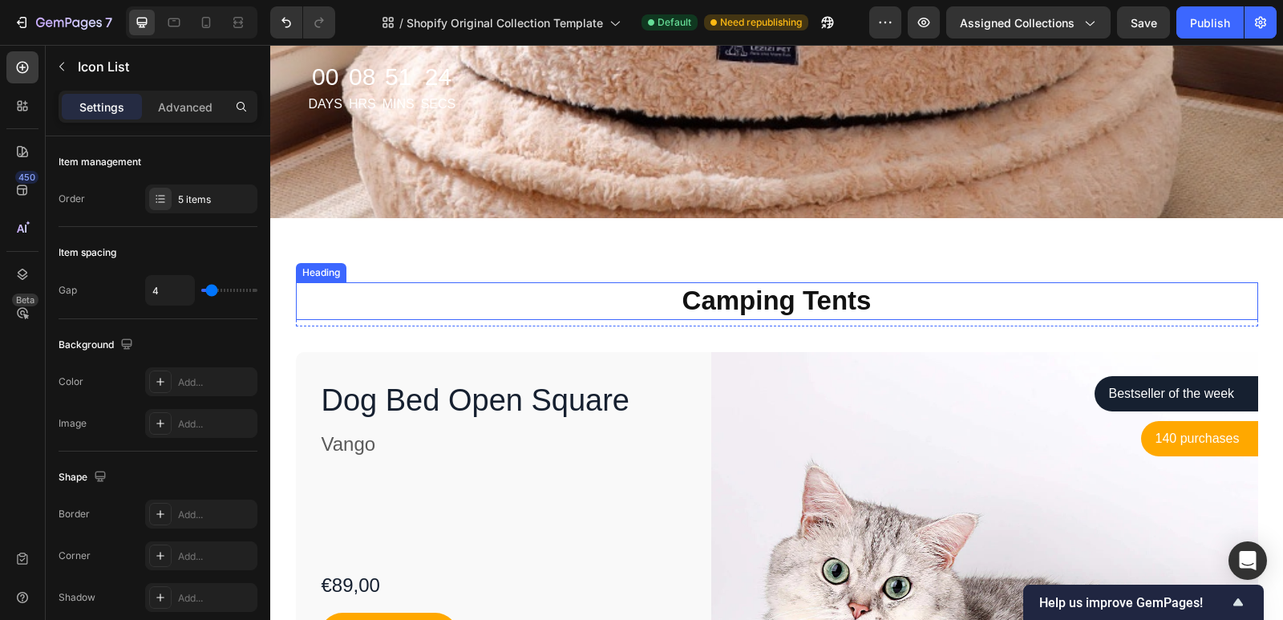
click at [899, 302] on h2 "Camping Tents" at bounding box center [777, 301] width 962 height 38
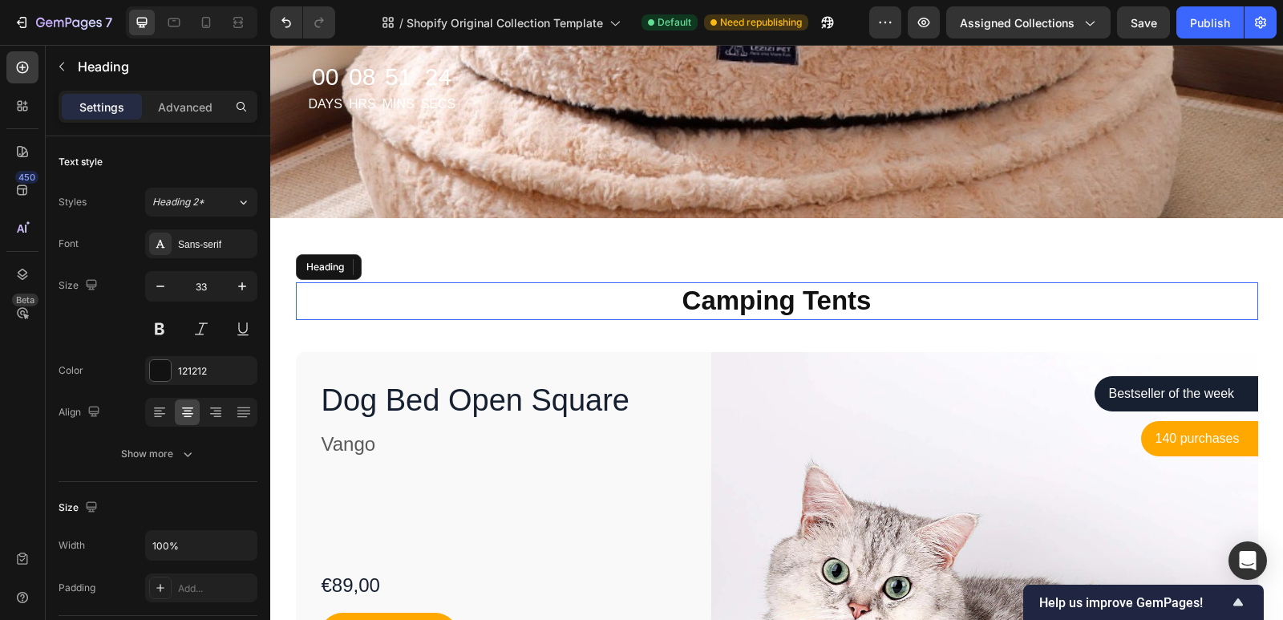
click at [899, 302] on h2 "Camping Tents" at bounding box center [777, 301] width 962 height 38
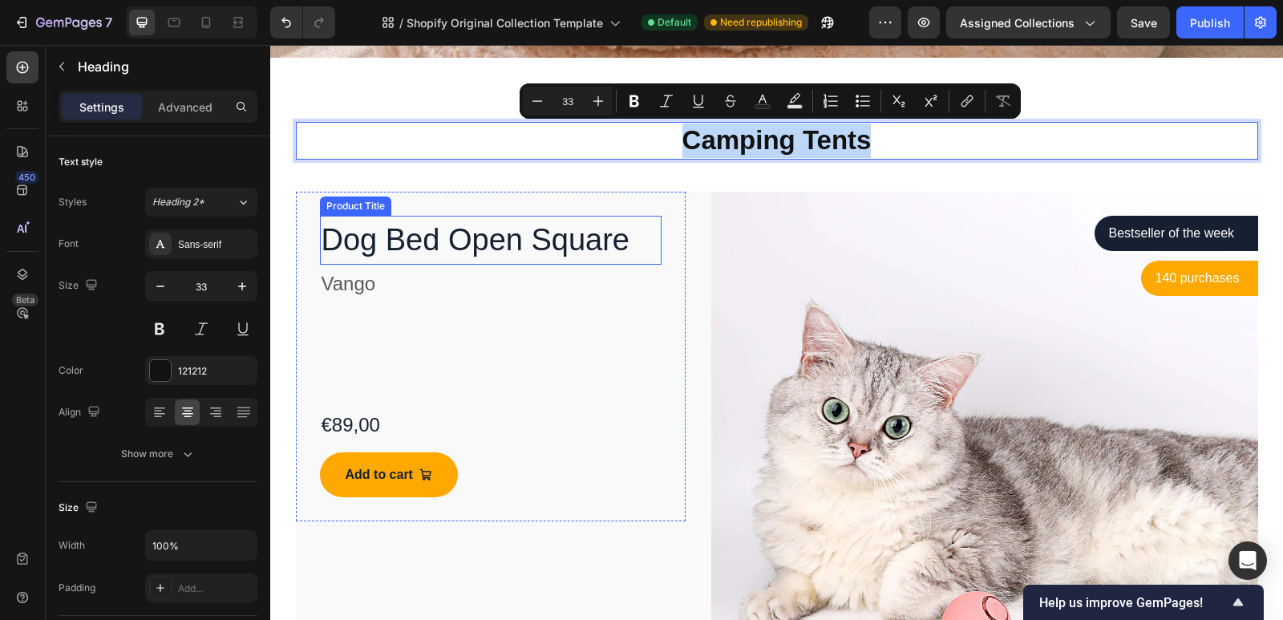
scroll to position [802, 0]
click at [603, 241] on h1 "Dog Bed Open Square" at bounding box center [491, 240] width 342 height 49
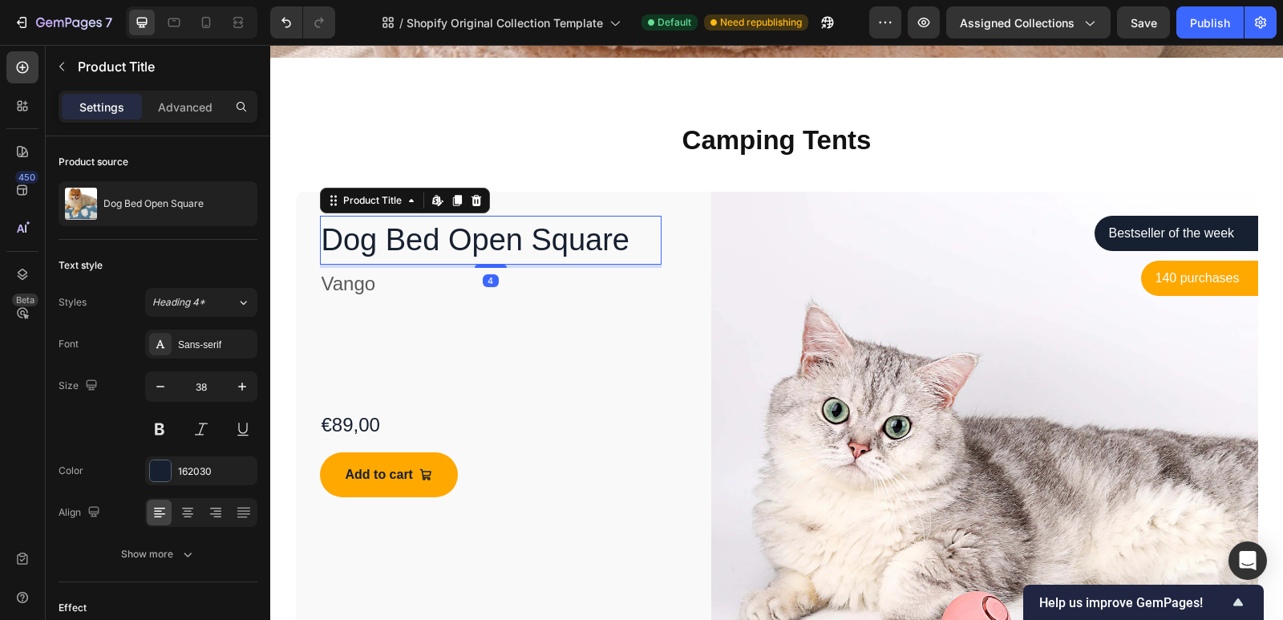
click at [603, 241] on h1 "Dog Bed Open Square" at bounding box center [491, 240] width 342 height 49
click at [622, 242] on h1 "Dog Bed Open Square" at bounding box center [491, 240] width 342 height 49
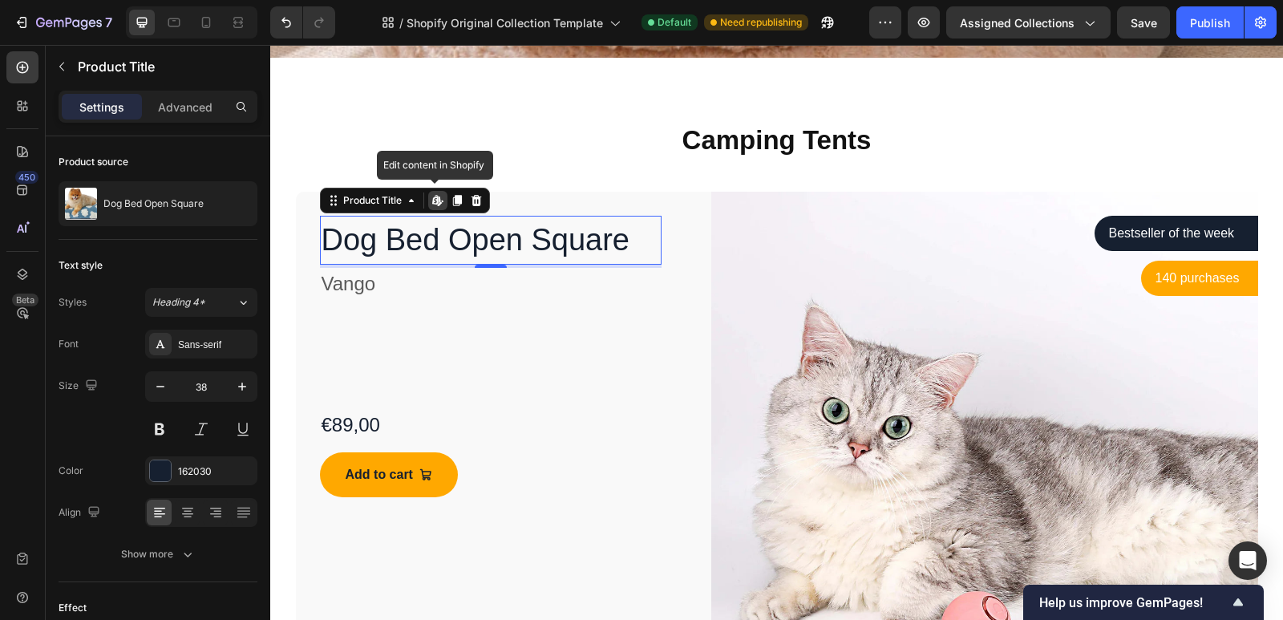
click at [622, 242] on h1 "Dog Bed Open Square" at bounding box center [491, 240] width 342 height 49
click at [614, 246] on h1 "Dog Bed Open Square" at bounding box center [491, 240] width 342 height 49
click at [474, 200] on icon at bounding box center [476, 199] width 10 height 11
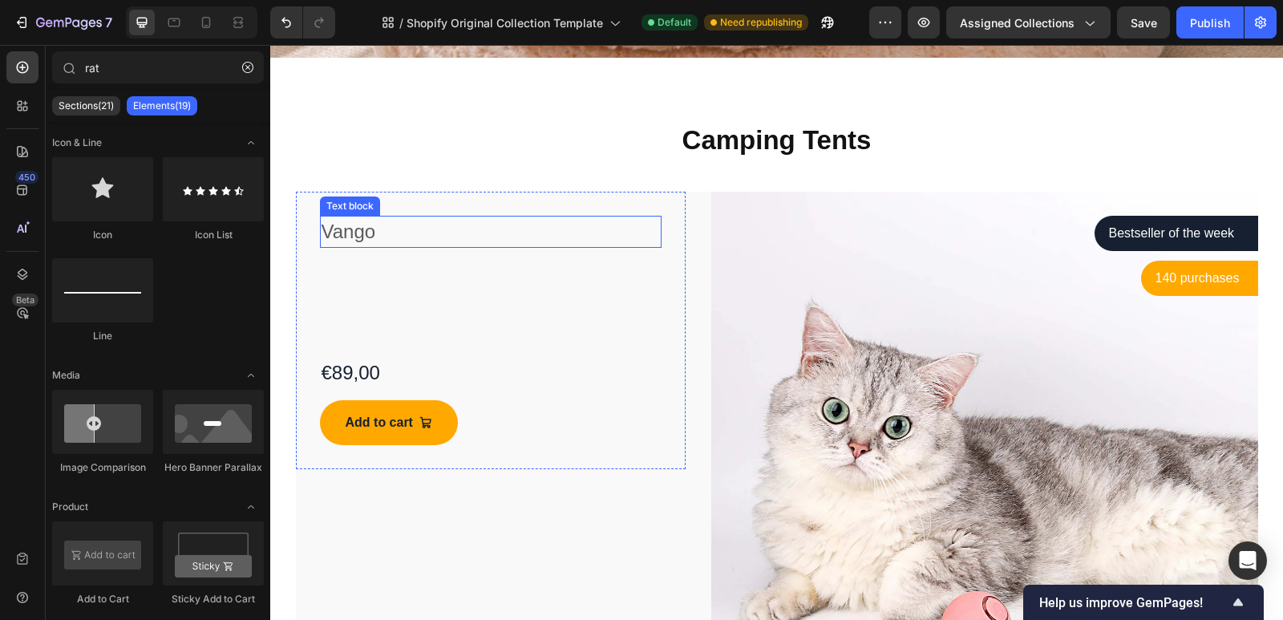
click at [372, 238] on p "Vango" at bounding box center [491, 231] width 339 height 29
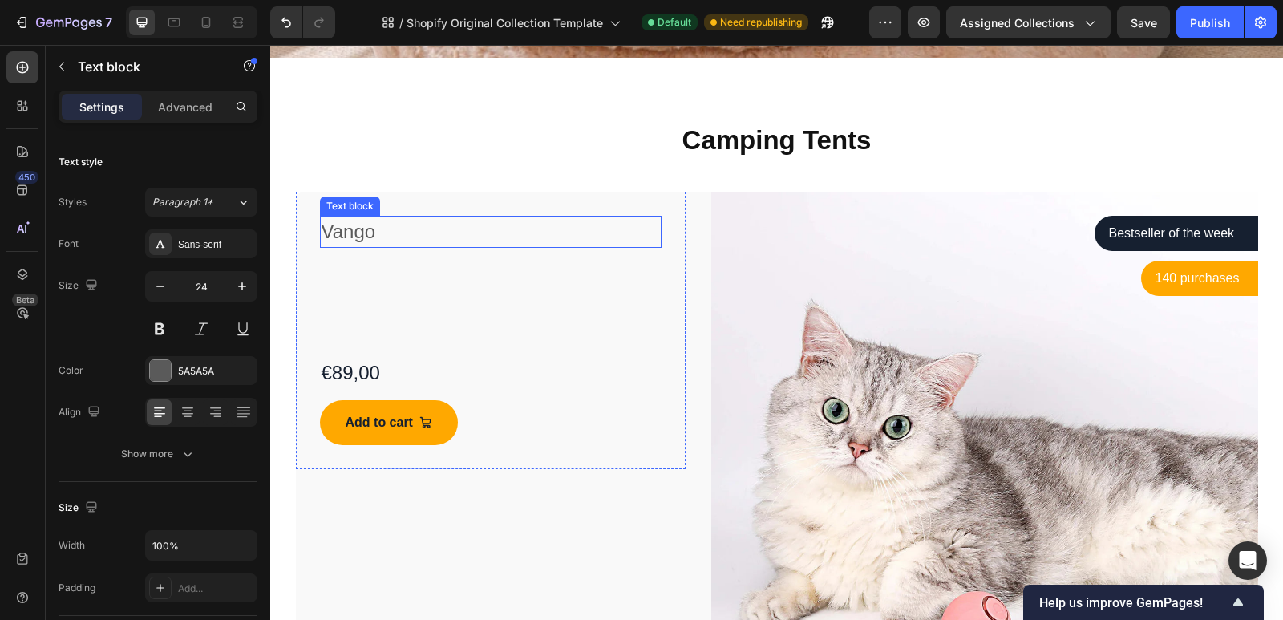
click at [372, 238] on p "Vango" at bounding box center [491, 231] width 339 height 29
click at [393, 226] on p "Vango" at bounding box center [491, 231] width 339 height 29
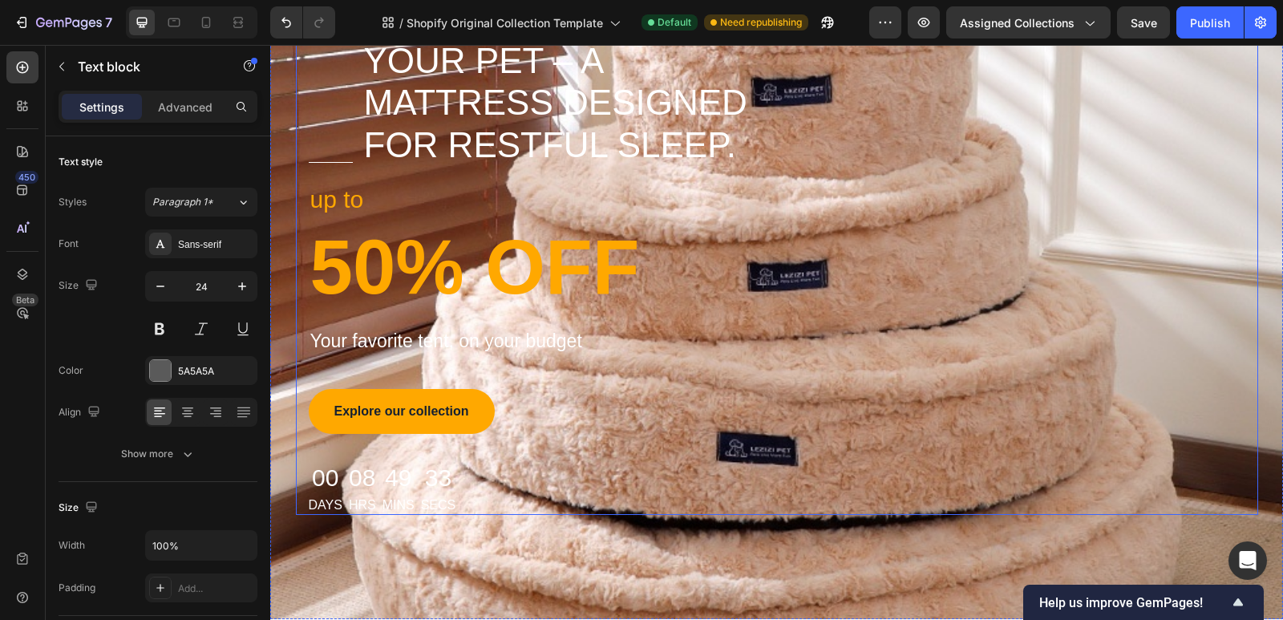
scroll to position [0, 0]
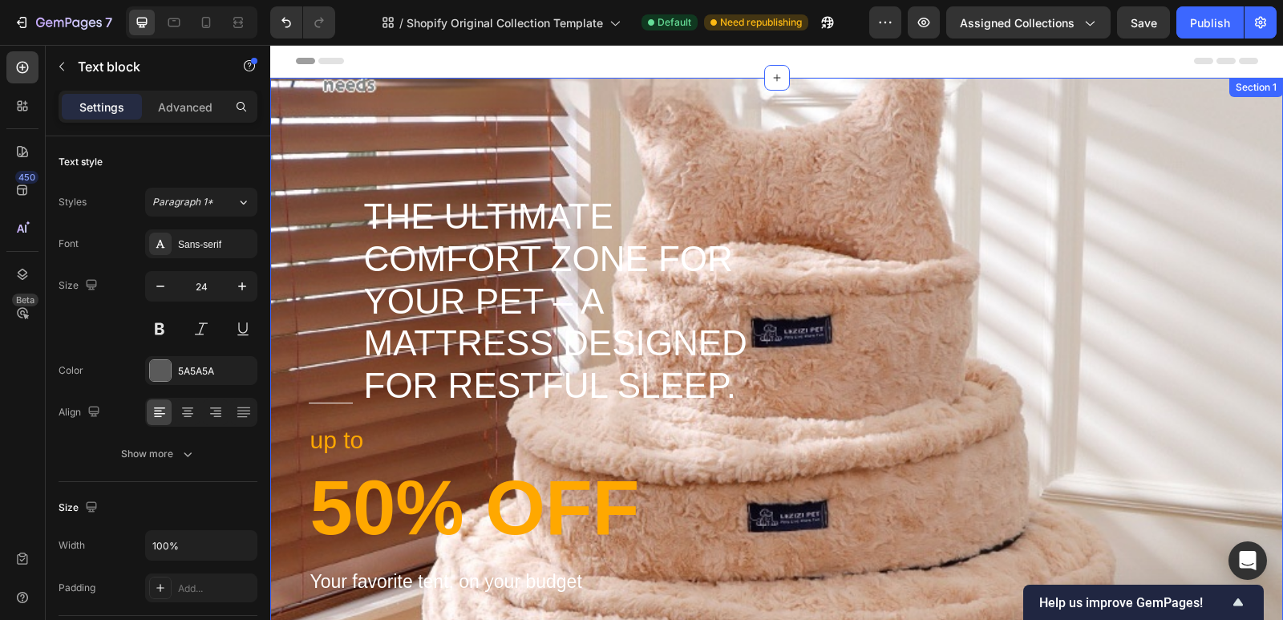
click at [962, 116] on div "Title Line The Ultimate Comfort Zone for Your Pet – A Mattress Designed for Res…" at bounding box center [776, 469] width 1013 height 782
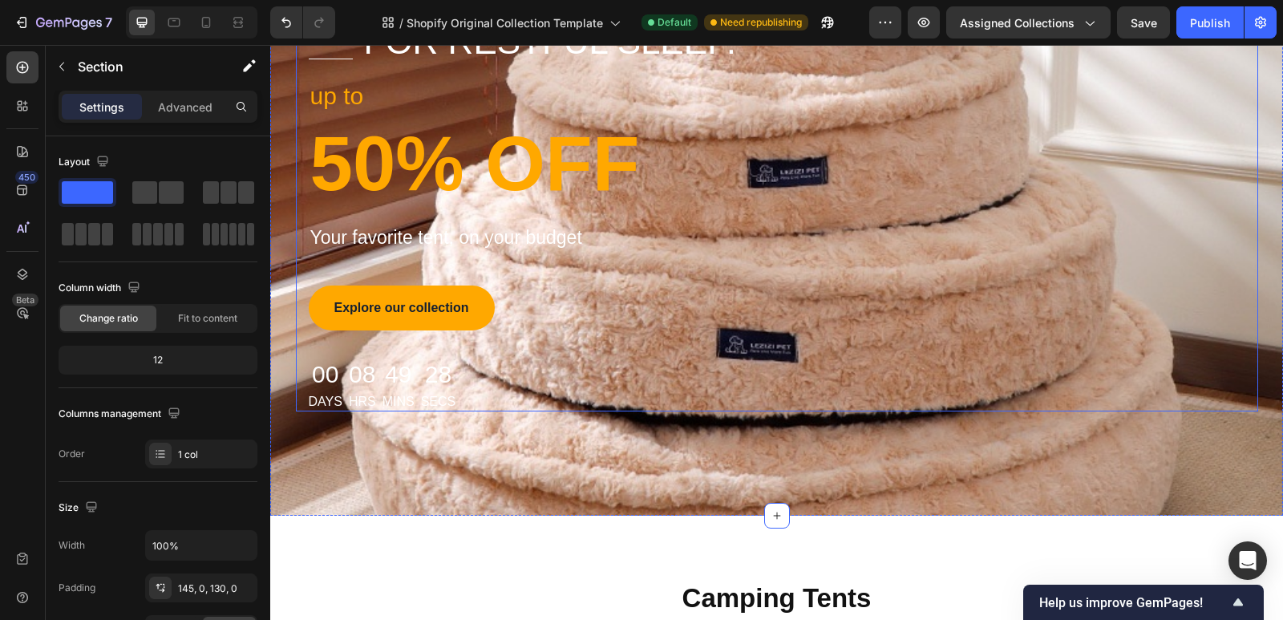
scroll to position [481, 0]
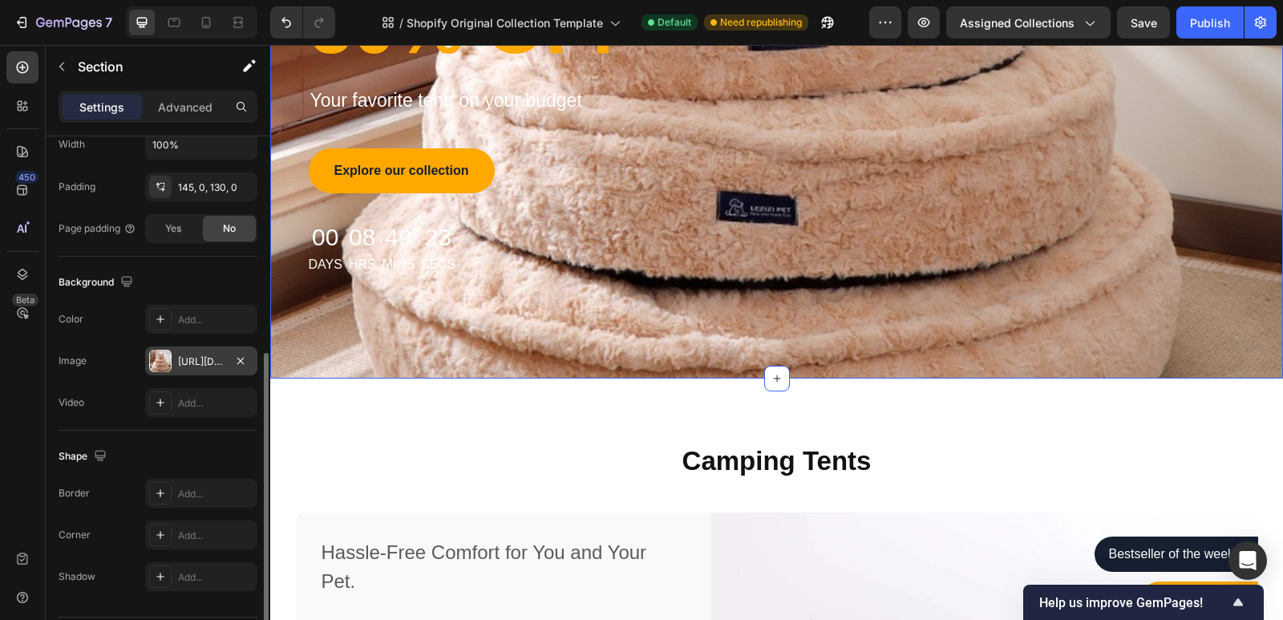
click at [194, 357] on div "[URL][DOMAIN_NAME]" at bounding box center [201, 362] width 47 height 14
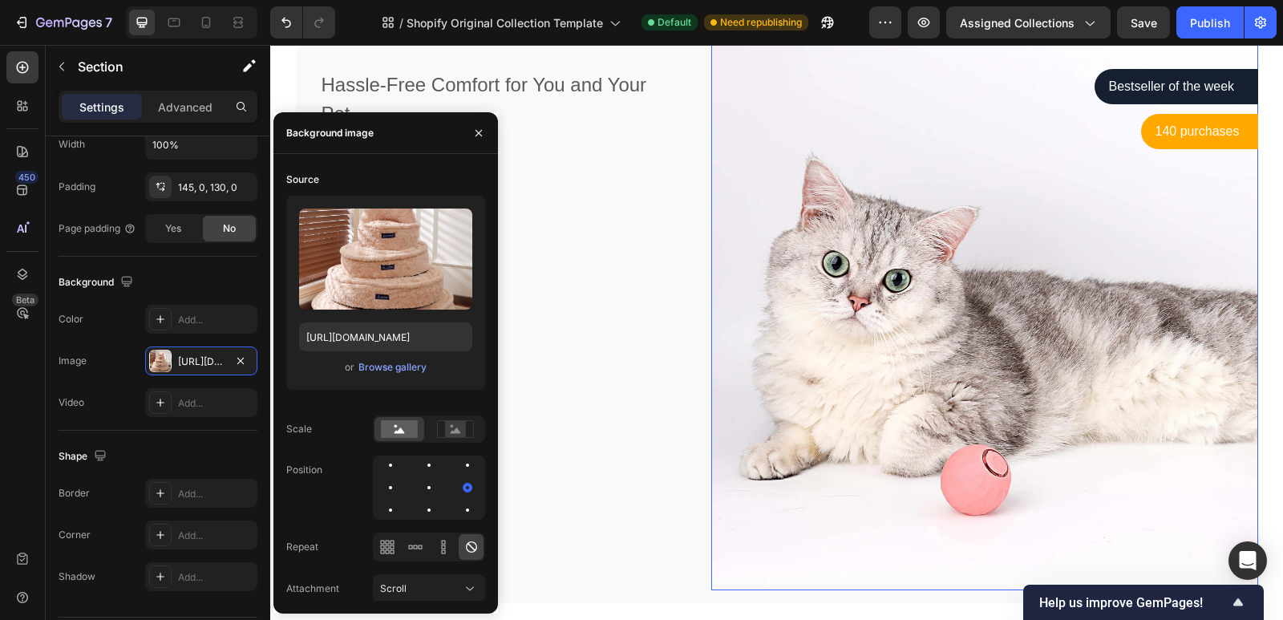
scroll to position [962, 0]
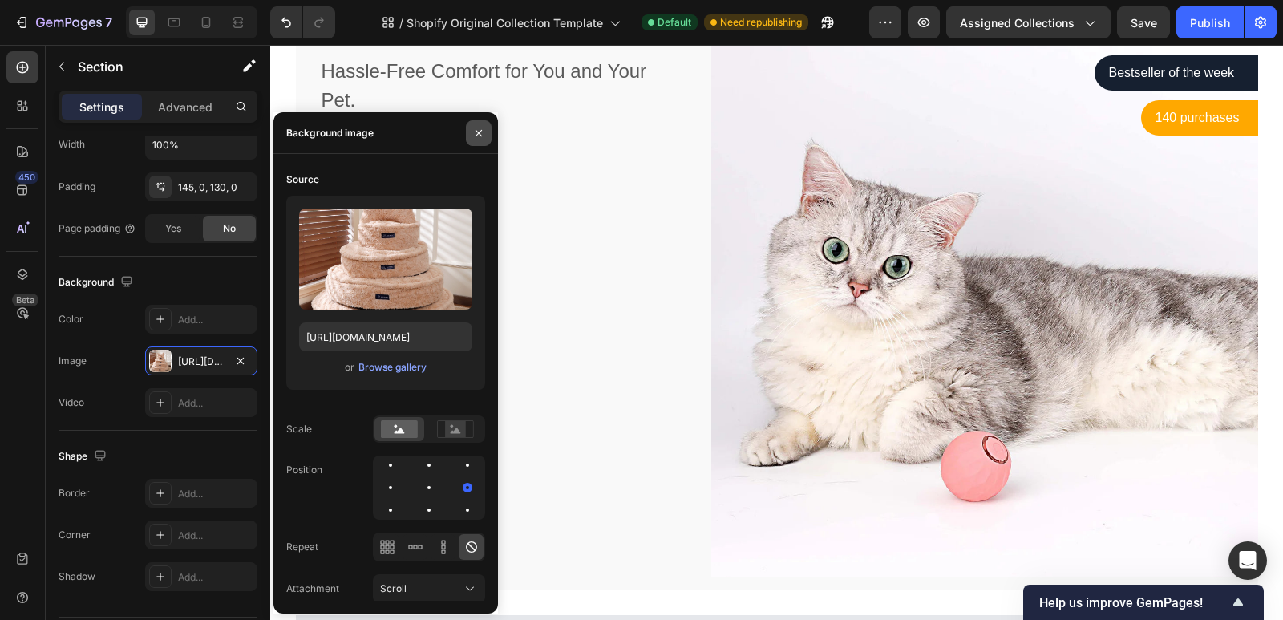
click at [479, 125] on button "button" at bounding box center [479, 133] width 26 height 26
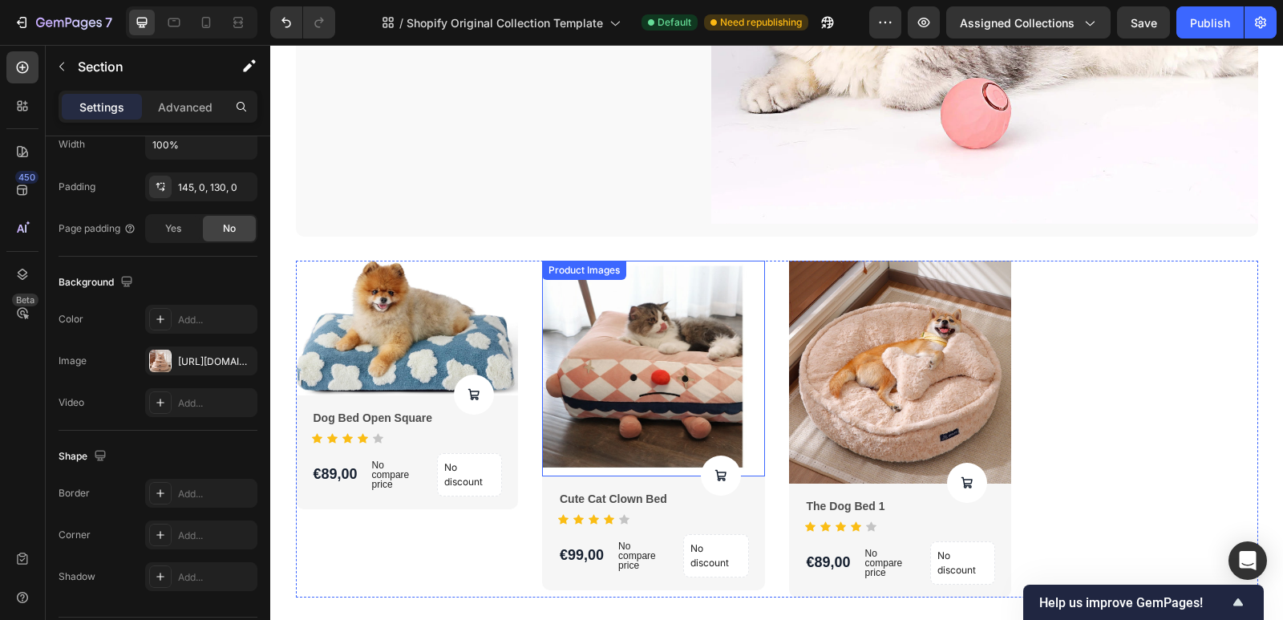
scroll to position [1276, 0]
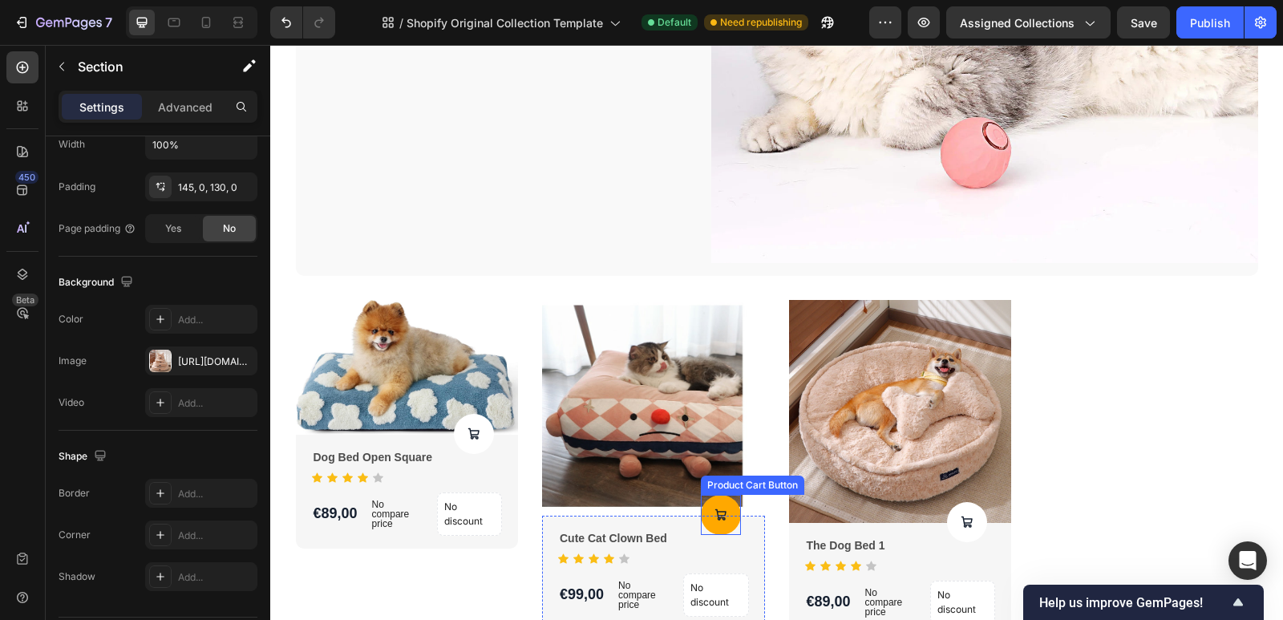
click at [707, 519] on button at bounding box center [721, 515] width 40 height 40
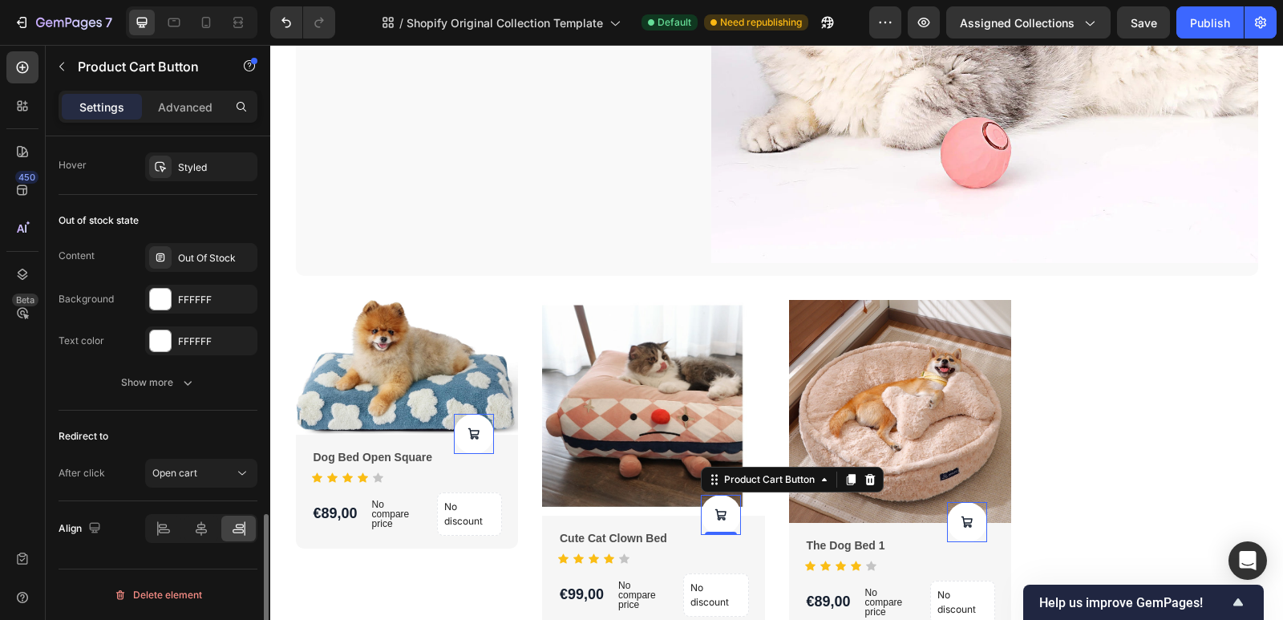
scroll to position [1156, 0]
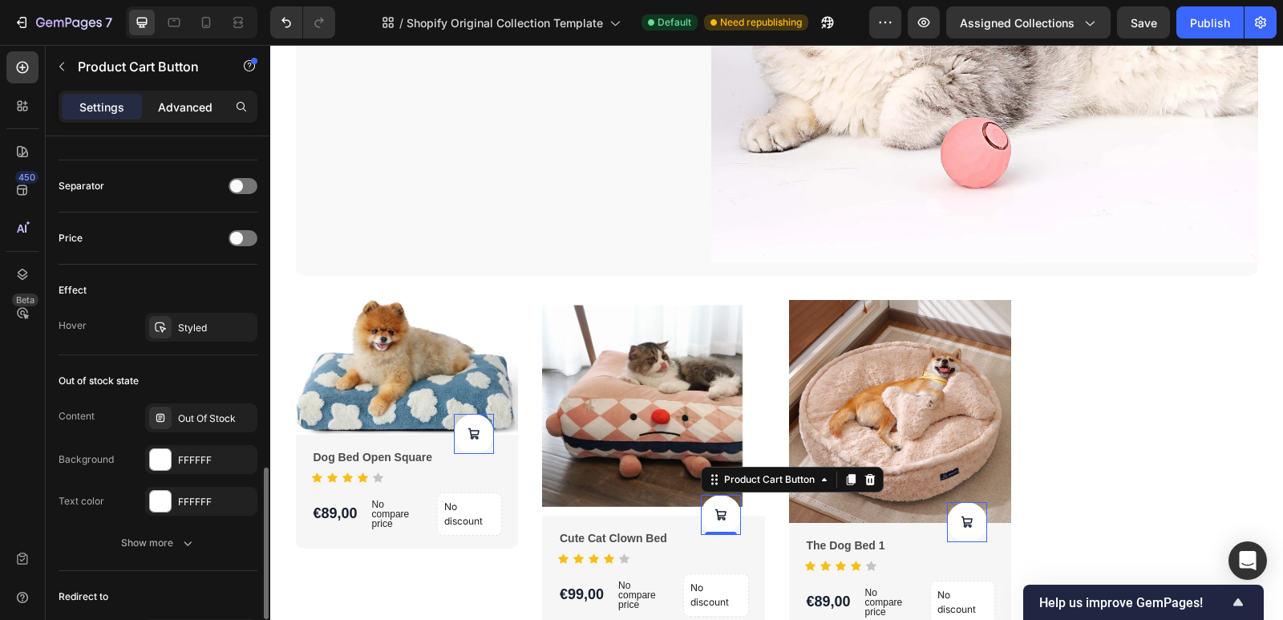
click at [168, 111] on p "Advanced" at bounding box center [185, 107] width 55 height 17
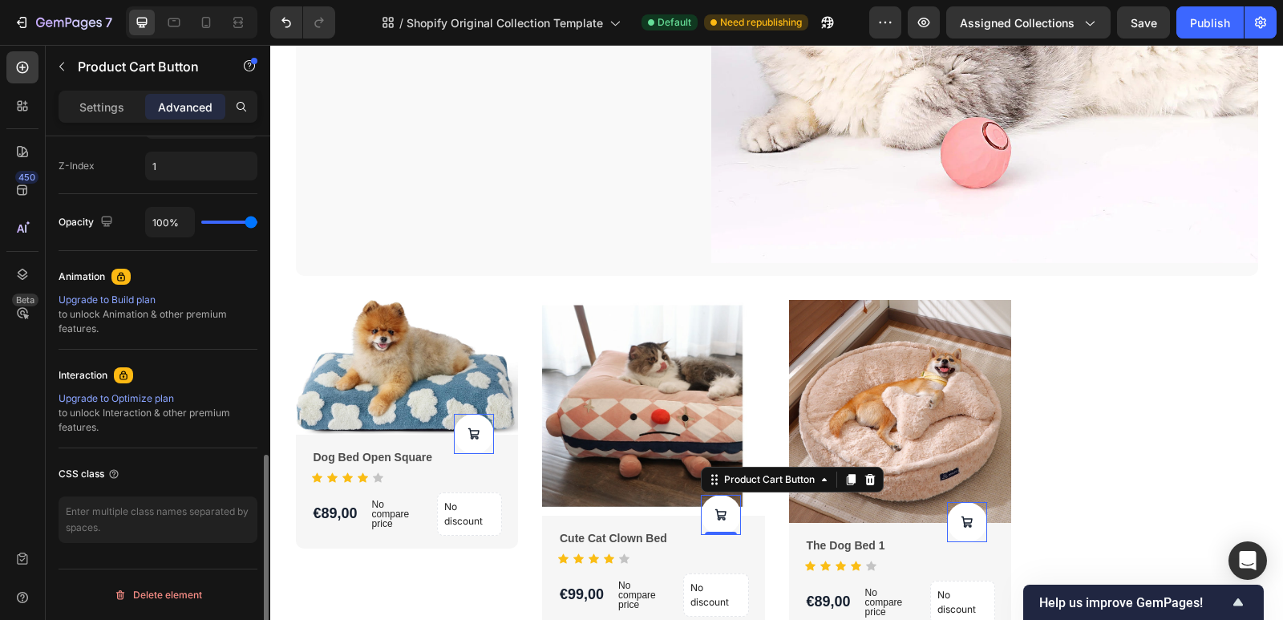
scroll to position [799, 0]
click at [120, 276] on icon at bounding box center [121, 276] width 13 height 13
click at [248, 63] on icon "button" at bounding box center [249, 65] width 3 height 5
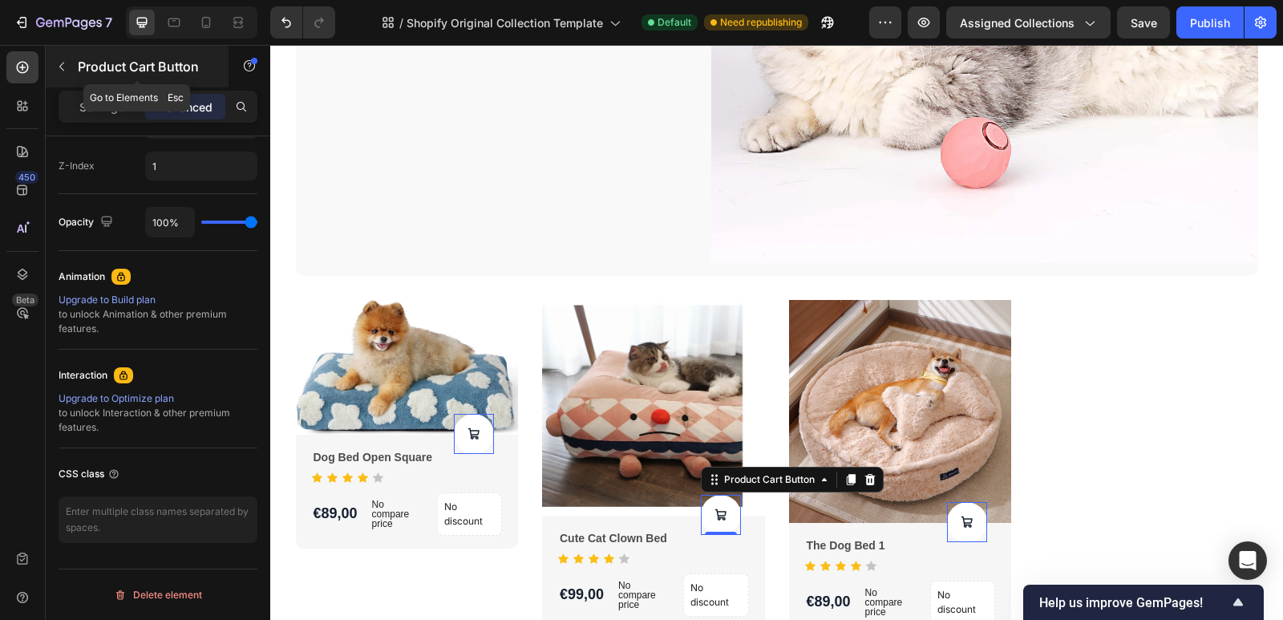
click at [62, 60] on icon "button" at bounding box center [61, 66] width 13 height 13
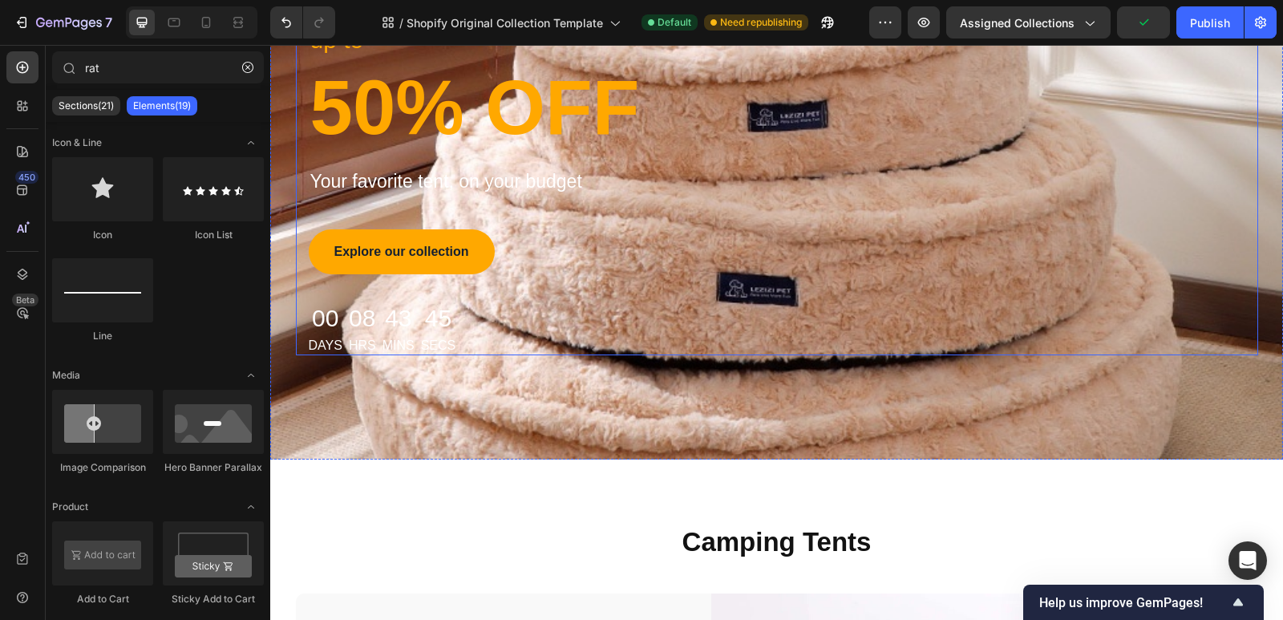
scroll to position [394, 0]
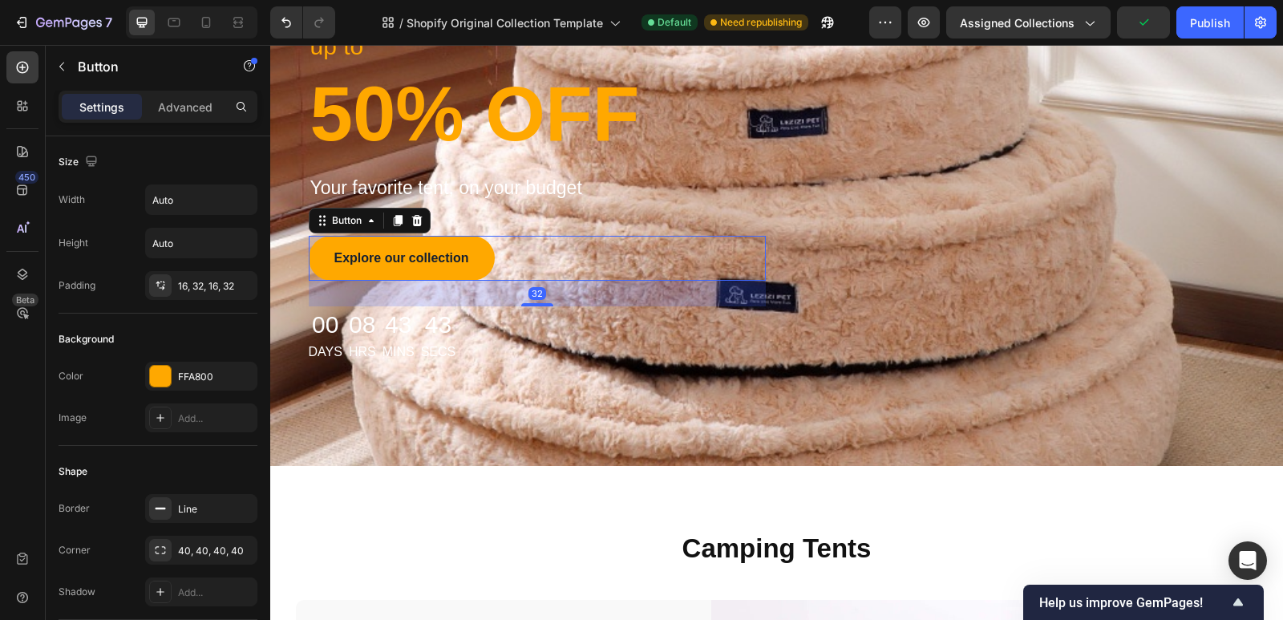
click at [553, 259] on div "Explore our collection Button 32" at bounding box center [537, 258] width 457 height 45
click at [180, 375] on div "FFA800" at bounding box center [201, 377] width 47 height 14
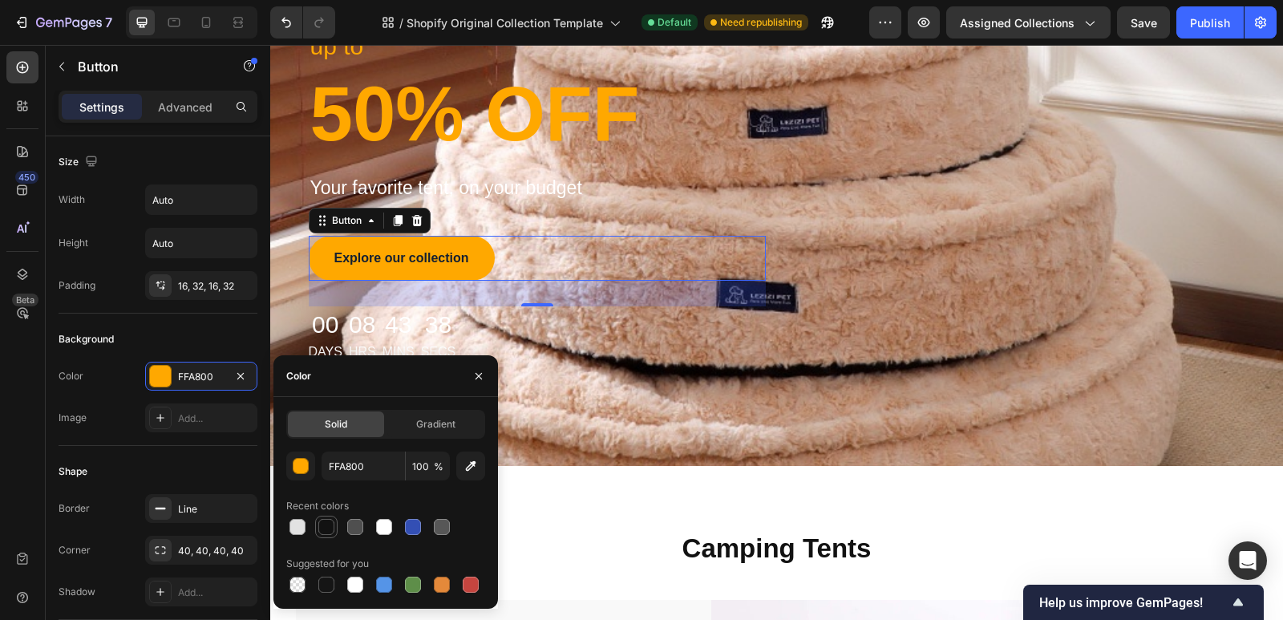
click at [324, 530] on div at bounding box center [326, 527] width 16 height 16
type input "121212"
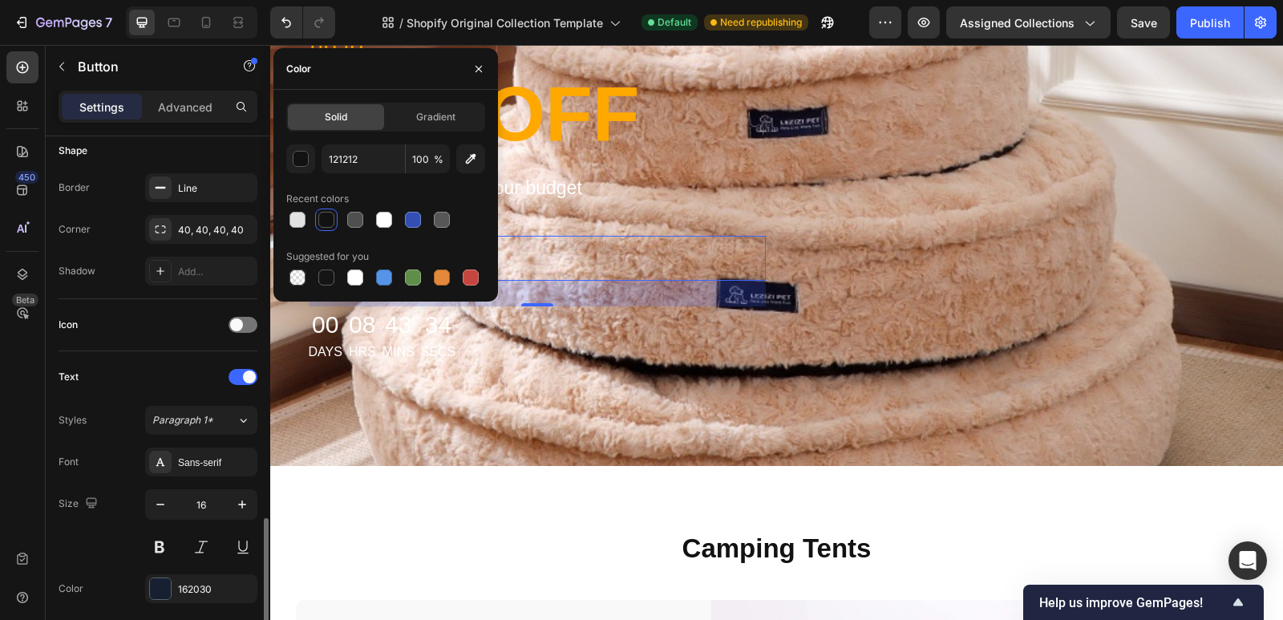
scroll to position [481, 0]
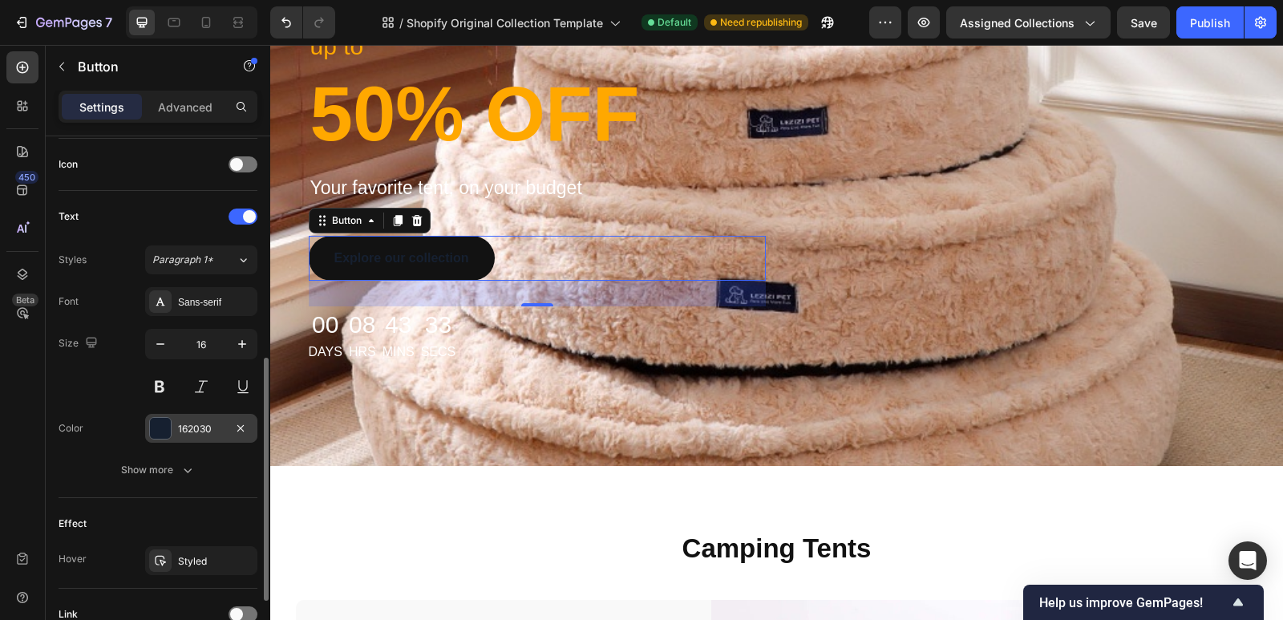
click at [168, 428] on div at bounding box center [160, 428] width 21 height 21
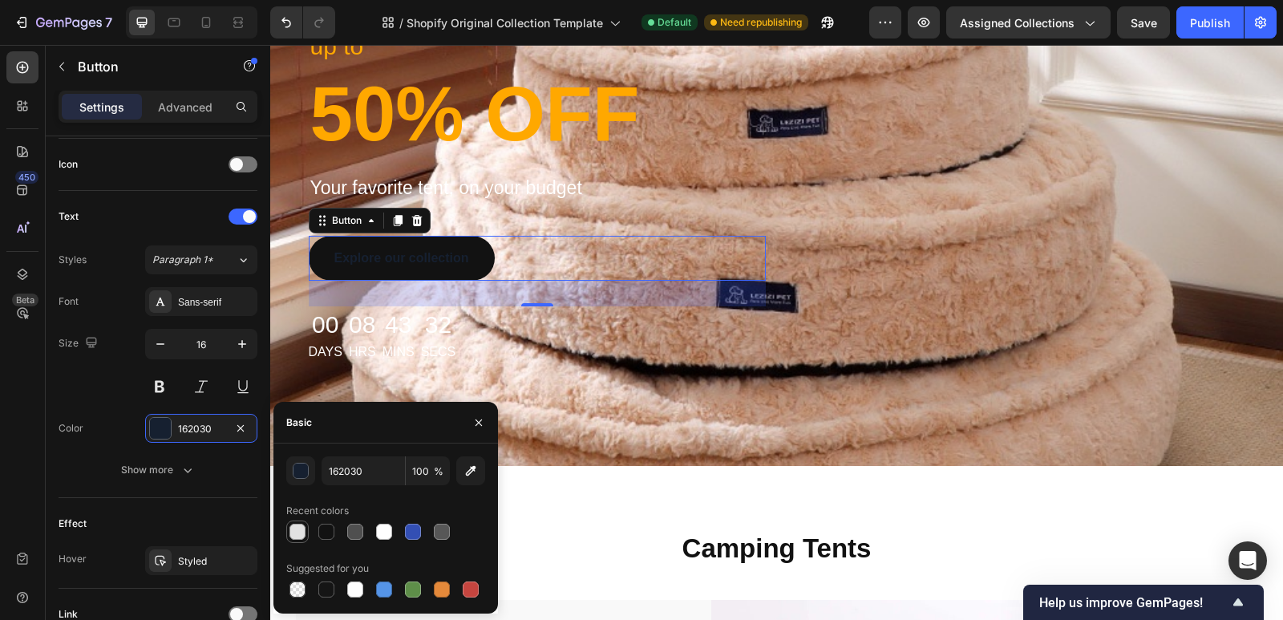
click at [301, 541] on div at bounding box center [297, 531] width 19 height 19
type input "E2E2E2"
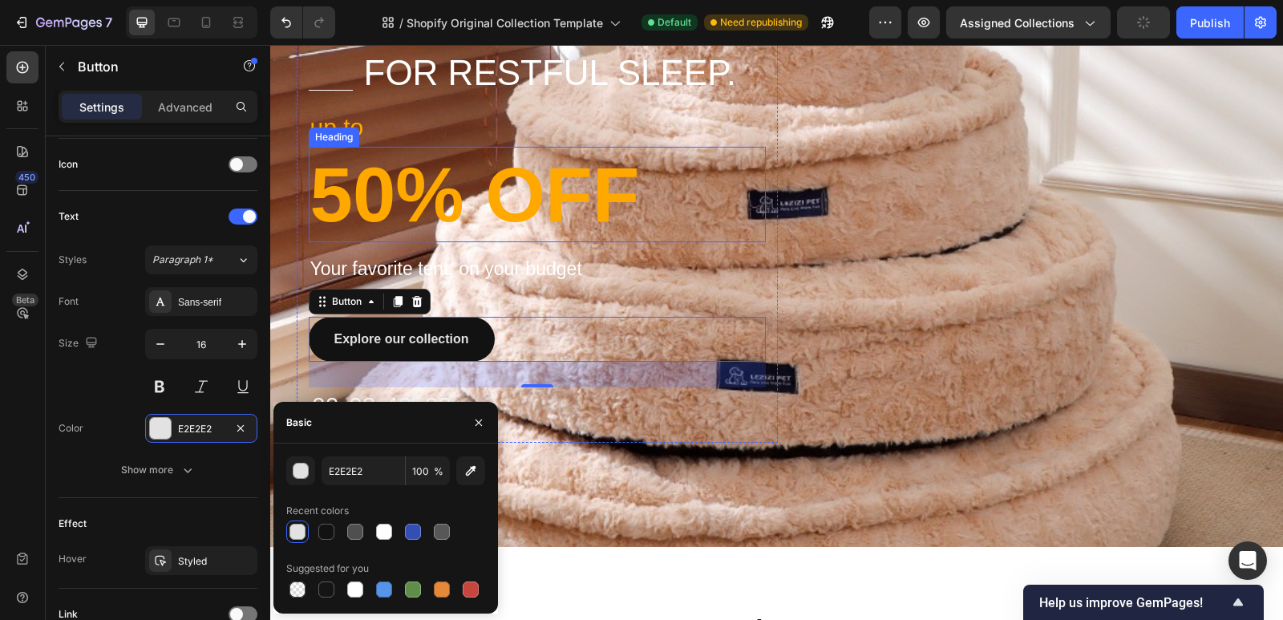
scroll to position [321, 0]
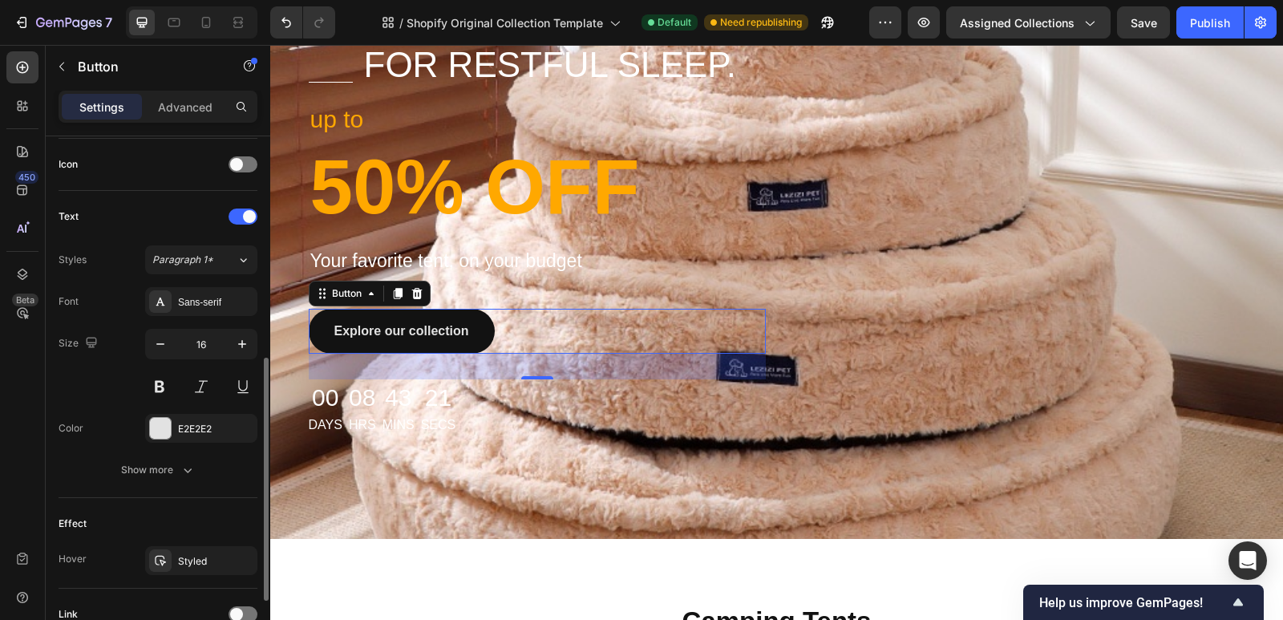
click at [105, 403] on div "Font Sans-serif Size 16 Color E2E2E2 Show more" at bounding box center [158, 385] width 199 height 197
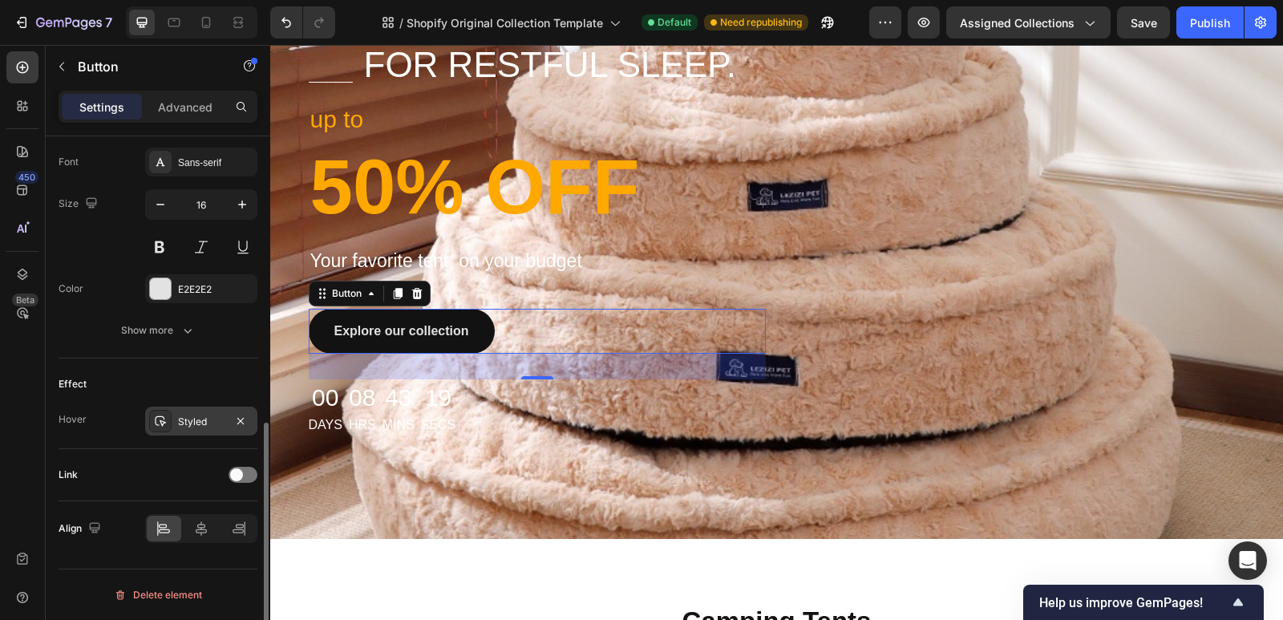
click at [200, 427] on div "Styled" at bounding box center [201, 422] width 47 height 14
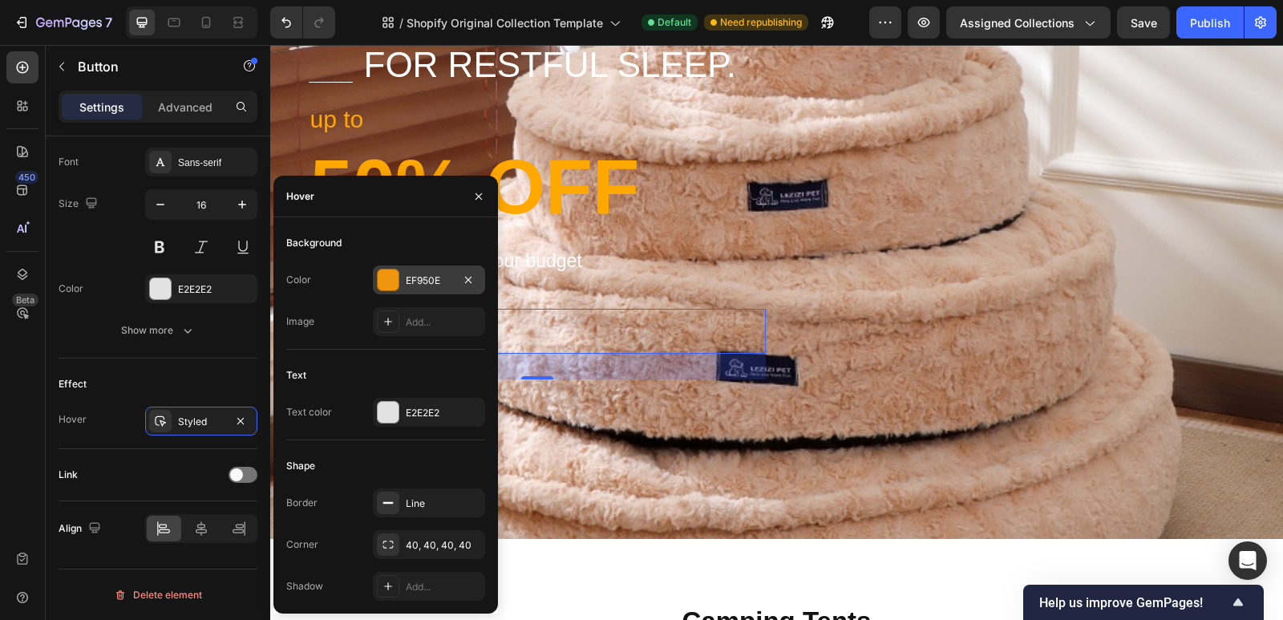
click at [389, 282] on div at bounding box center [388, 279] width 21 height 21
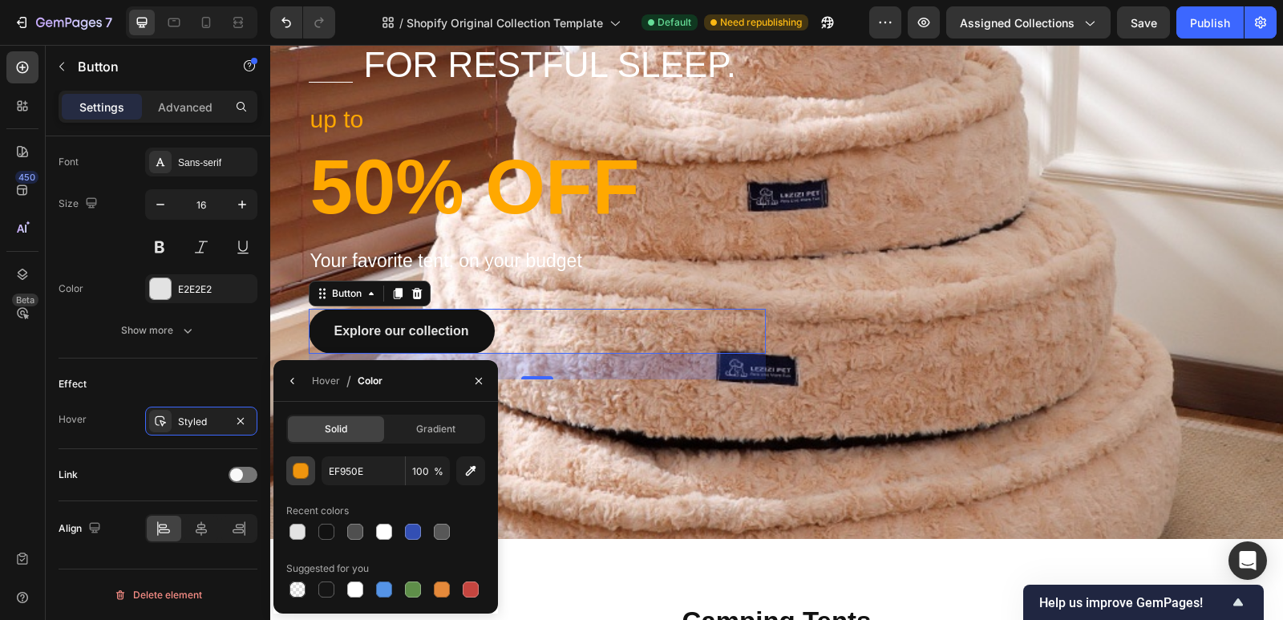
click at [301, 468] on div "button" at bounding box center [302, 472] width 16 height 16
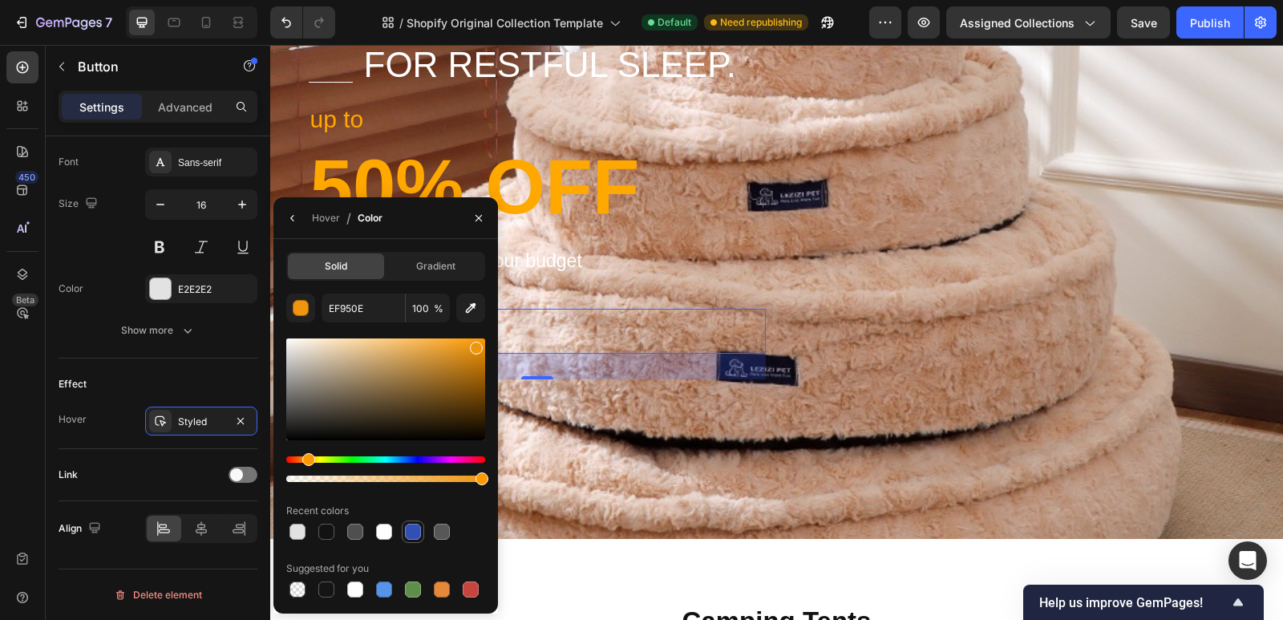
click at [413, 536] on div at bounding box center [413, 532] width 16 height 16
type input "334FB4"
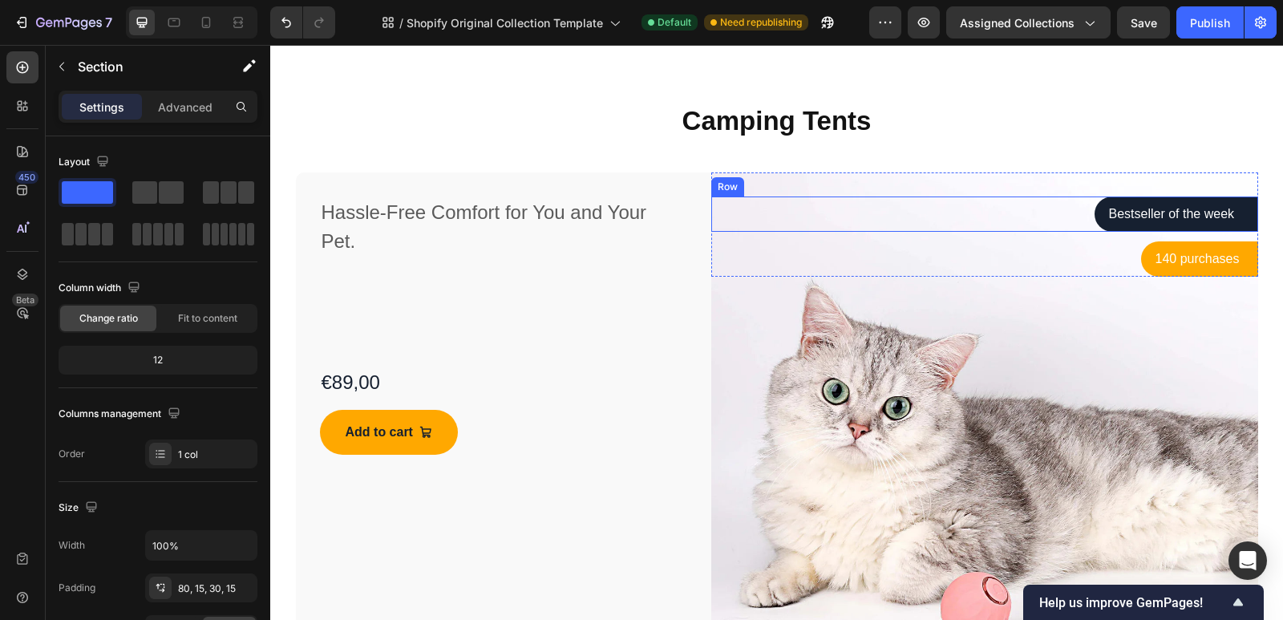
scroll to position [722, 0]
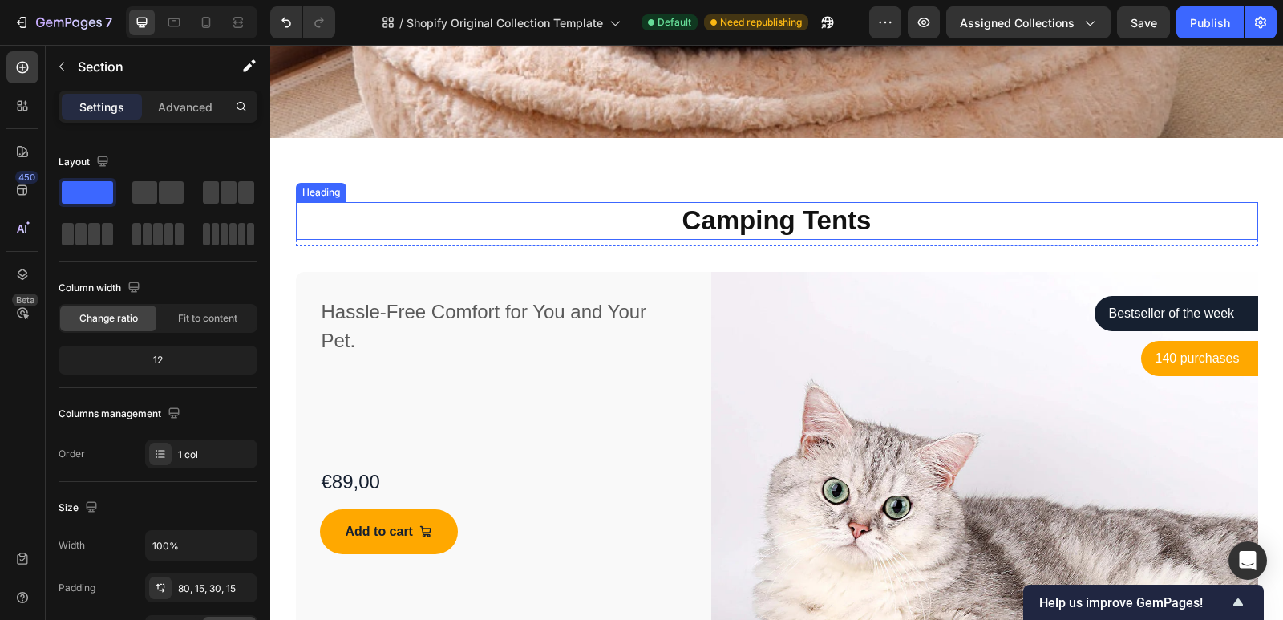
click at [1083, 205] on h2 "Camping Tents" at bounding box center [777, 221] width 962 height 38
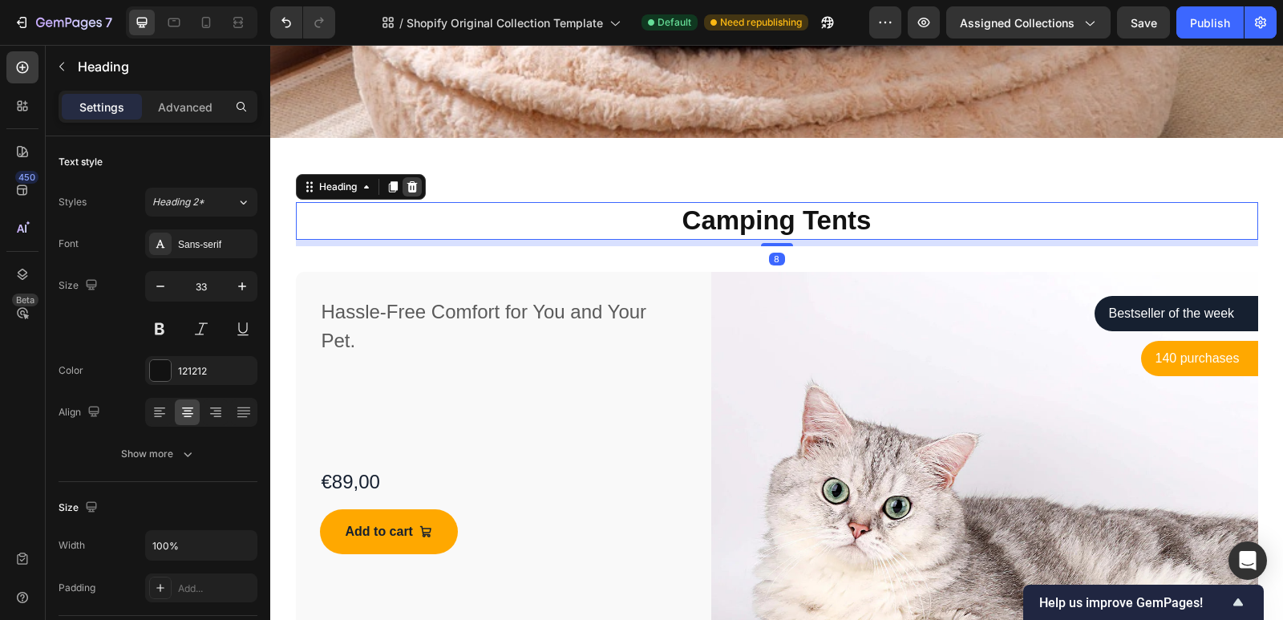
click at [407, 190] on icon at bounding box center [412, 186] width 10 height 11
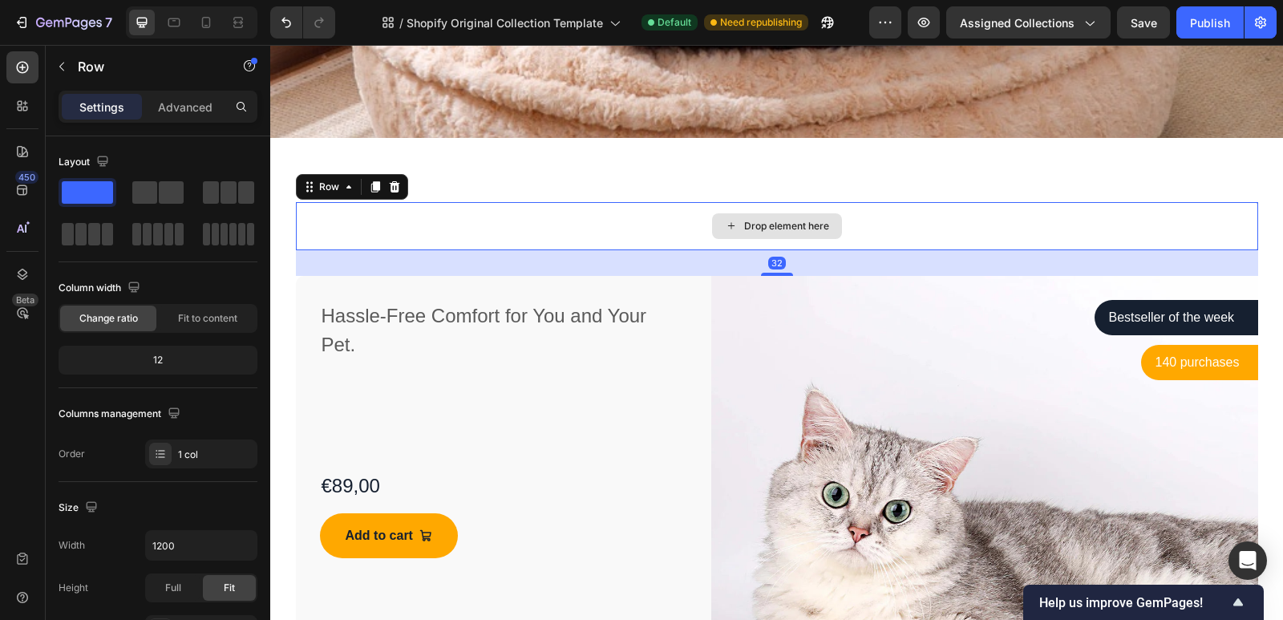
click at [1100, 239] on div "Drop element here" at bounding box center [777, 226] width 962 height 48
click at [389, 185] on icon at bounding box center [394, 186] width 10 height 11
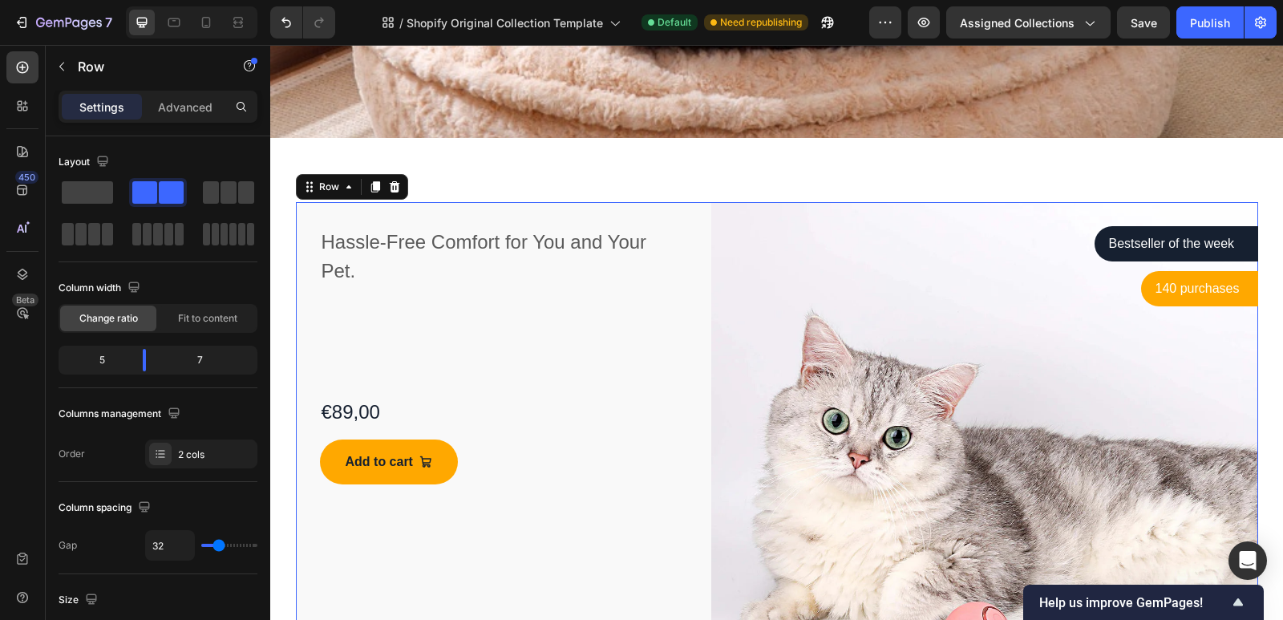
click at [696, 205] on div "Hassle-Free Comfort for You and Your Pet. Text block €89,00 Product Price Produ…" at bounding box center [777, 481] width 962 height 559
click at [389, 189] on icon at bounding box center [394, 186] width 10 height 11
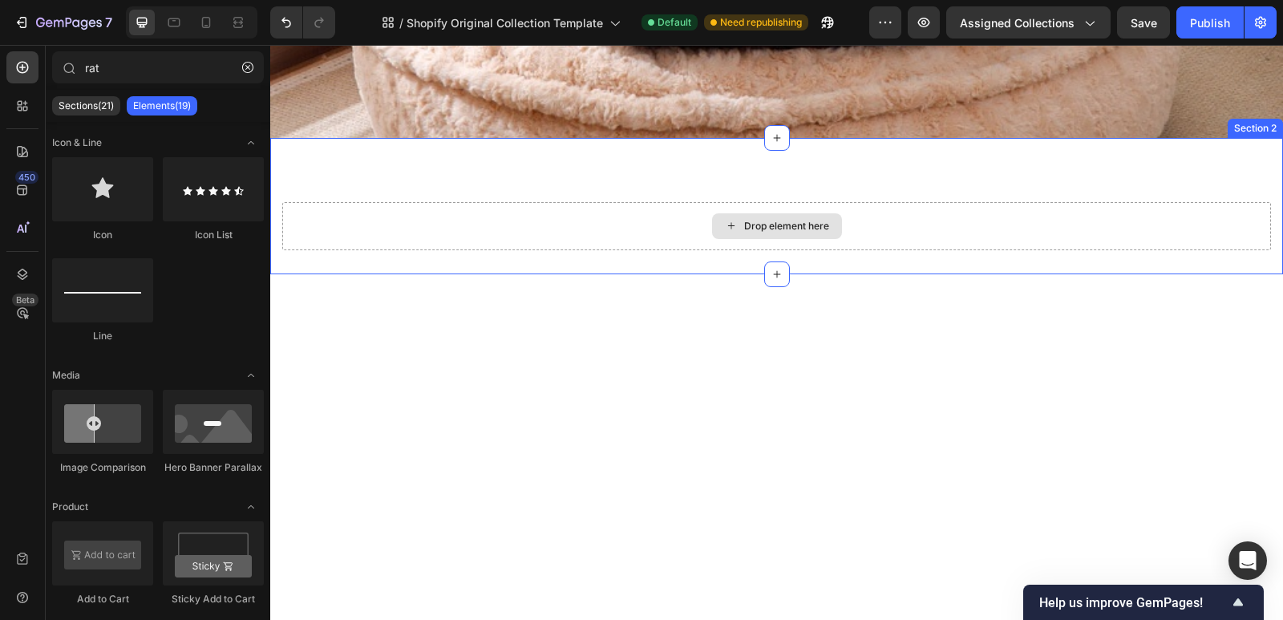
click at [644, 217] on div "Drop element here" at bounding box center [776, 226] width 989 height 48
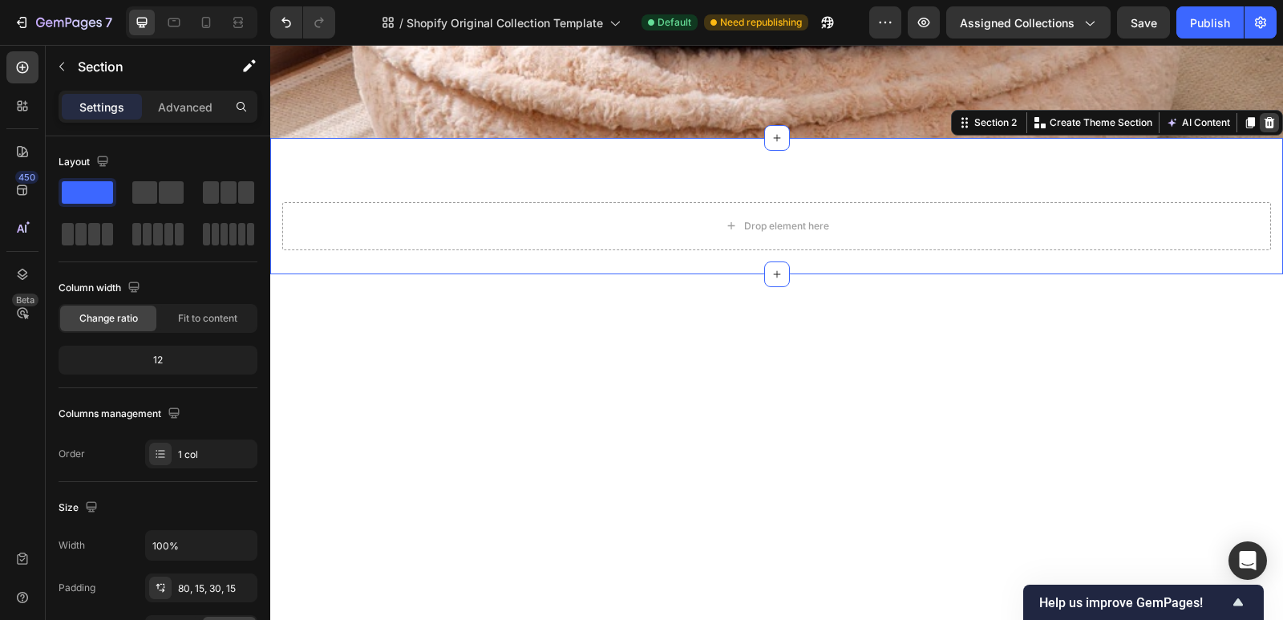
click at [1266, 126] on div at bounding box center [1269, 122] width 19 height 19
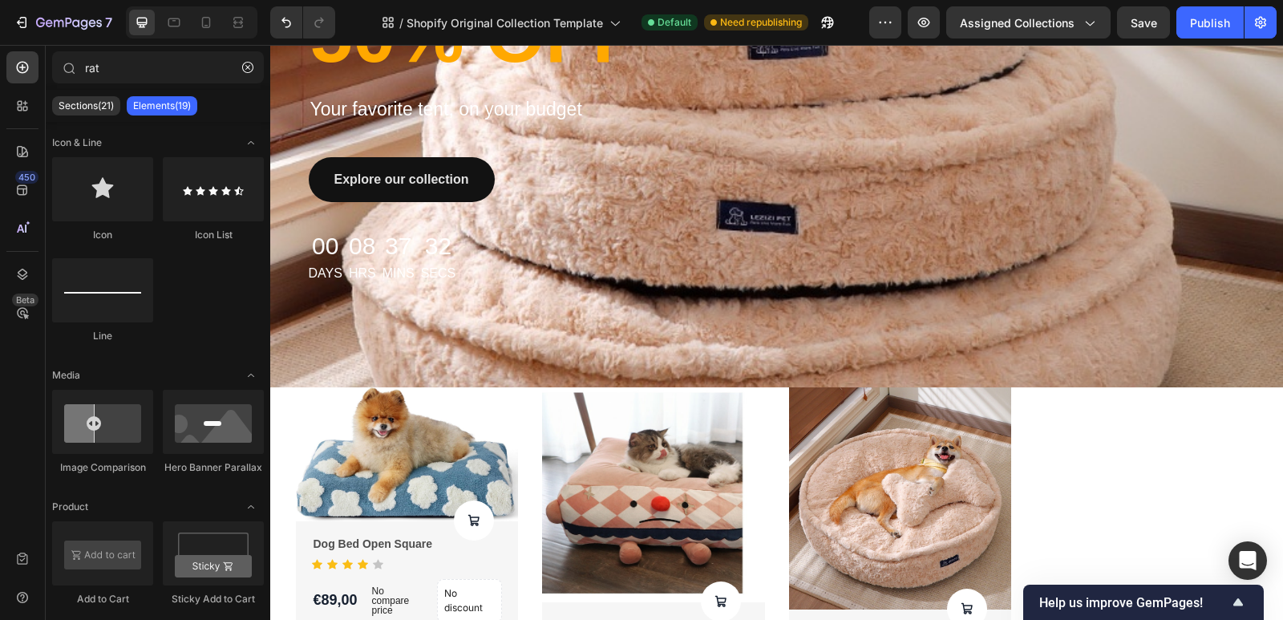
scroll to position [639, 0]
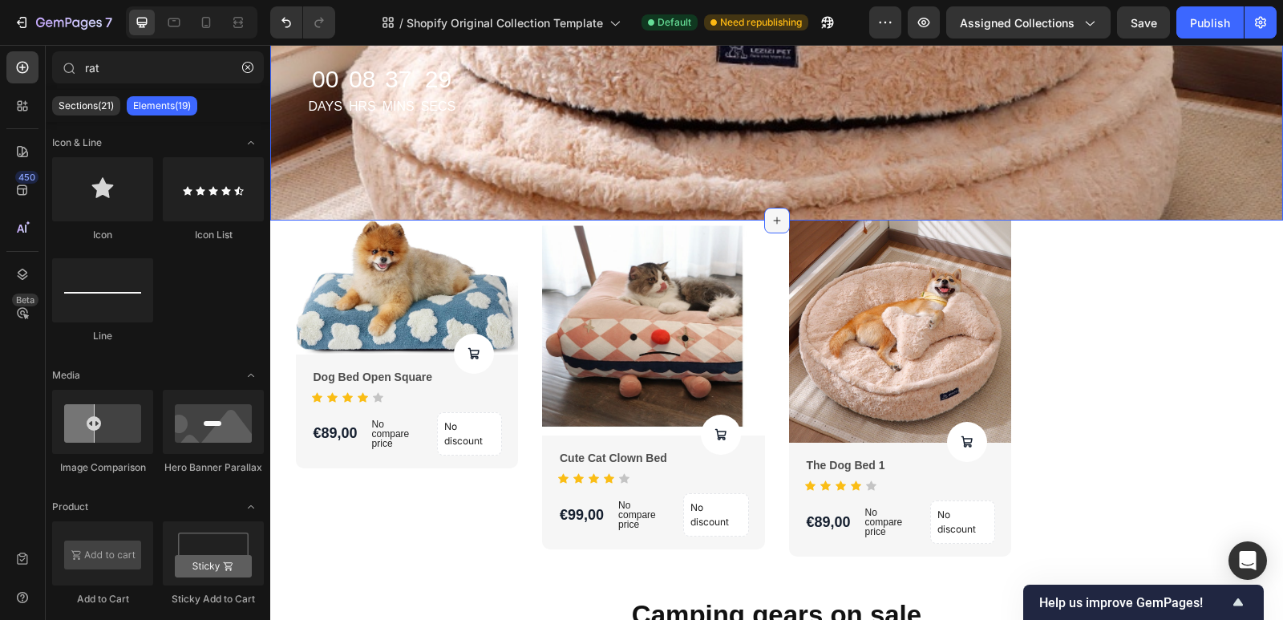
click at [776, 216] on icon at bounding box center [777, 220] width 13 height 13
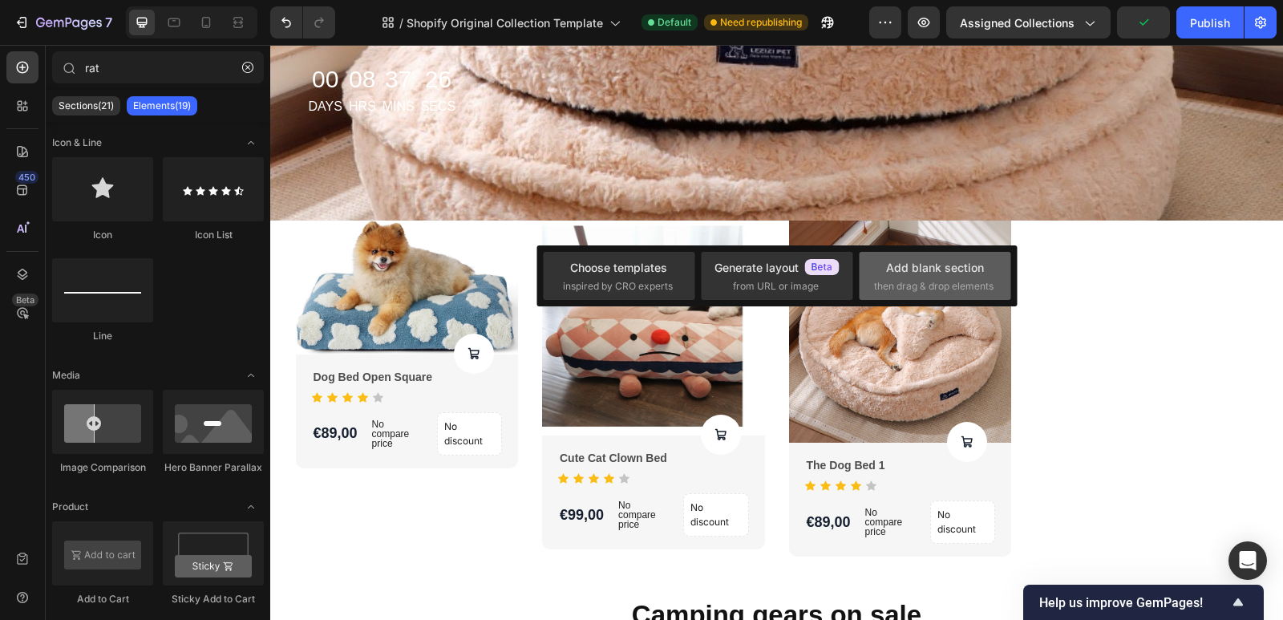
click at [929, 272] on div "Add blank section" at bounding box center [935, 267] width 98 height 17
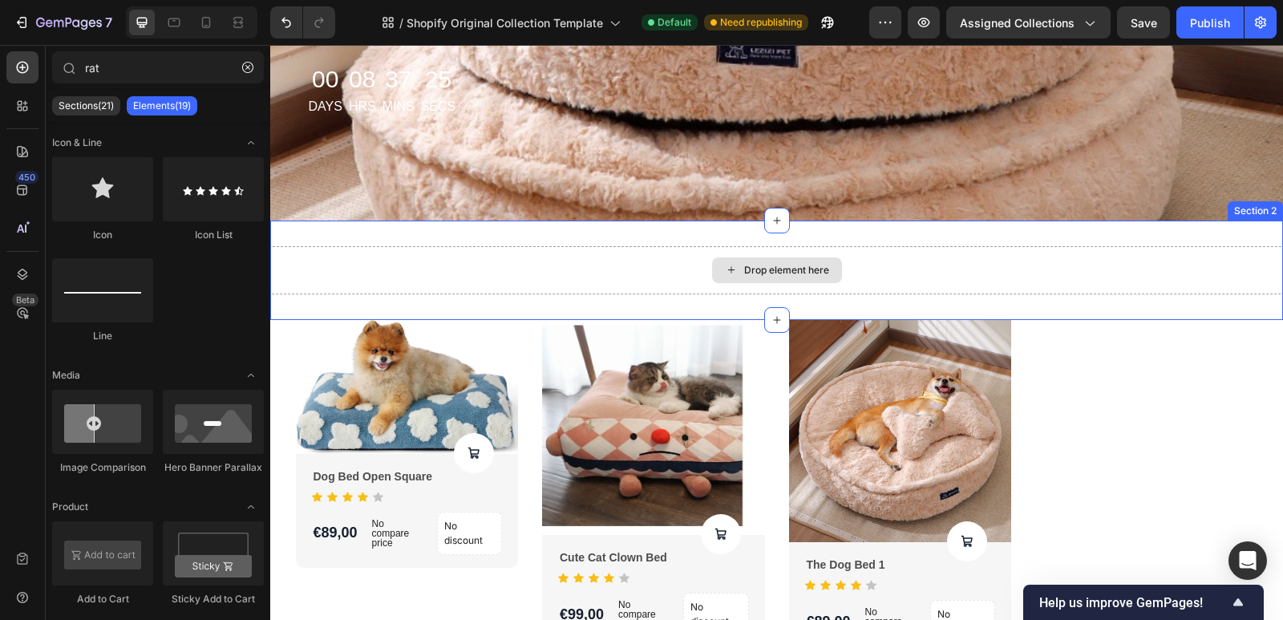
click at [792, 268] on div "Drop element here" at bounding box center [786, 270] width 85 height 13
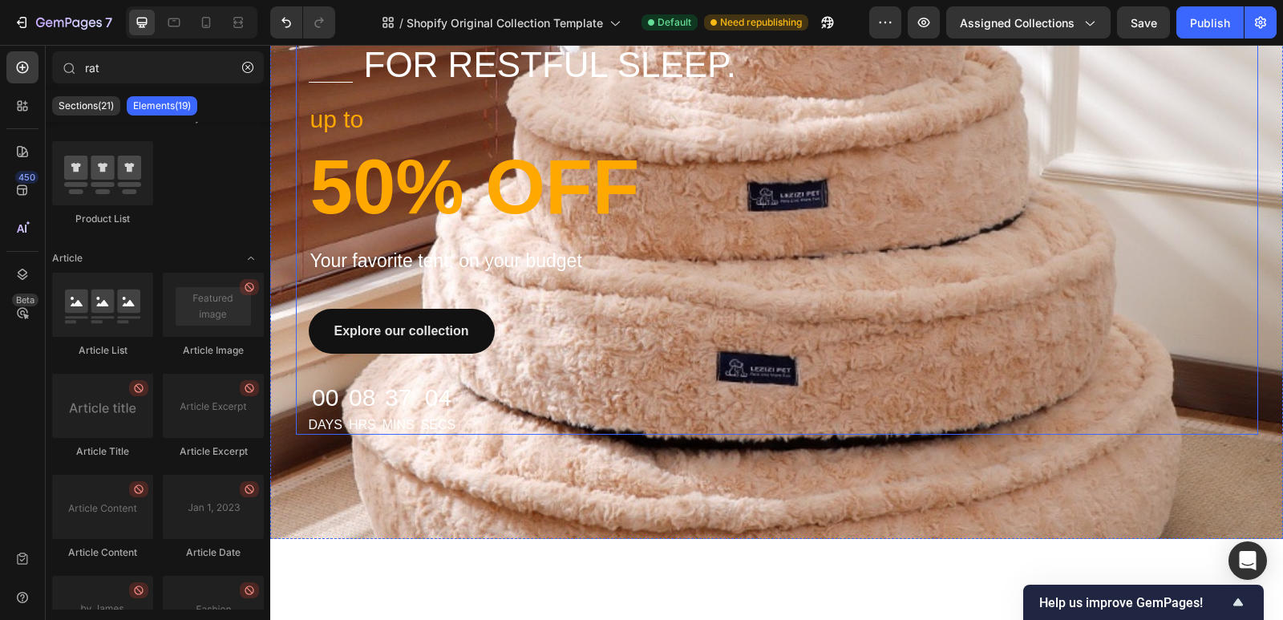
scroll to position [0, 0]
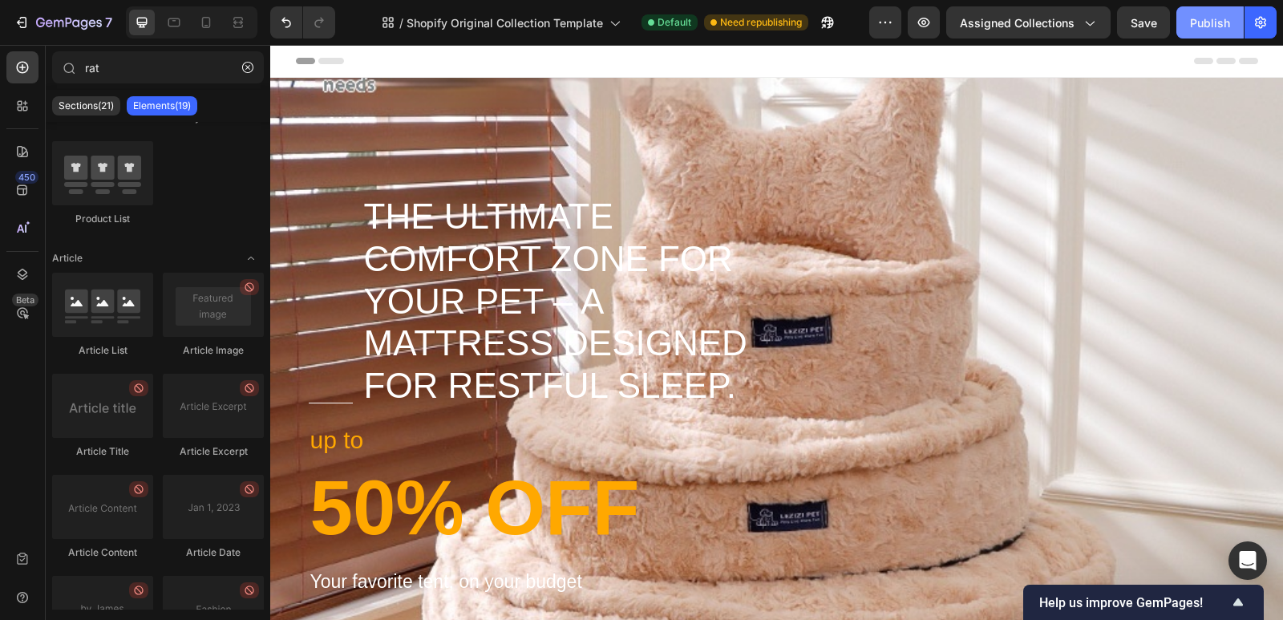
click at [1222, 14] on button "Publish" at bounding box center [1210, 22] width 67 height 32
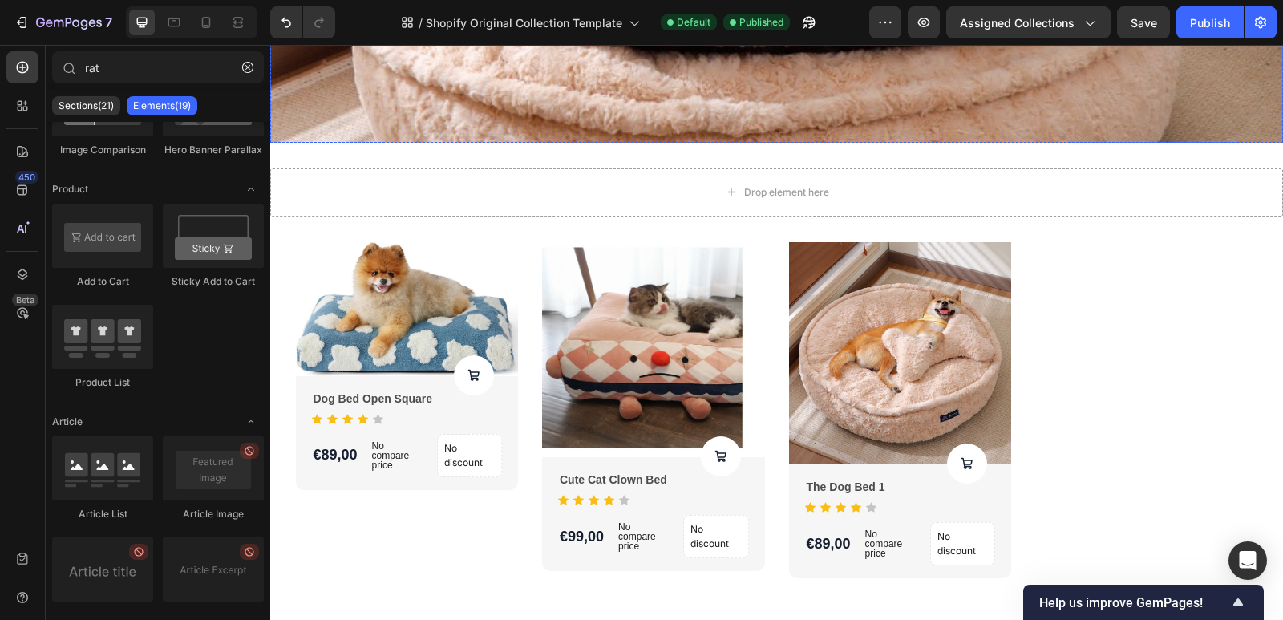
scroll to position [722, 0]
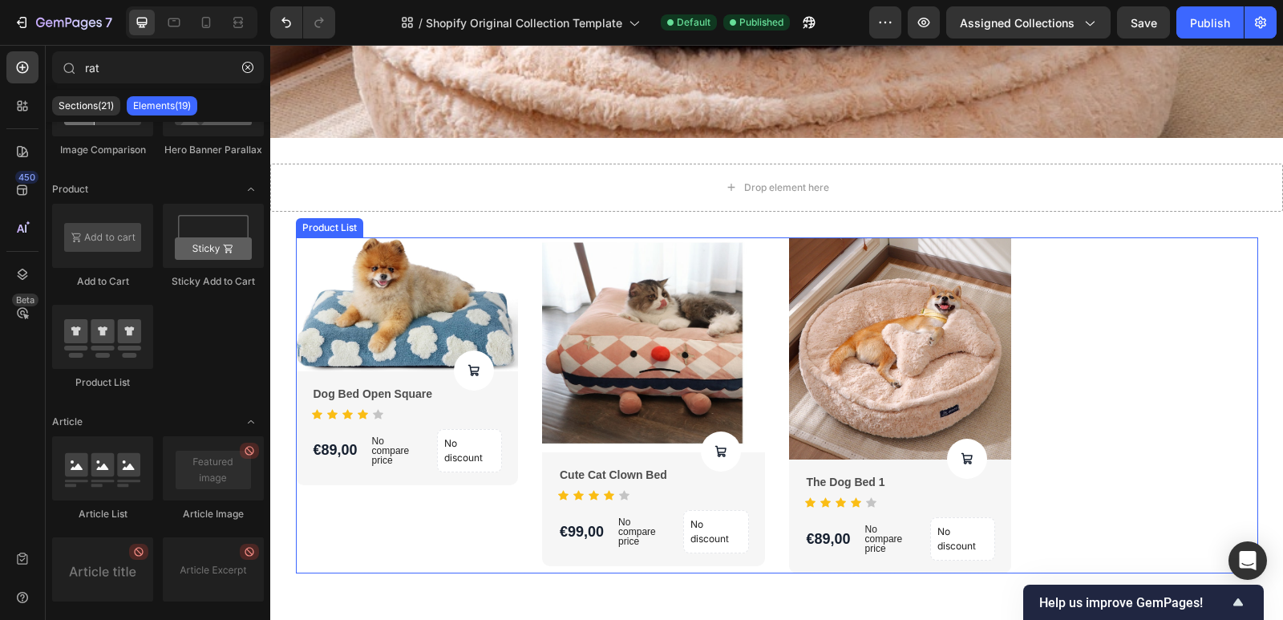
click at [1147, 283] on div "Product Images Product Cart Button Dog Bed Open Square Product Title Icon Icon …" at bounding box center [777, 405] width 962 height 337
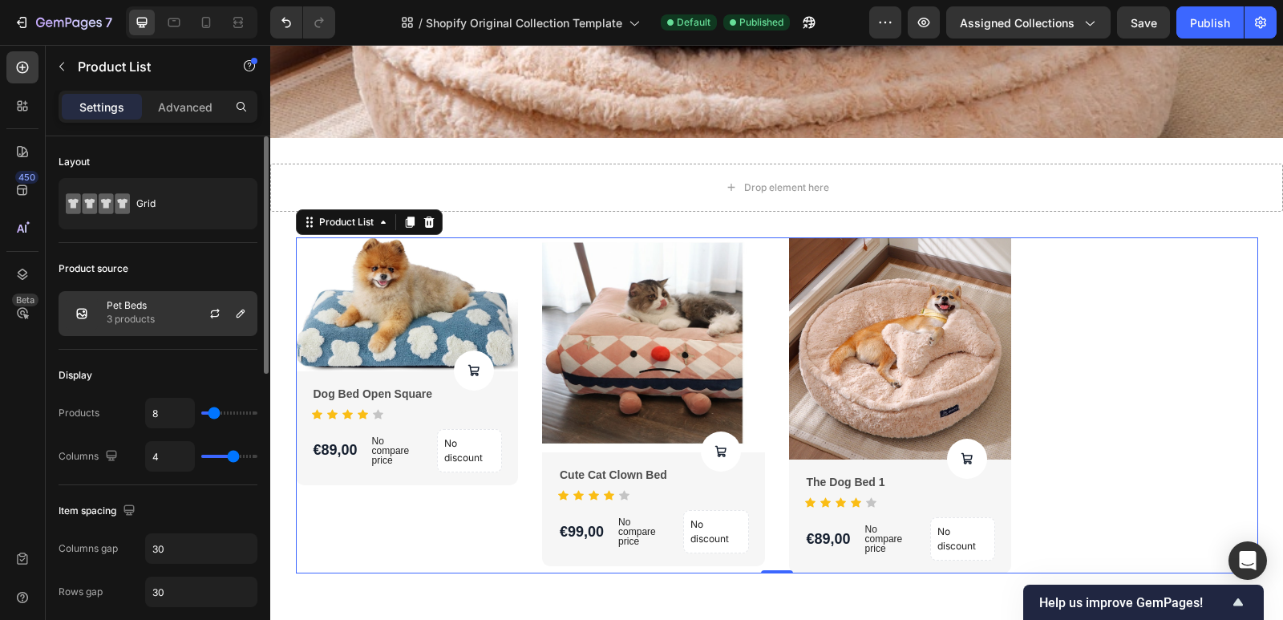
click at [156, 307] on div "Pet Beds 3 products" at bounding box center [158, 313] width 199 height 45
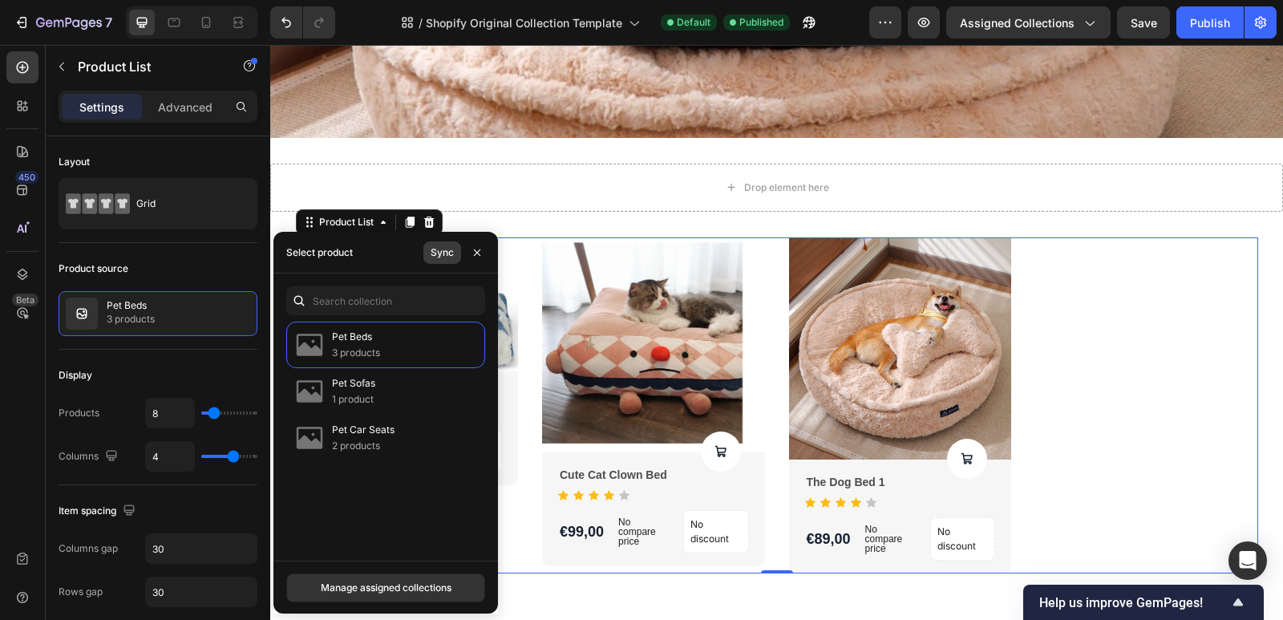
click at [450, 253] on div "Sync" at bounding box center [442, 252] width 23 height 14
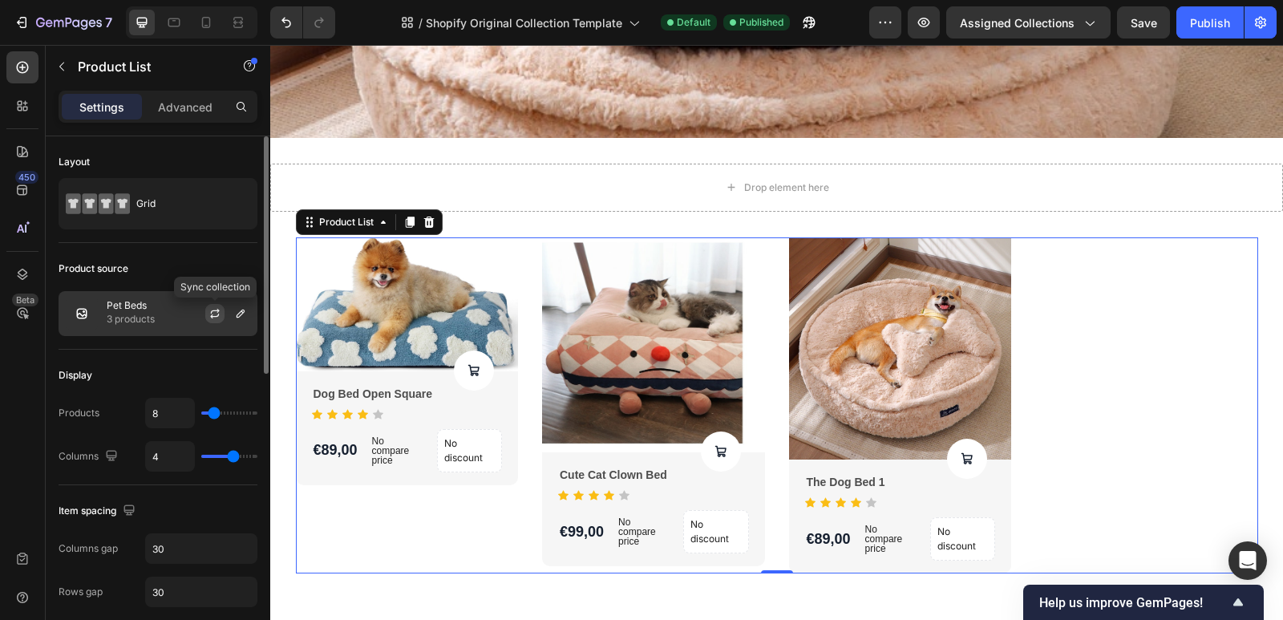
click at [217, 314] on icon "button" at bounding box center [215, 313] width 13 height 13
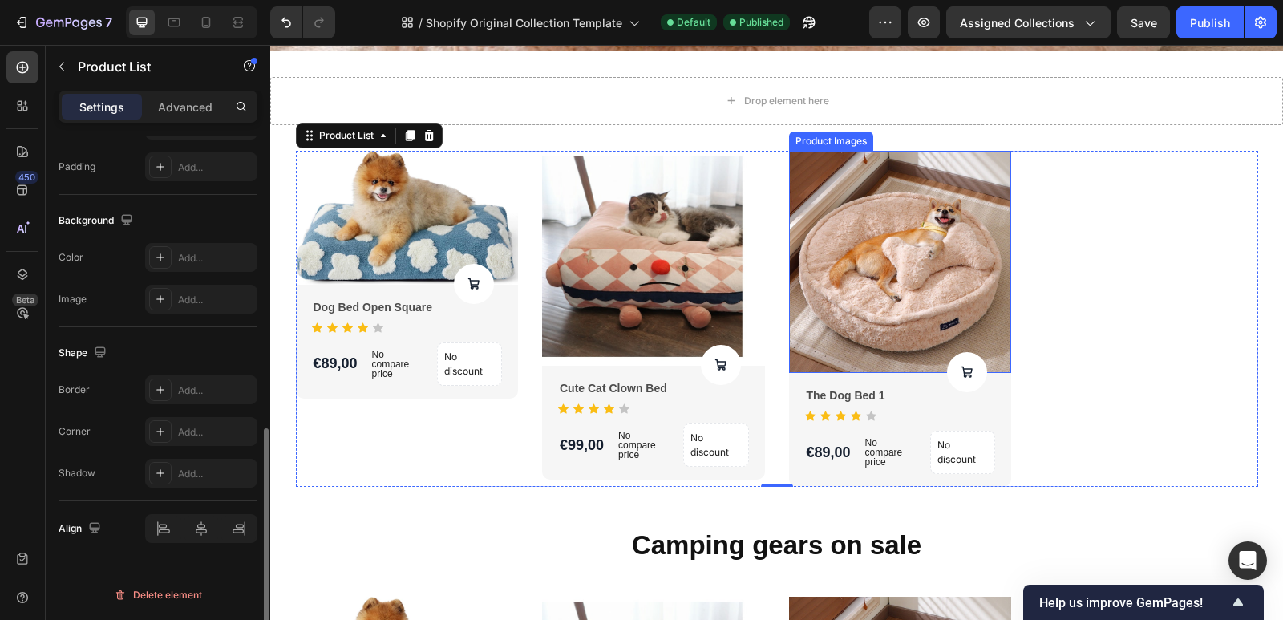
scroll to position [1043, 0]
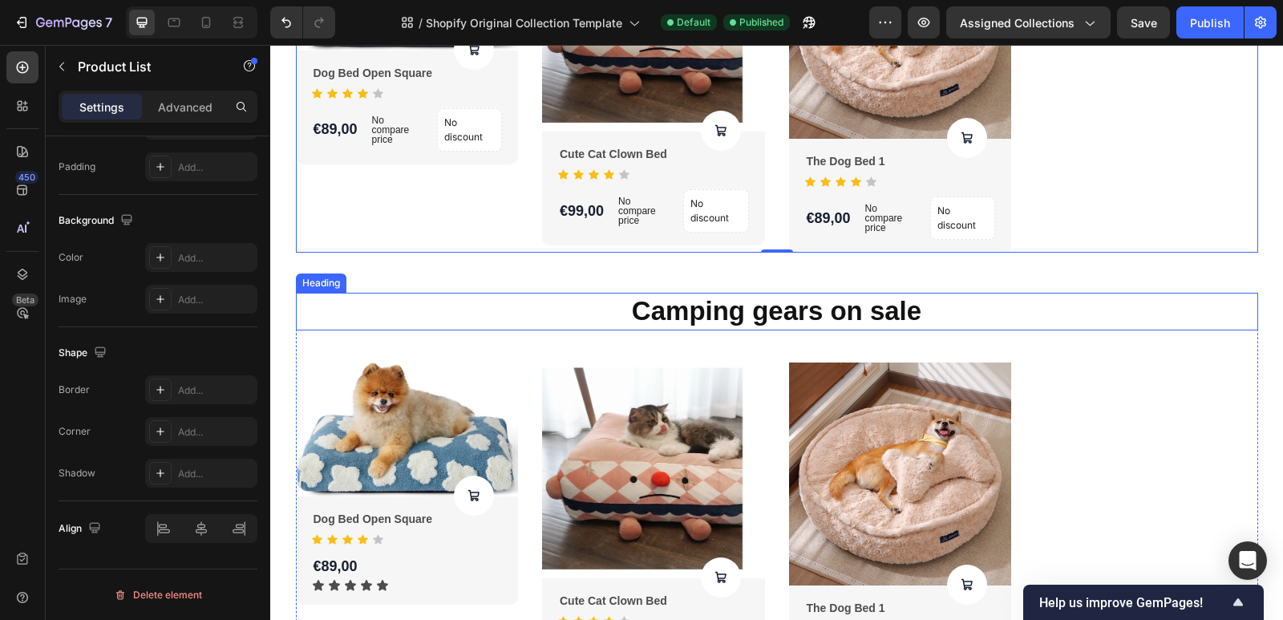
click at [907, 316] on p "Camping gears on sale" at bounding box center [777, 311] width 959 height 34
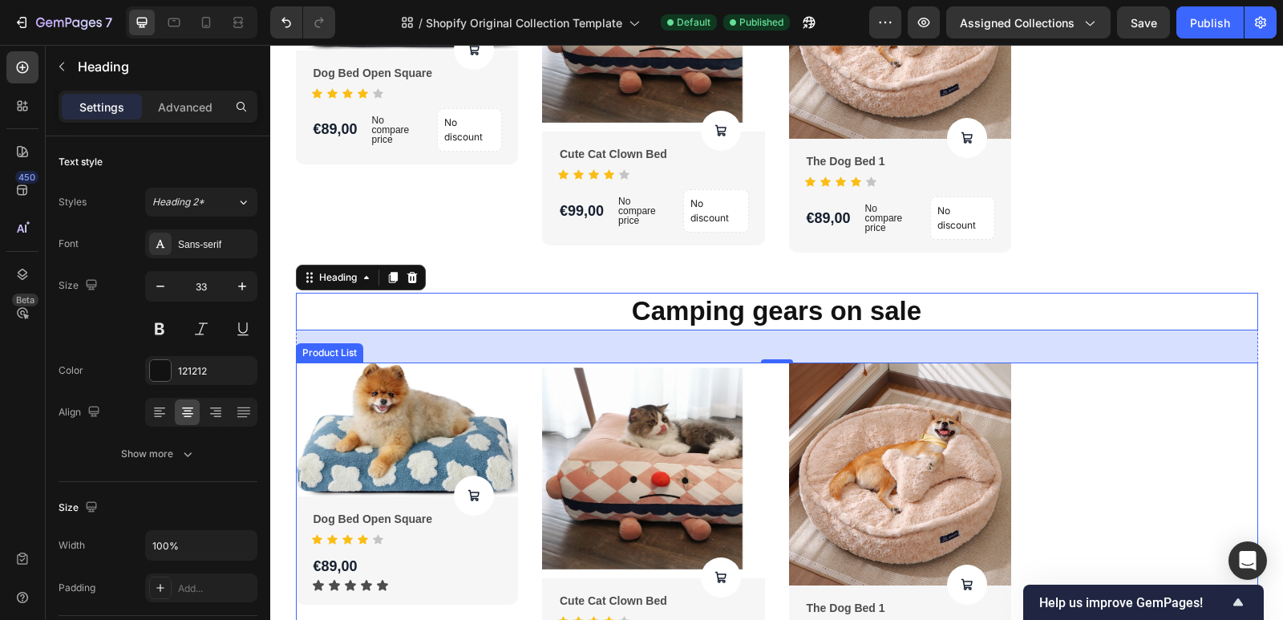
click at [1115, 431] on div "Product Images Product Cart Button Dog Bed Open Square Product Title Icon Icon …" at bounding box center [777, 528] width 962 height 331
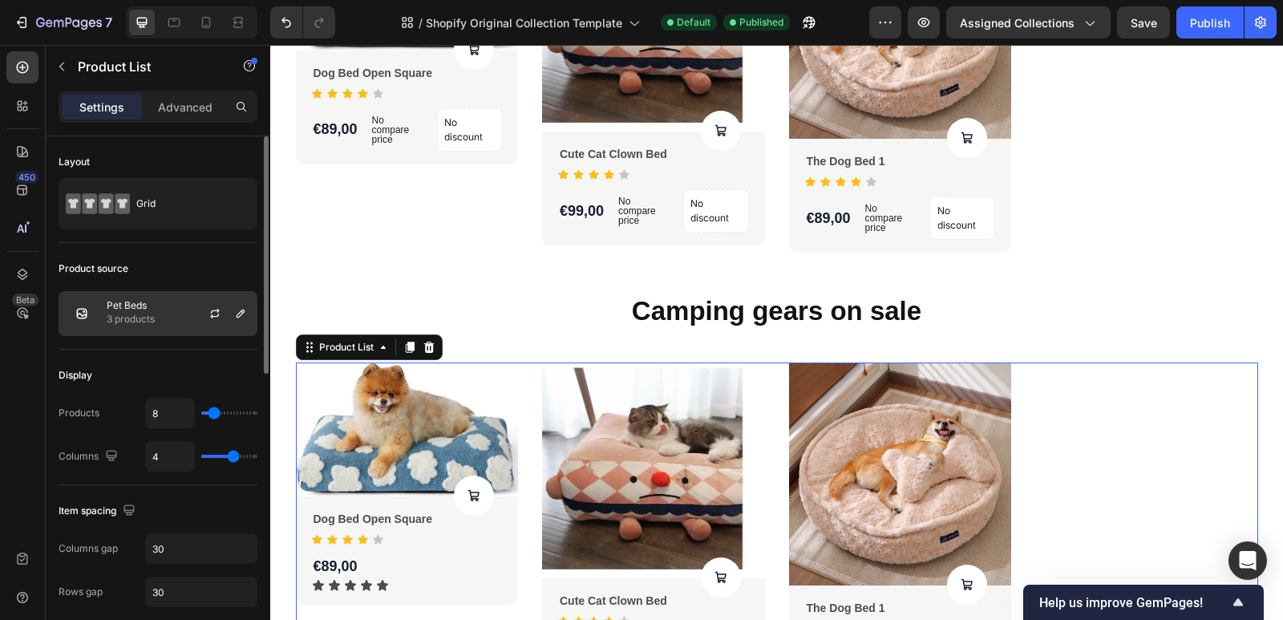
click at [140, 315] on p "3 products" at bounding box center [131, 319] width 48 height 16
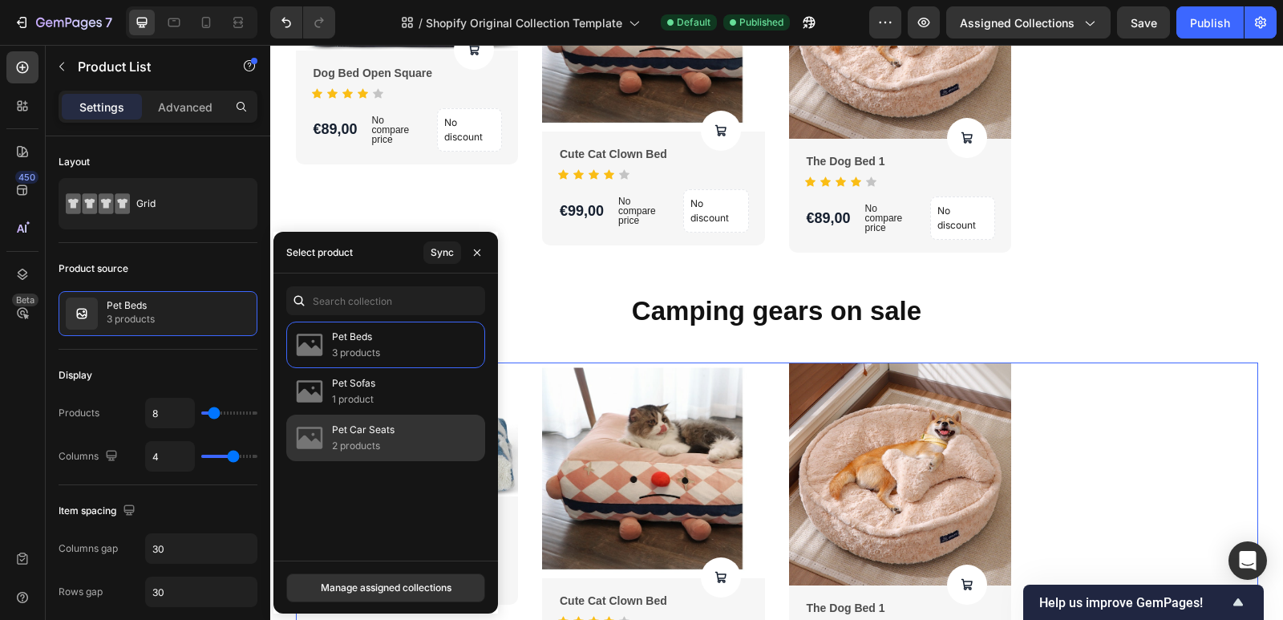
click at [394, 434] on div "Pet Car Seats 2 products" at bounding box center [385, 438] width 199 height 47
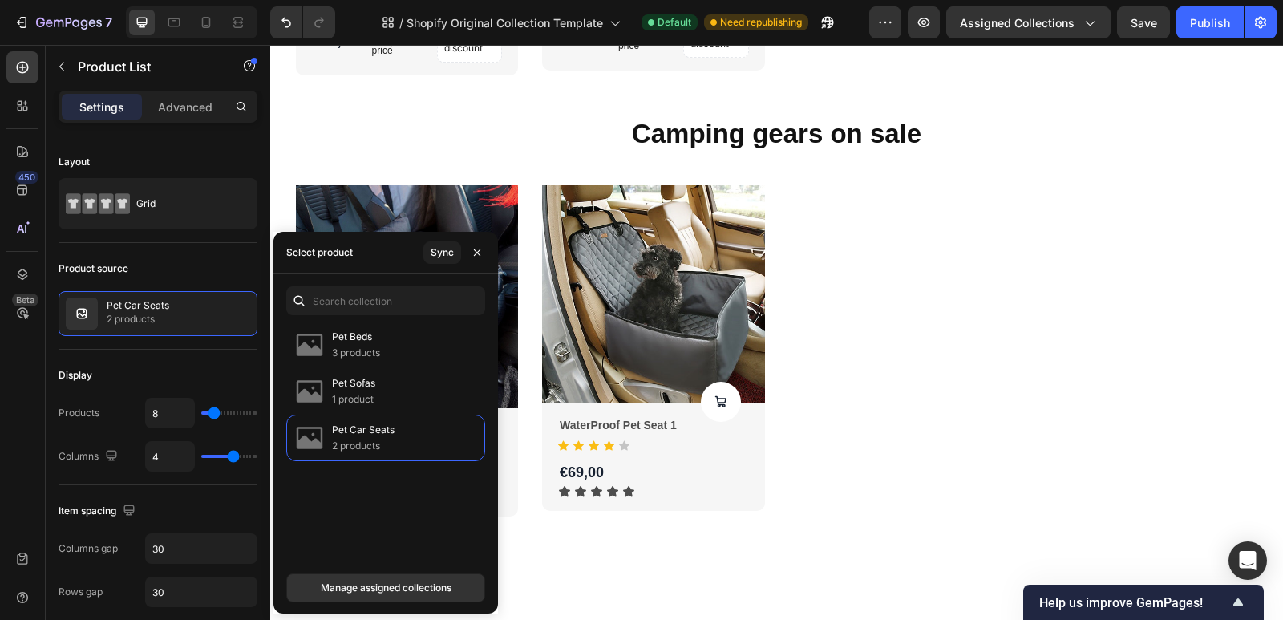
scroll to position [979, 0]
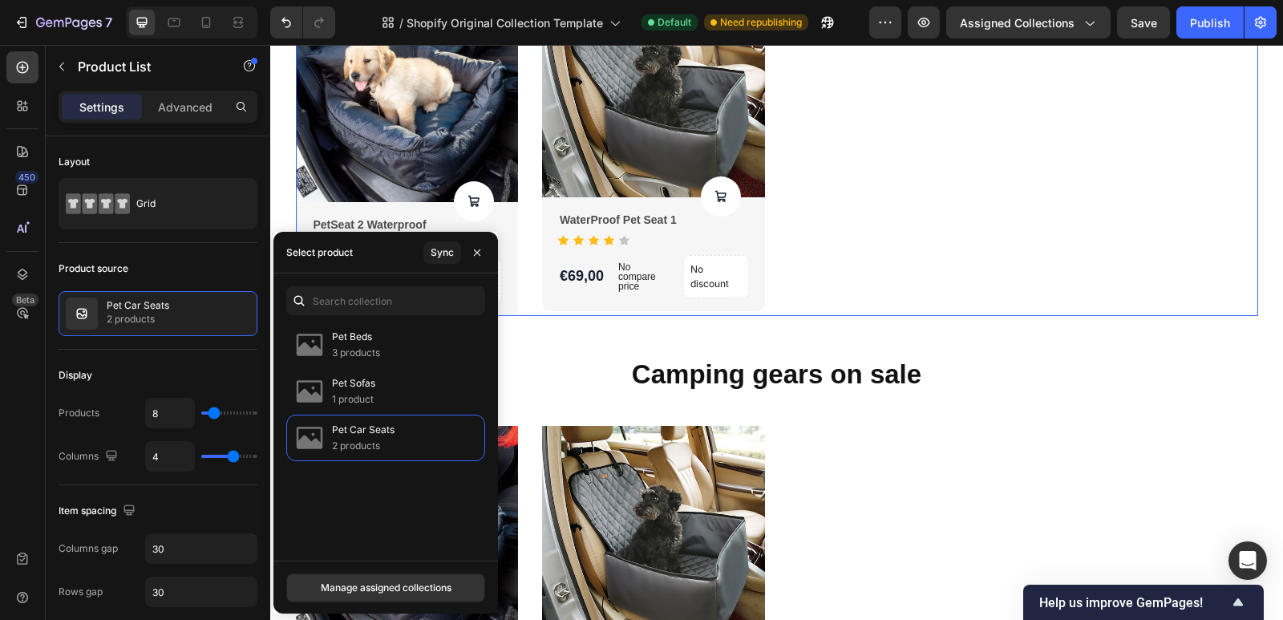
click at [903, 169] on div "Product Images Product Cart Button PetSeat 2 Waterproof Product Title Icon Icon…" at bounding box center [777, 148] width 962 height 337
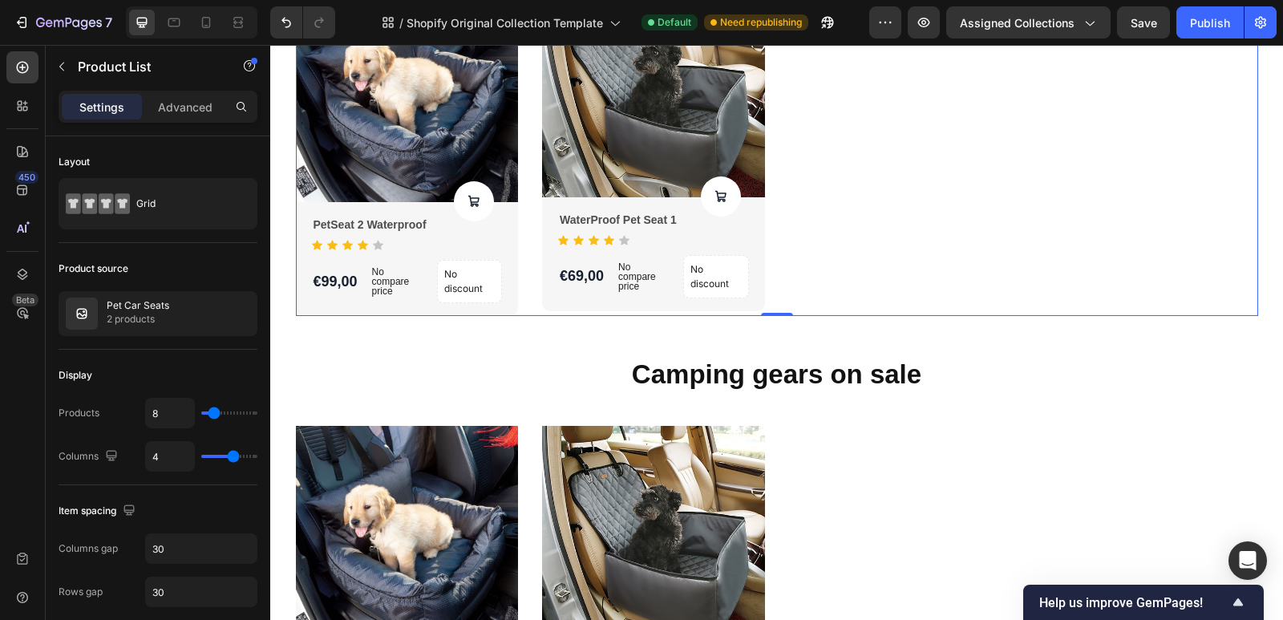
click at [912, 204] on div "Product Images Product Cart Button PetSeat 2 Waterproof Product Title Icon Icon…" at bounding box center [777, 148] width 962 height 337
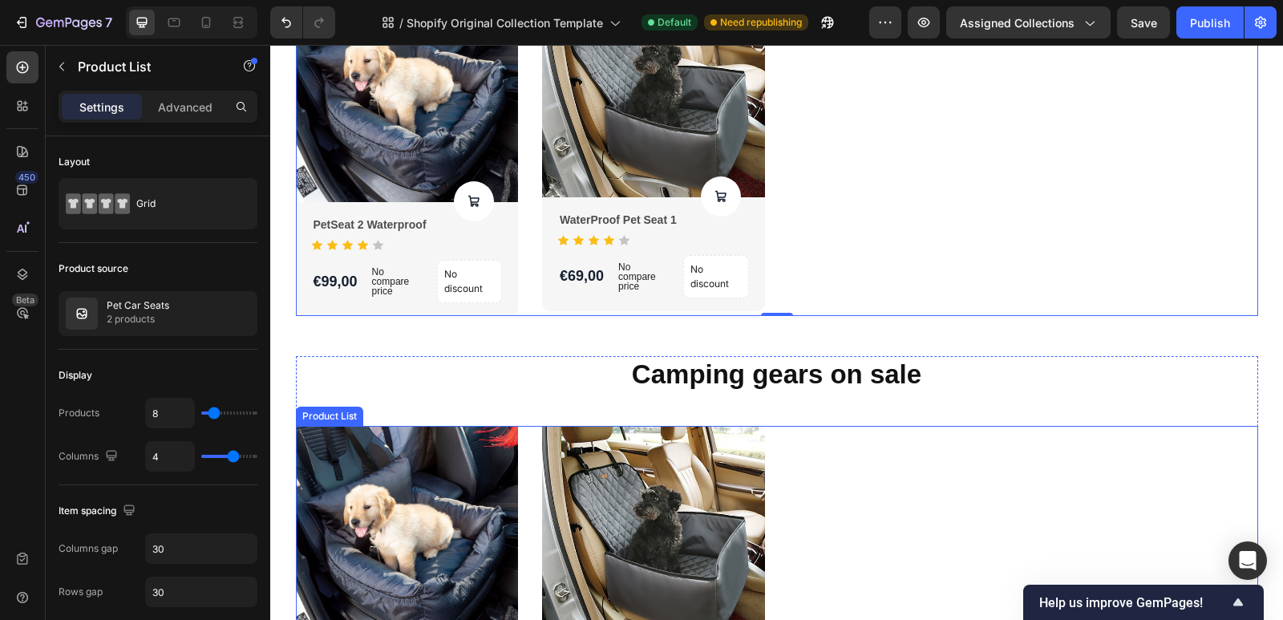
click at [833, 515] on div "Product Images Product Cart Button PetSeat 2 Waterproof Product Title Icon Icon…" at bounding box center [777, 591] width 962 height 331
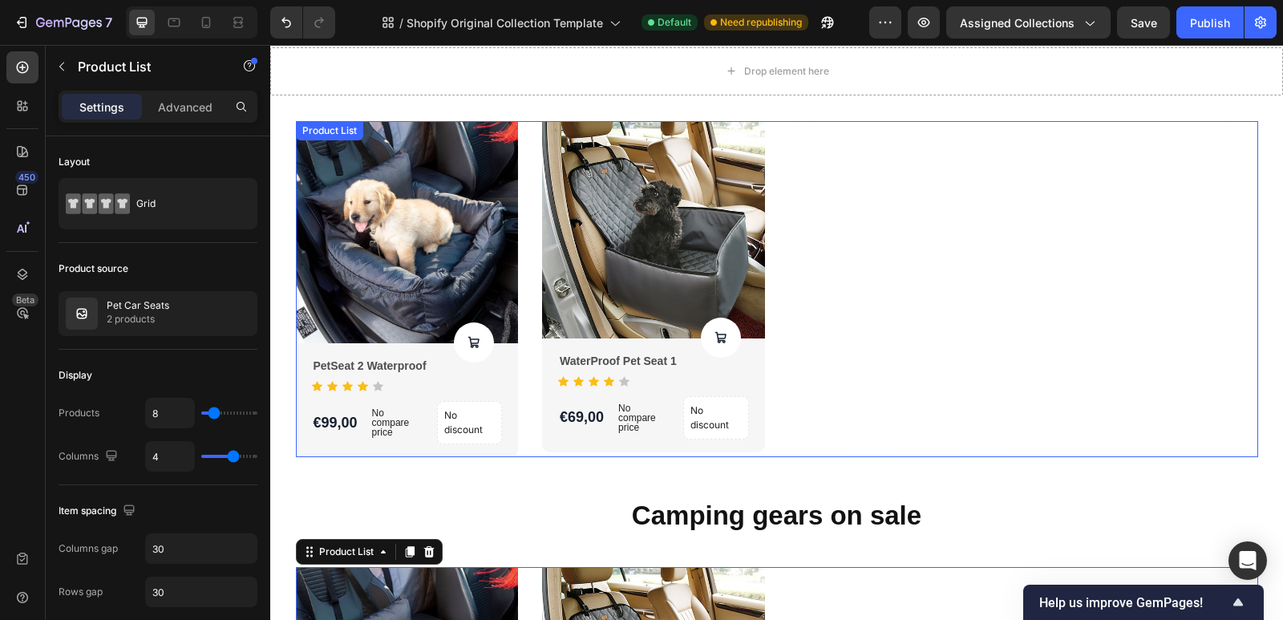
scroll to position [819, 0]
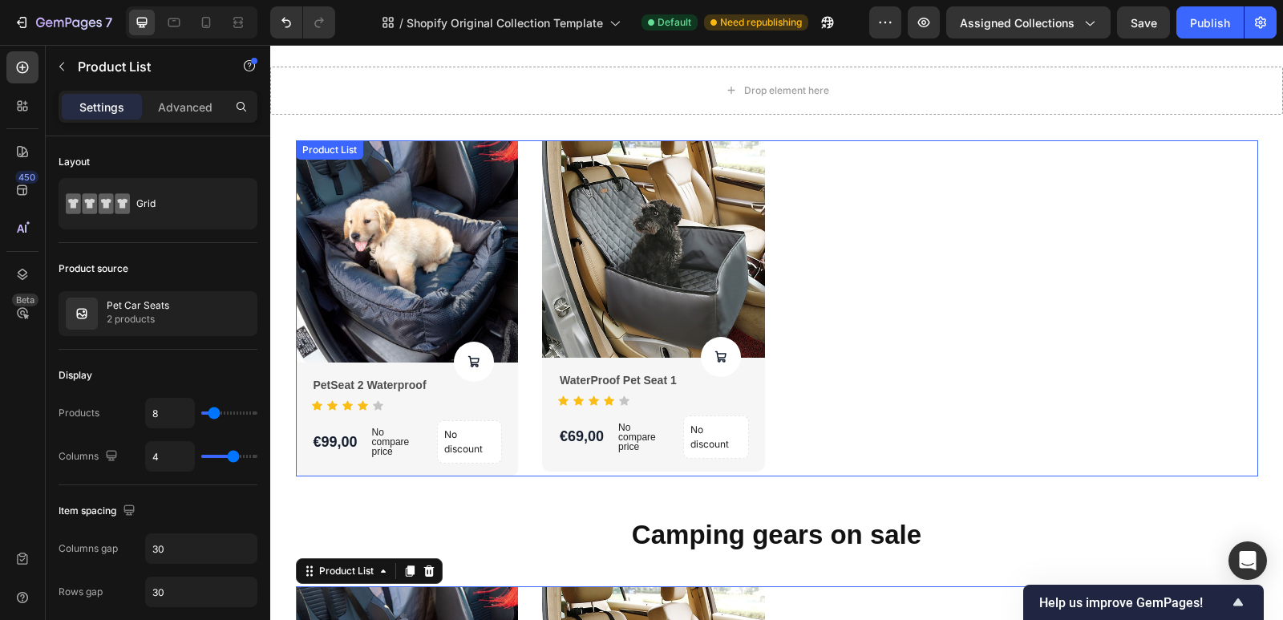
click at [871, 305] on div "Product Images Product Cart Button PetSeat 2 Waterproof Product Title Icon Icon…" at bounding box center [777, 308] width 962 height 337
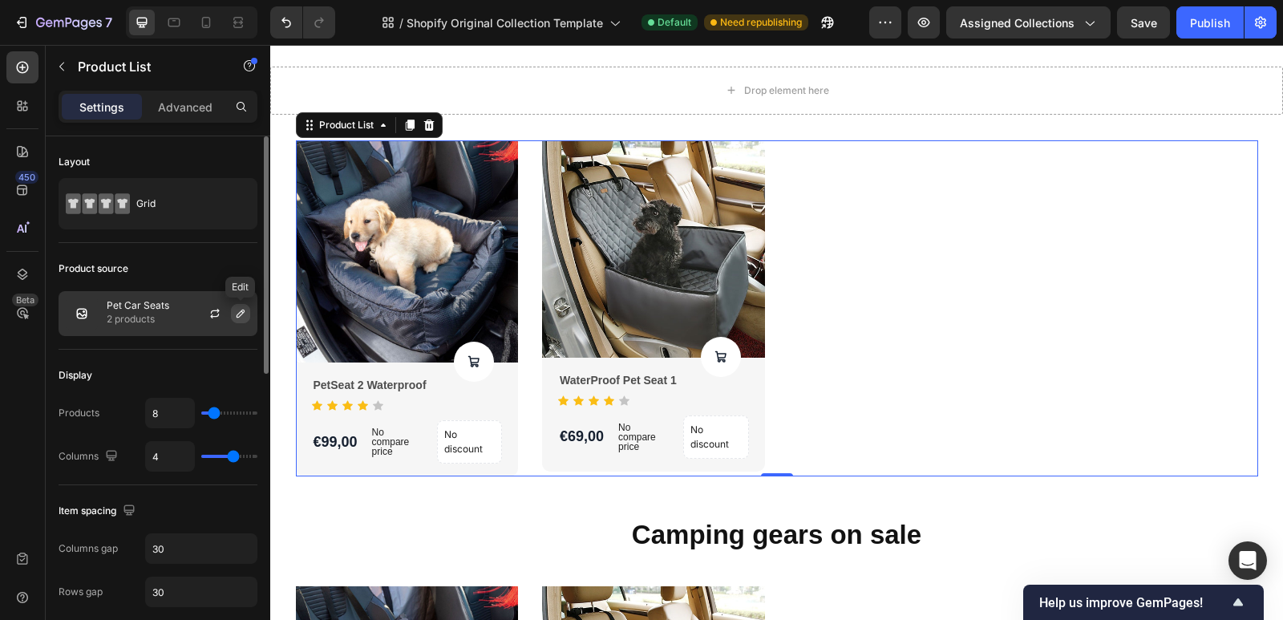
click at [233, 310] on button "button" at bounding box center [240, 313] width 19 height 19
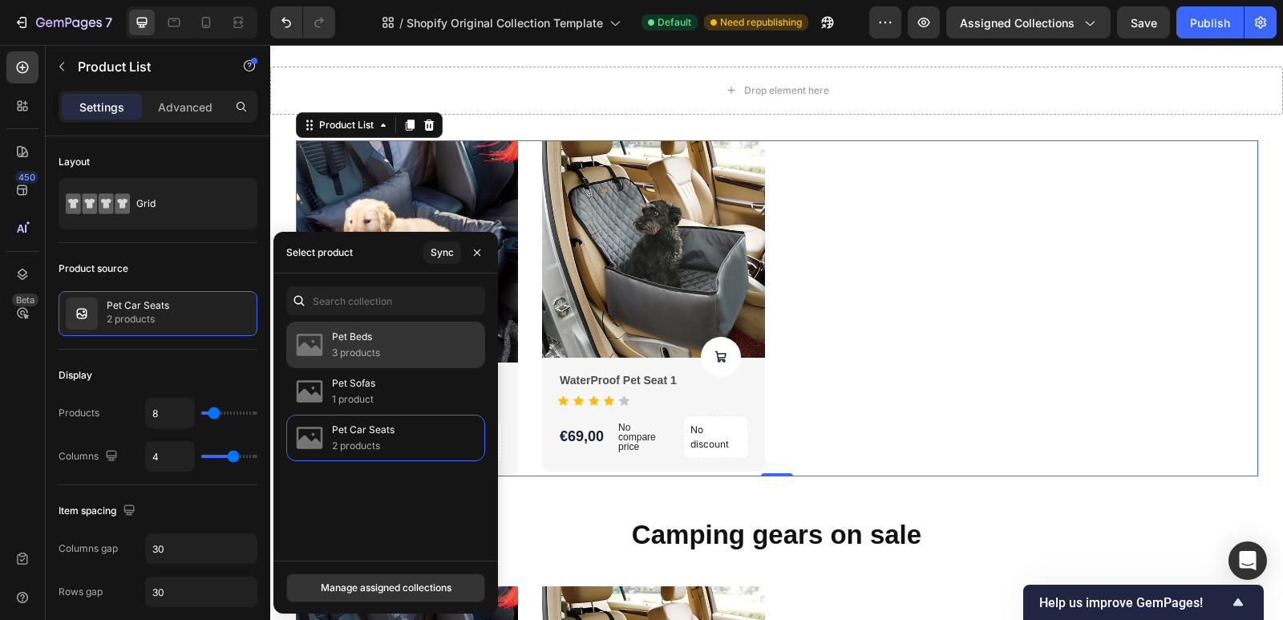
click at [378, 341] on p "Pet Beds" at bounding box center [356, 337] width 48 height 16
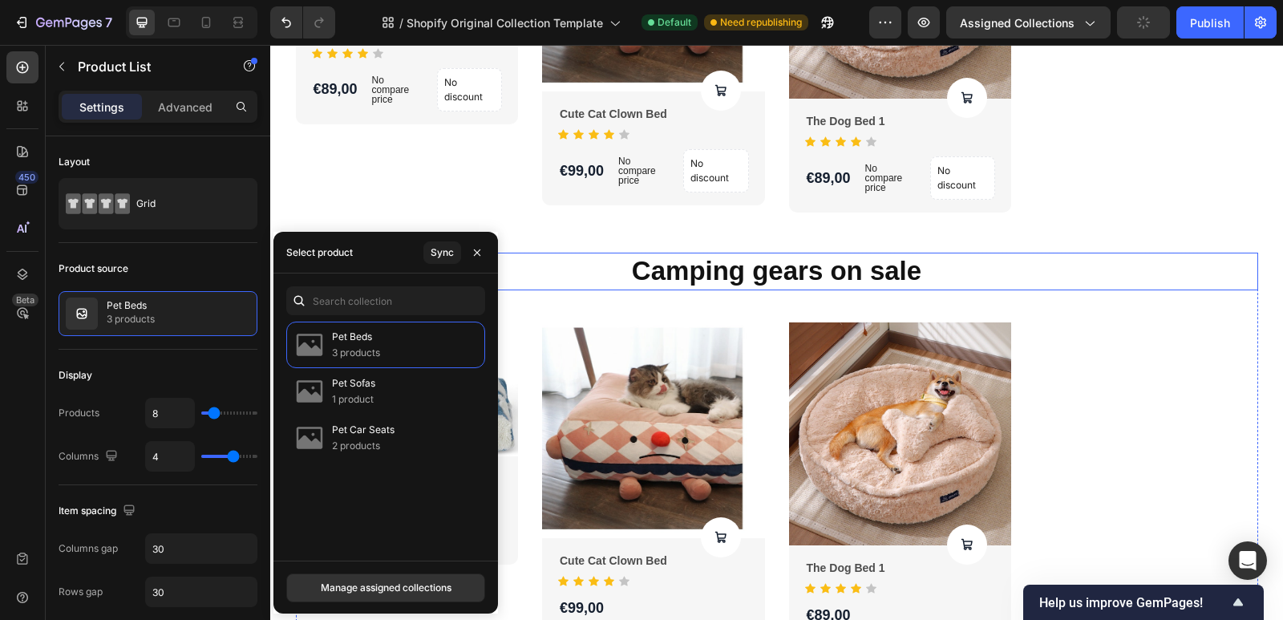
scroll to position [1220, 0]
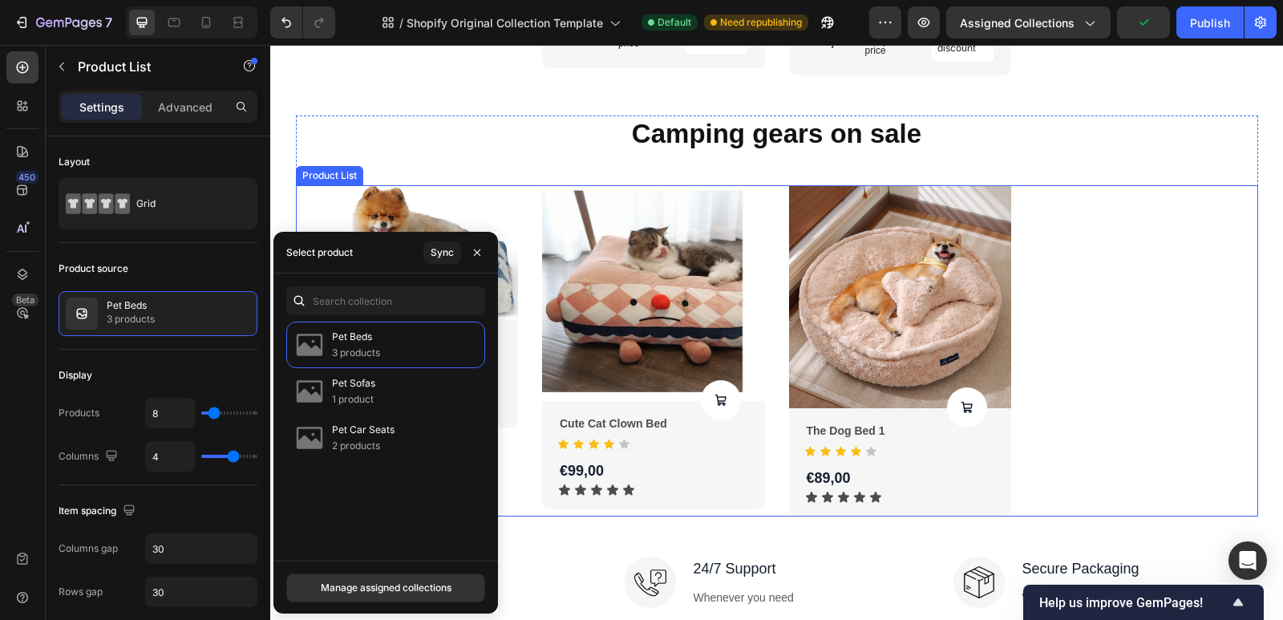
click at [1084, 306] on div "Product Images Product Cart Button Dog Bed Open Square Product Title Icon Icon …" at bounding box center [777, 350] width 962 height 331
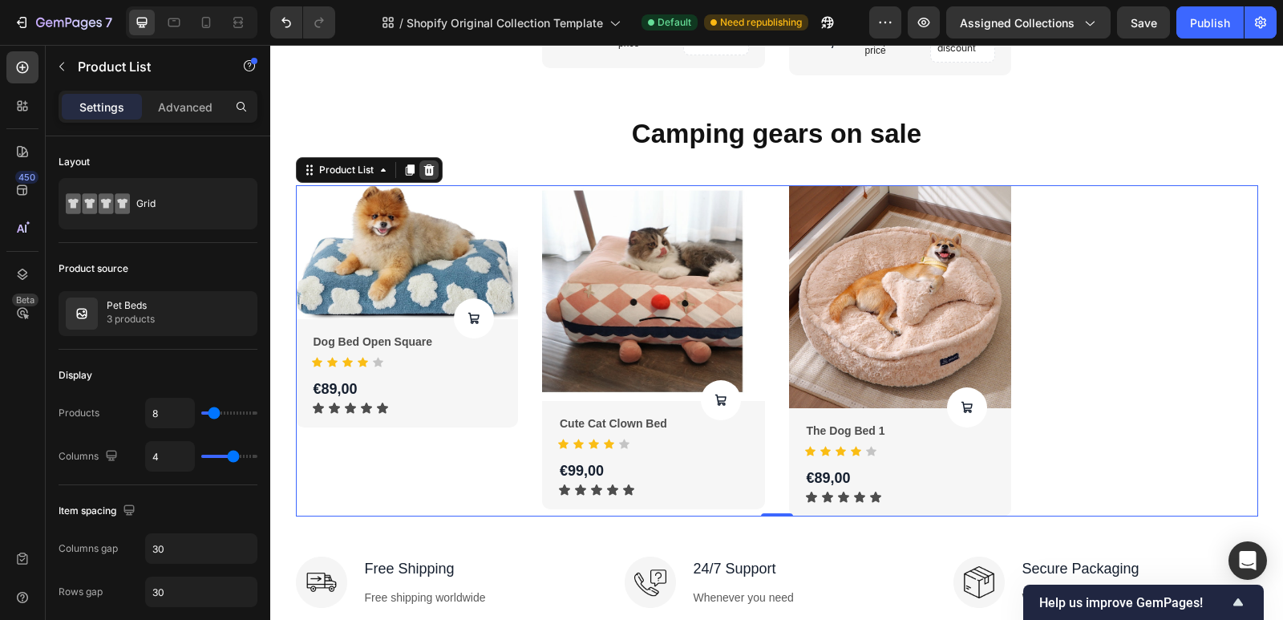
click at [431, 168] on div at bounding box center [428, 169] width 19 height 19
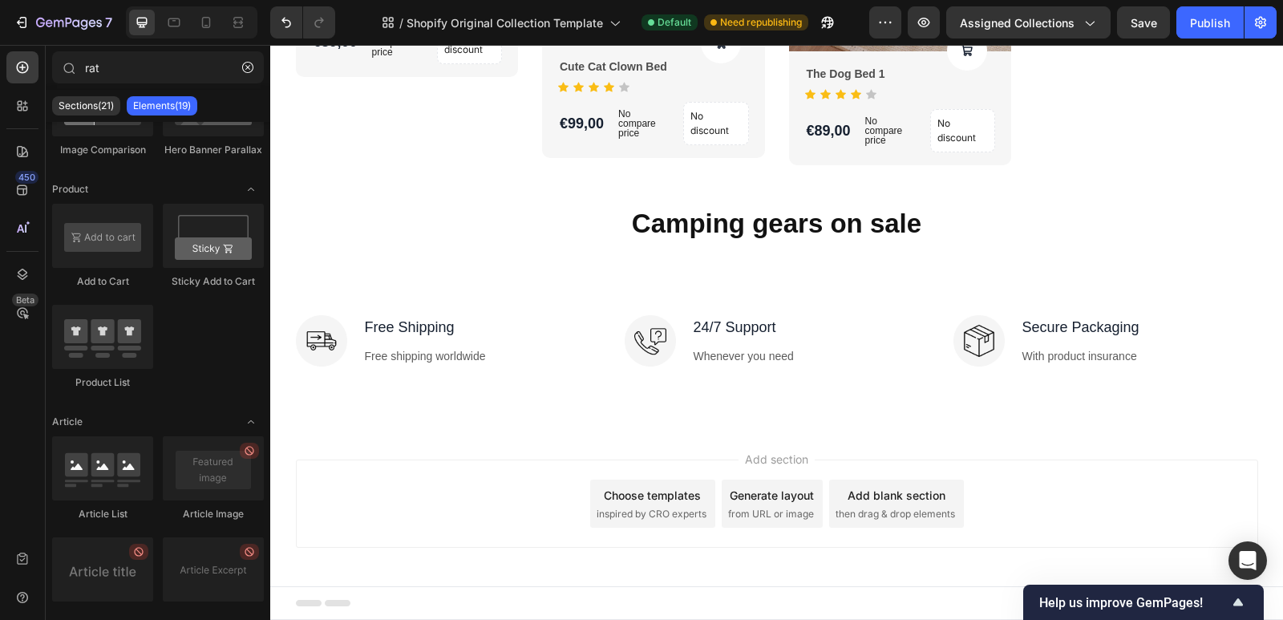
scroll to position [1130, 0]
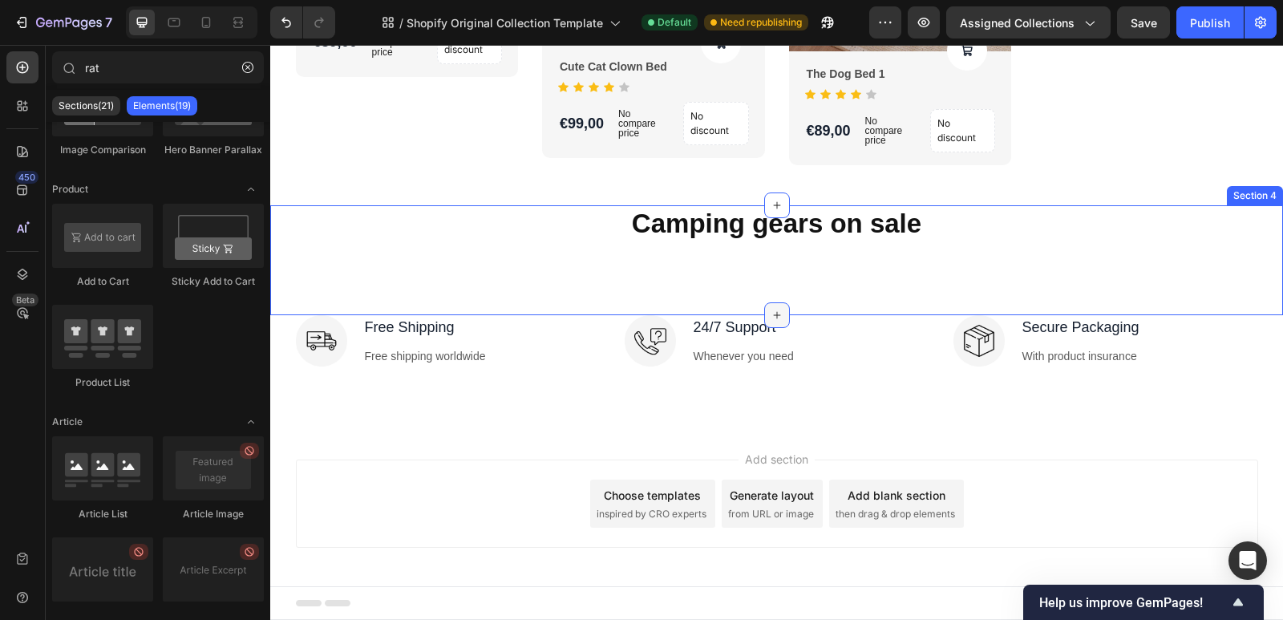
click at [773, 315] on icon at bounding box center [776, 315] width 7 height 7
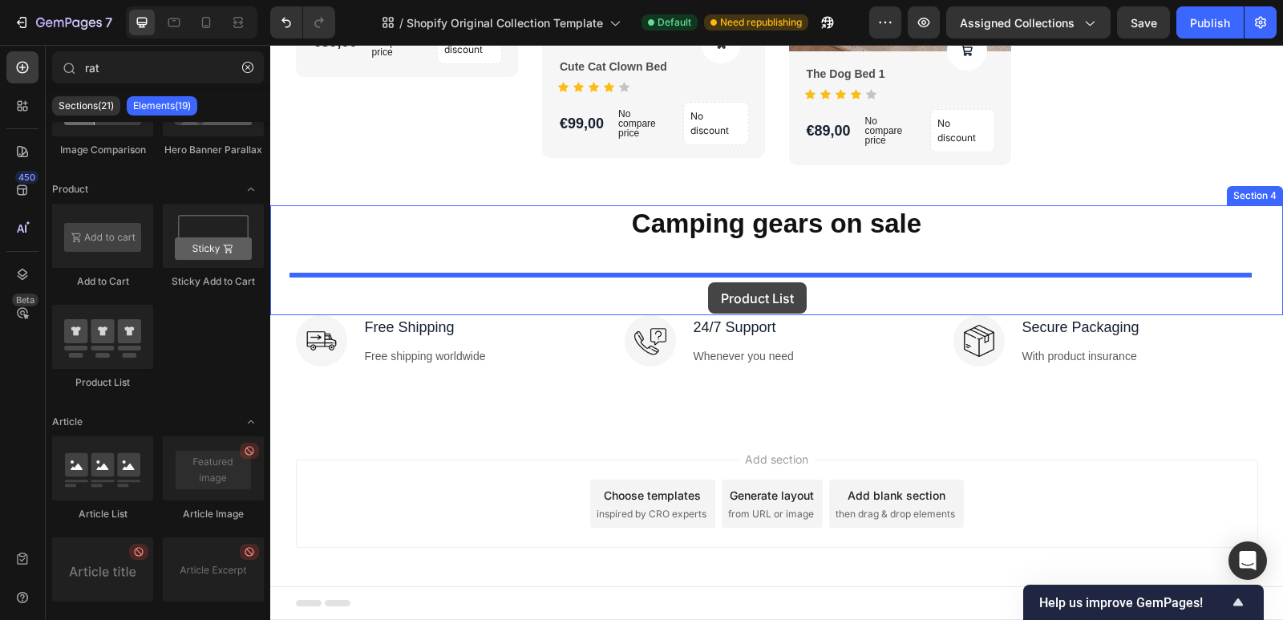
drag, startPoint x: 359, startPoint y: 393, endPoint x: 708, endPoint y: 282, distance: 366.8
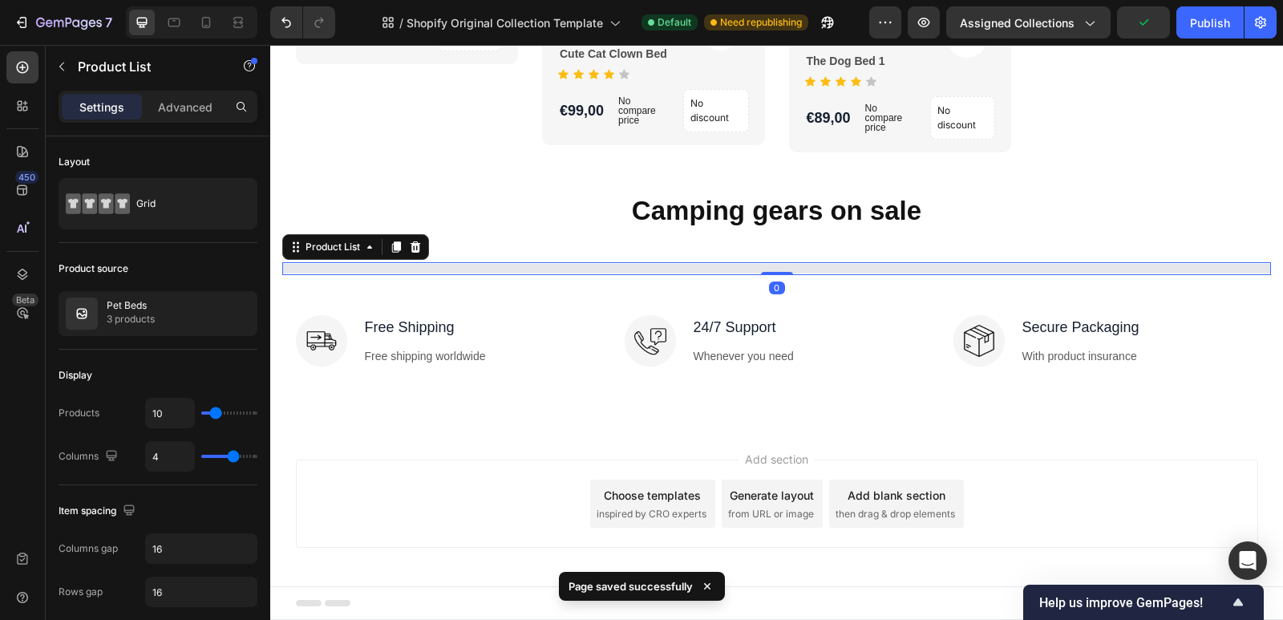
scroll to position [1220, 0]
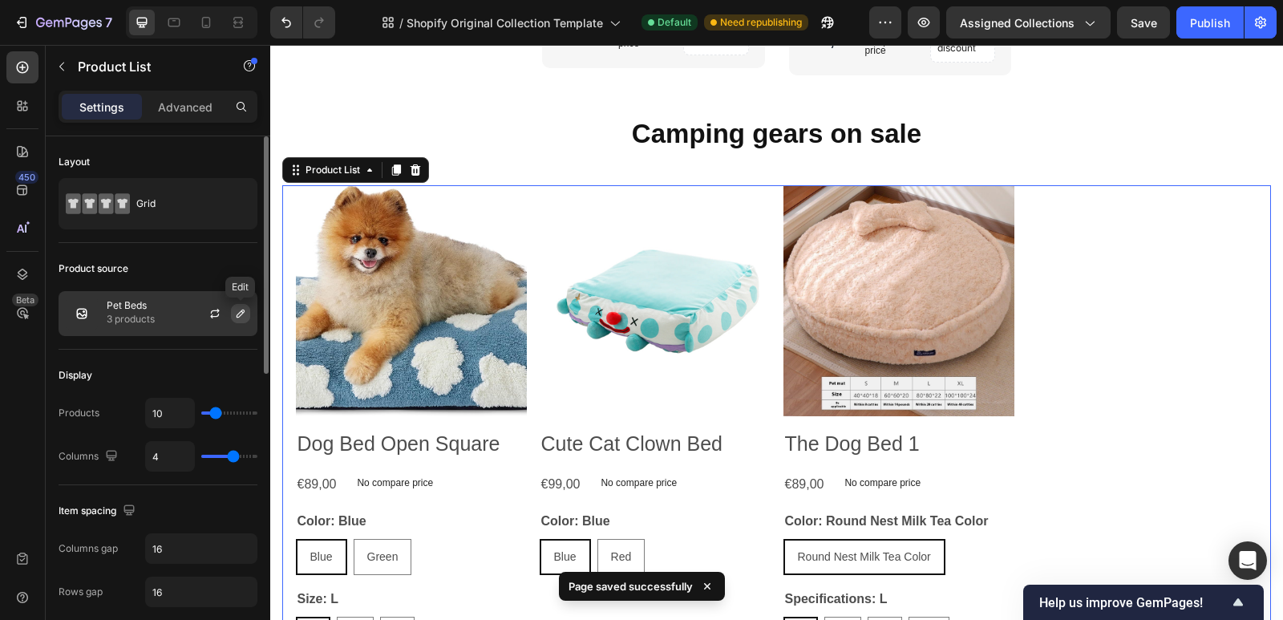
click at [239, 319] on icon "button" at bounding box center [240, 313] width 13 height 13
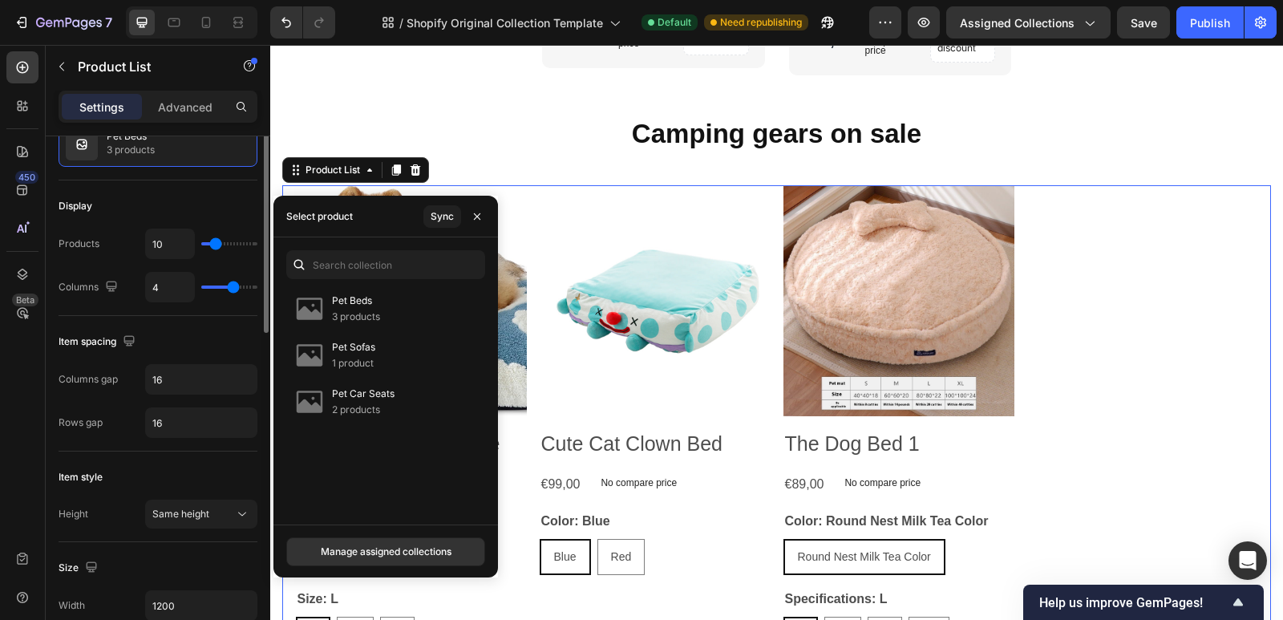
scroll to position [9, 0]
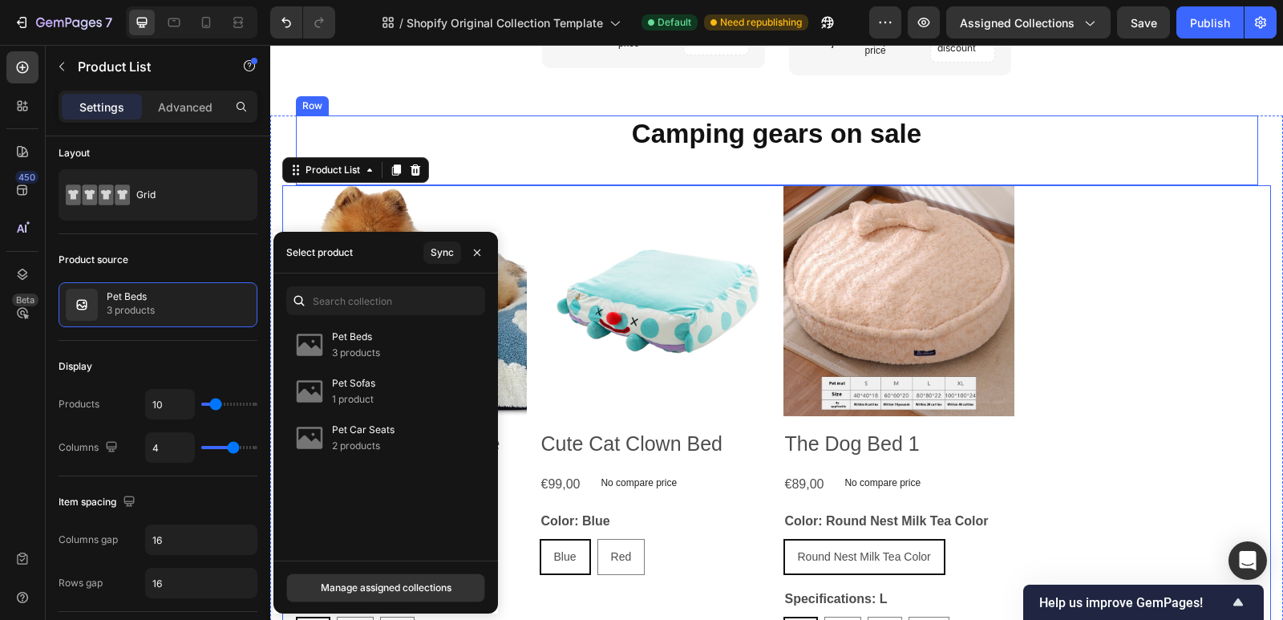
click at [1145, 157] on div "Camping gears on sale Heading" at bounding box center [777, 150] width 962 height 70
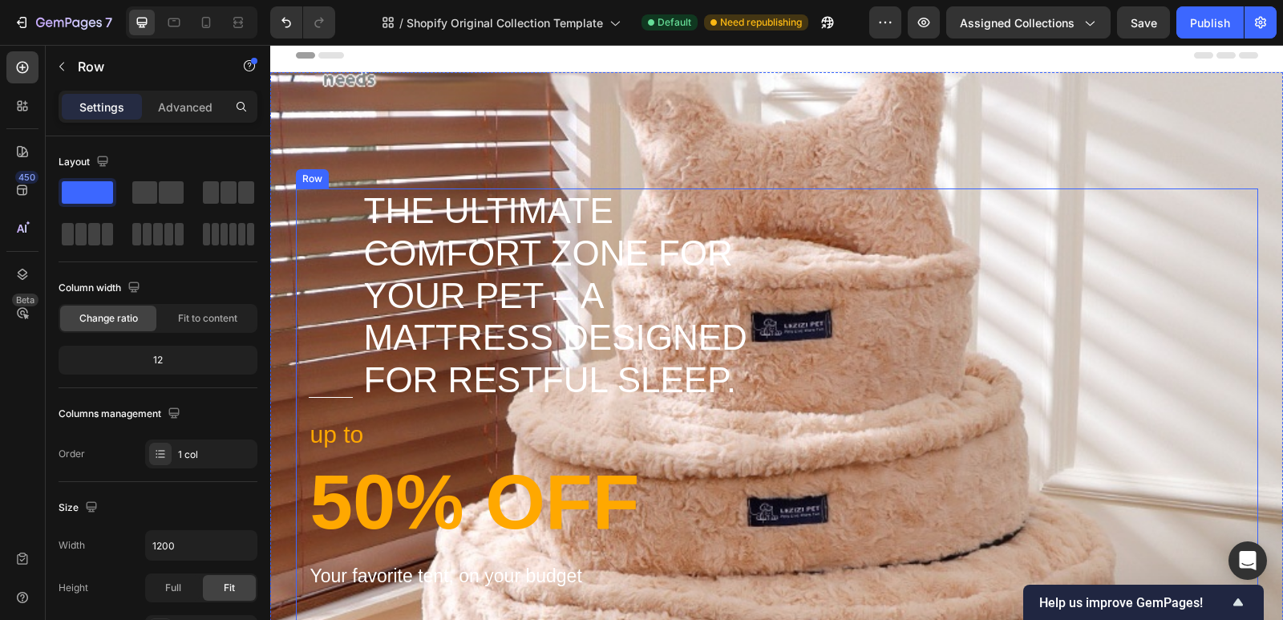
scroll to position [0, 0]
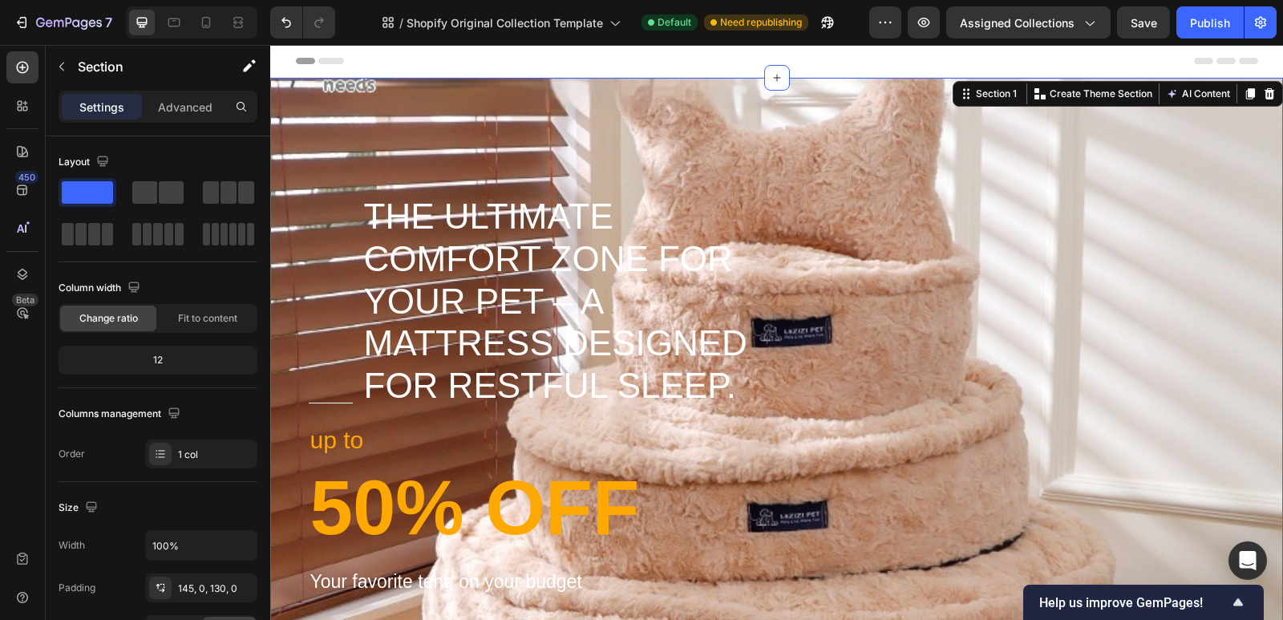
click at [890, 142] on div "Title Line The Ultimate Comfort Zone for Your Pet – A Mattress Designed for Res…" at bounding box center [776, 469] width 1013 height 782
click at [978, 95] on div "Section 1" at bounding box center [996, 94] width 47 height 14
click at [973, 99] on div "Section 1" at bounding box center [996, 94] width 47 height 14
click at [484, 95] on div "Title Line The Ultimate Comfort Zone for Your Pet – A Mattress Designed for Res…" at bounding box center [776, 469] width 1013 height 782
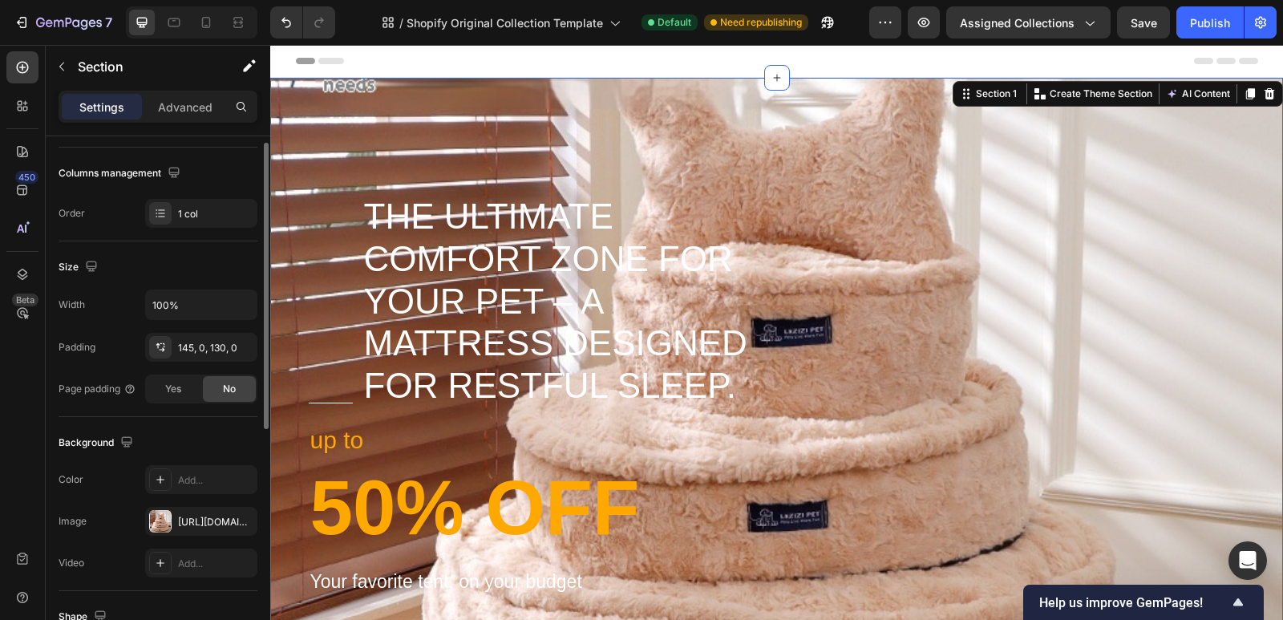
scroll to position [449, 0]
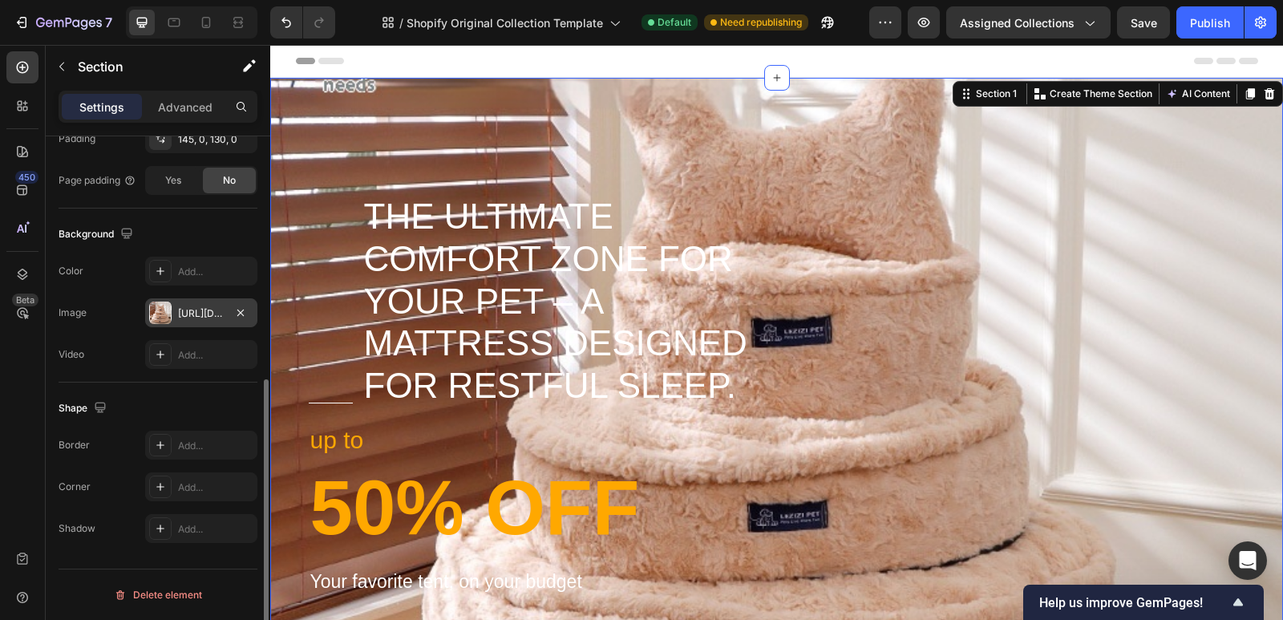
click at [189, 310] on div "[URL][DOMAIN_NAME]" at bounding box center [201, 313] width 47 height 14
click at [1265, 94] on icon at bounding box center [1270, 93] width 10 height 11
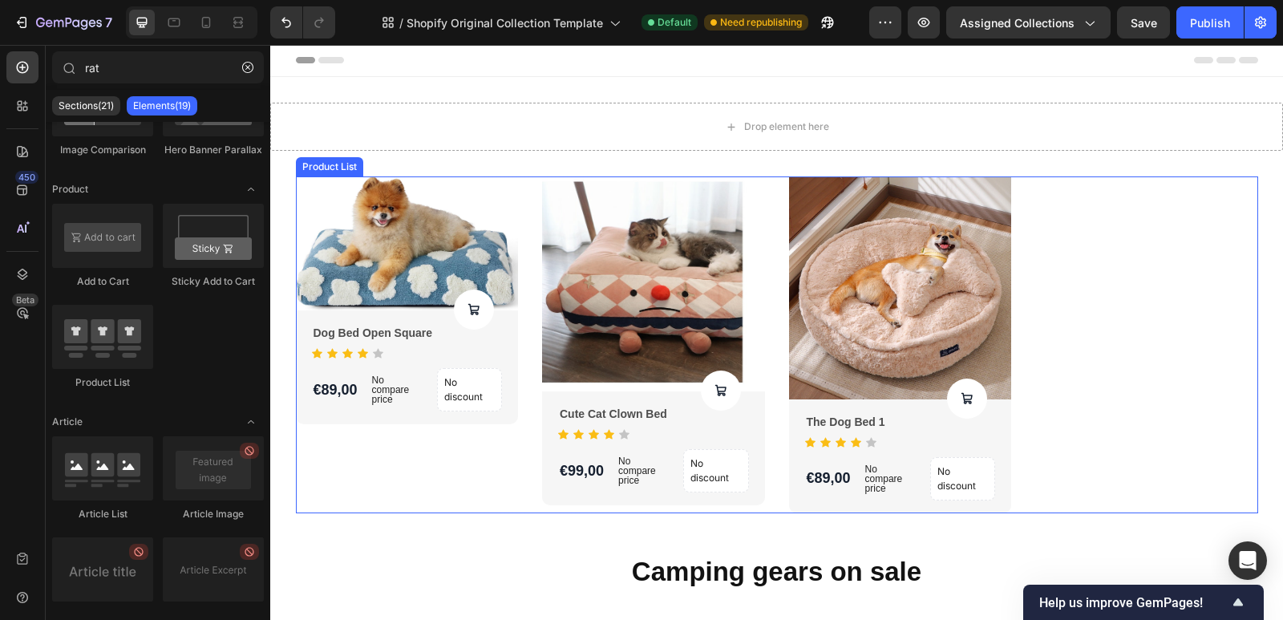
scroll to position [0, 0]
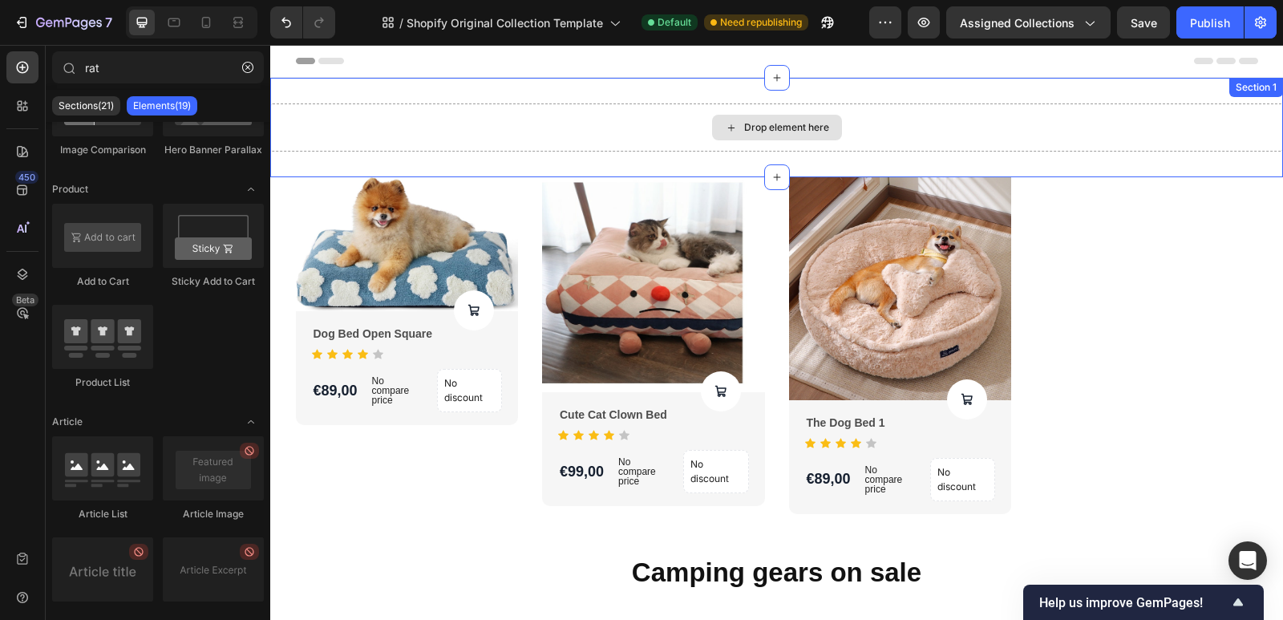
click at [811, 124] on div "Drop element here" at bounding box center [786, 127] width 85 height 13
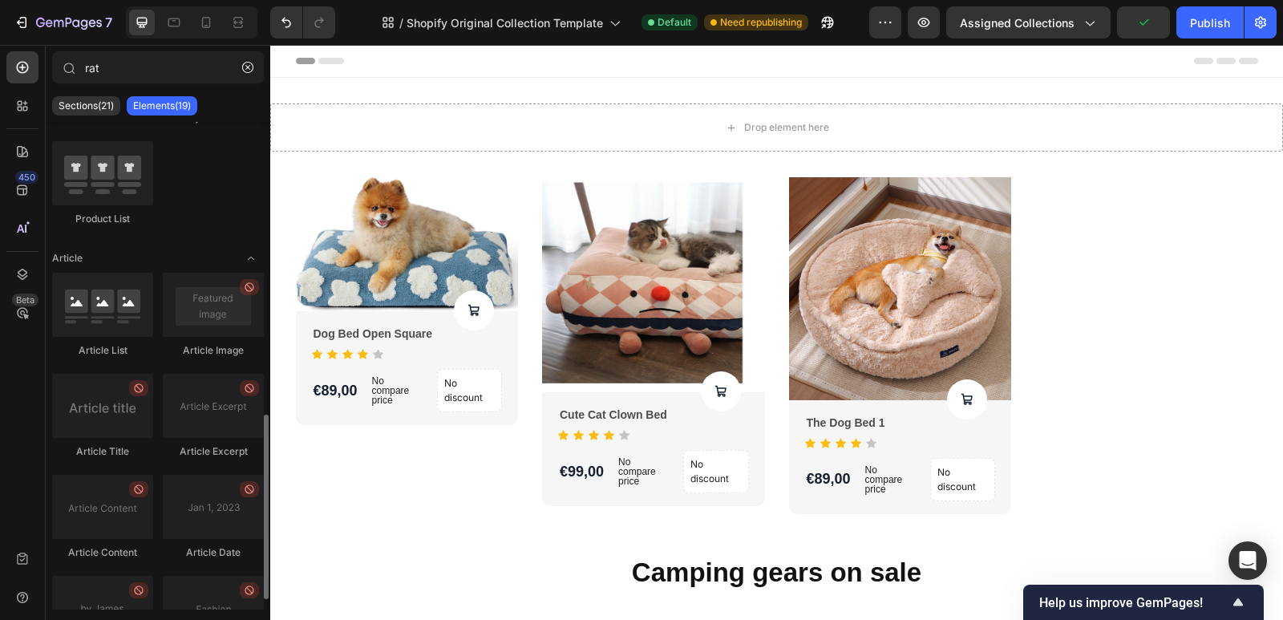
scroll to position [561, 0]
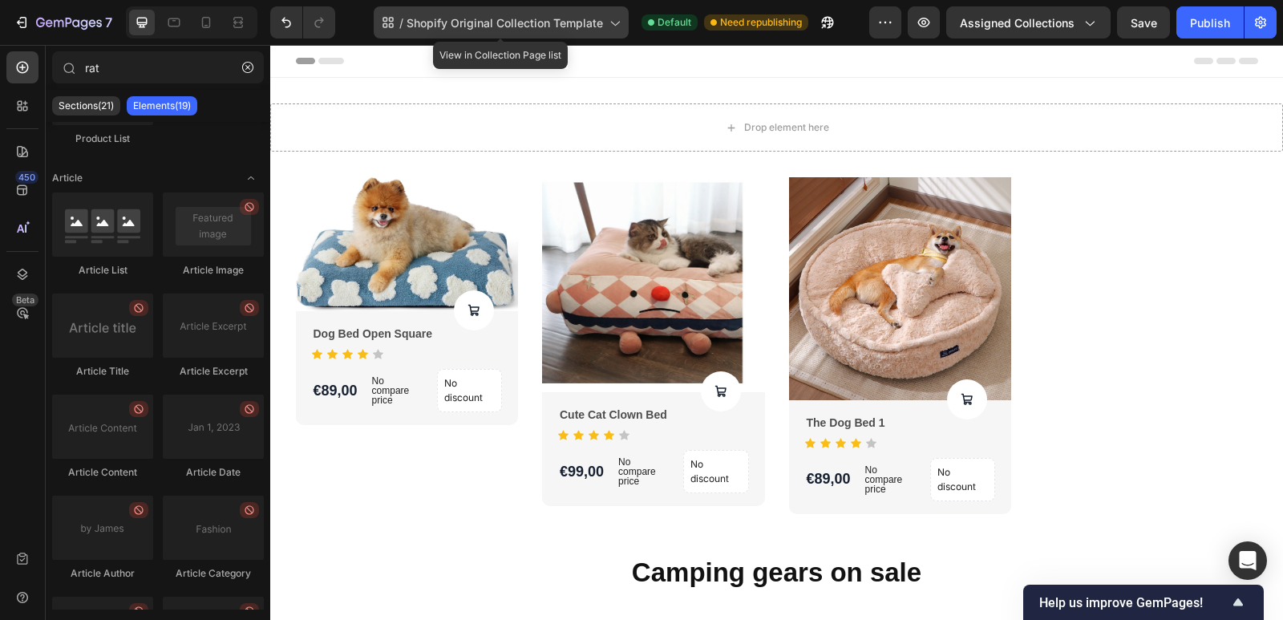
click at [500, 25] on span "Shopify Original Collection Template" at bounding box center [505, 22] width 197 height 17
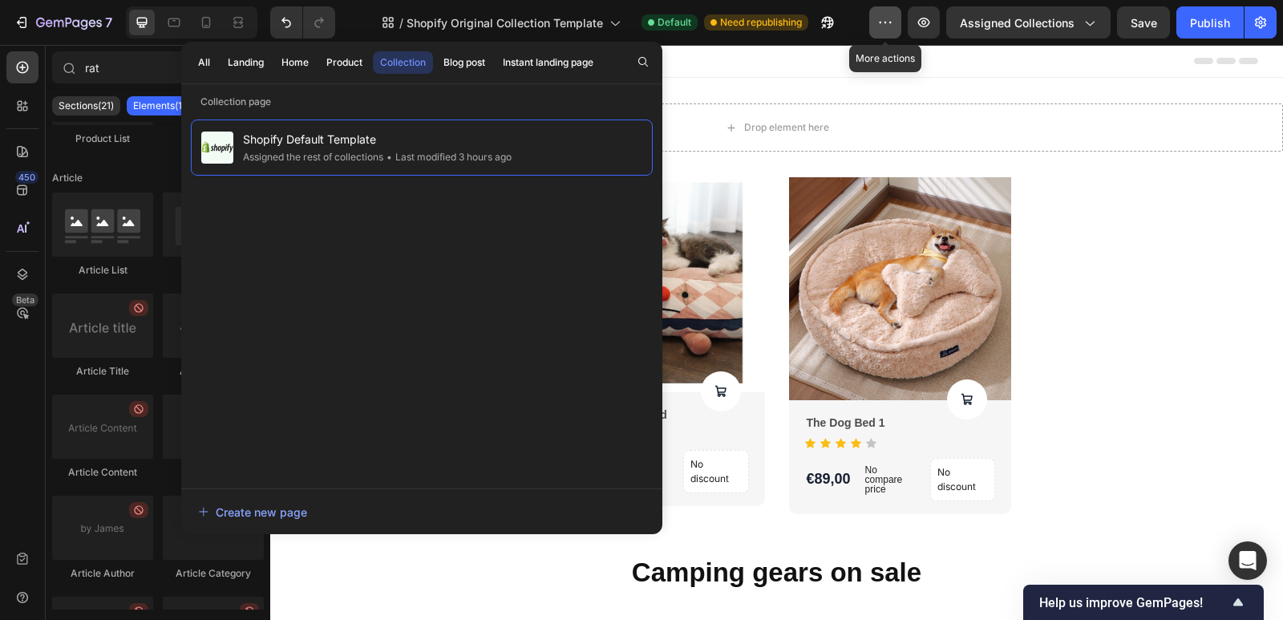
click at [887, 12] on button "button" at bounding box center [885, 22] width 32 height 32
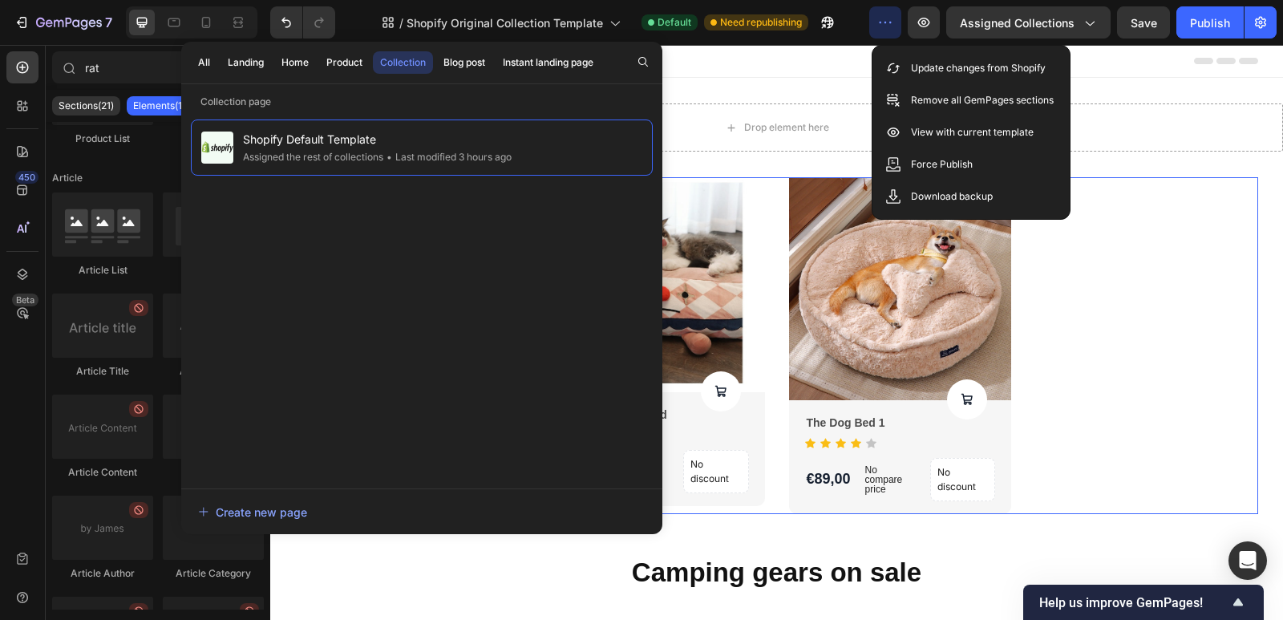
click at [1124, 379] on div "Product Images Product Cart Button Dog Bed Open Square Product Title Icon Icon …" at bounding box center [777, 345] width 962 height 337
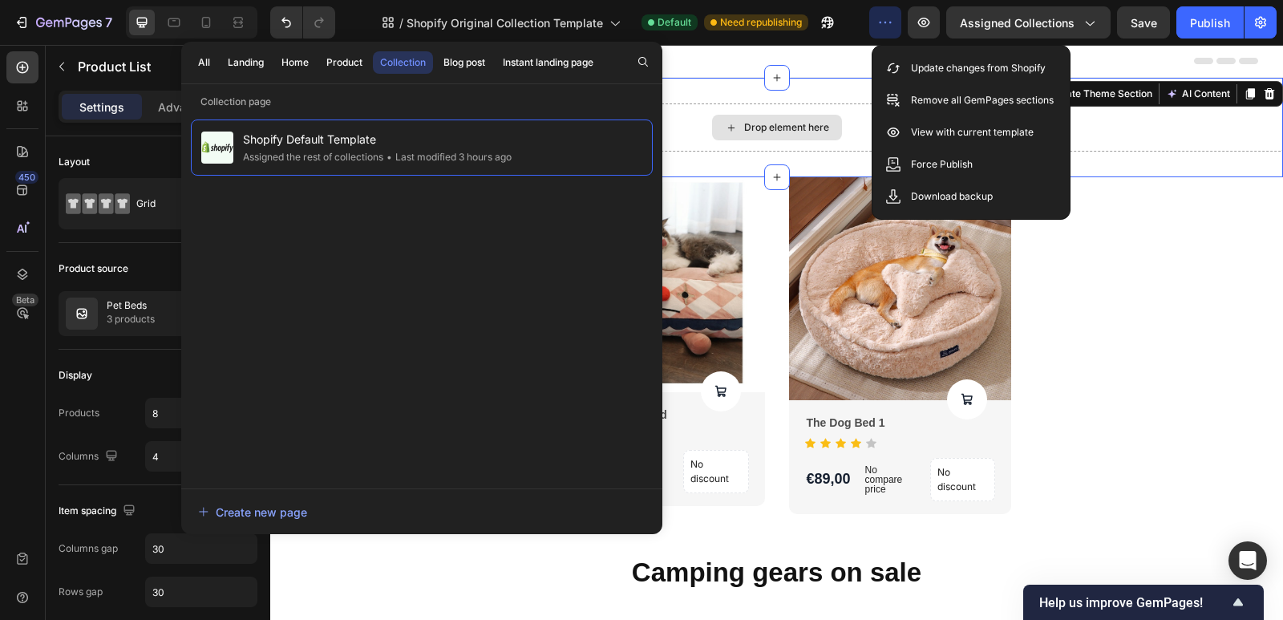
click at [1186, 120] on div "Drop element here" at bounding box center [776, 127] width 1013 height 48
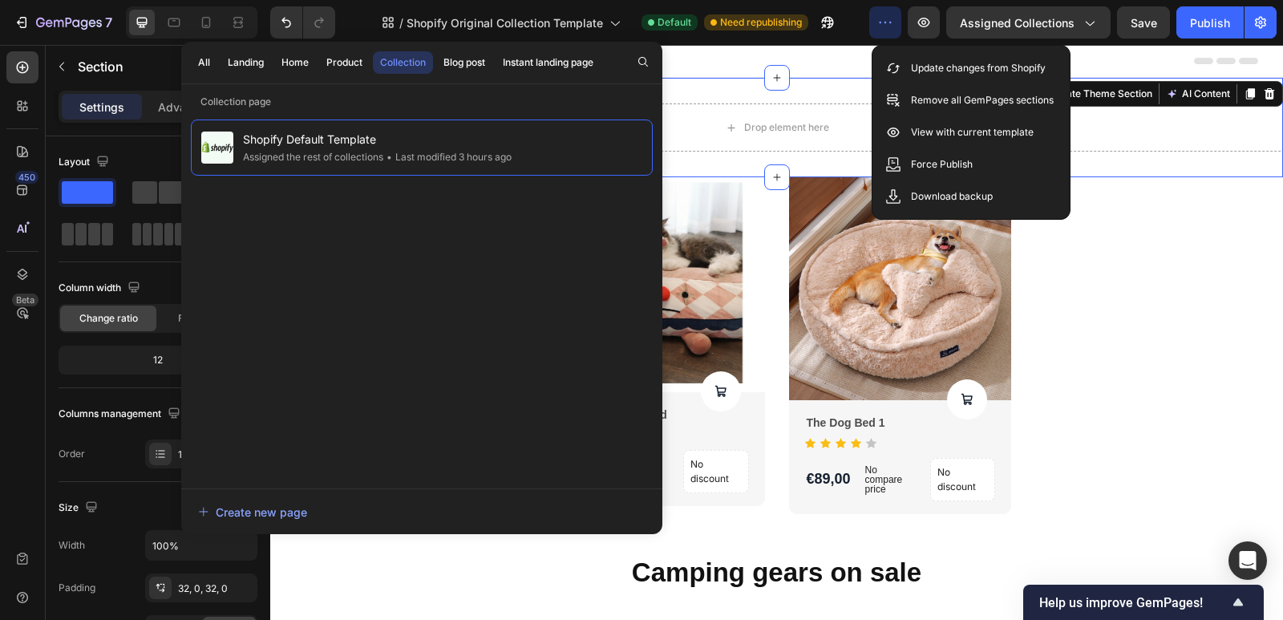
click at [1207, 153] on div "Drop element here Section 1 You can create reusable sections Create Theme Secti…" at bounding box center [776, 127] width 1013 height 99
click at [364, 17] on div "/ Shopify Original Collection Template Default Need republishing" at bounding box center [608, 22] width 521 height 32
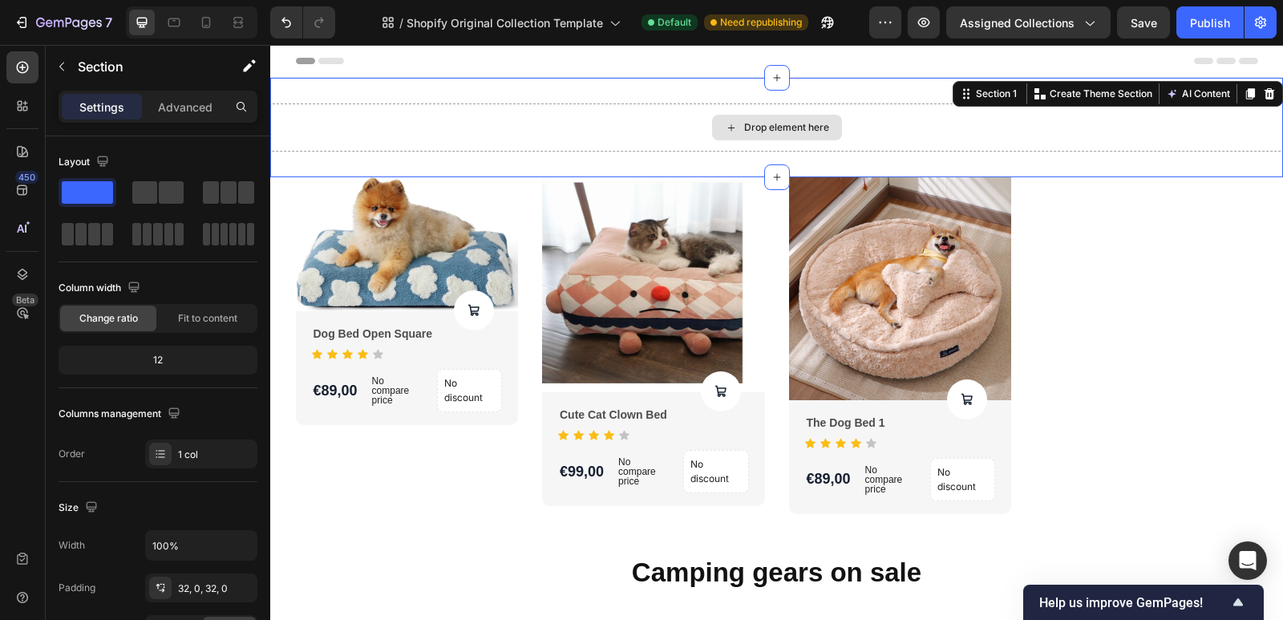
click at [814, 120] on div "Drop element here" at bounding box center [777, 128] width 130 height 26
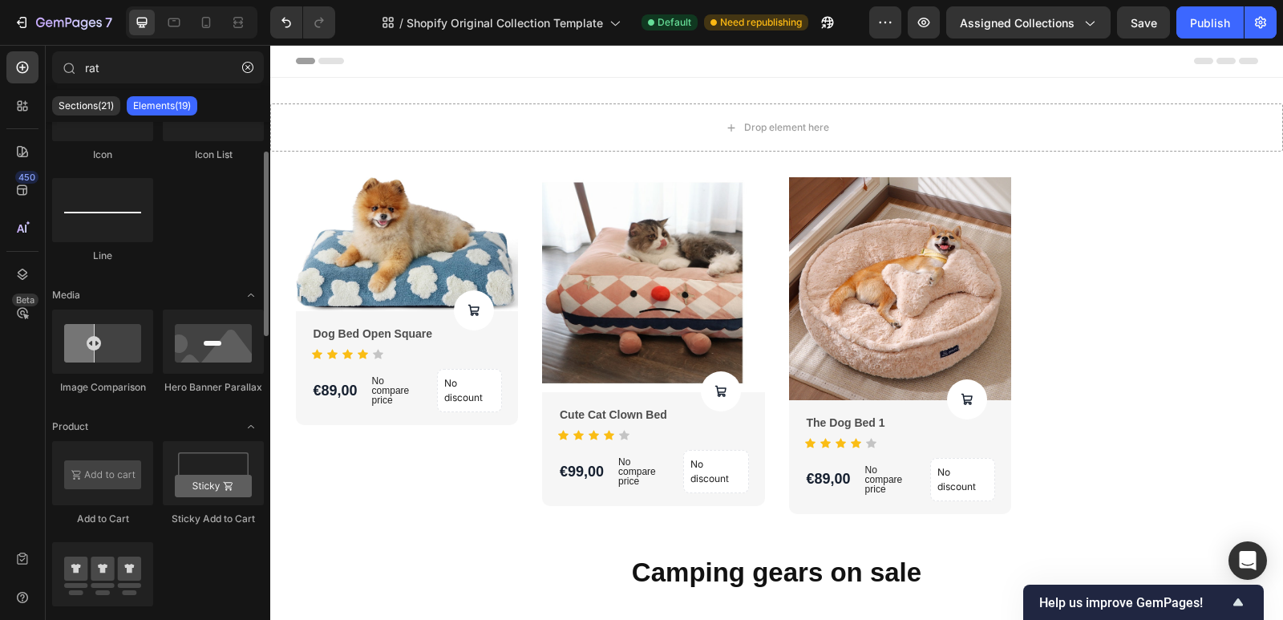
scroll to position [0, 0]
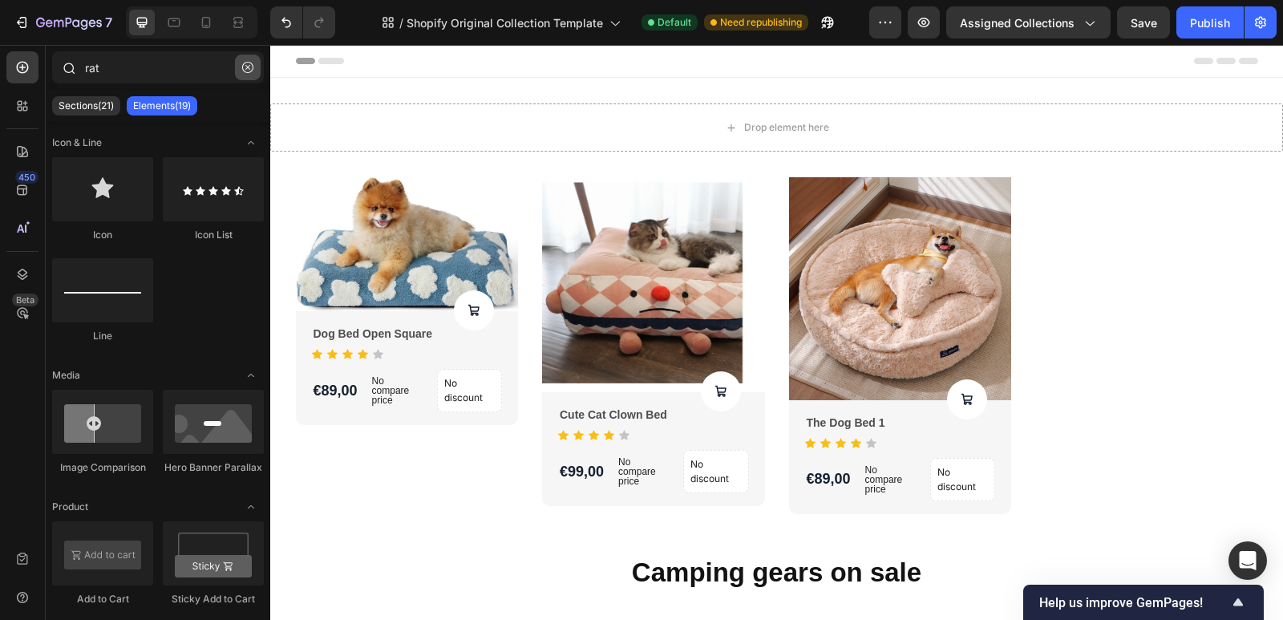
click at [250, 63] on icon "button" at bounding box center [247, 67] width 11 height 11
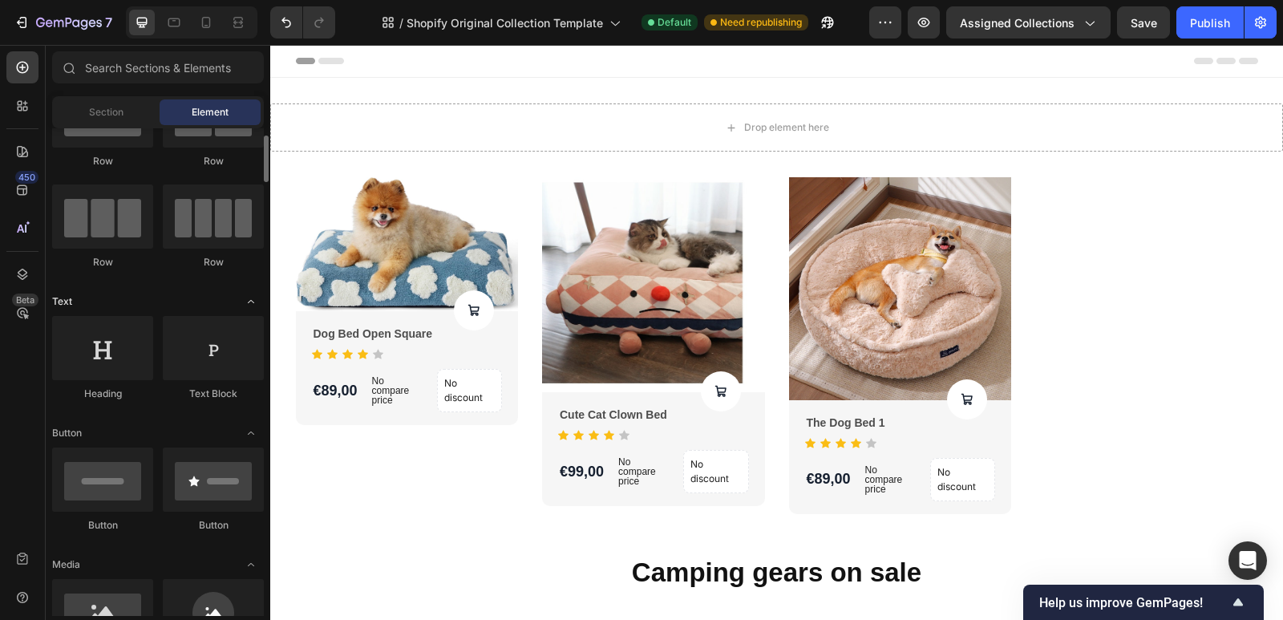
scroll to position [160, 0]
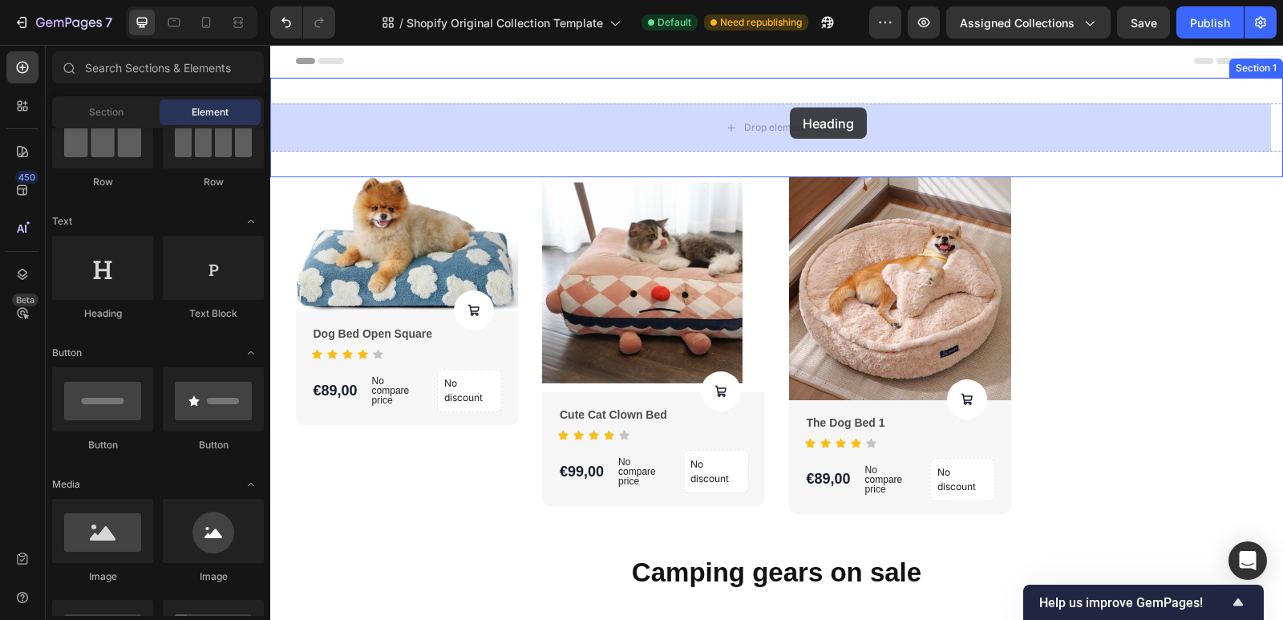
drag, startPoint x: 378, startPoint y: 332, endPoint x: 790, endPoint y: 107, distance: 469.5
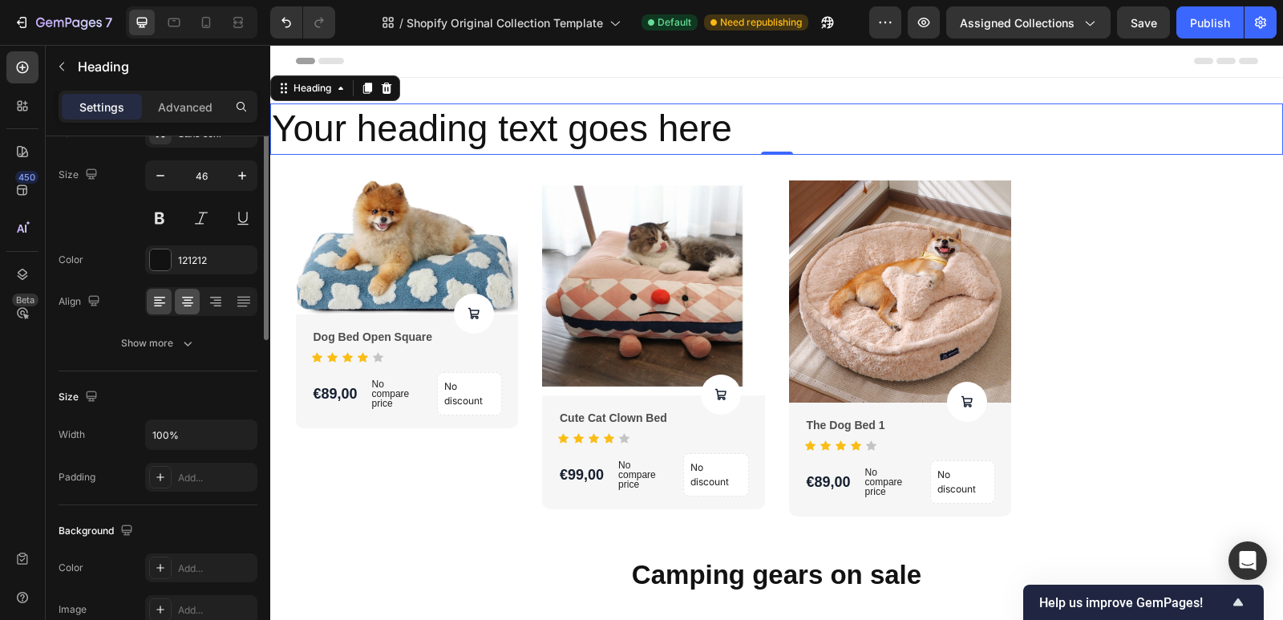
scroll to position [30, 0]
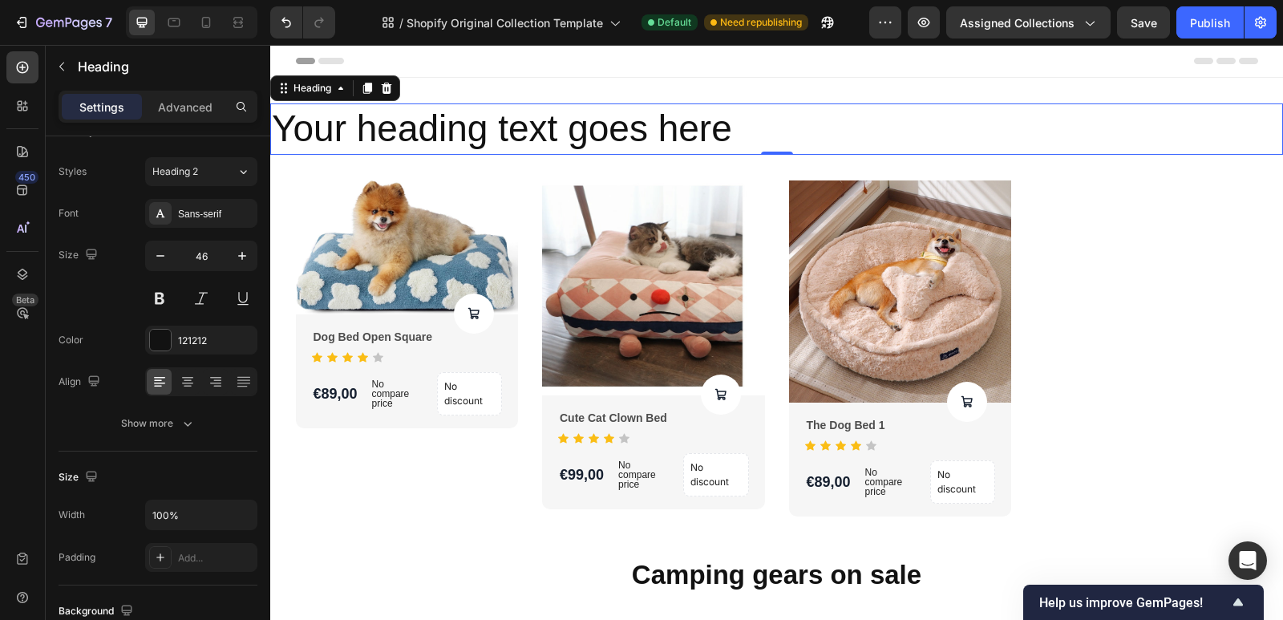
click at [768, 132] on h2 "Your heading text goes here" at bounding box center [776, 128] width 1013 height 51
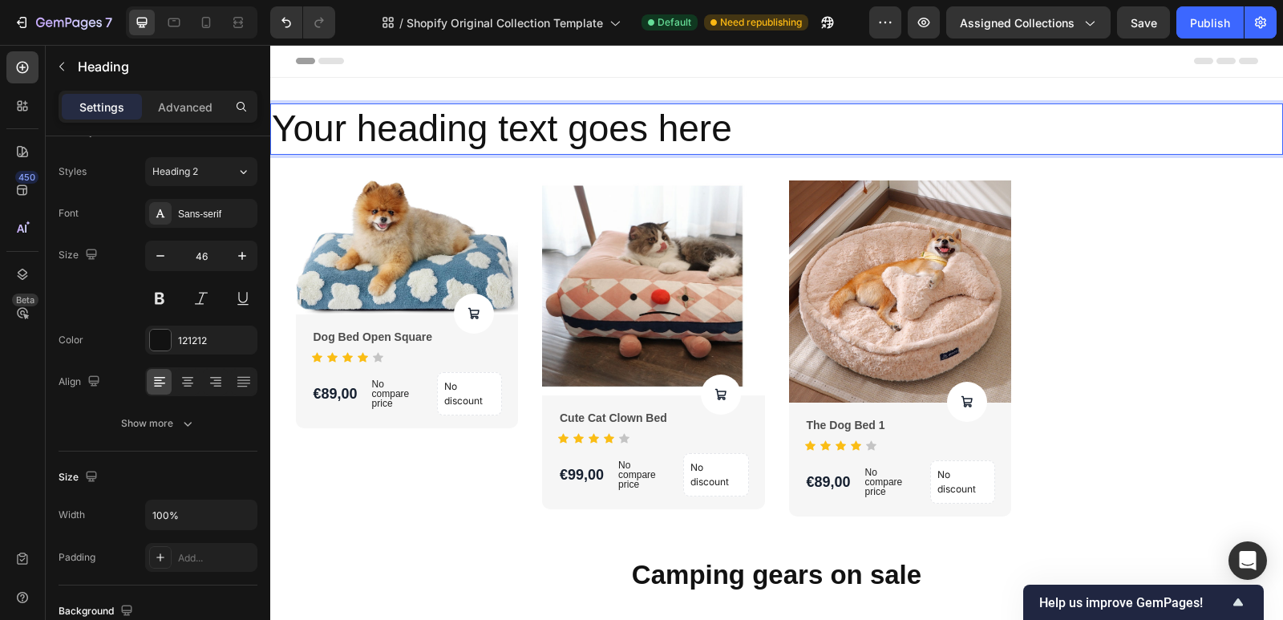
click at [768, 131] on p "Your heading text goes here" at bounding box center [777, 129] width 1010 height 48
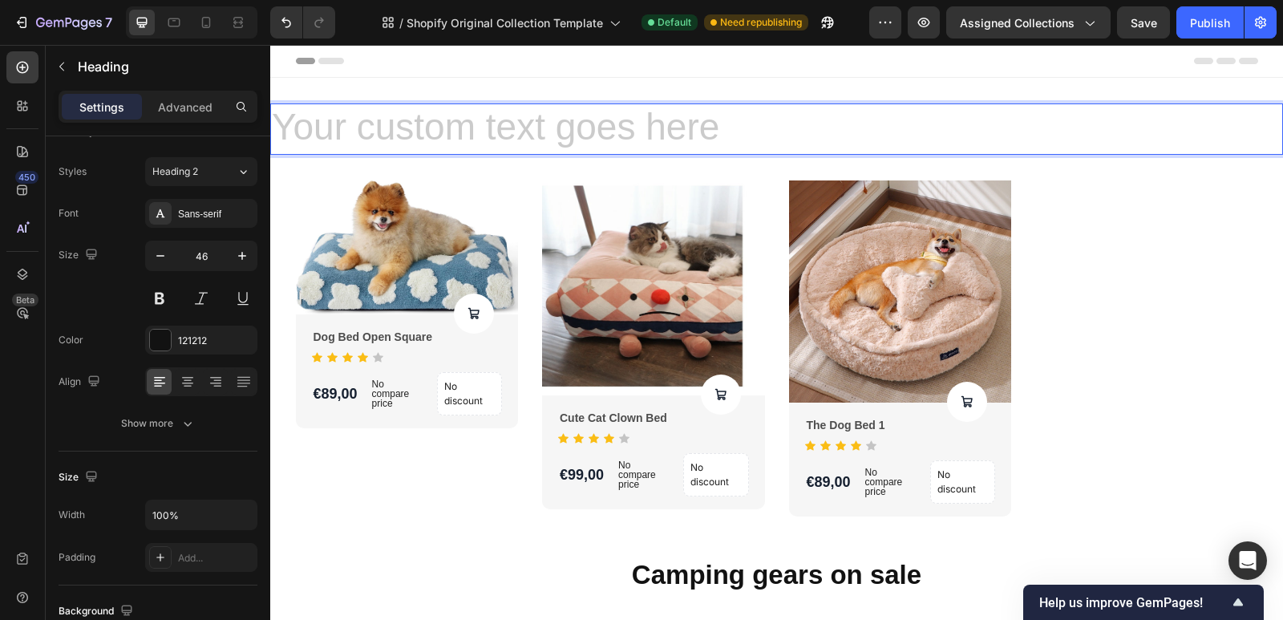
click at [739, 131] on h2 "Rich Text Editor. Editing area: main" at bounding box center [776, 128] width 1013 height 51
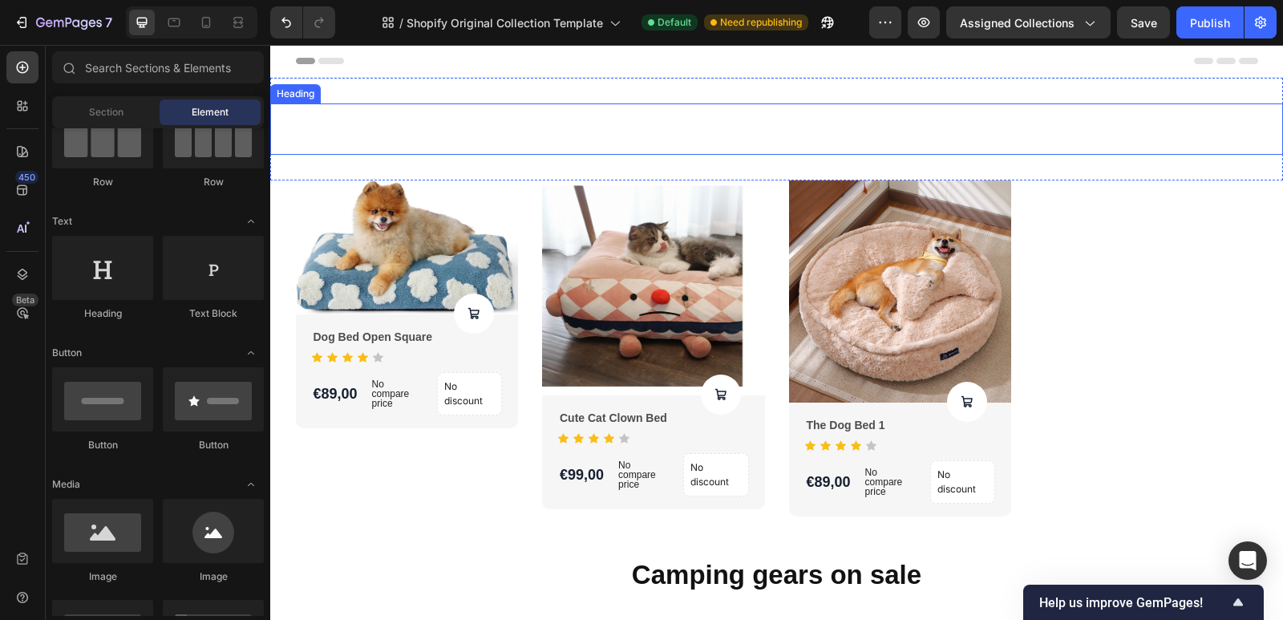
click at [740, 121] on p "Rich Text Editor. Editing area: main" at bounding box center [777, 129] width 1010 height 48
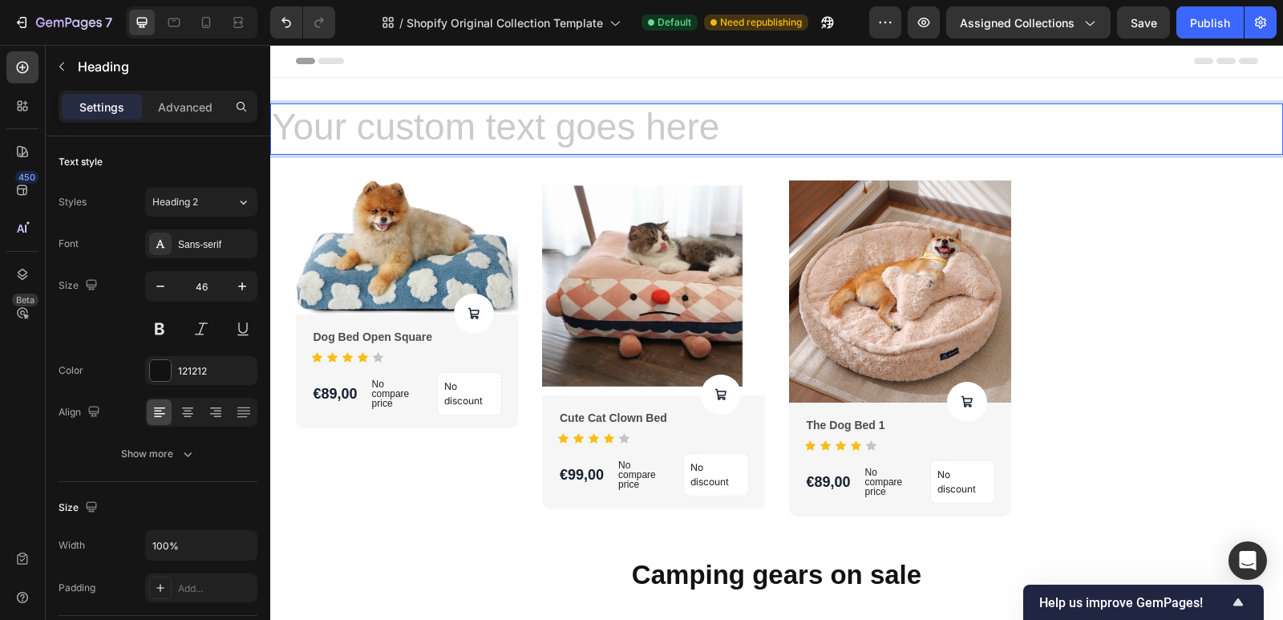
click at [737, 117] on h2 "Rich Text Editor. Editing area: main" at bounding box center [776, 128] width 1013 height 51
click at [701, 124] on h2 "Rich Text Editor. Editing area: main" at bounding box center [776, 128] width 1013 height 51
drag, startPoint x: 701, startPoint y: 124, endPoint x: 643, endPoint y: 129, distance: 57.9
click at [644, 129] on h2 "Rich Text Editor. Editing area: main" at bounding box center [776, 128] width 1013 height 51
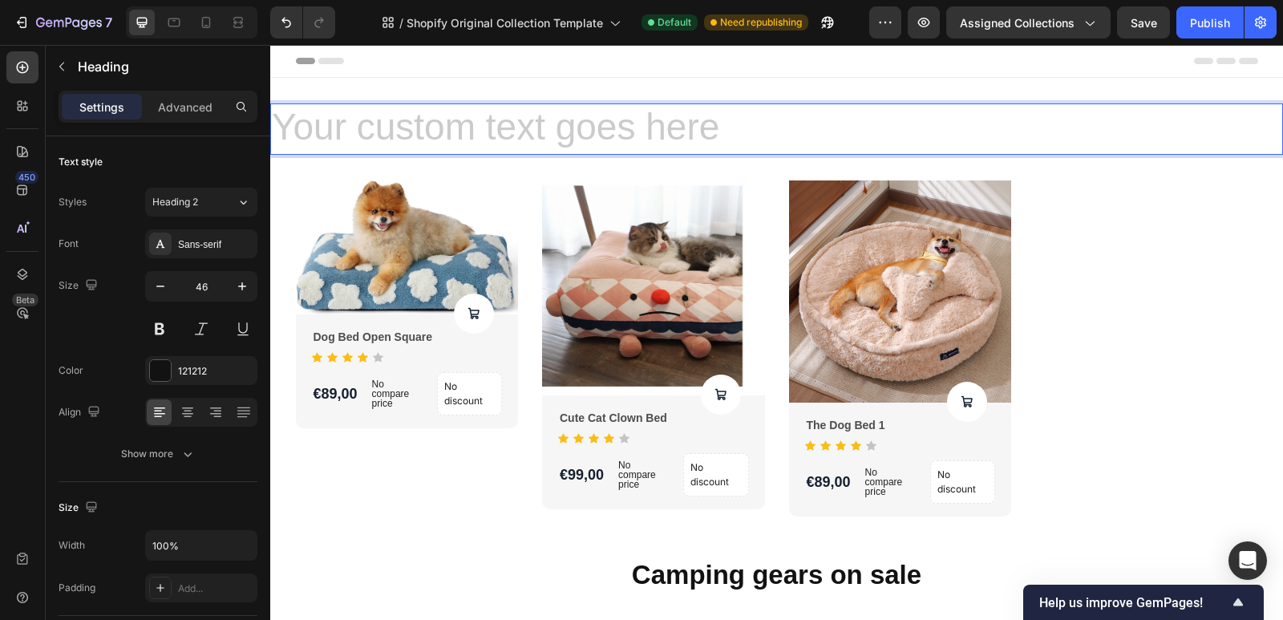
click at [638, 129] on h2 "Rich Text Editor. Editing area: main" at bounding box center [776, 128] width 1013 height 51
click at [504, 120] on h2 "Rich Text Editor. Editing area: main" at bounding box center [776, 128] width 1013 height 51
click at [392, 128] on h2 "Rich Text Editor. Editing area: main" at bounding box center [776, 128] width 1013 height 51
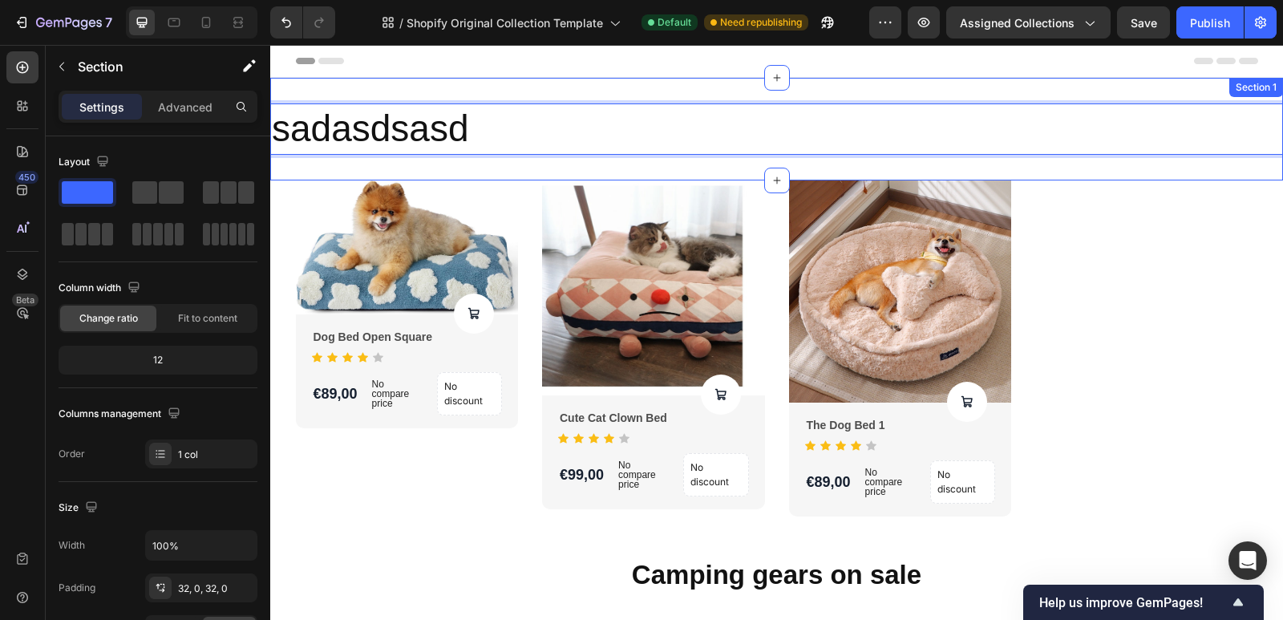
click at [623, 85] on div "sadasdsasd Heading 0 Section 1" at bounding box center [776, 129] width 1013 height 103
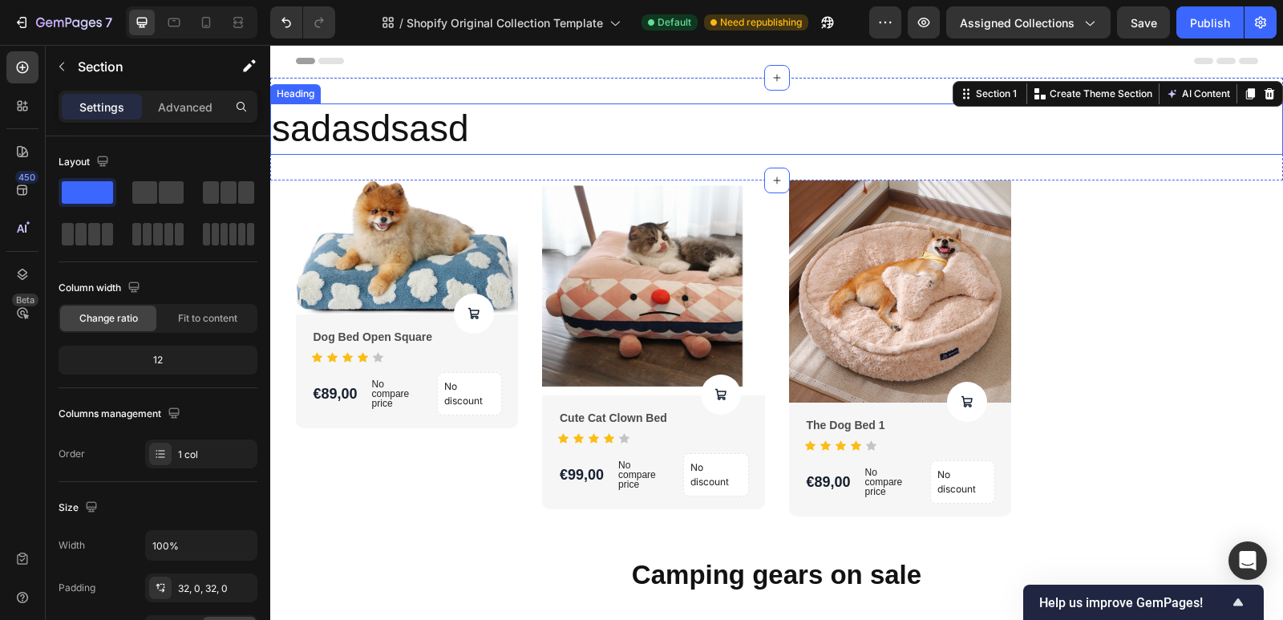
click at [553, 128] on p "sadasdsasd" at bounding box center [777, 129] width 1010 height 48
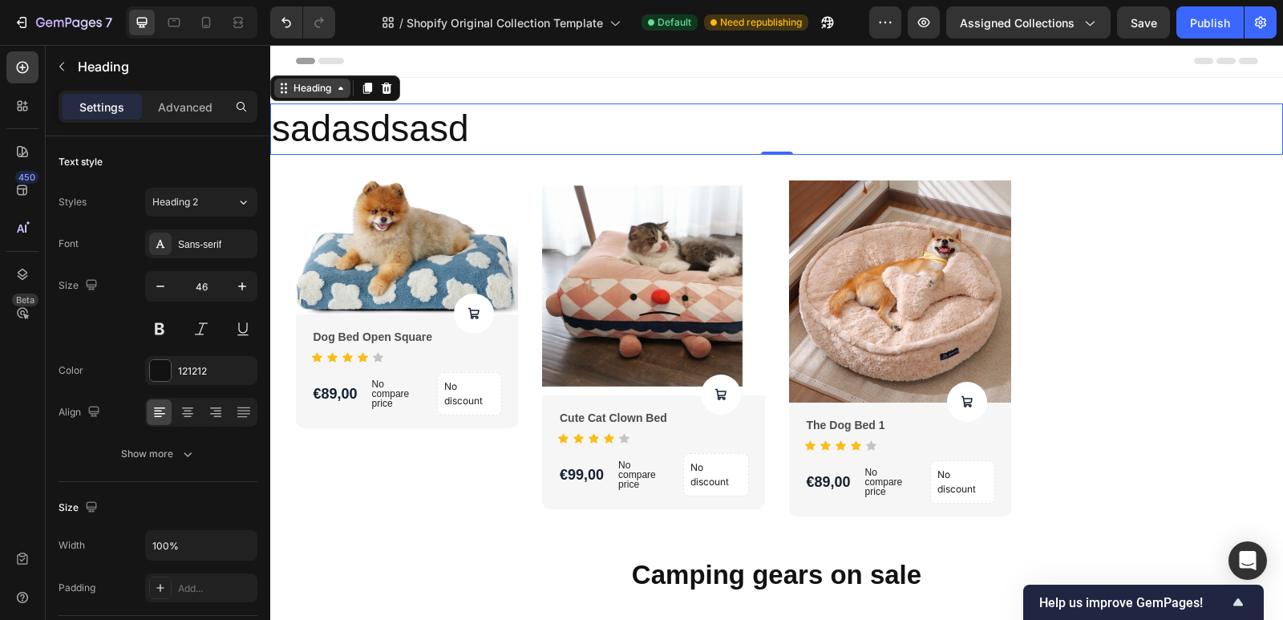
click at [347, 94] on icon at bounding box center [340, 88] width 13 height 13
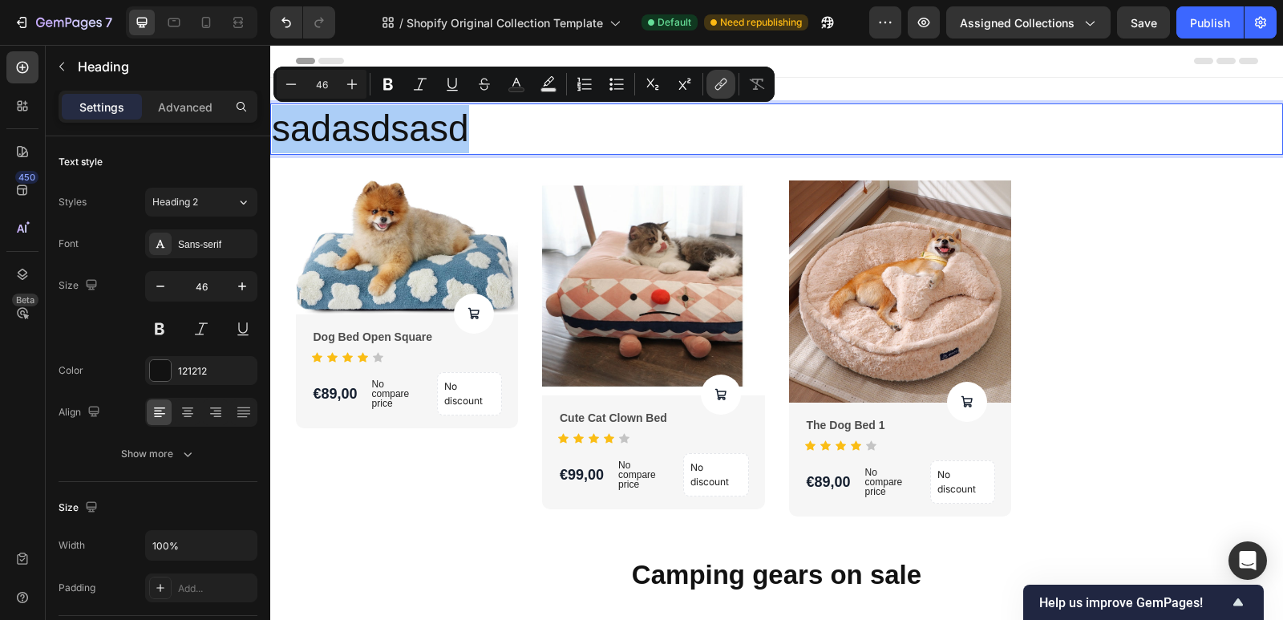
click at [729, 81] on button "link" at bounding box center [721, 84] width 29 height 29
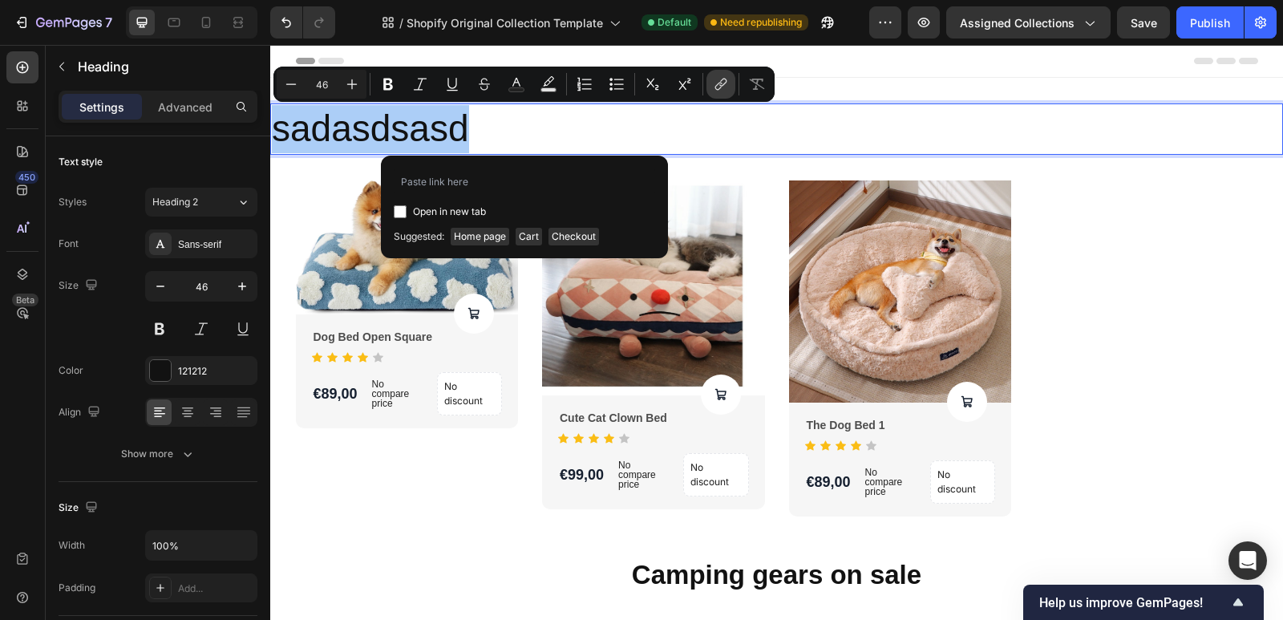
click at [729, 81] on button "link" at bounding box center [721, 84] width 29 height 29
click at [304, 79] on button "Minus" at bounding box center [291, 84] width 29 height 29
type input "45"
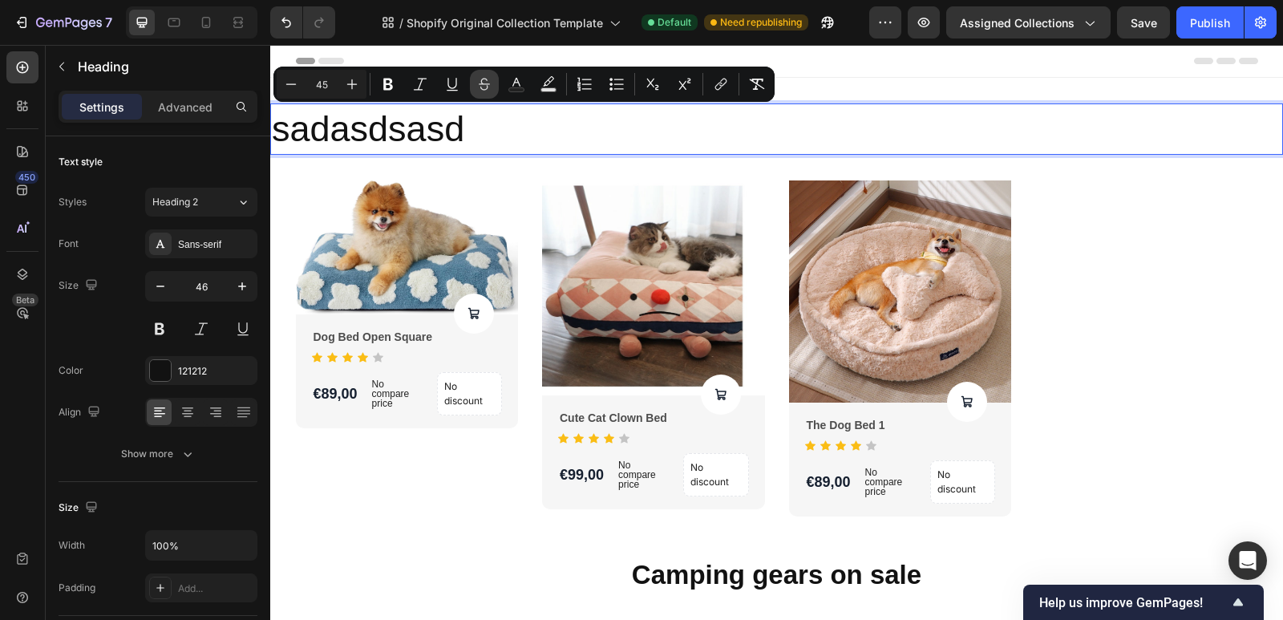
click at [481, 91] on icon "Editor contextual toolbar" at bounding box center [484, 84] width 16 height 16
click at [1212, 26] on div "Publish" at bounding box center [1210, 22] width 40 height 17
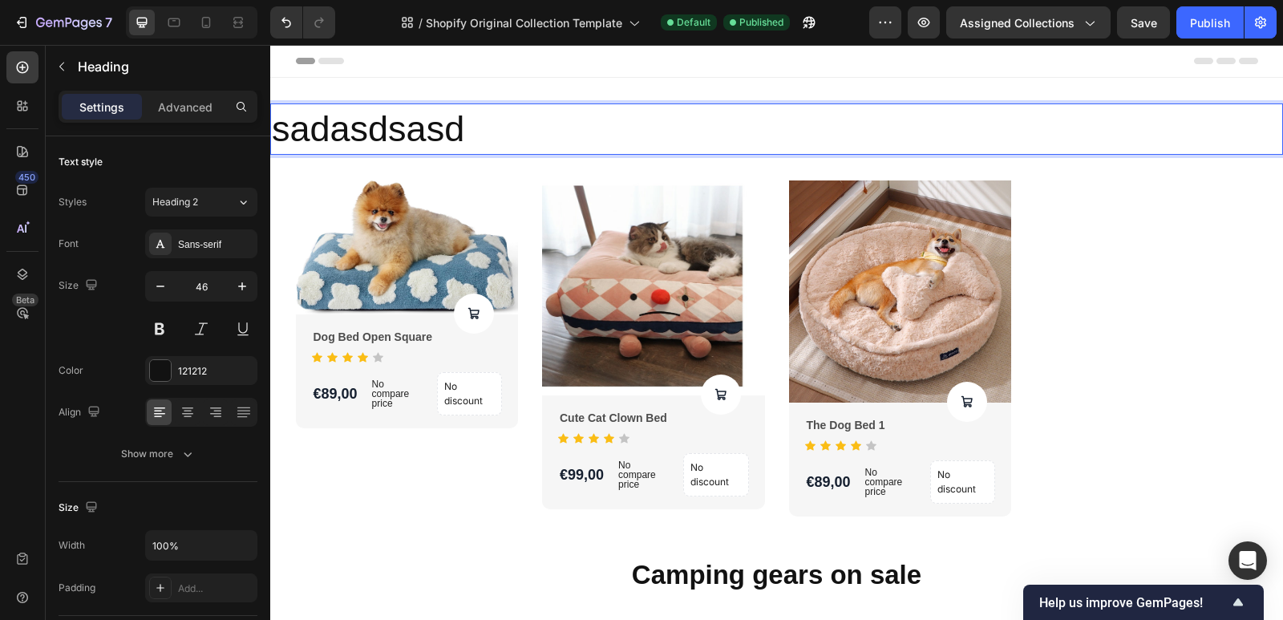
click at [568, 128] on p "sadasdsasd" at bounding box center [777, 129] width 1010 height 48
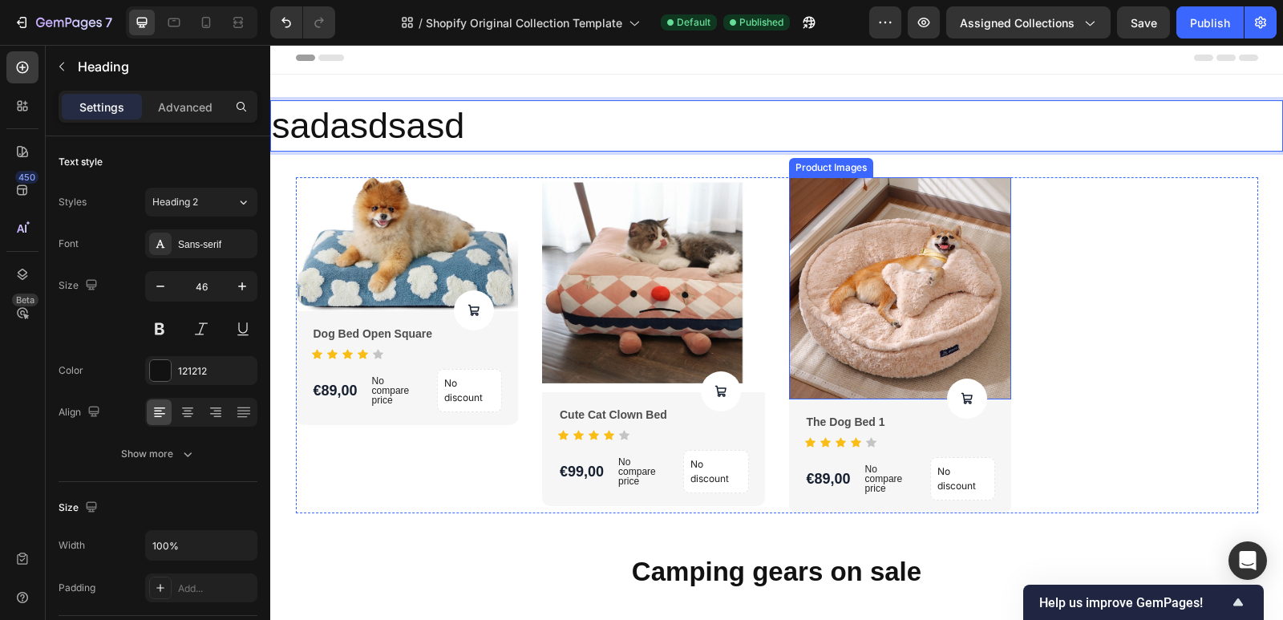
scroll to position [0, 0]
